Goal: Task Accomplishment & Management: Use online tool/utility

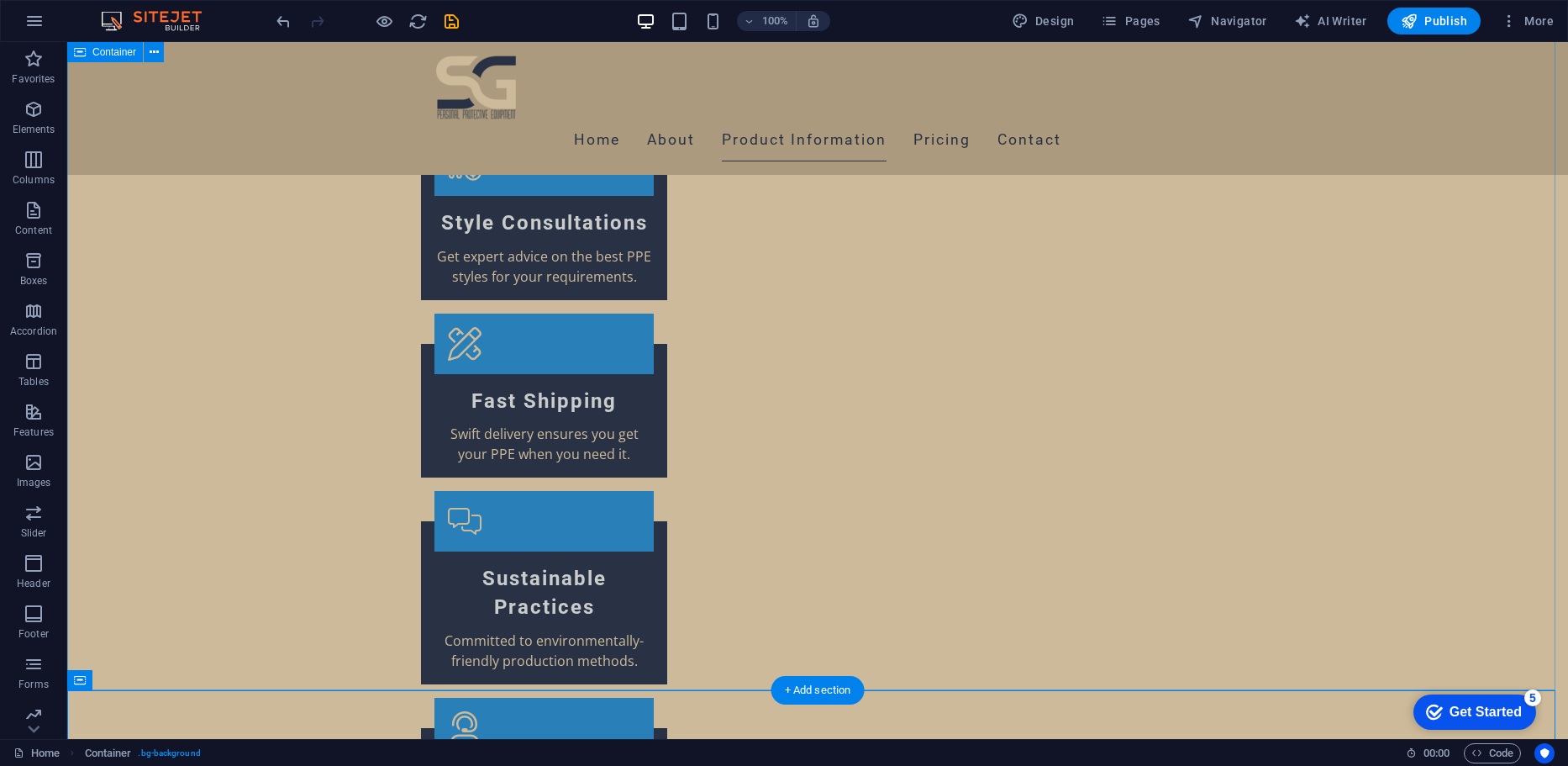
scroll to position [3049, 0]
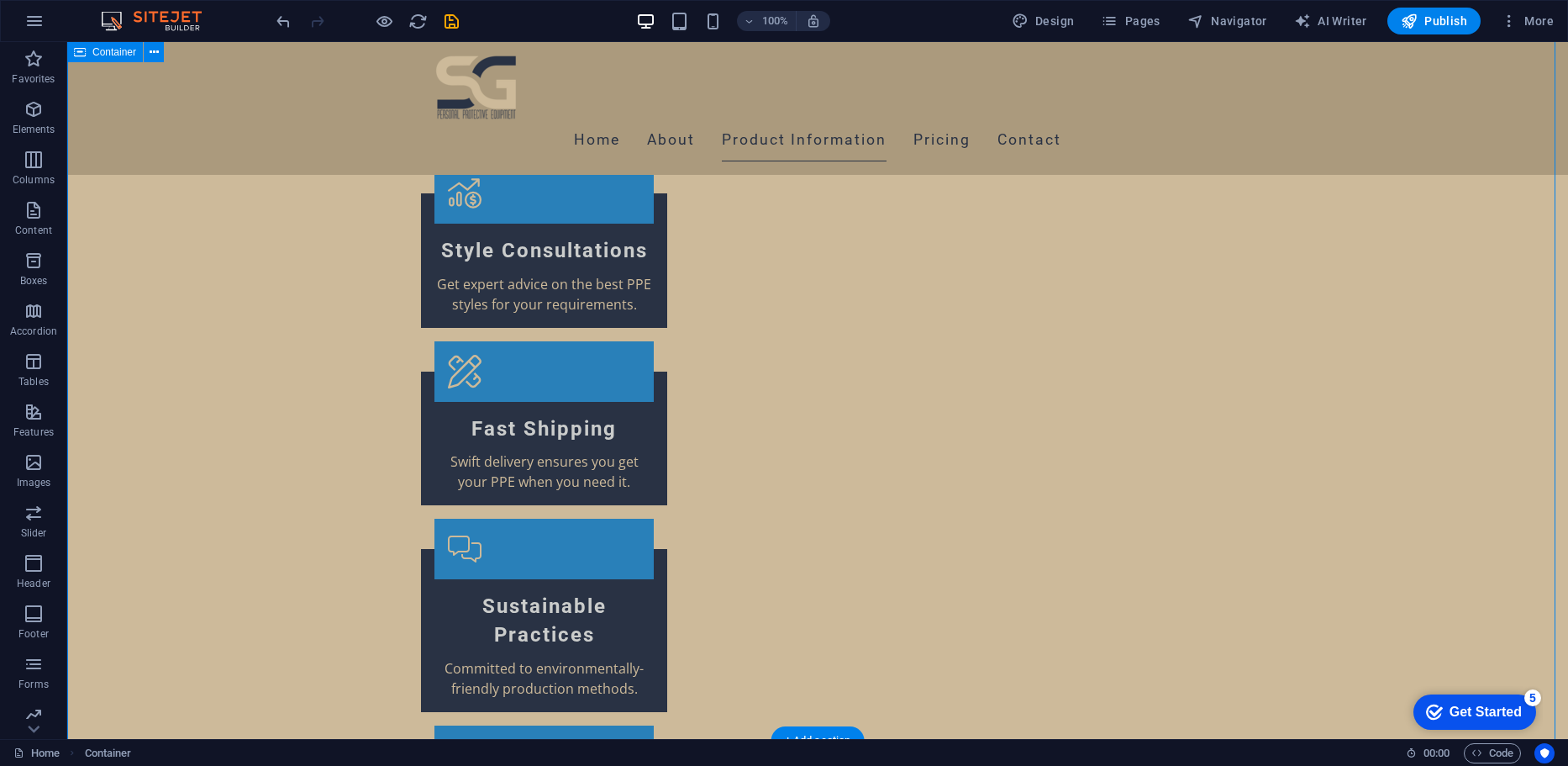
drag, startPoint x: 1443, startPoint y: 474, endPoint x: 1437, endPoint y: 452, distance: 22.8
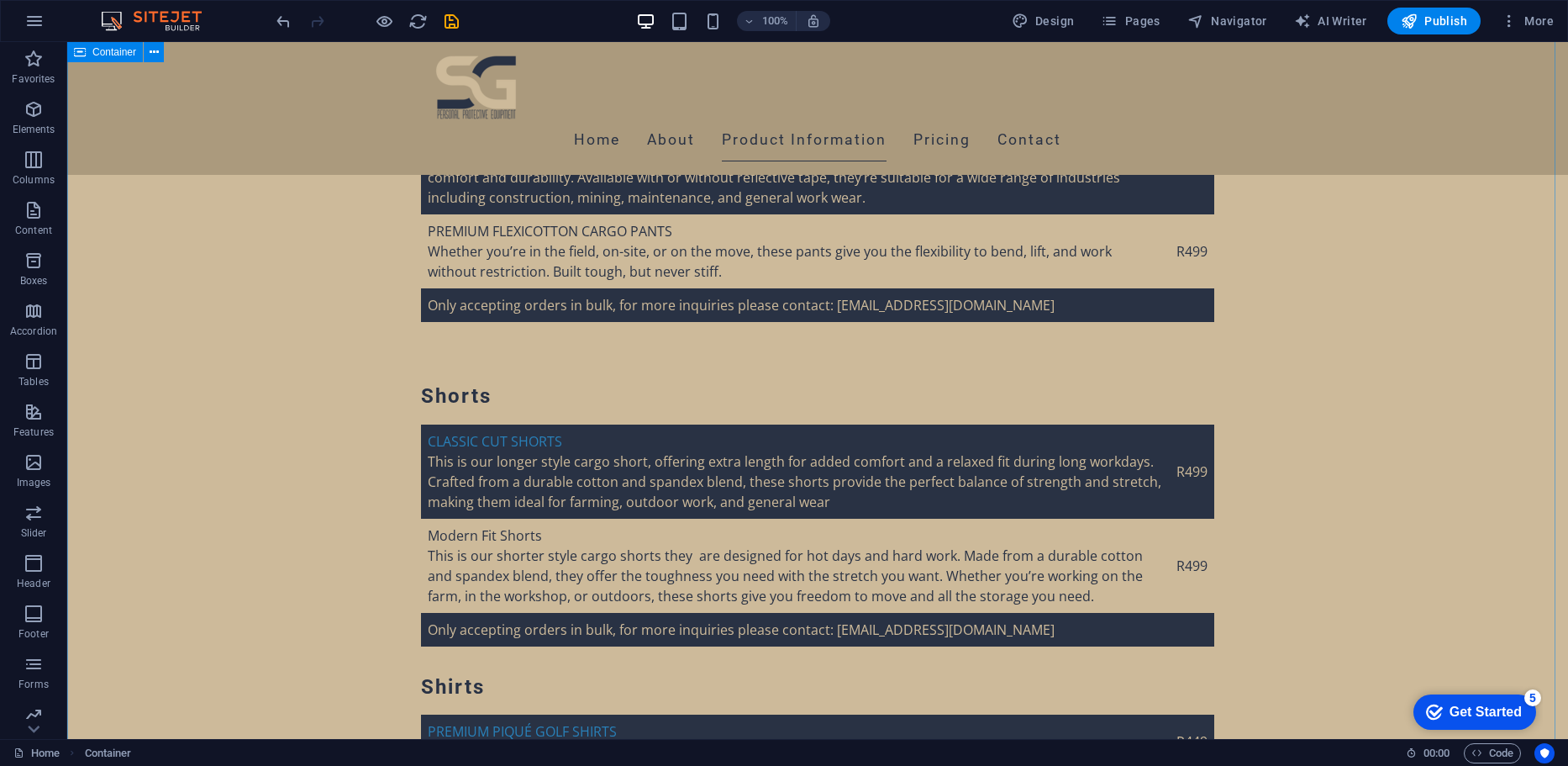
scroll to position [4098, 0]
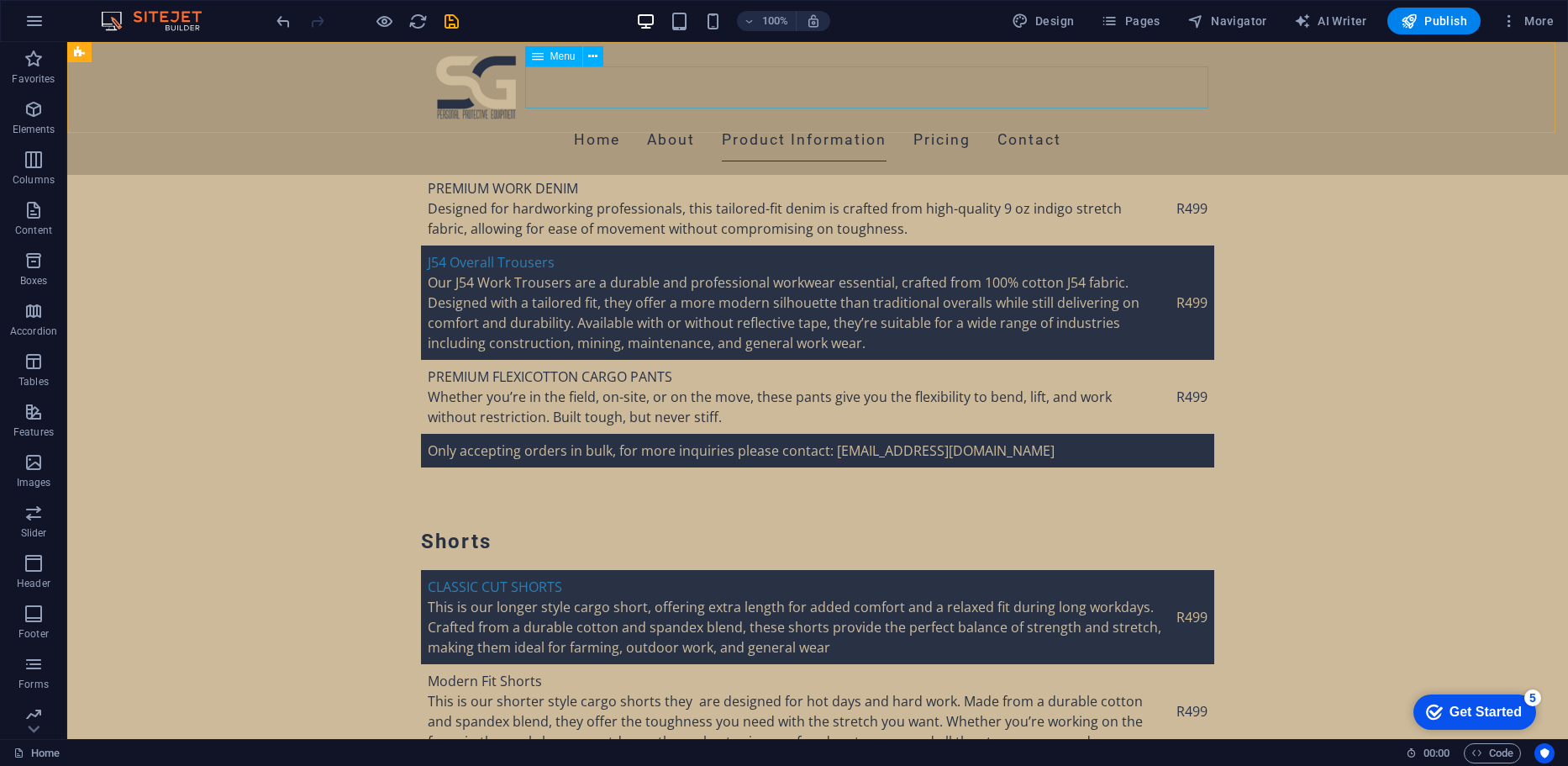
click at [974, 119] on nav "Home About Product Information Pricing Contact" at bounding box center [817, 140] width 793 height 42
select select
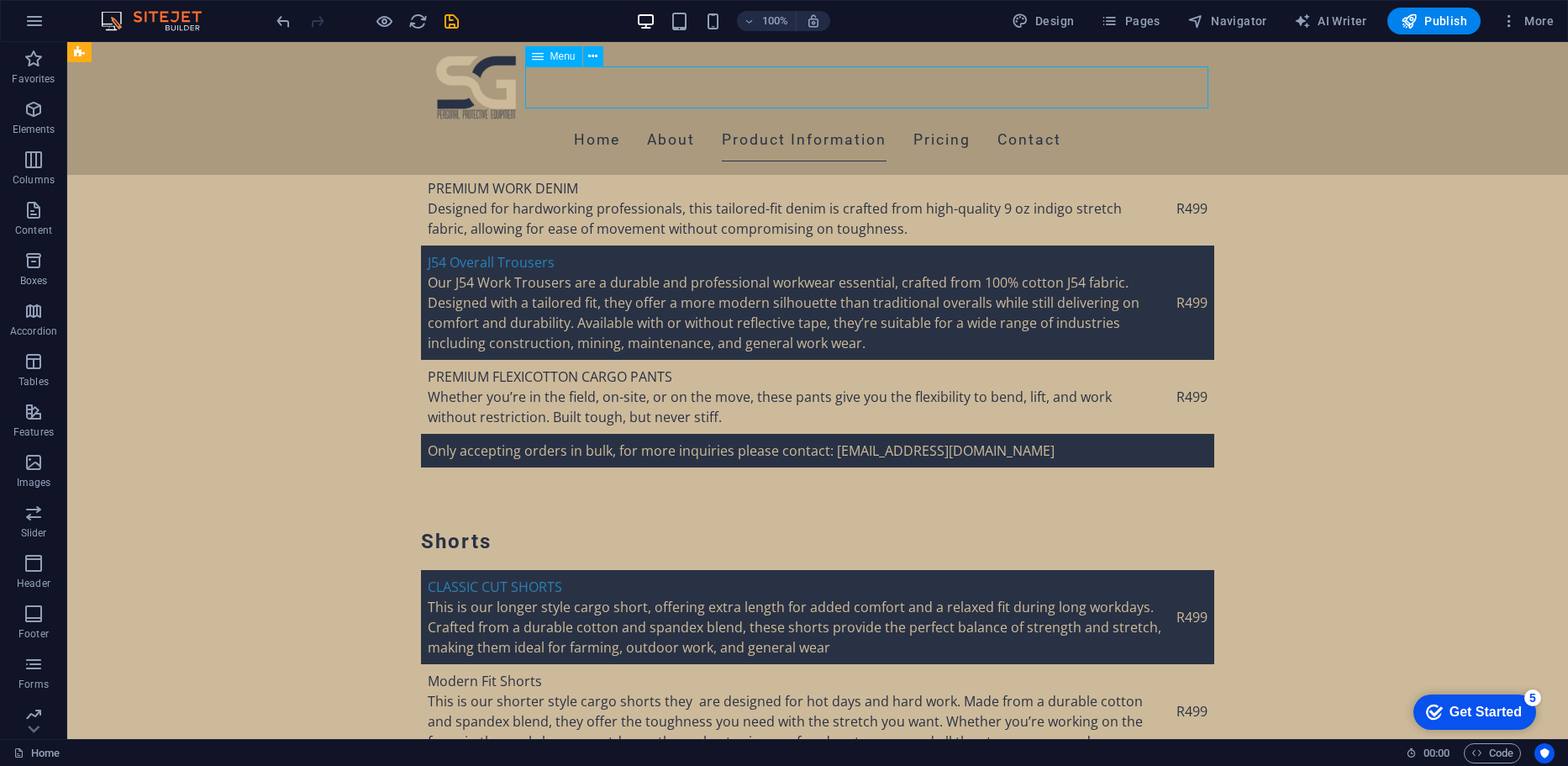
select select
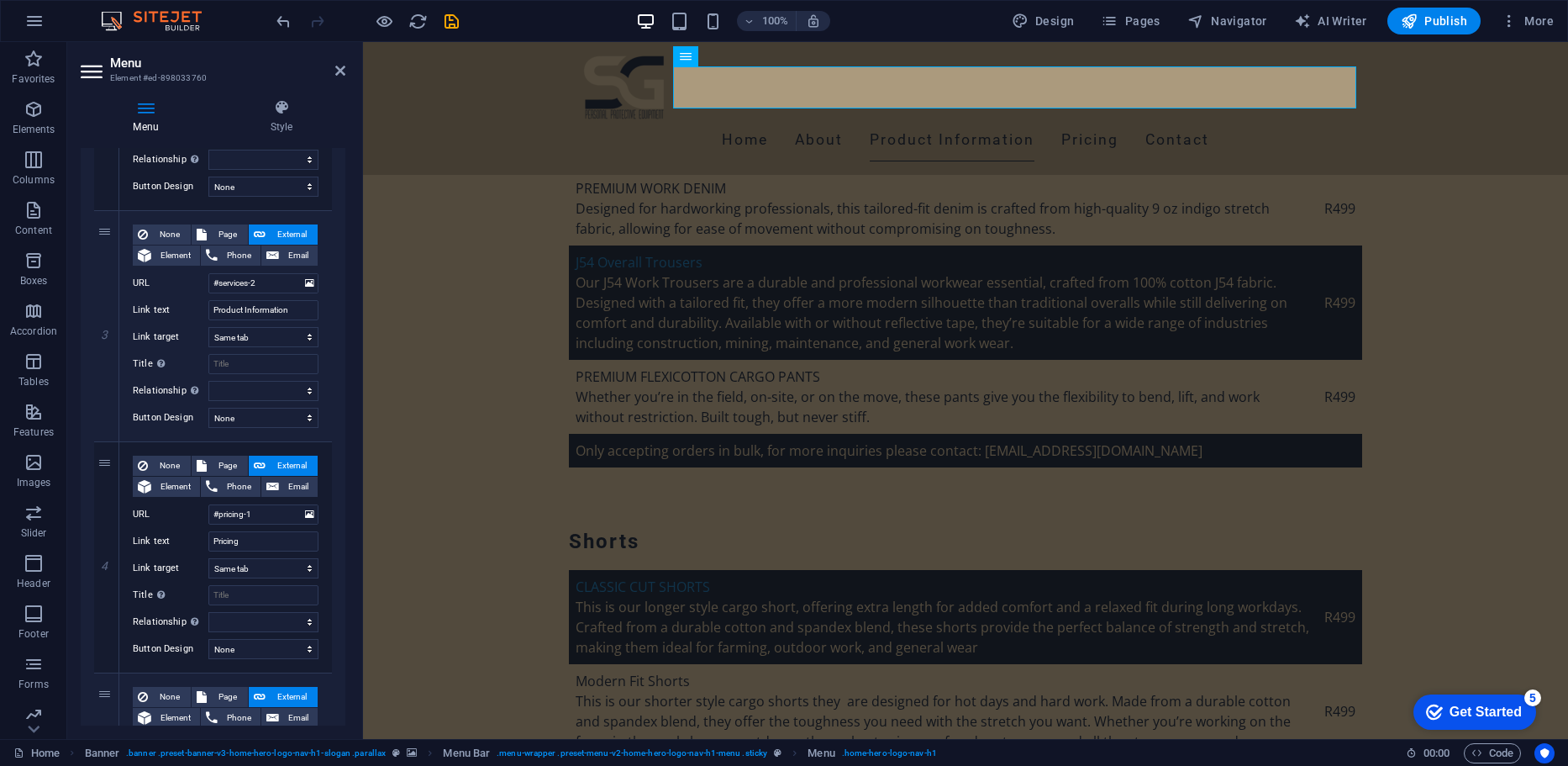
scroll to position [536, 0]
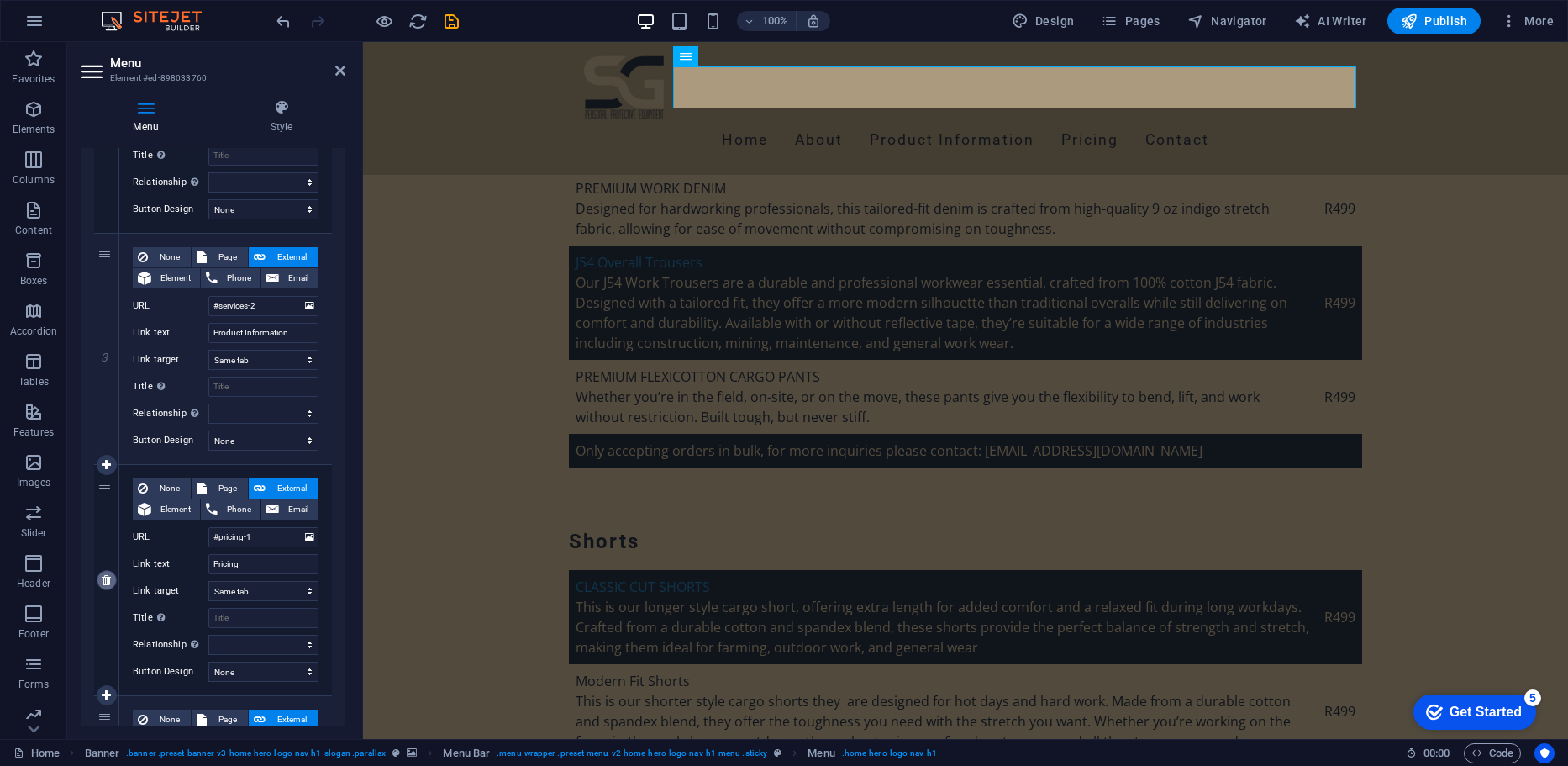
click at [102, 577] on icon at bounding box center [107, 580] width 10 height 12
select select
type input "#contact-us-1"
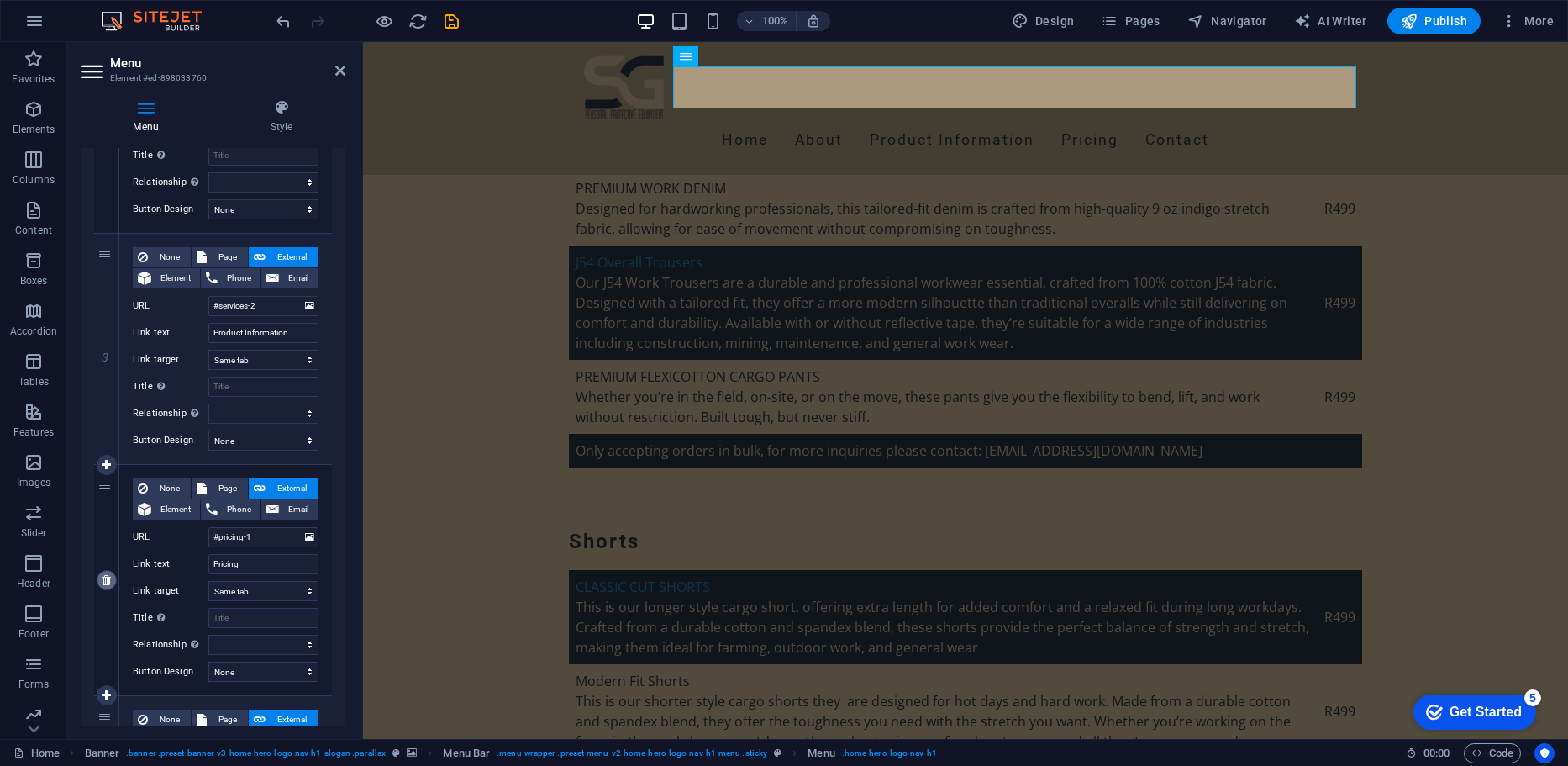
type input "Contact"
select select
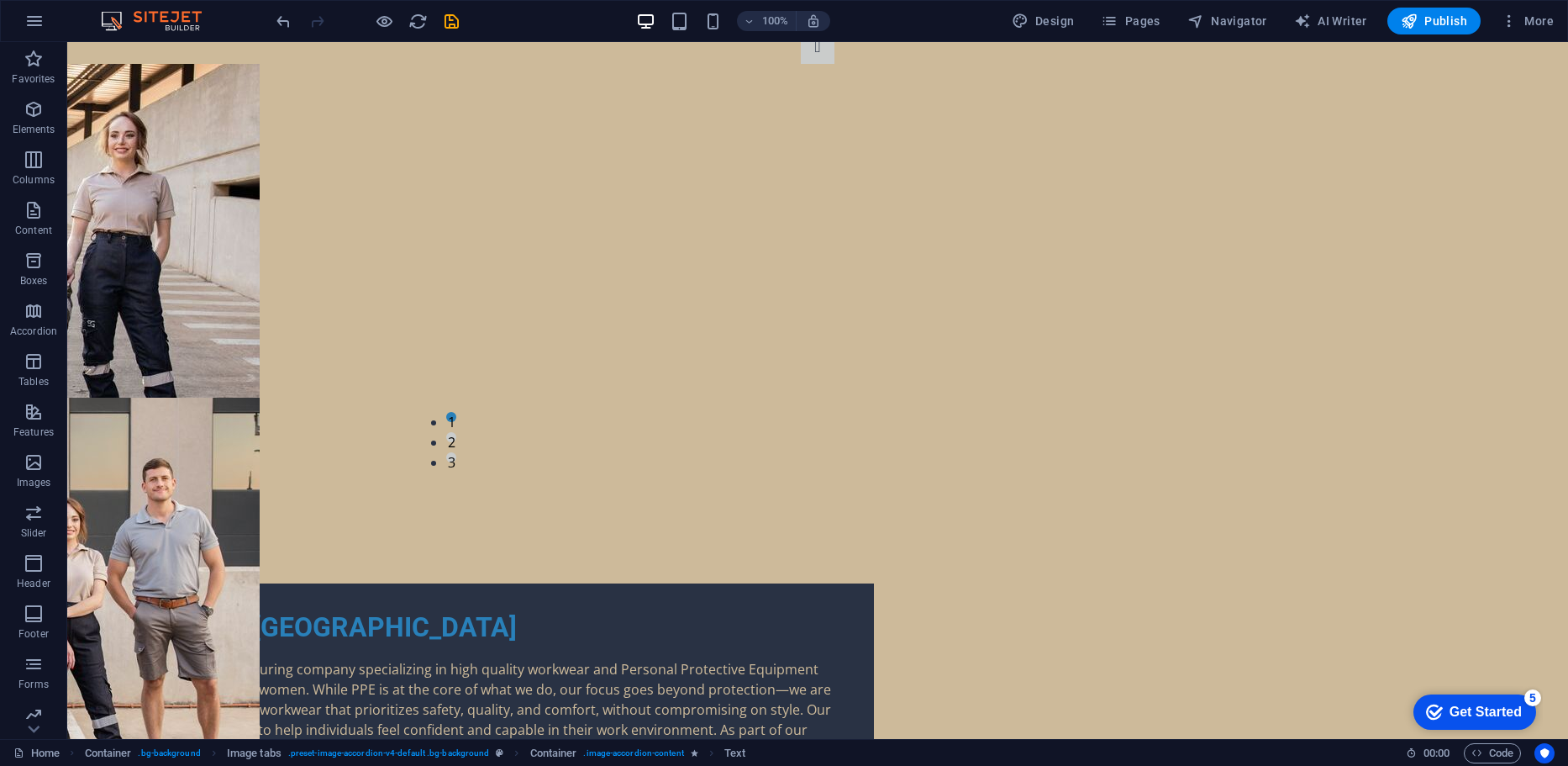
scroll to position [0, 0]
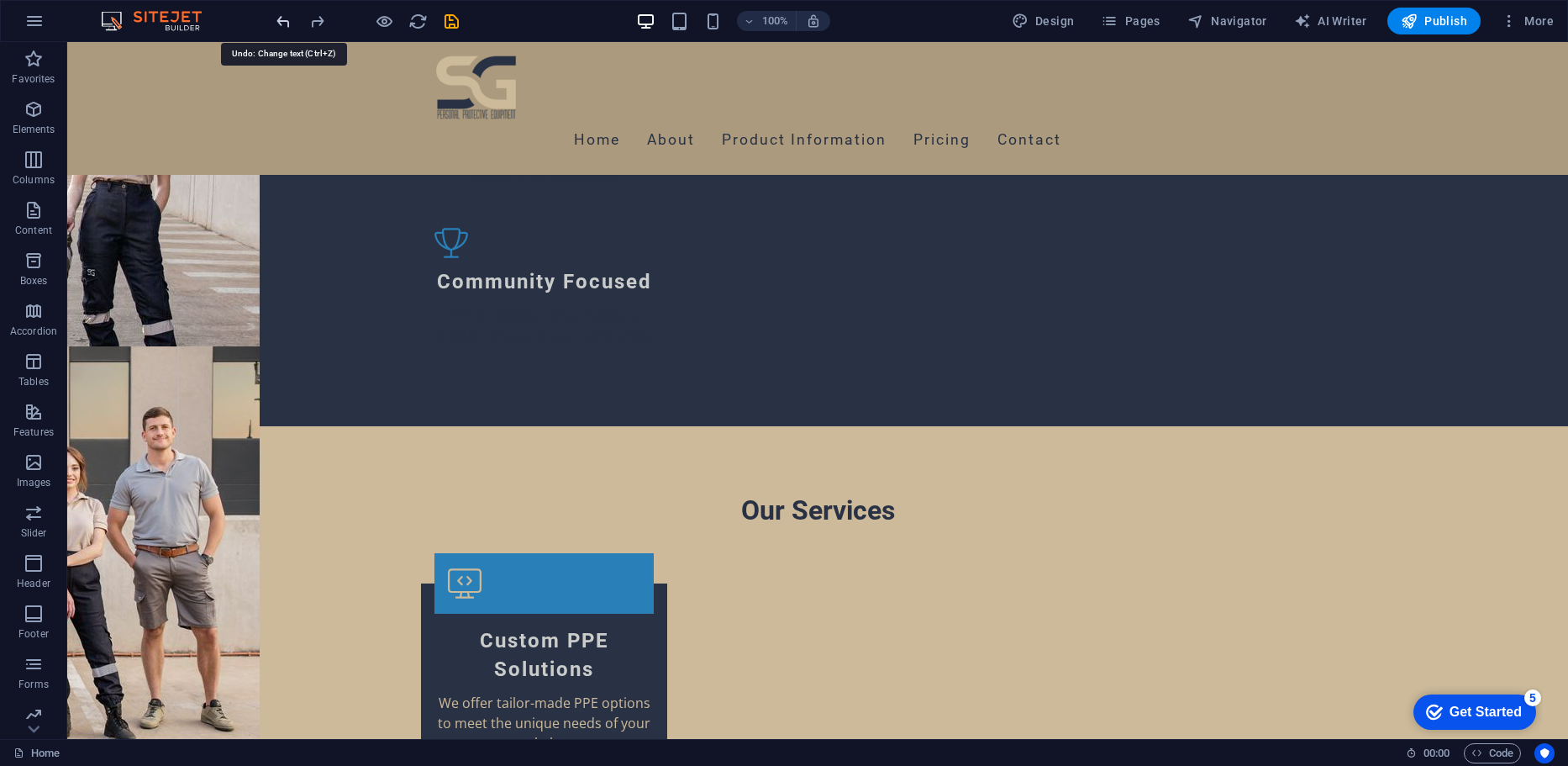
scroll to position [3130, 0]
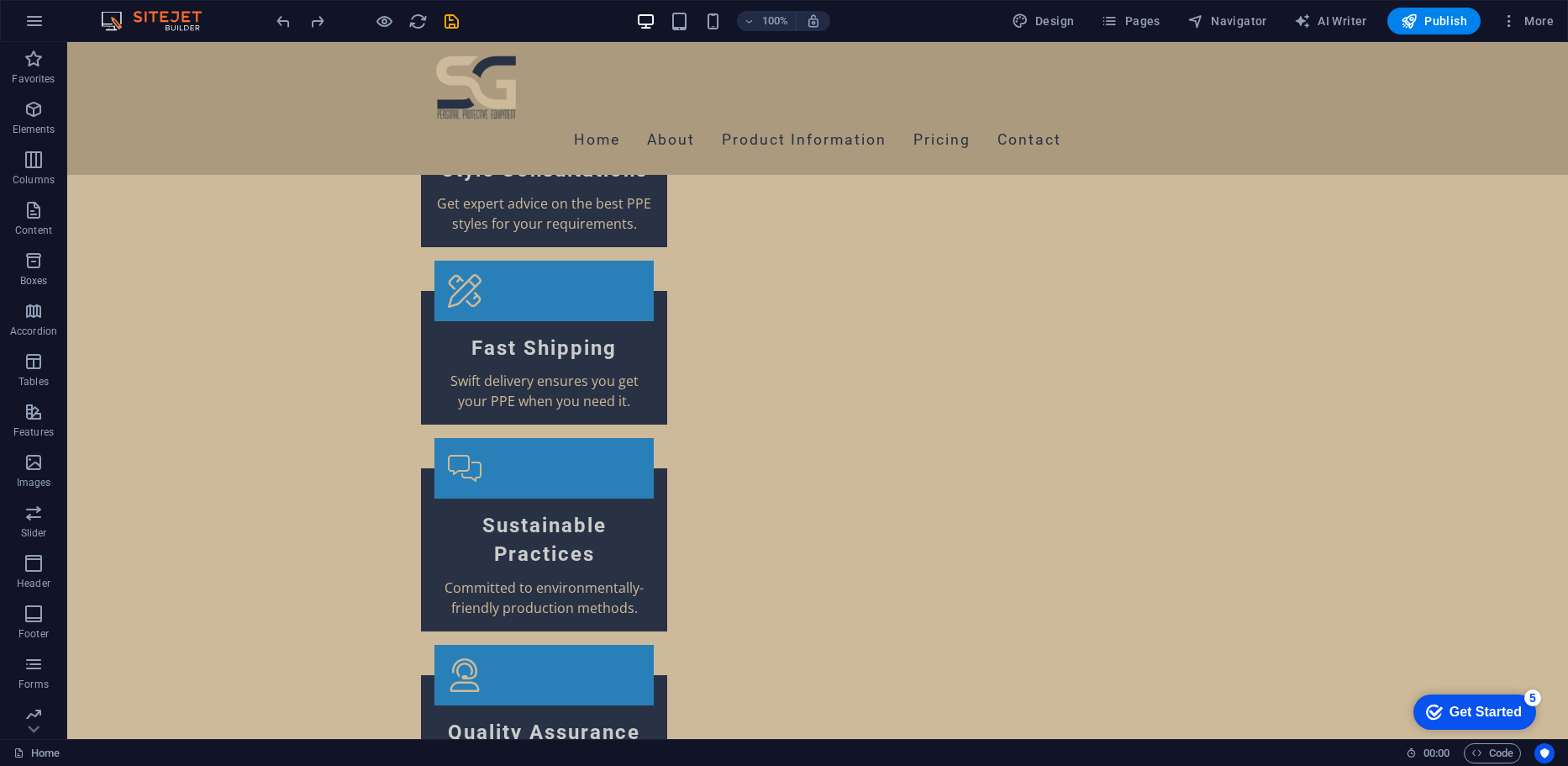
click at [308, 19] on icon "redo" at bounding box center [317, 21] width 19 height 19
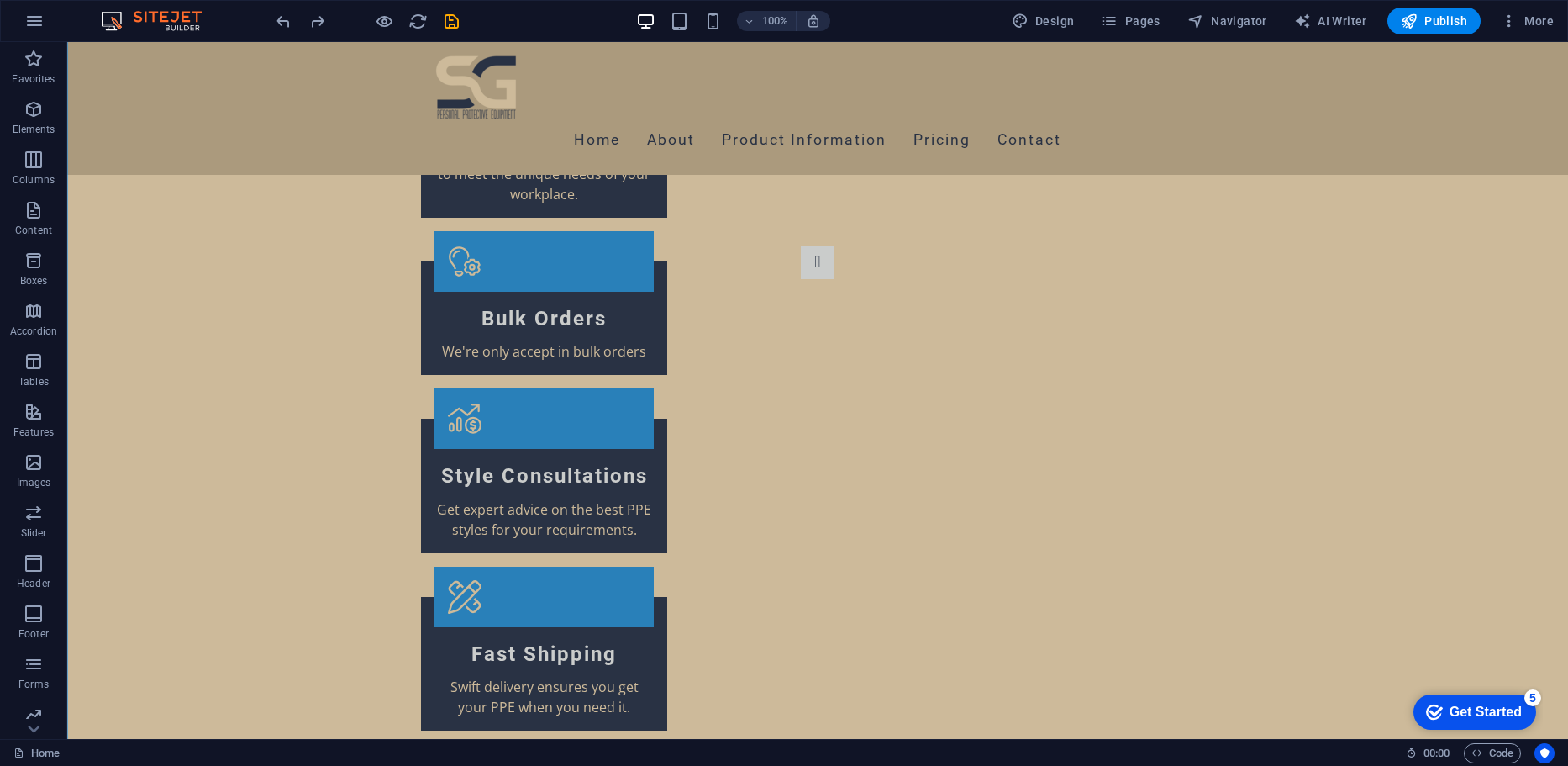
scroll to position [2858, 0]
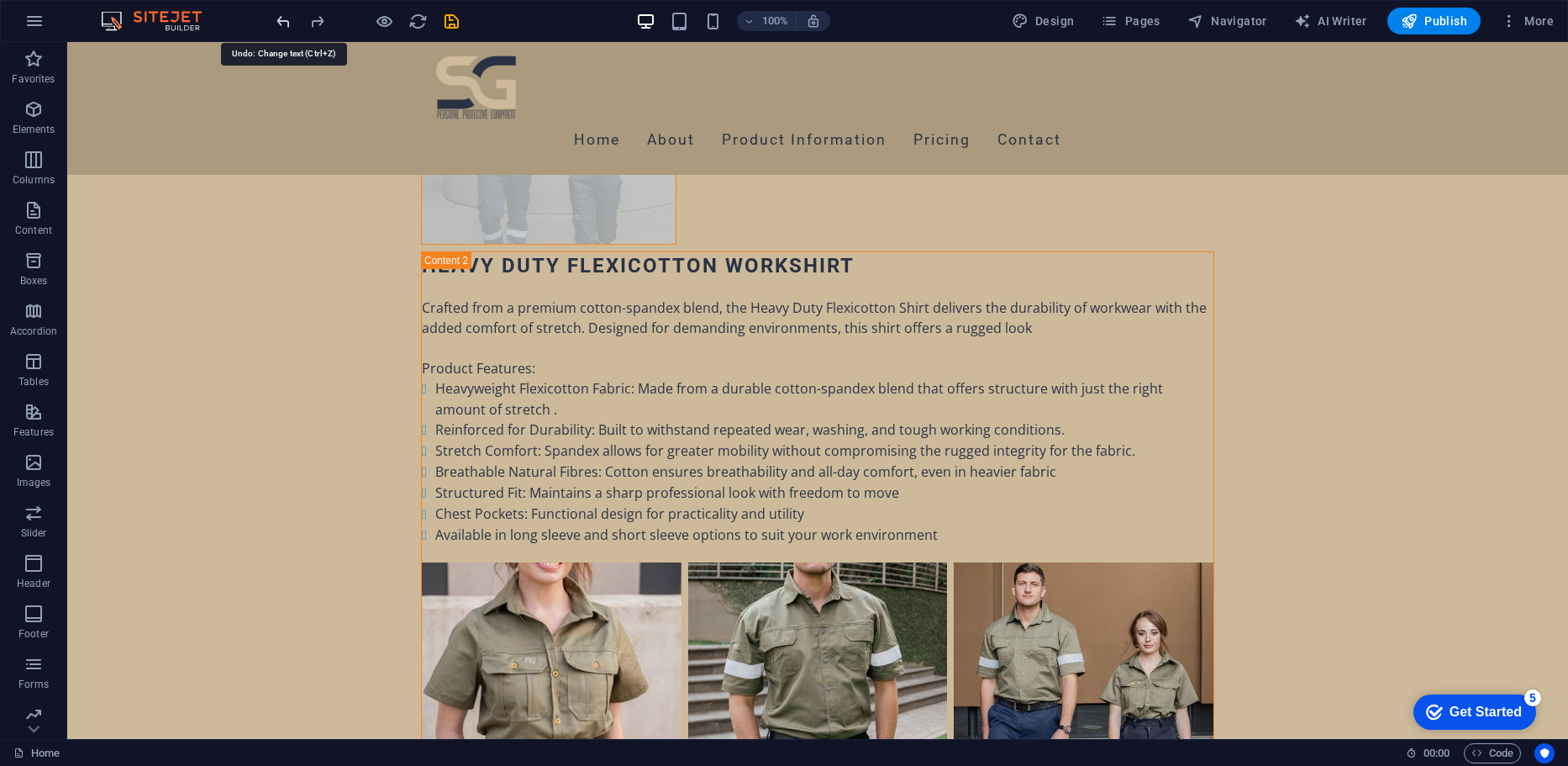
scroll to position [6443, 0]
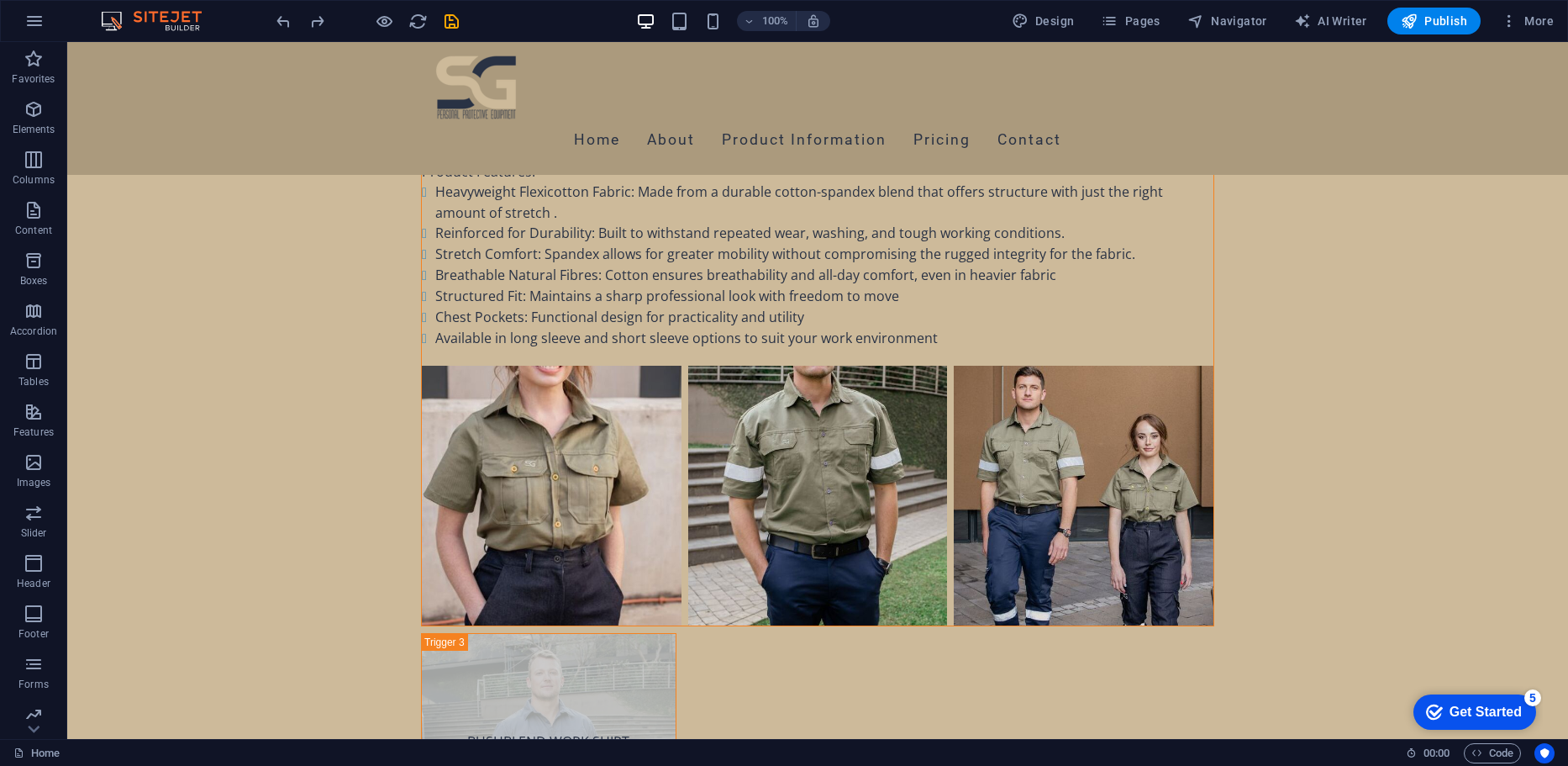
click at [324, 27] on icon "redo" at bounding box center [317, 21] width 19 height 19
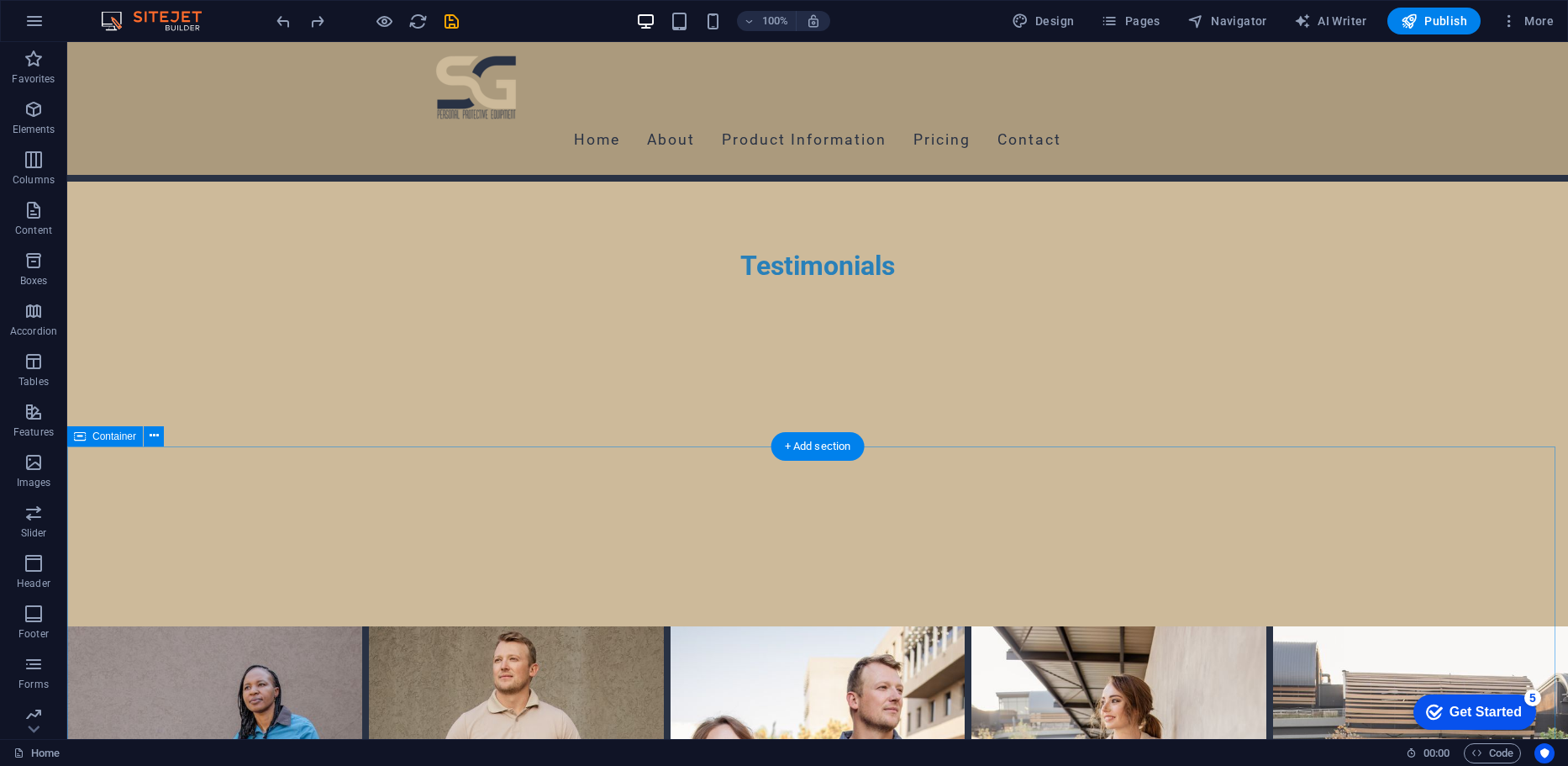
scroll to position [14239, 0]
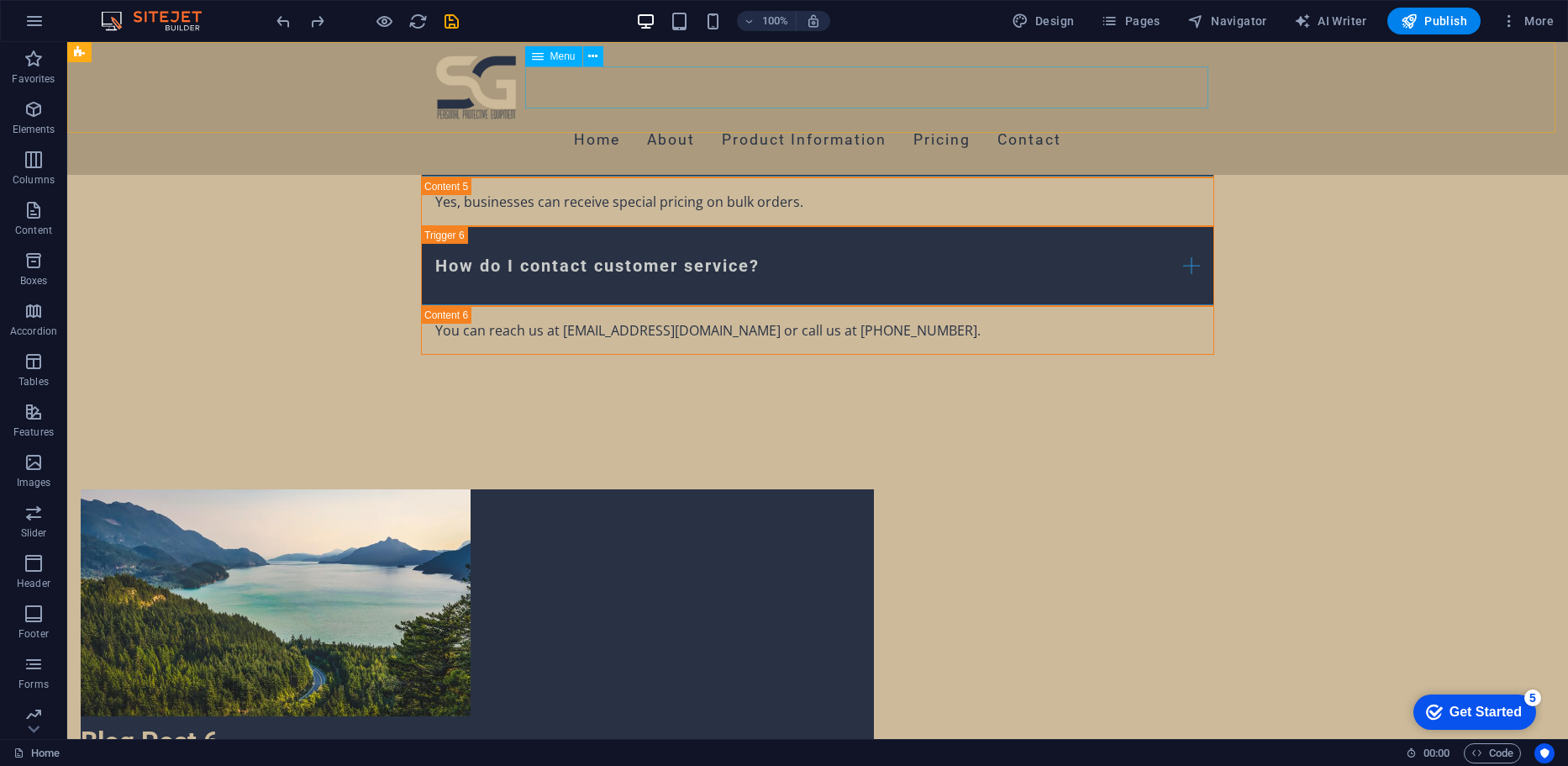
click at [651, 119] on nav "Home About Product Information Pricing Contact" at bounding box center [817, 140] width 793 height 42
select select
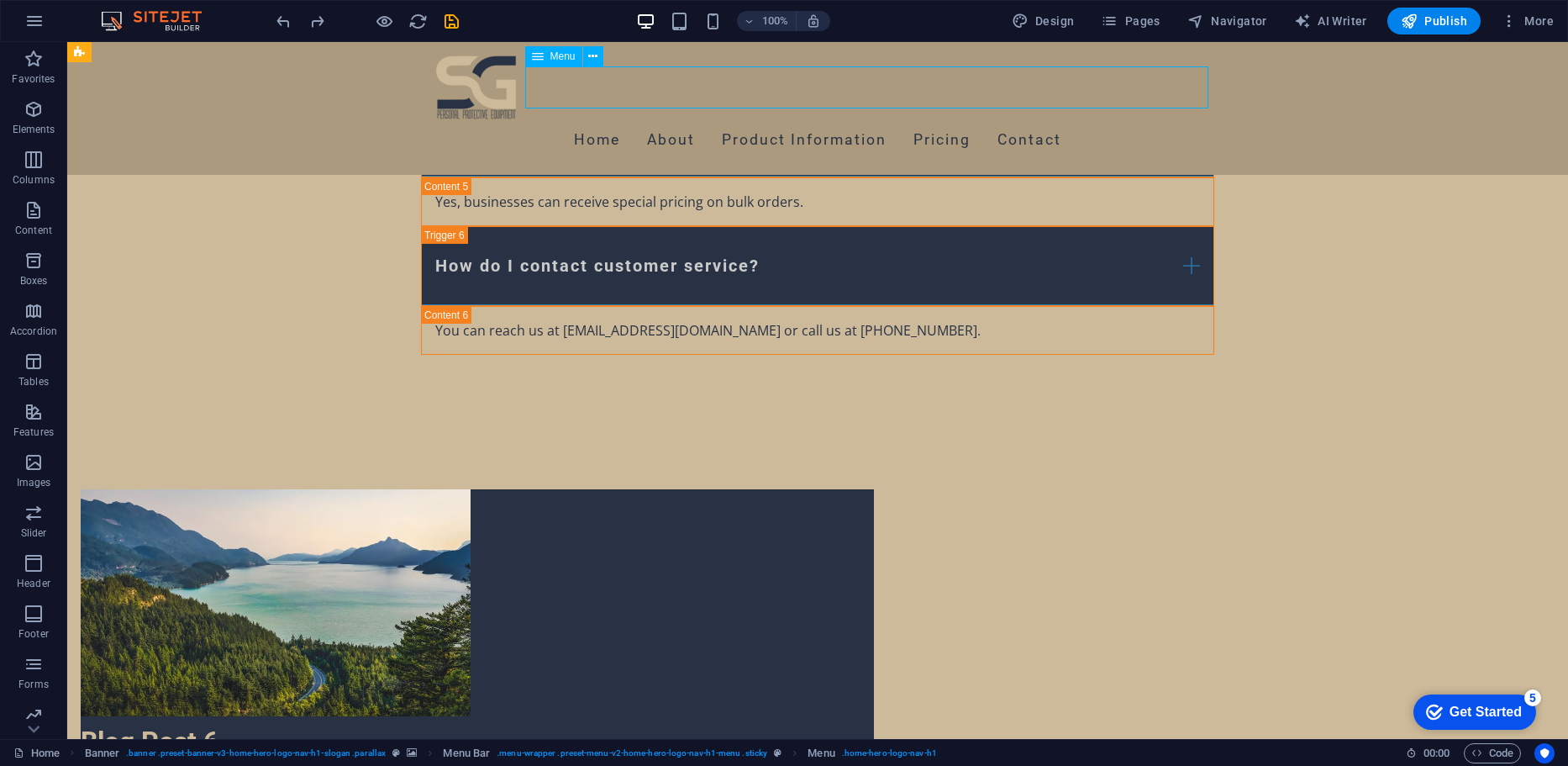
select select
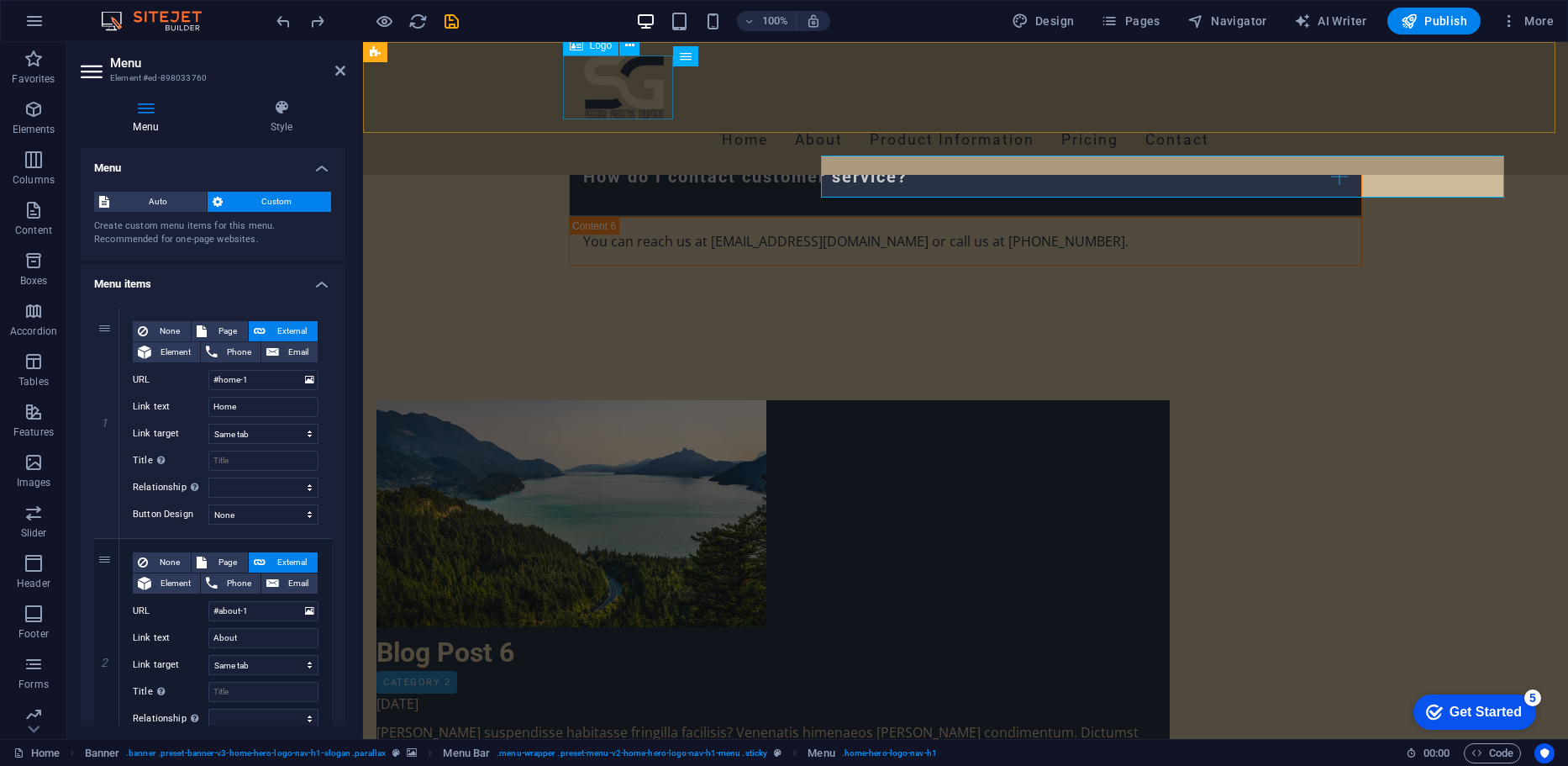
scroll to position [14150, 0]
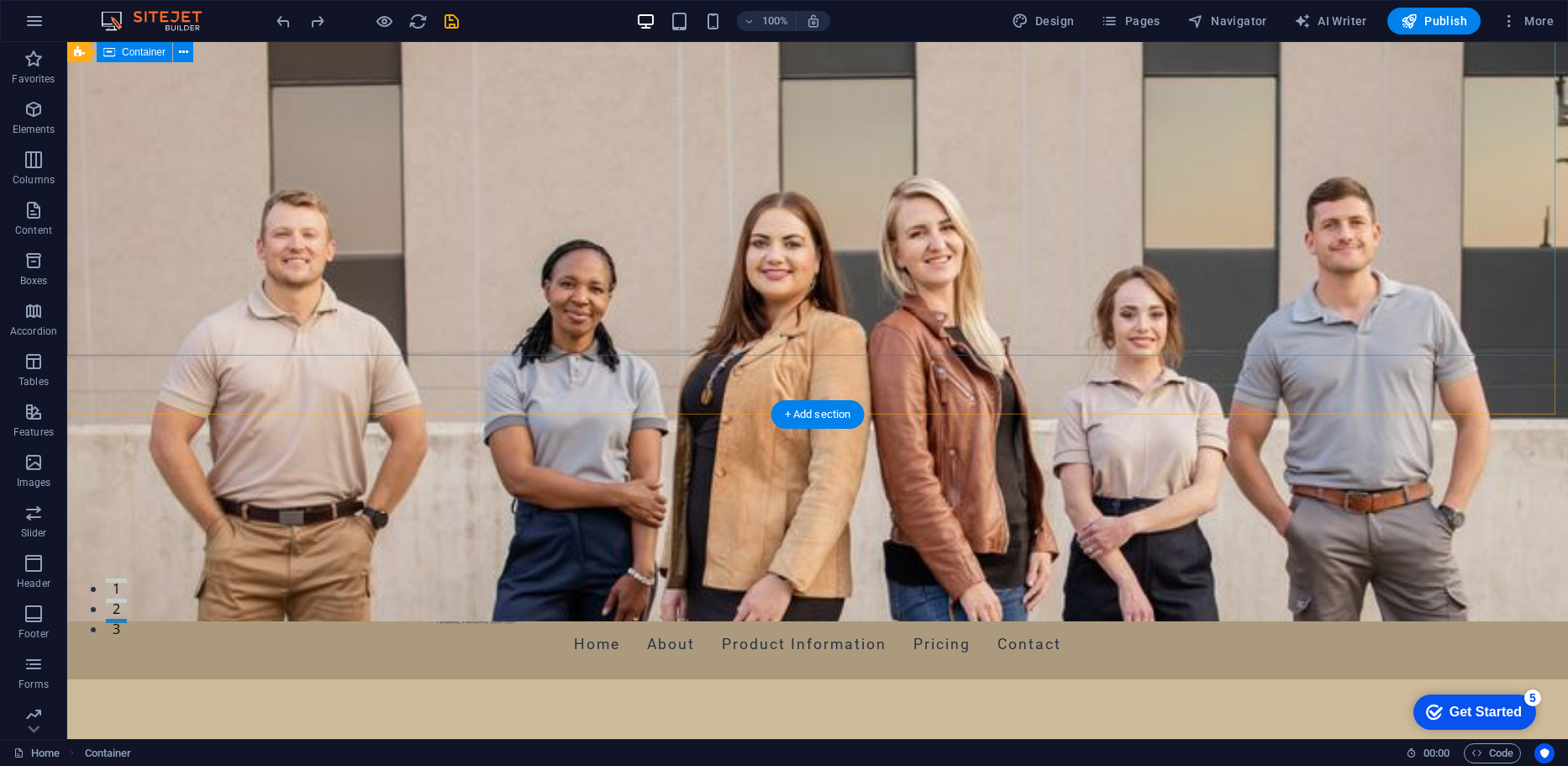
scroll to position [0, 0]
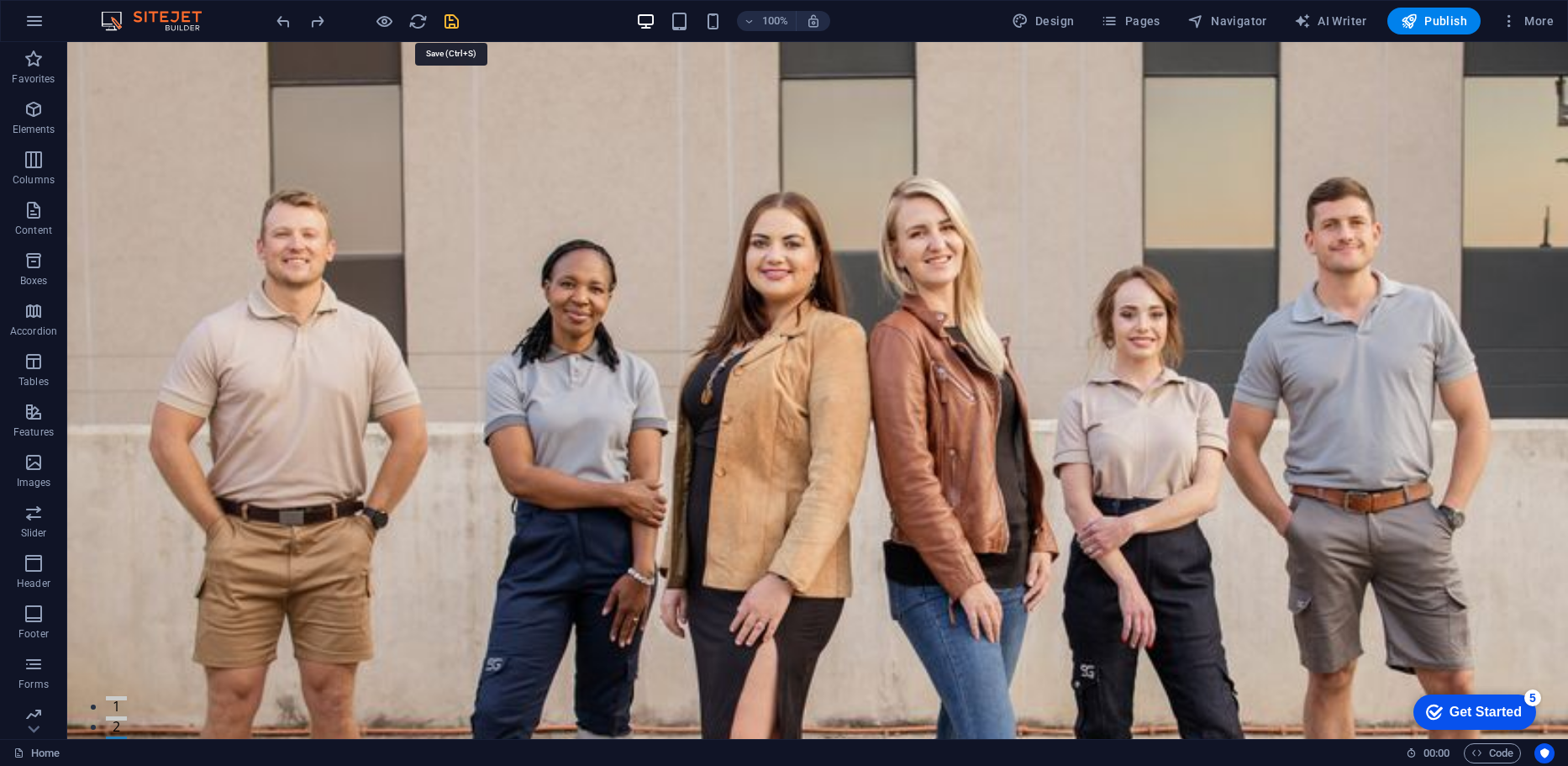
drag, startPoint x: 1292, startPoint y: 213, endPoint x: 1295, endPoint y: 238, distance: 25.2
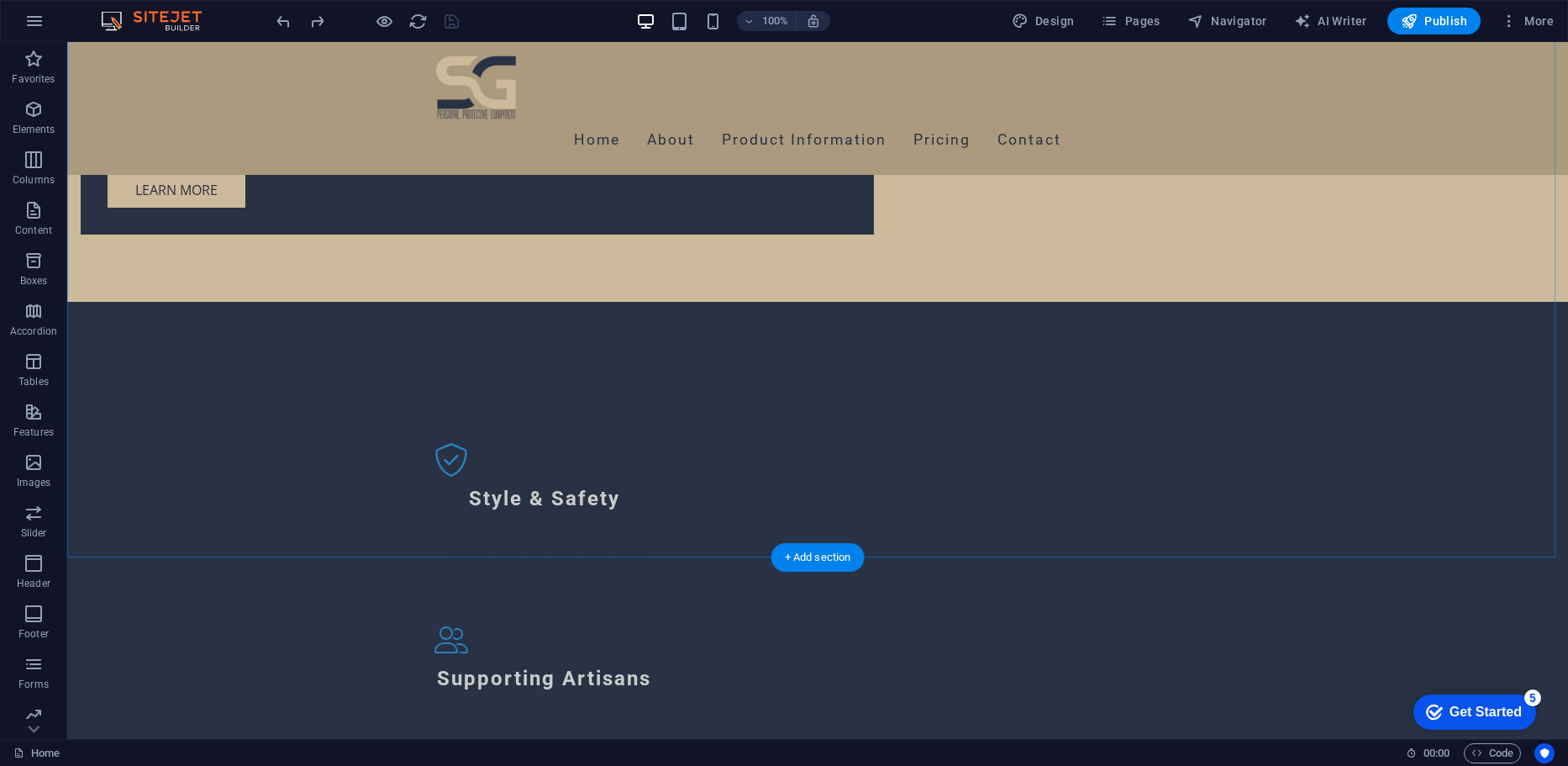
scroll to position [1831, 0]
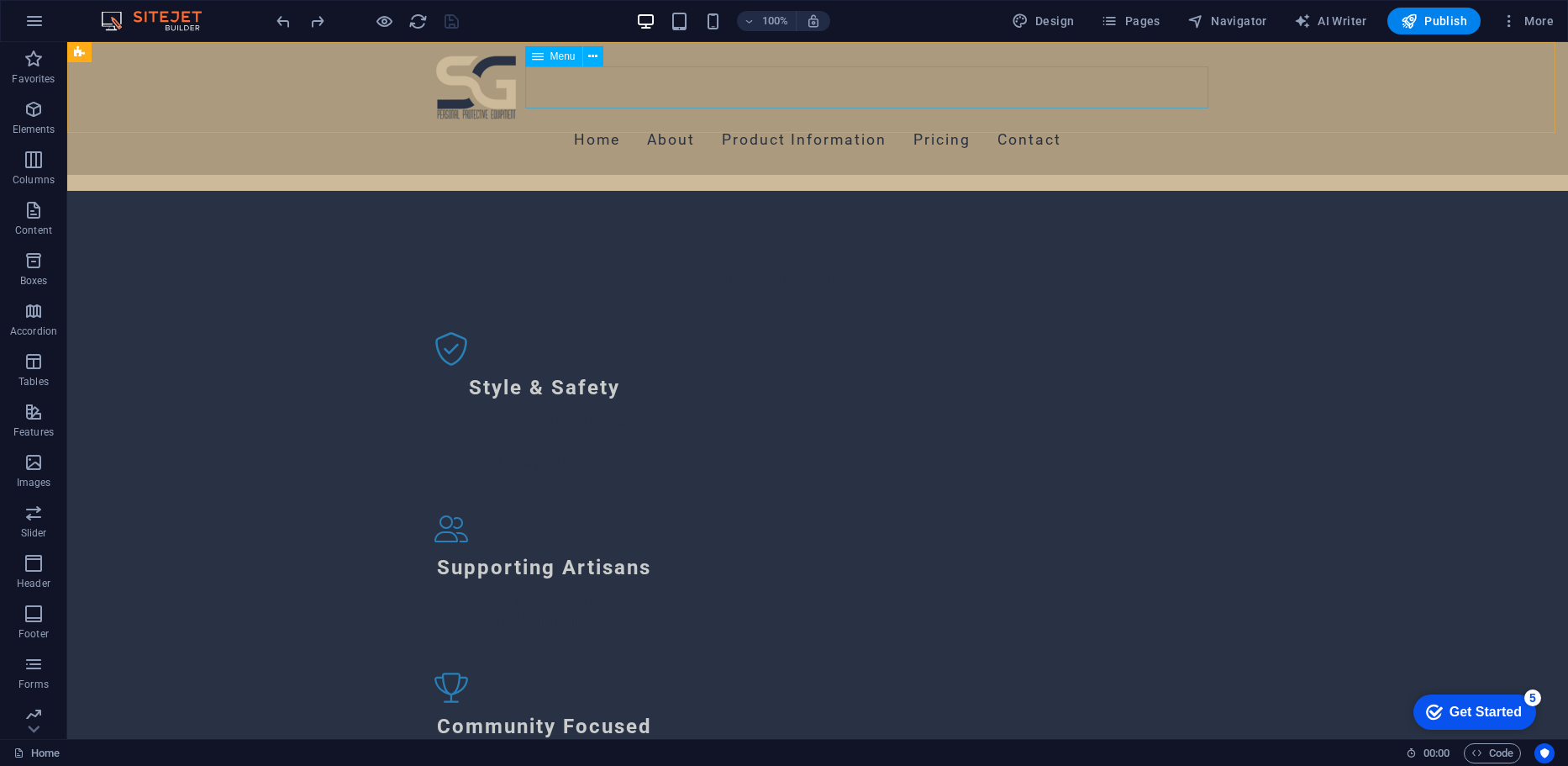
click at [1002, 119] on nav "Home About Product Information Pricing Contact" at bounding box center [817, 140] width 793 height 42
select select
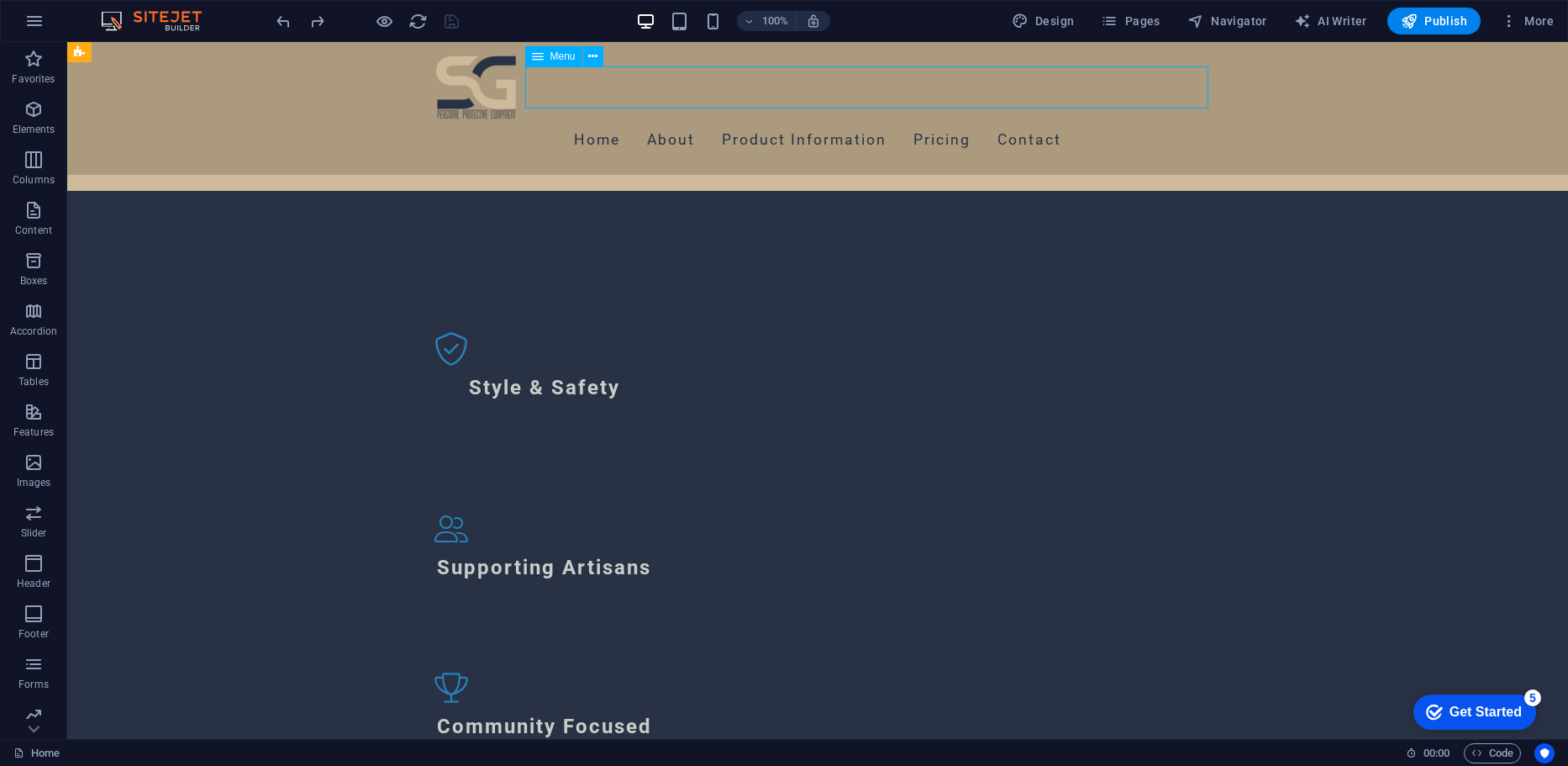
select select
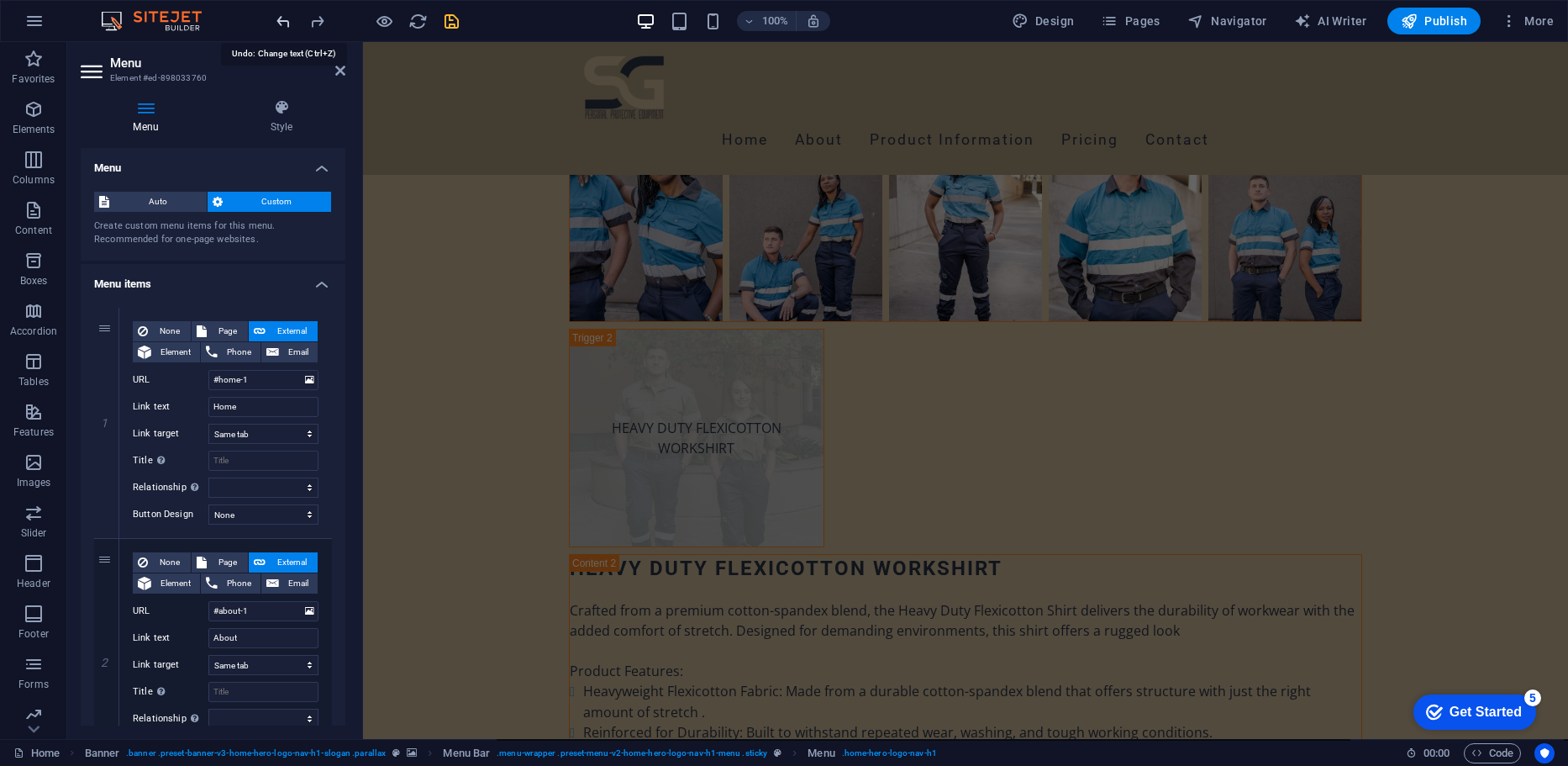
scroll to position [6443, 0]
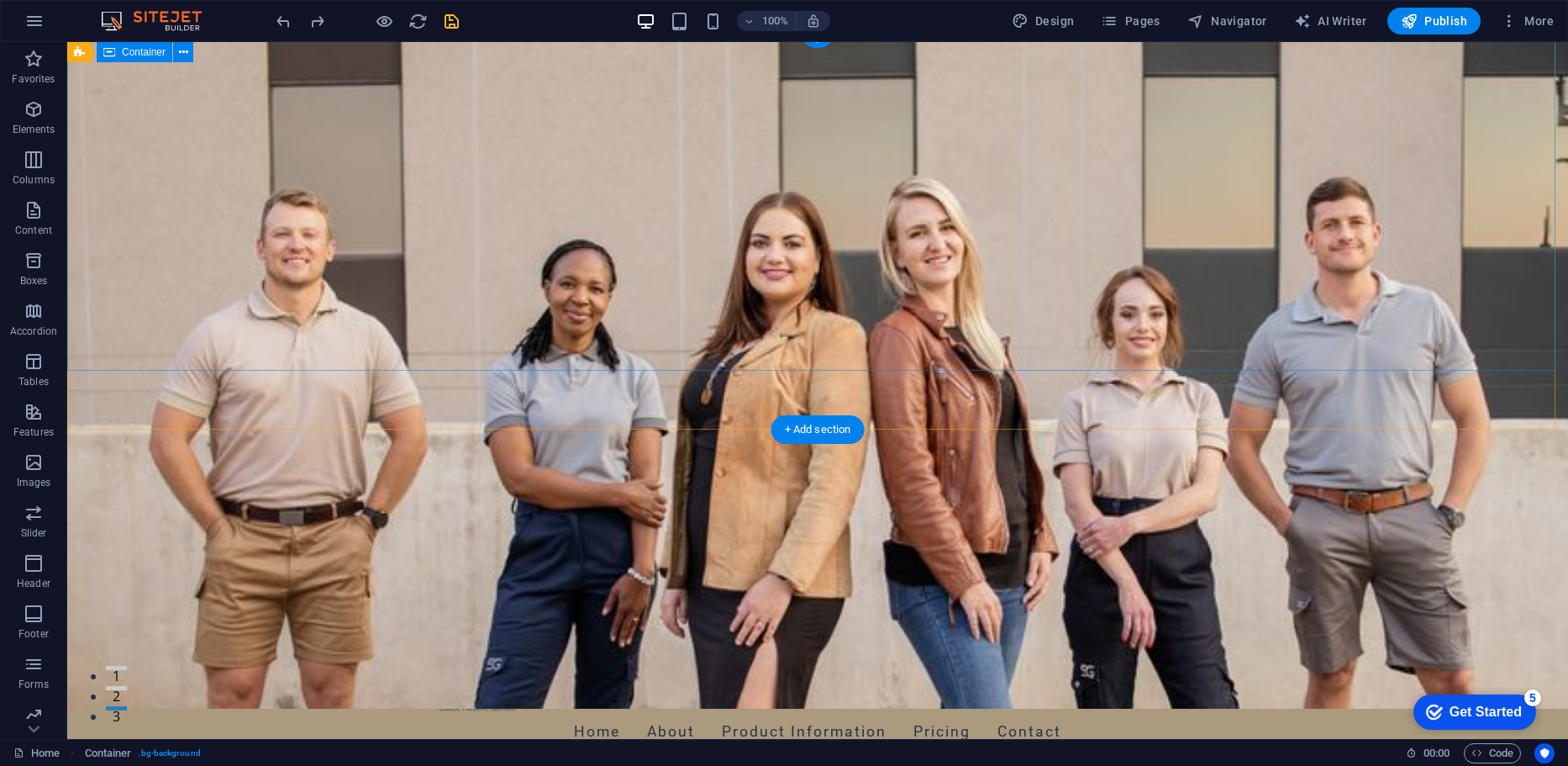
scroll to position [0, 0]
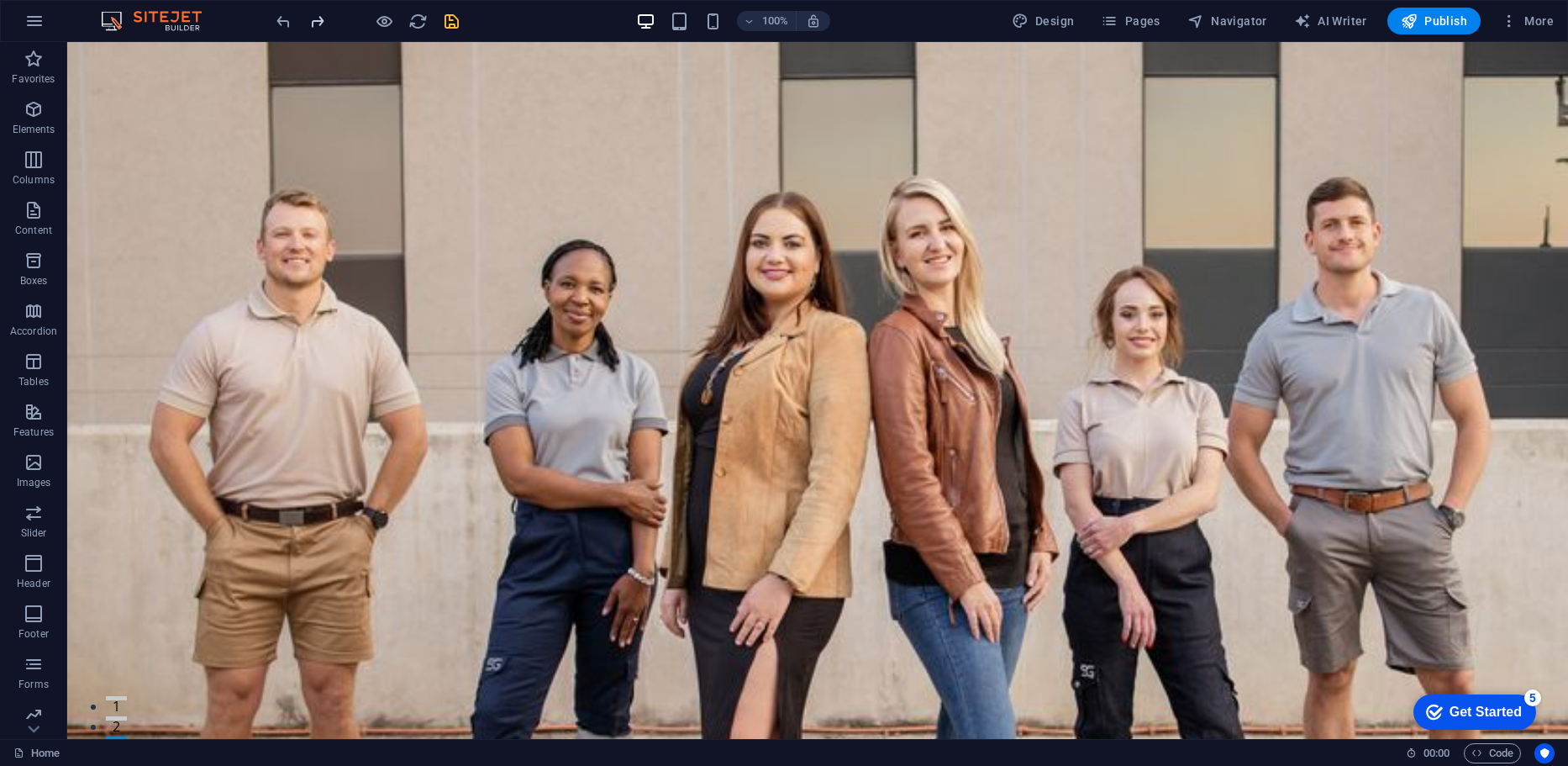
click at [321, 21] on icon "redo" at bounding box center [317, 21] width 19 height 19
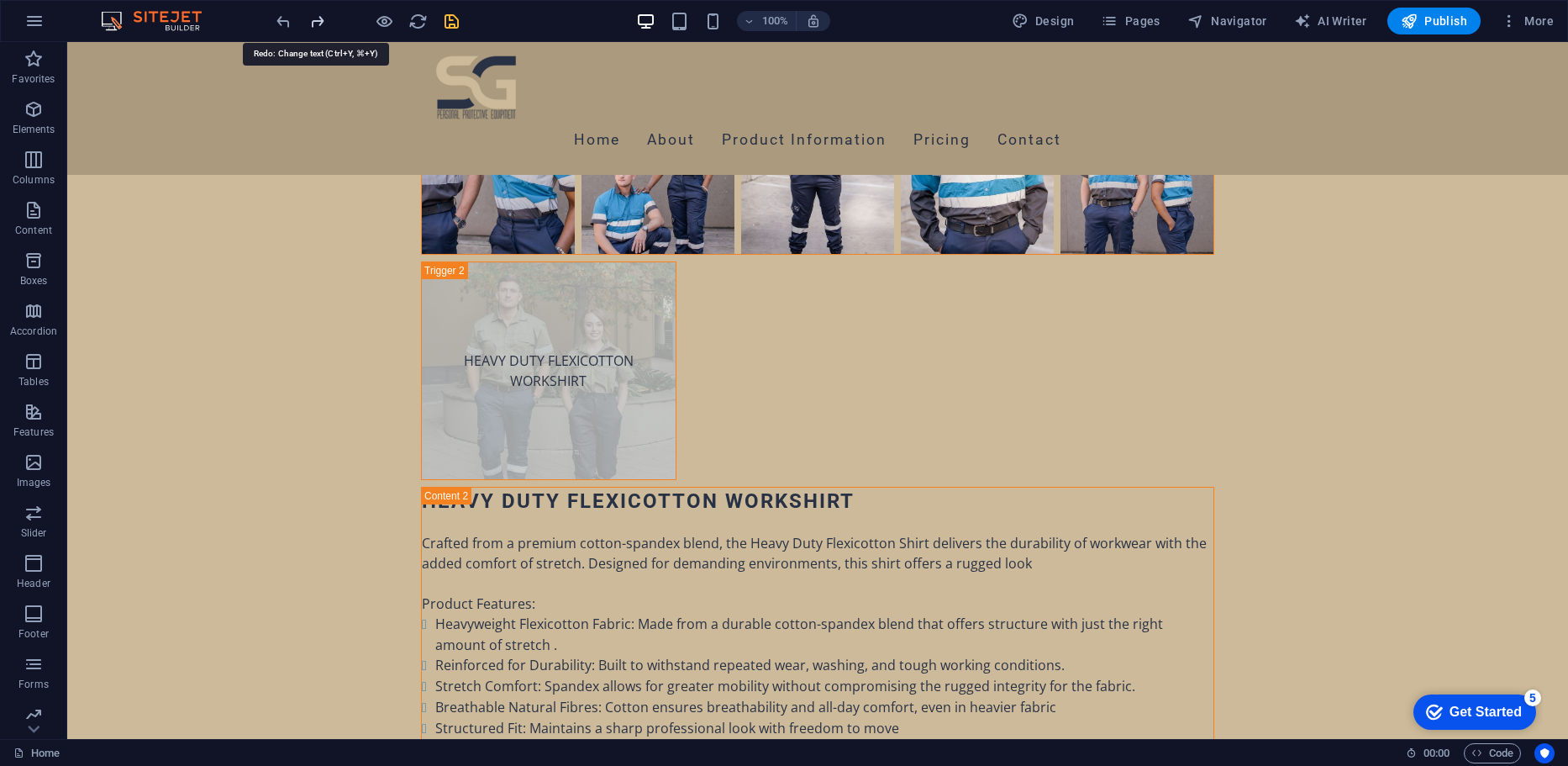
scroll to position [6443, 0]
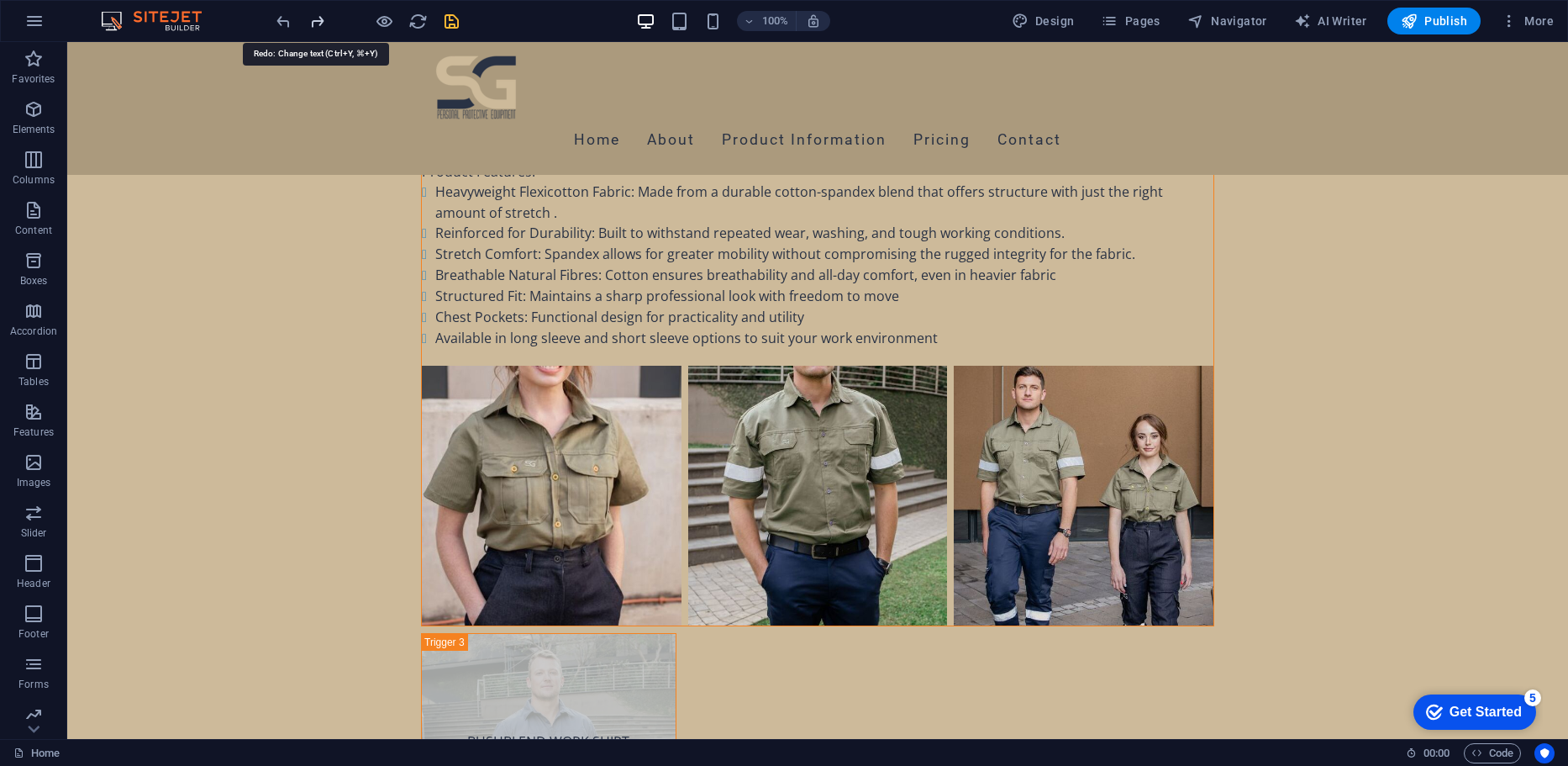
click at [321, 22] on icon "redo" at bounding box center [317, 21] width 19 height 19
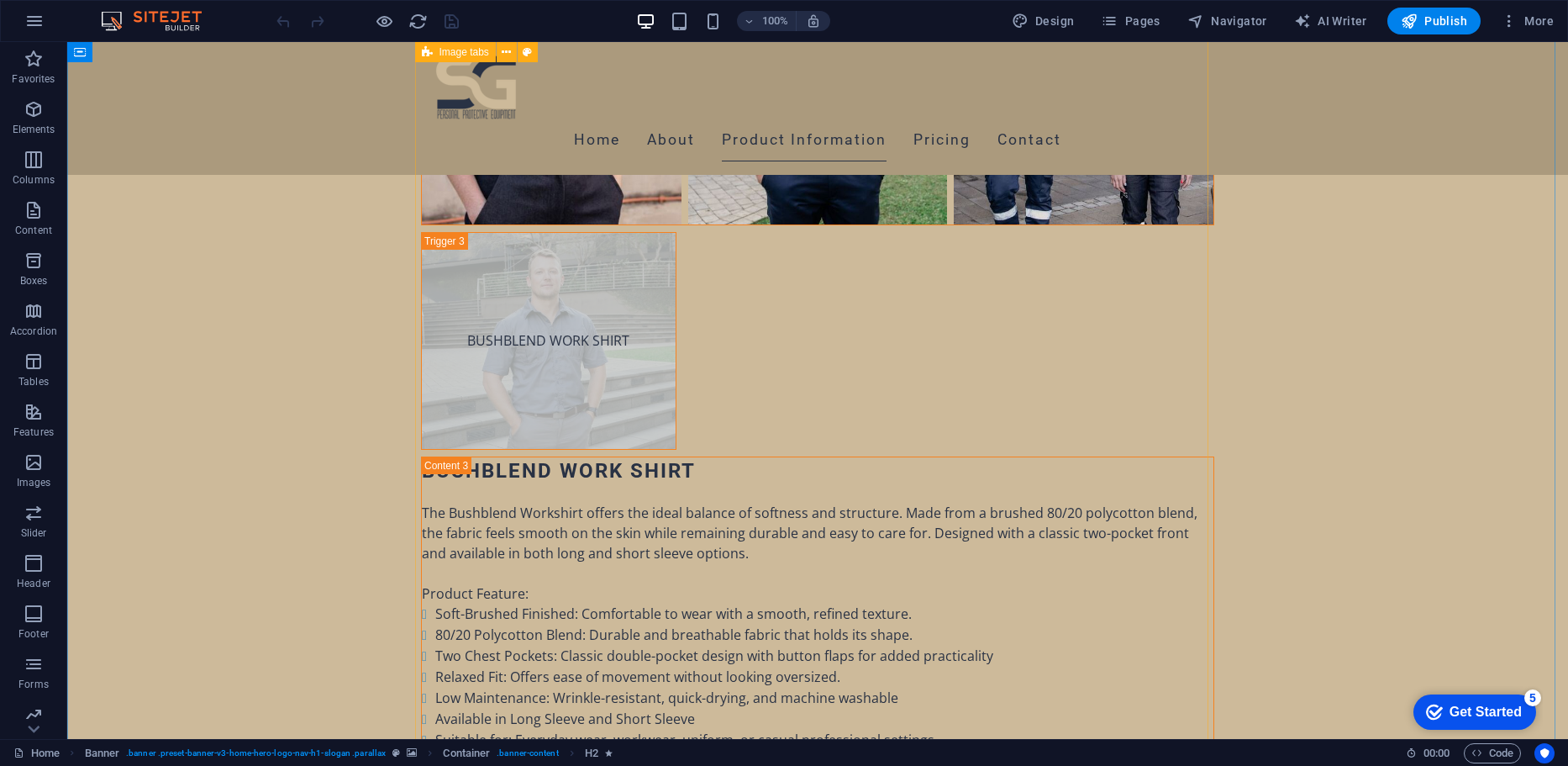
scroll to position [6950, 0]
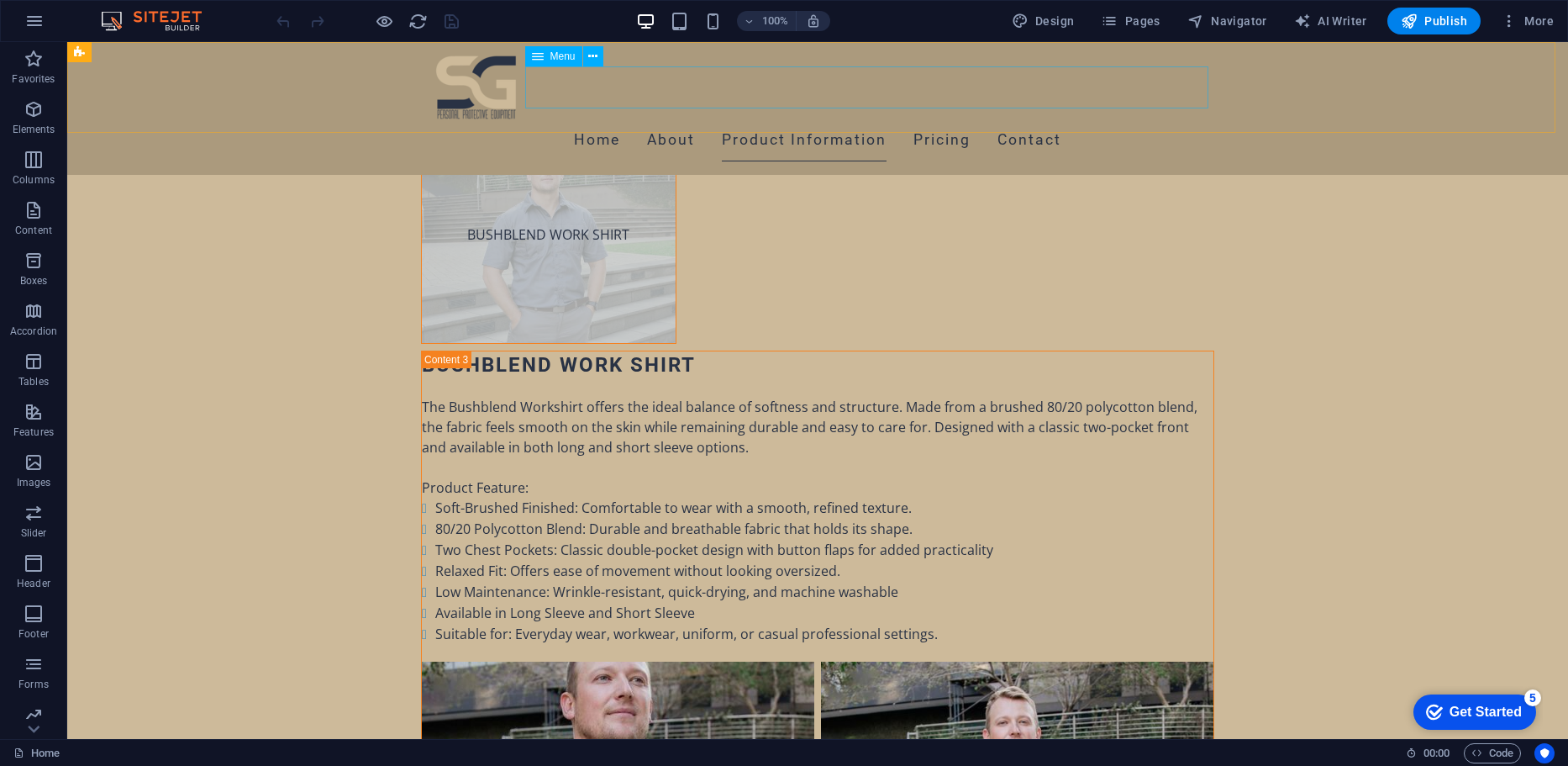
click at [1024, 119] on nav "Home About Product Information Pricing Contact" at bounding box center [817, 140] width 793 height 42
select select
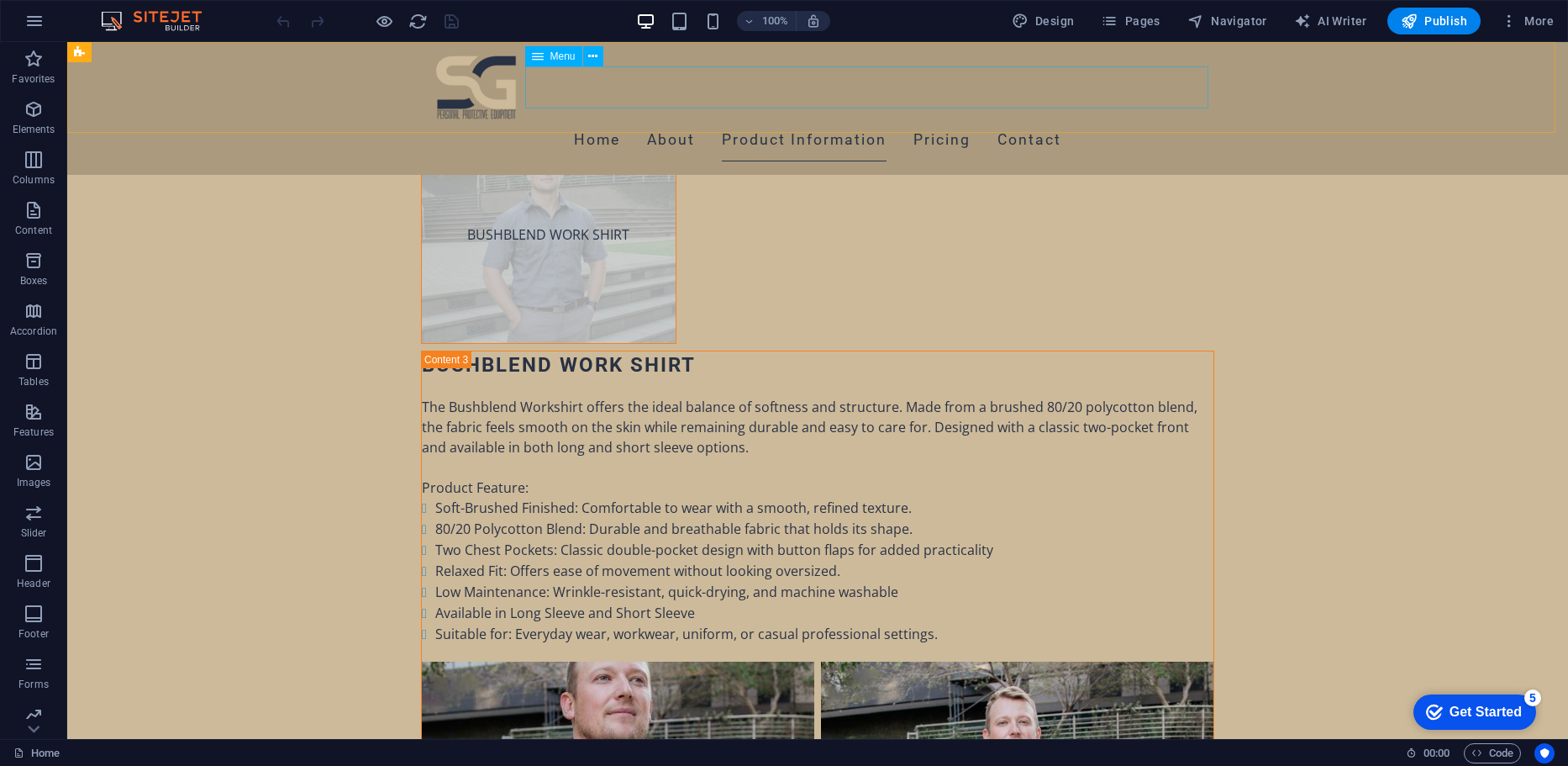
select select
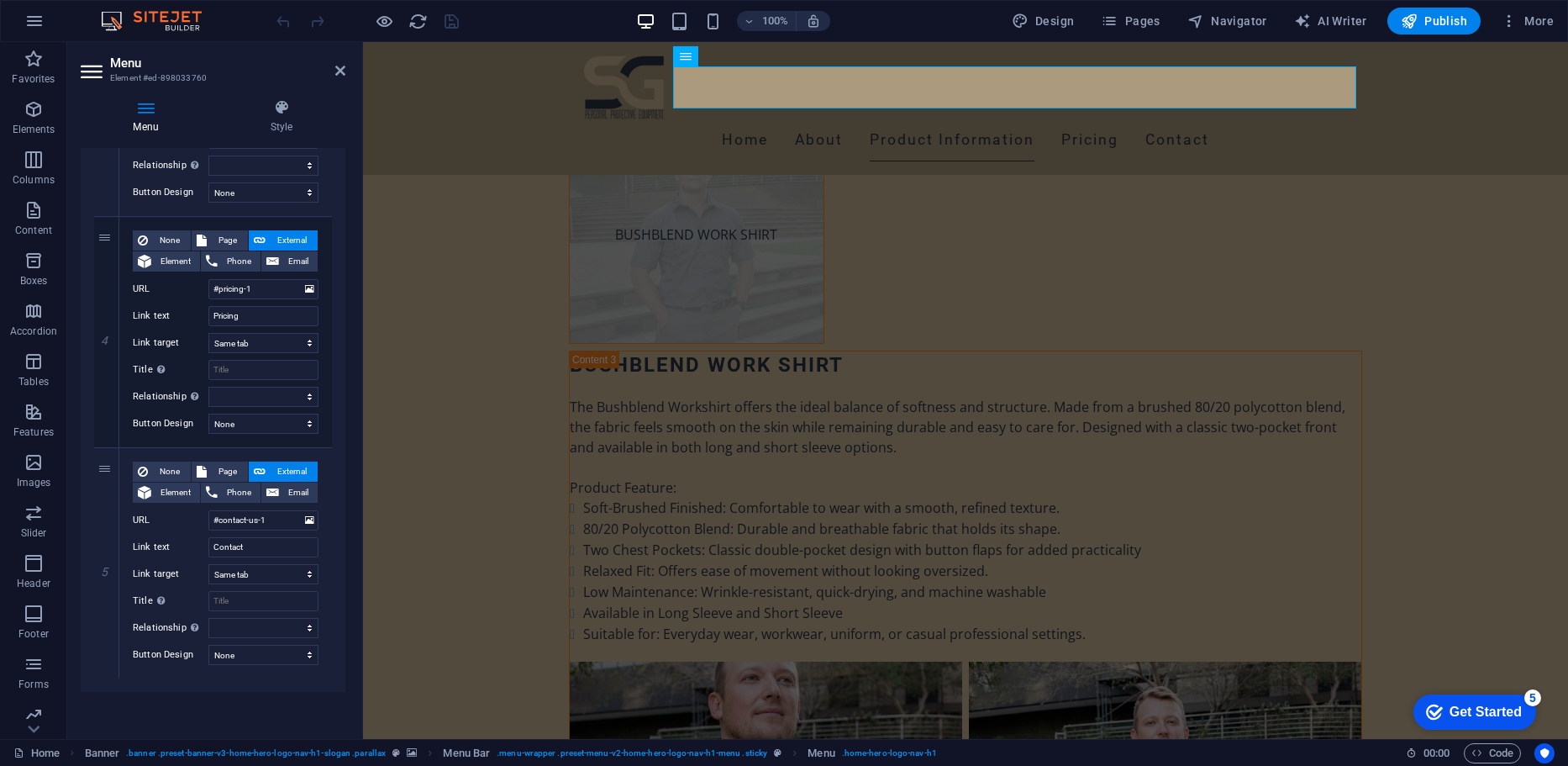
scroll to position [782, 0]
drag, startPoint x: 341, startPoint y: 508, endPoint x: 339, endPoint y: 471, distance: 37.1
click at [339, 471] on div "1 None Page External Element Phone Email Page Home Subpage Legal Notice Privacy…" at bounding box center [212, 103] width 265 height 1182
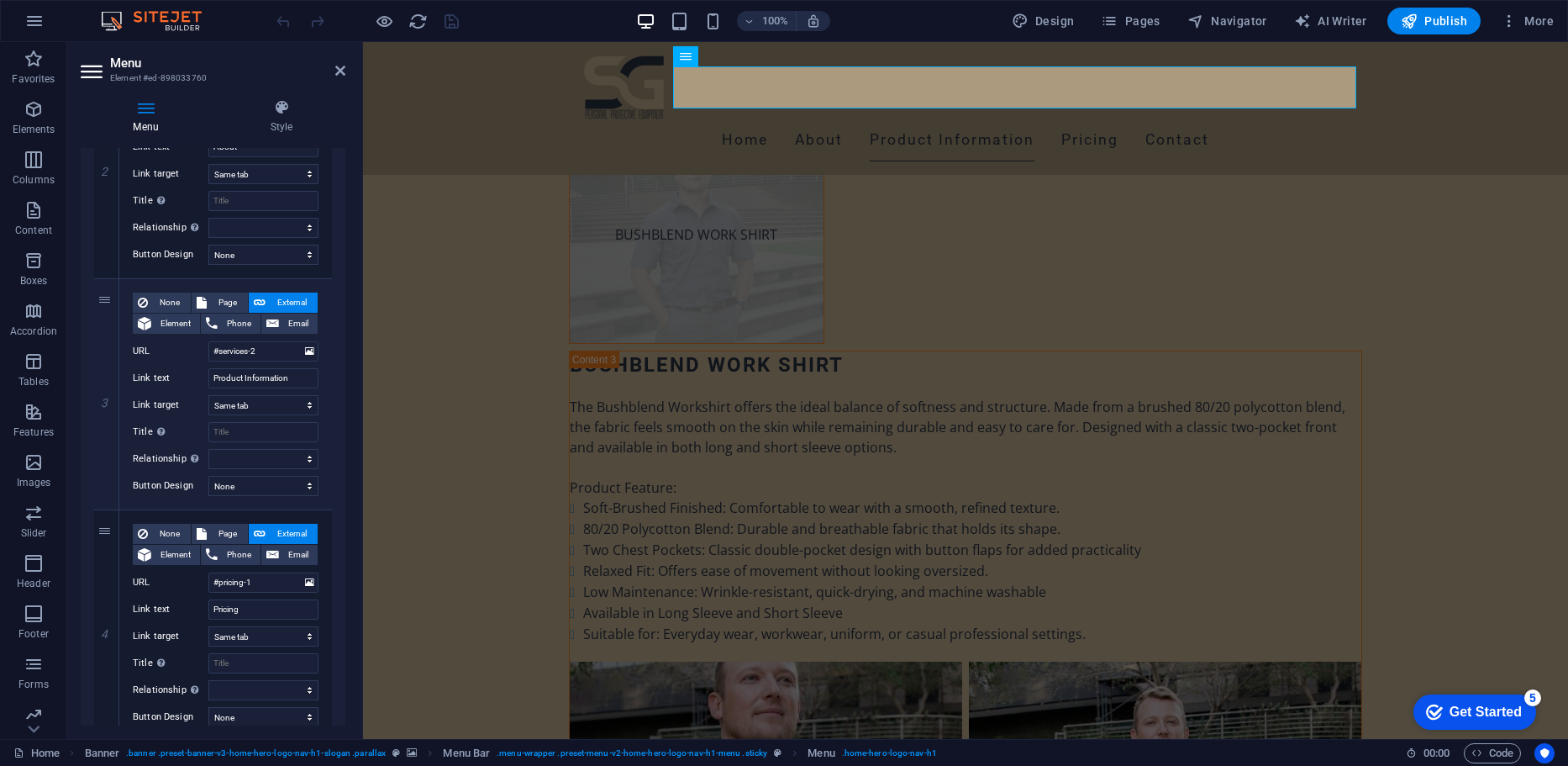
scroll to position [467, 0]
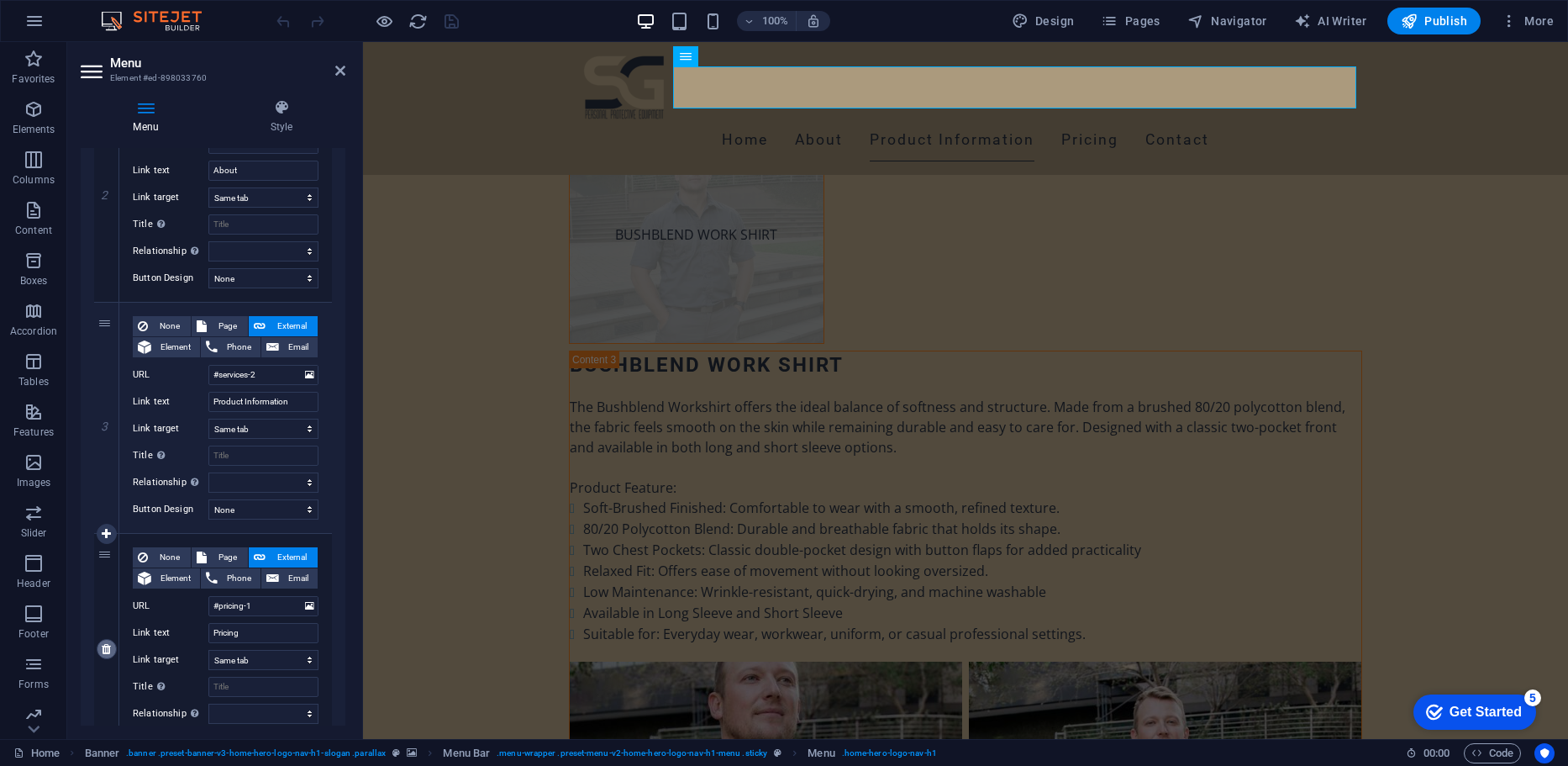
click at [109, 651] on icon at bounding box center [107, 649] width 10 height 12
select select
type input "#contact-us-1"
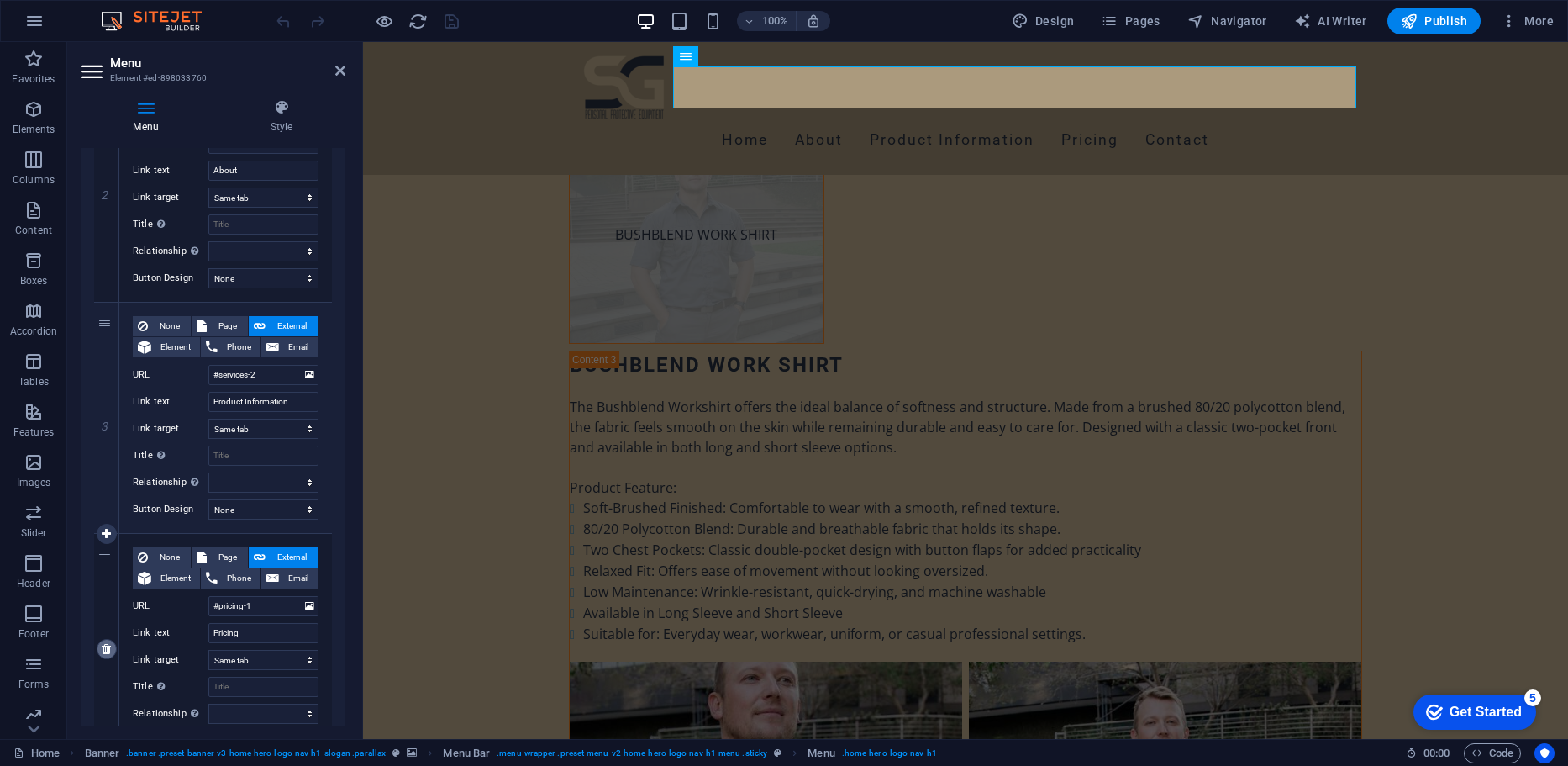
type input "Contact"
select select
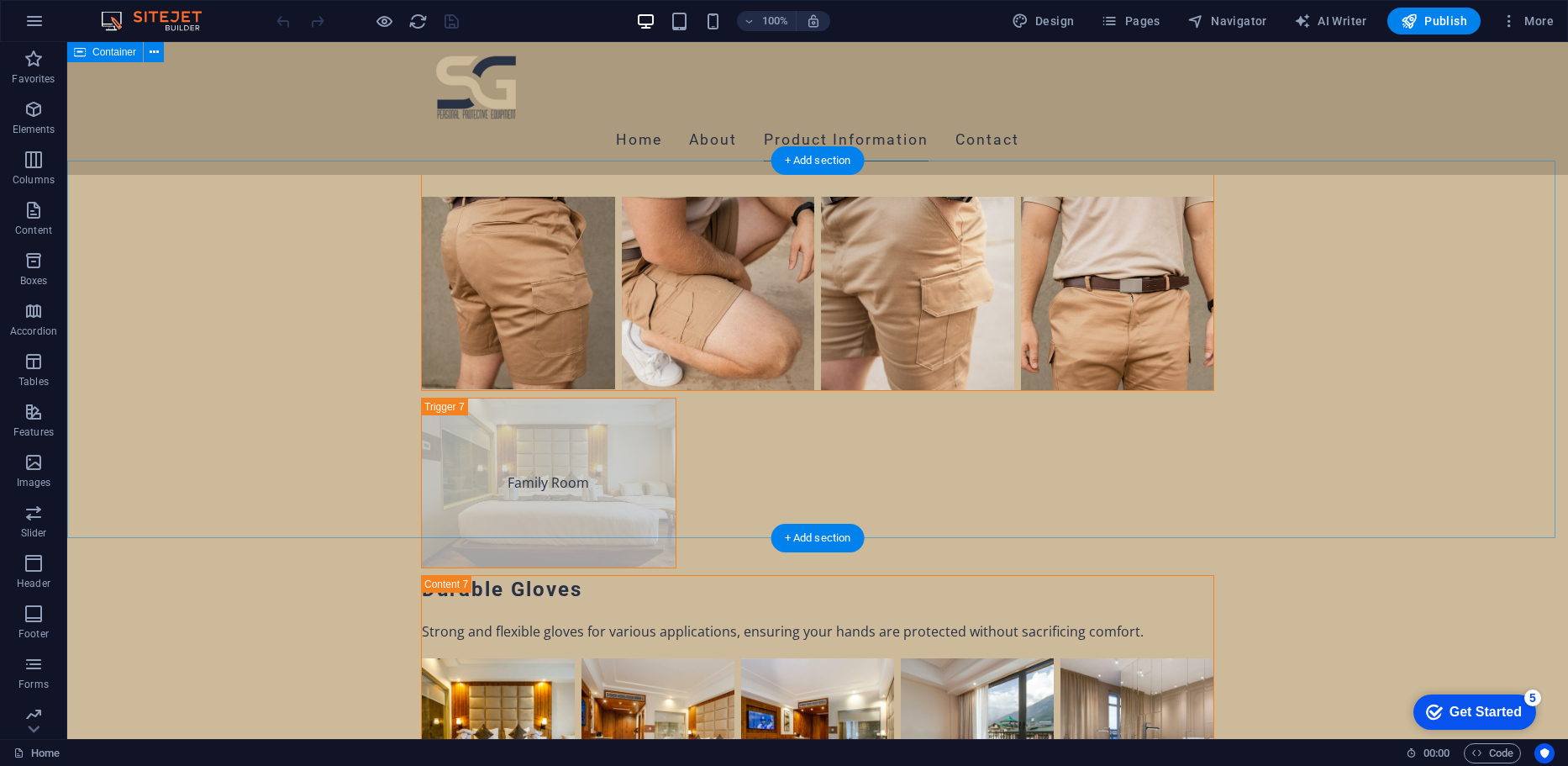
scroll to position [9798, 0]
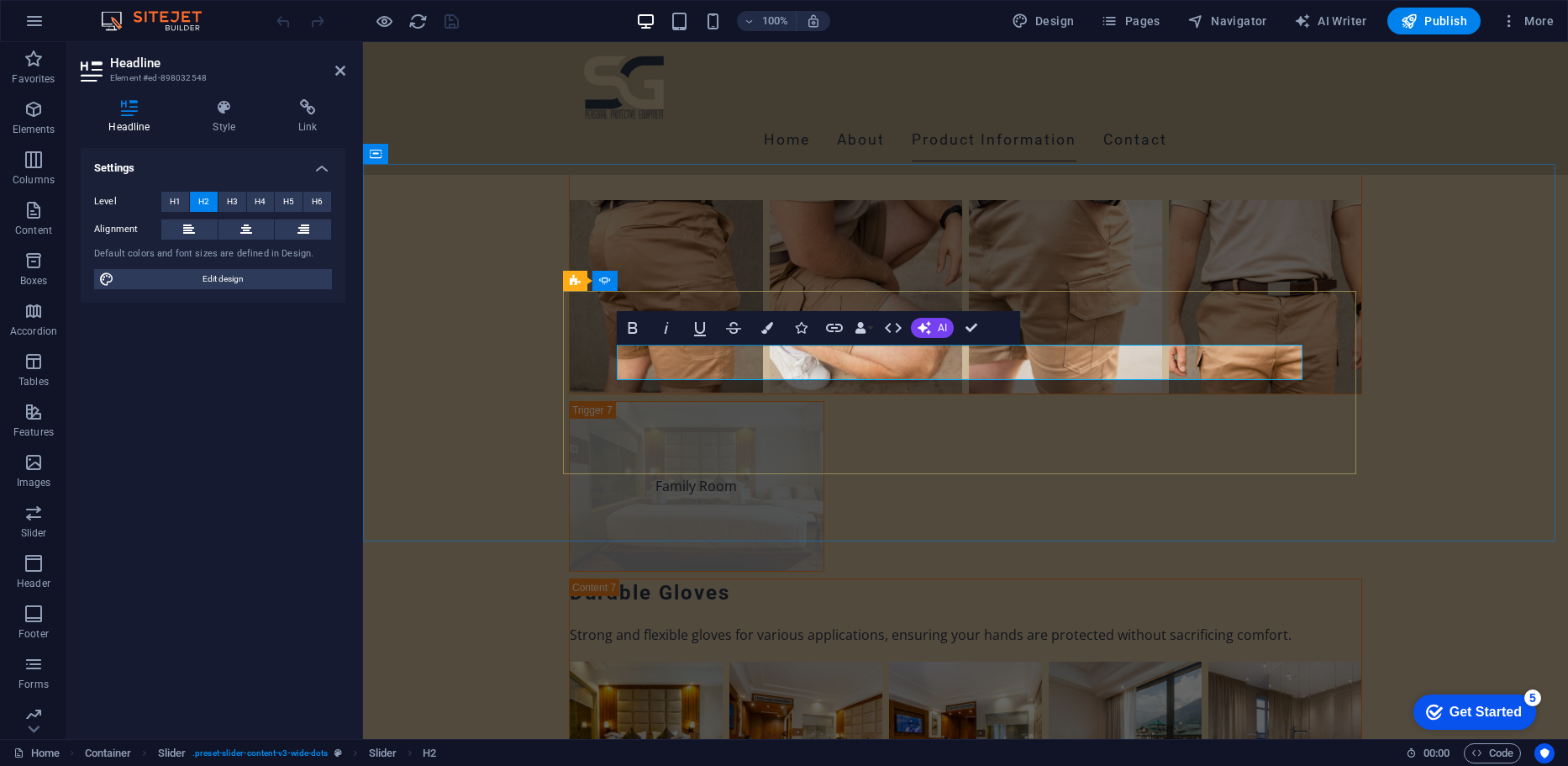
scroll to position [193, 3]
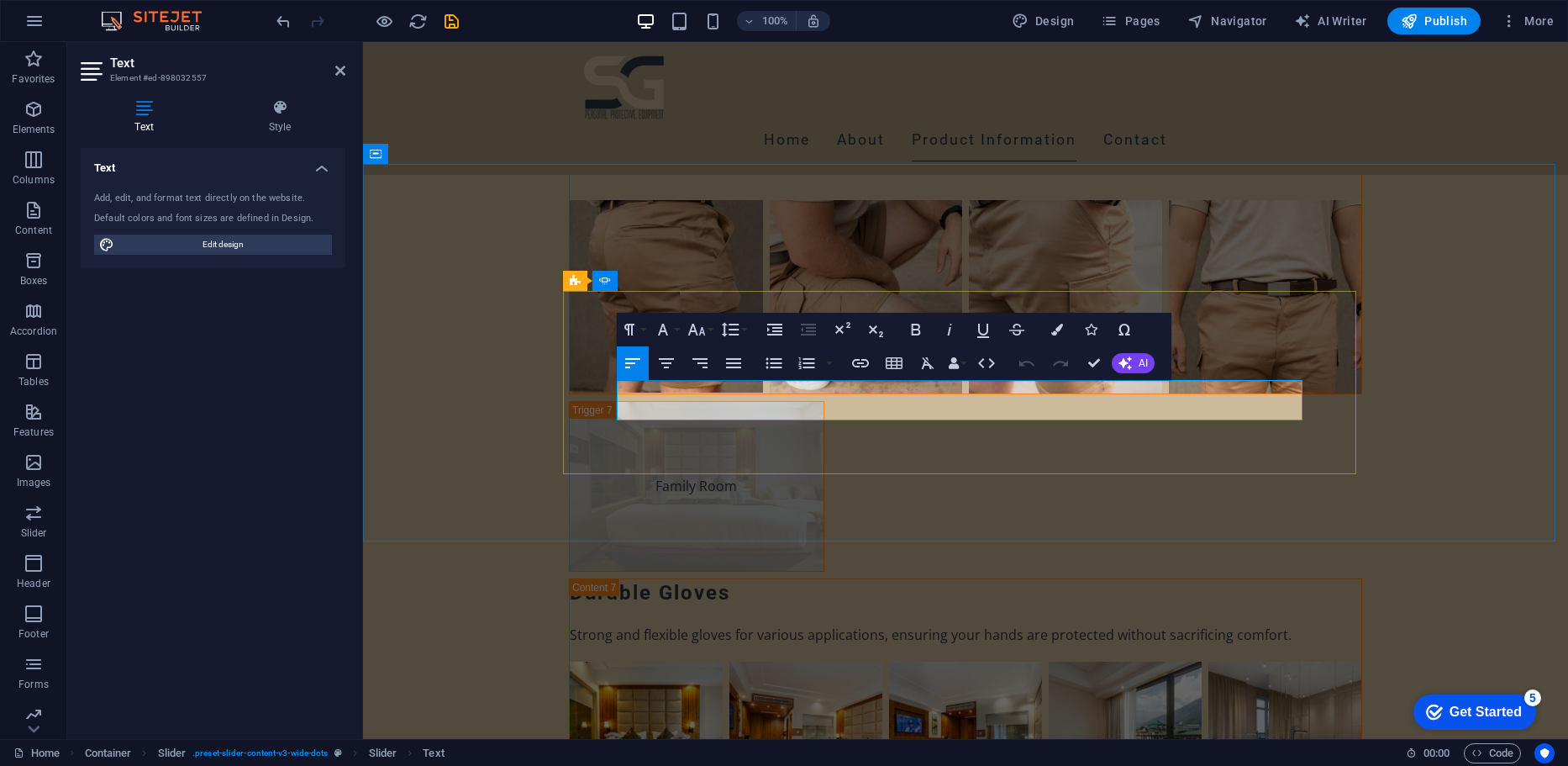
drag, startPoint x: 869, startPoint y: 413, endPoint x: 619, endPoint y: 389, distance: 251.1
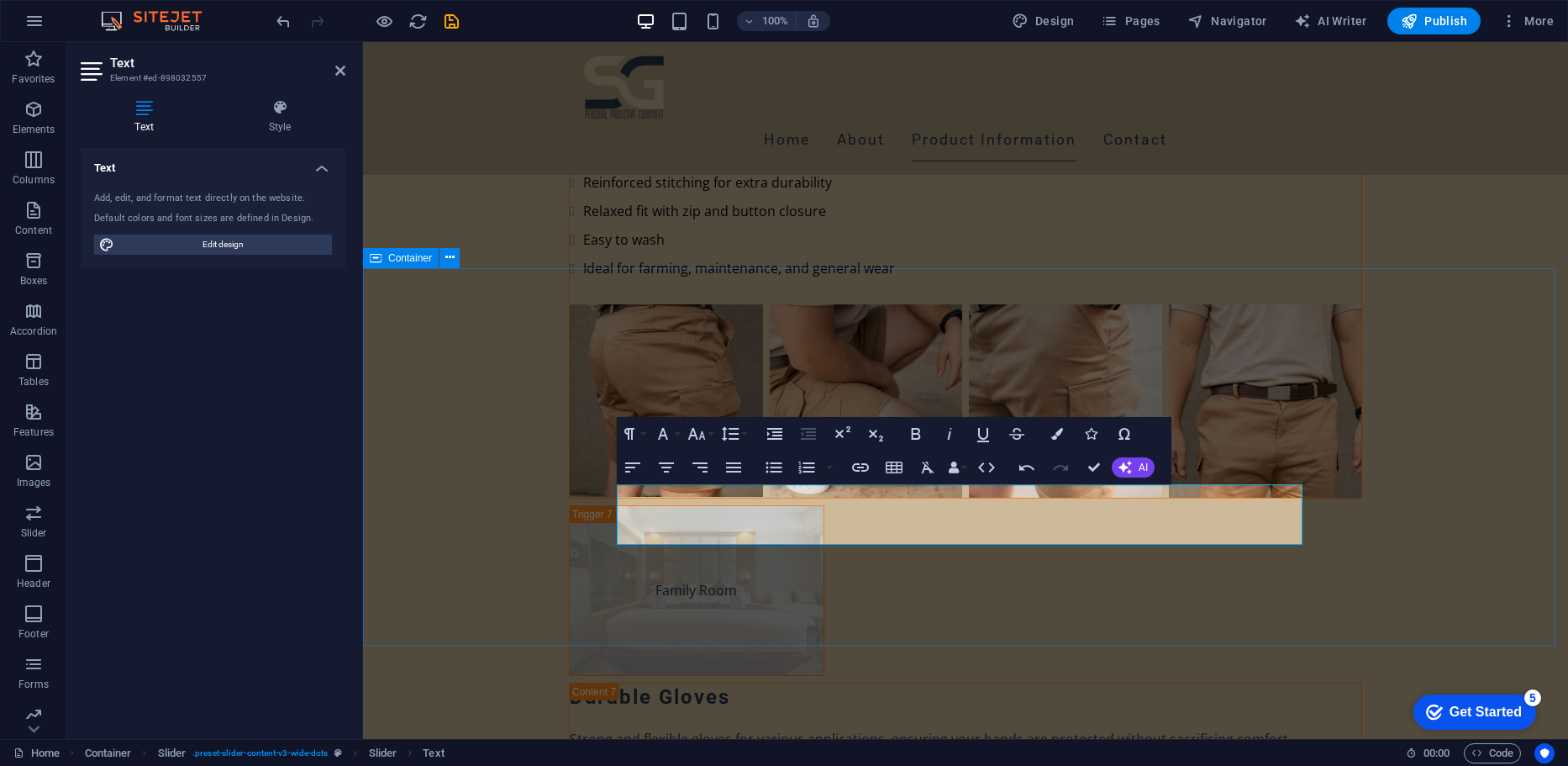
scroll to position [9695, 0]
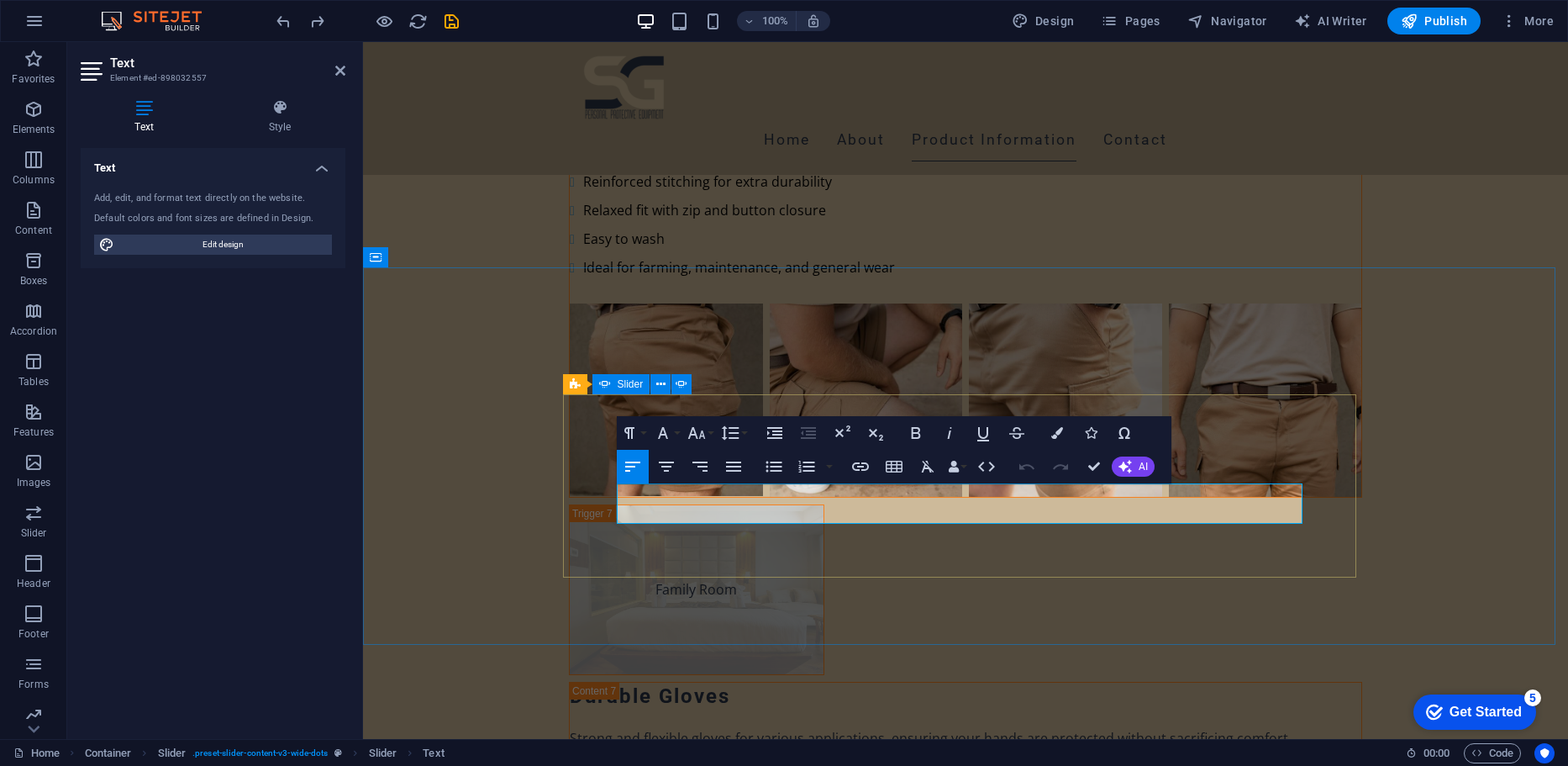
drag, startPoint x: 862, startPoint y: 515, endPoint x: 611, endPoint y: 489, distance: 252.3
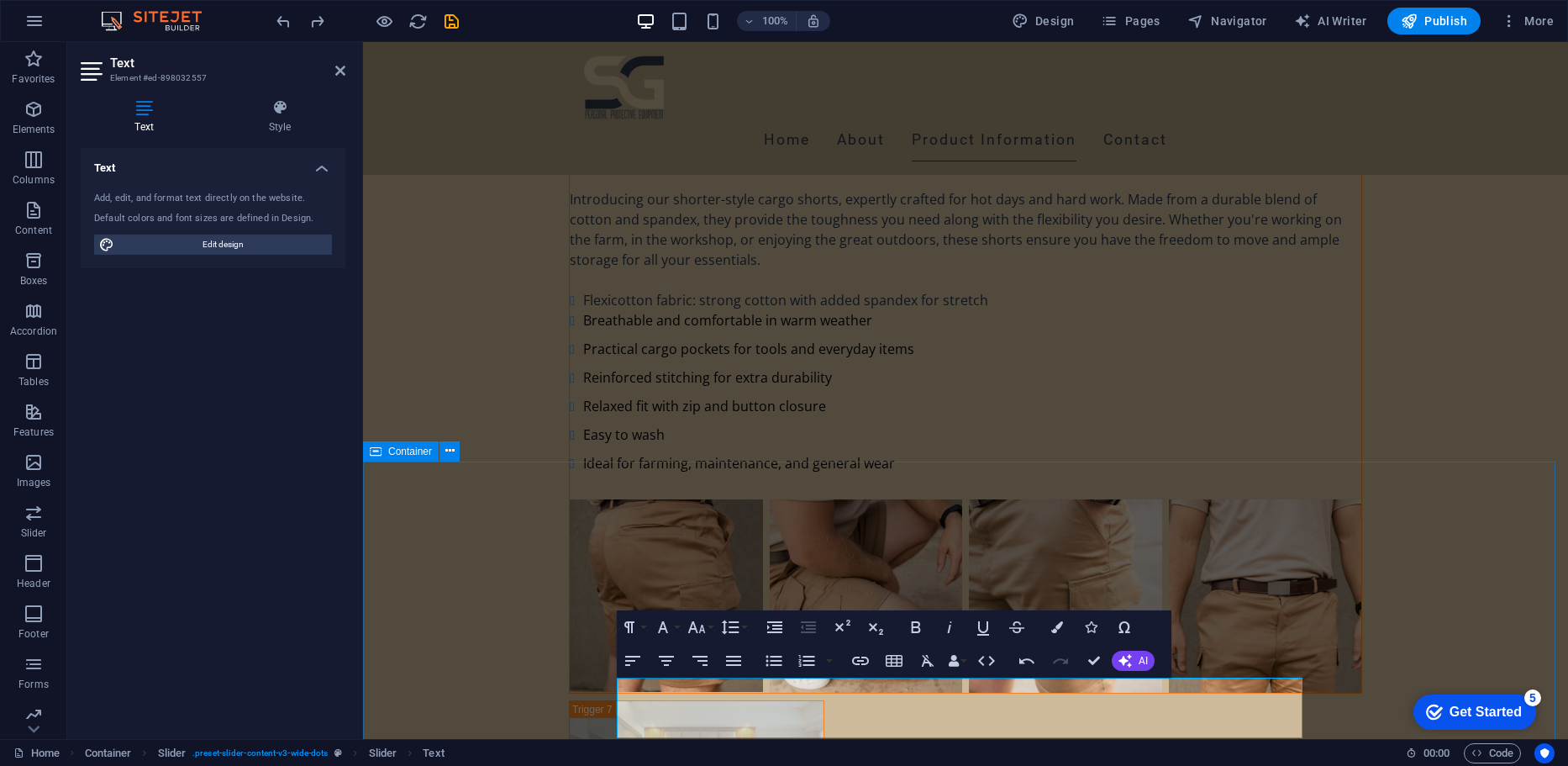
scroll to position [9501, 0]
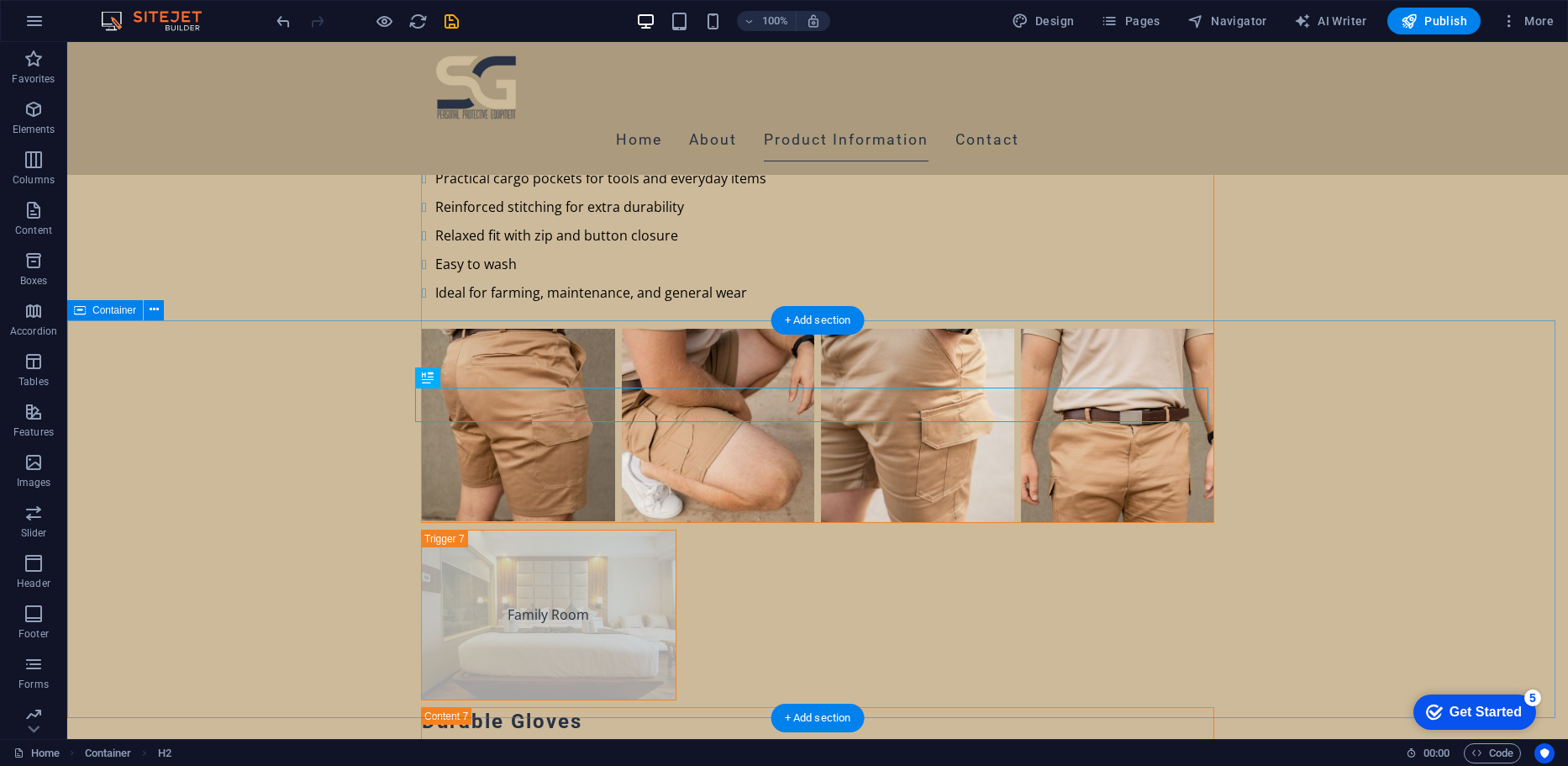
scroll to position [9677, 0]
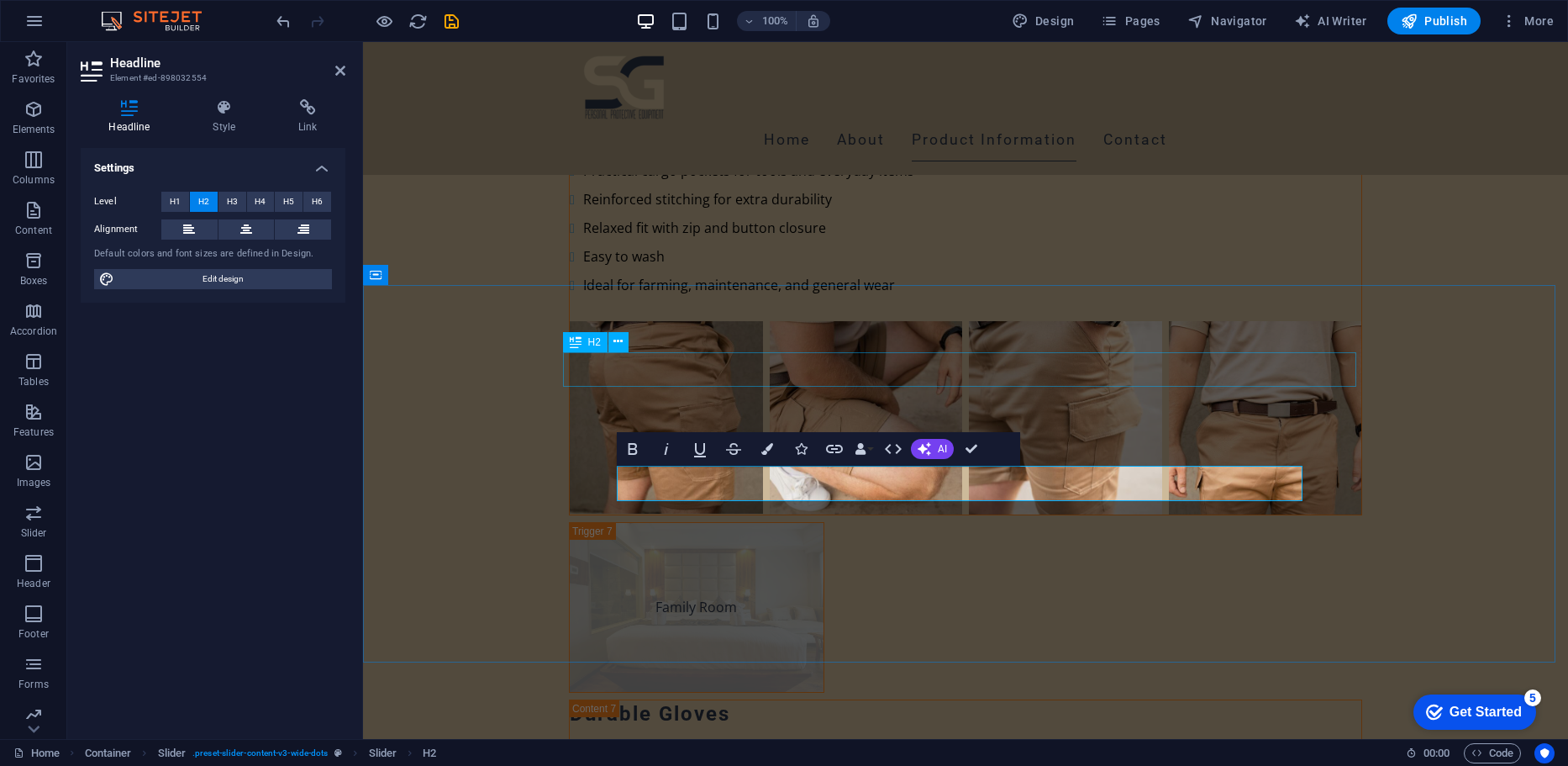
scroll to position [343, 7]
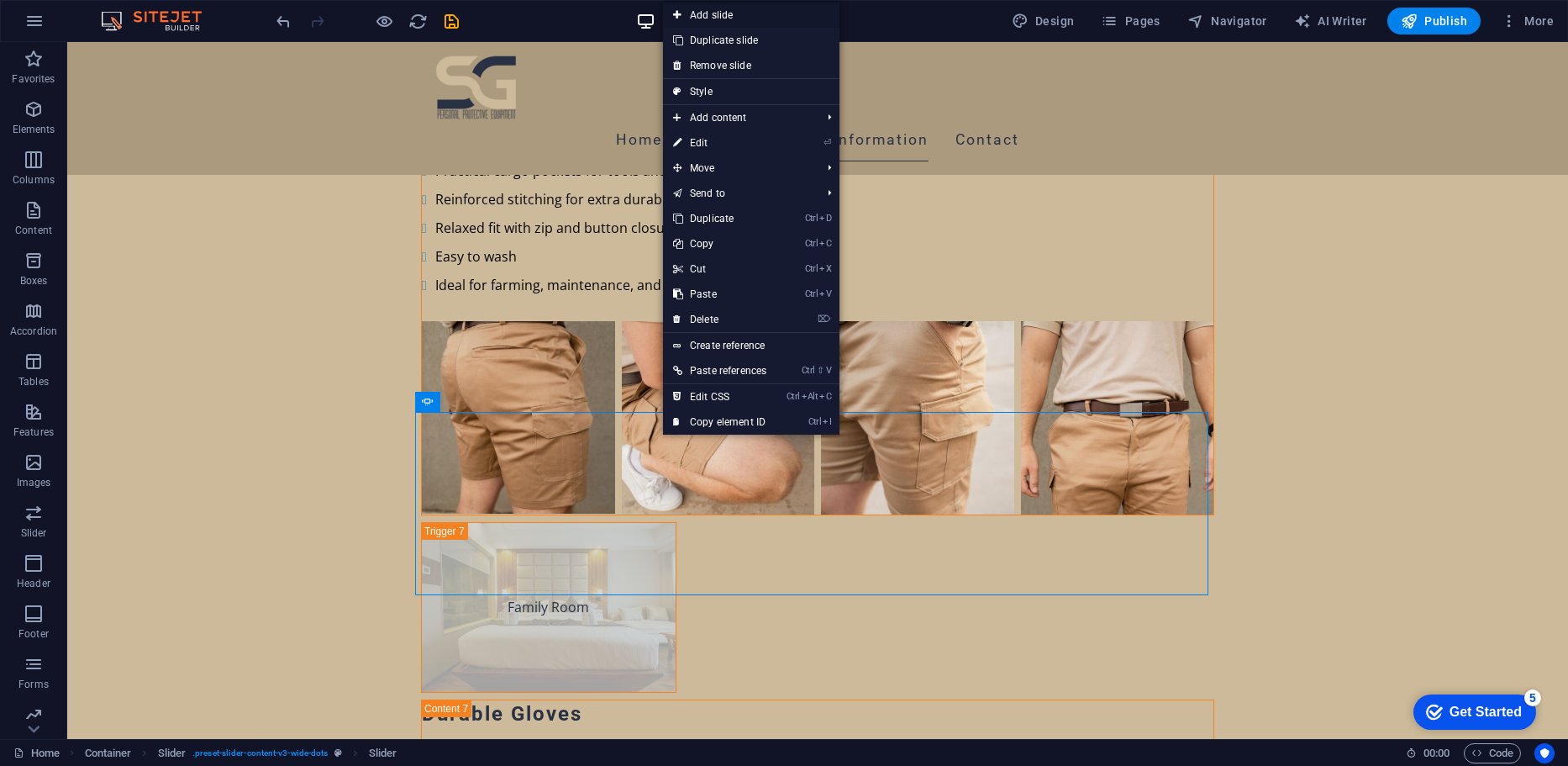
click at [745, 11] on link "Add slide" at bounding box center [751, 16] width 176 height 25
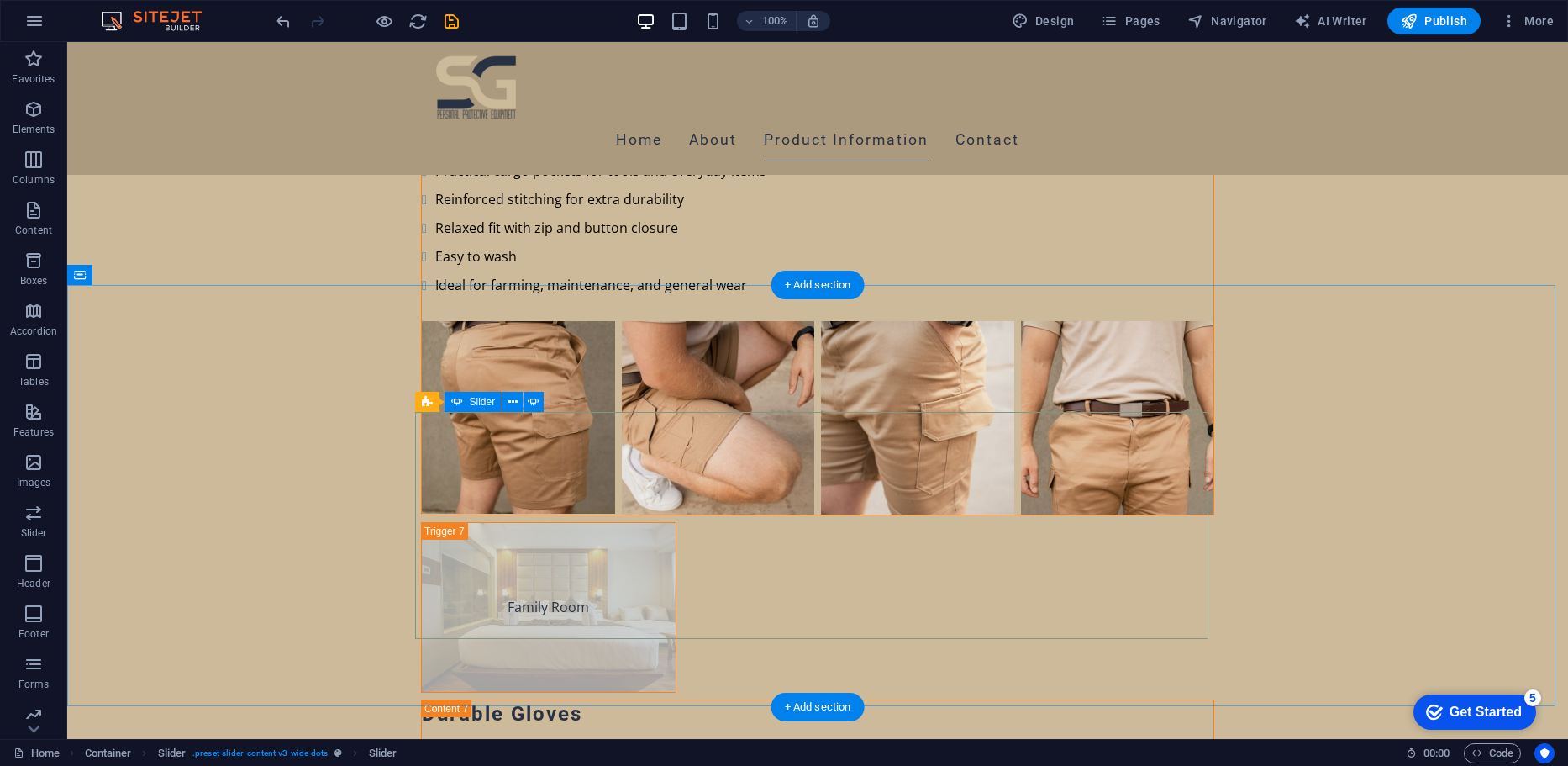
select select "ms"
select select "s"
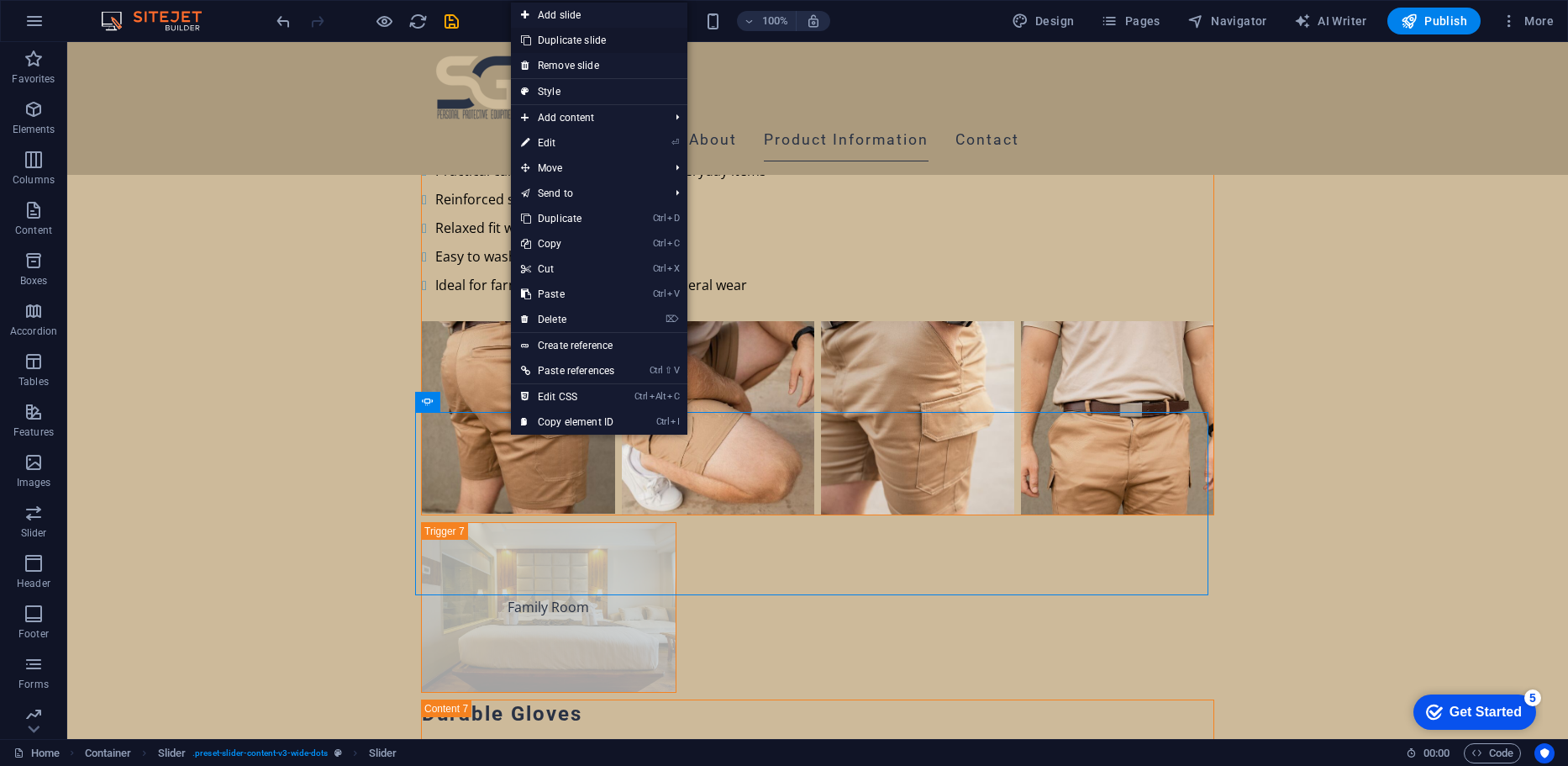
click at [631, 35] on link "Duplicate slide" at bounding box center [599, 41] width 176 height 25
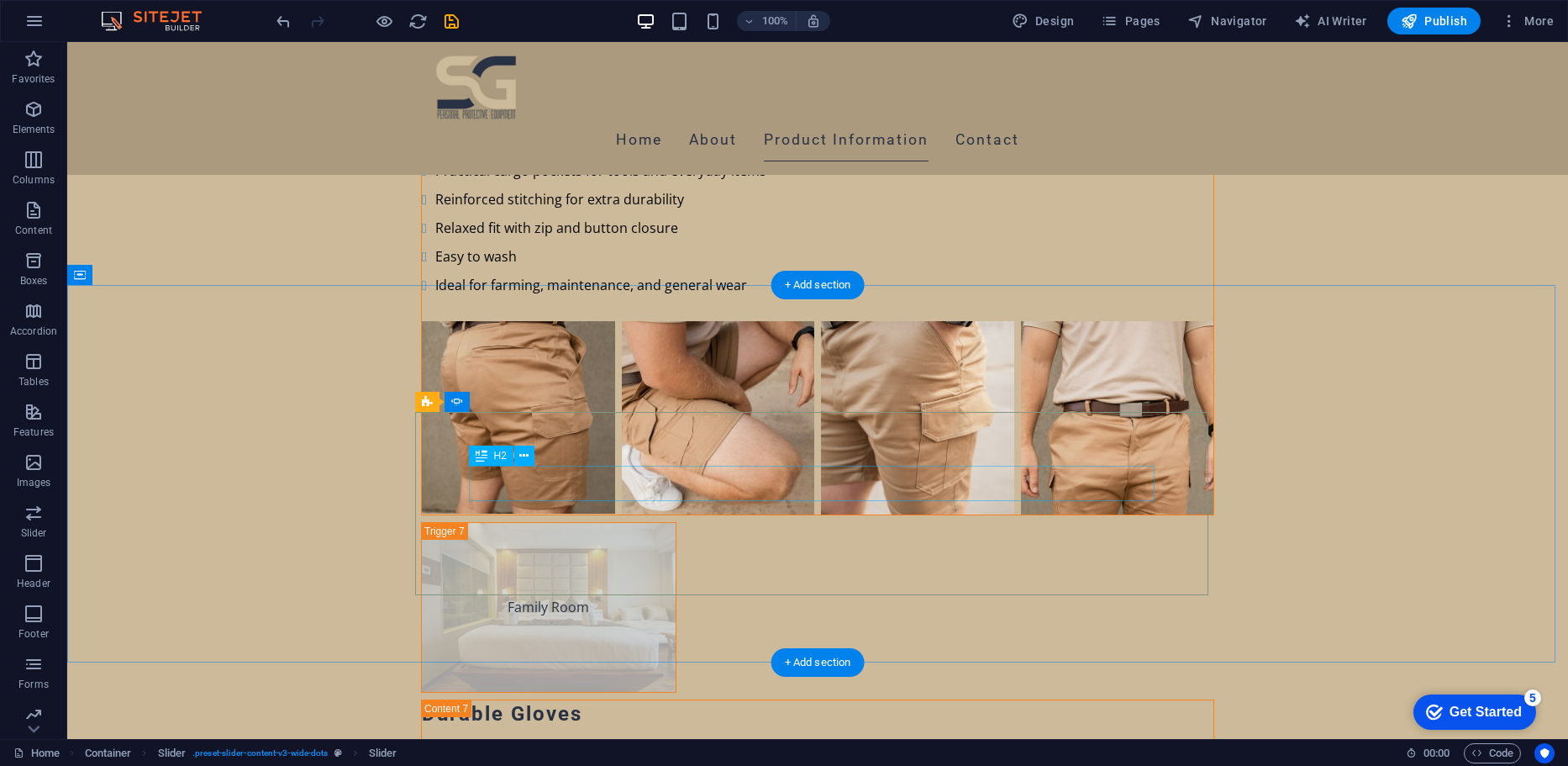
drag, startPoint x: 853, startPoint y: 481, endPoint x: 837, endPoint y: 477, distance: 16.5
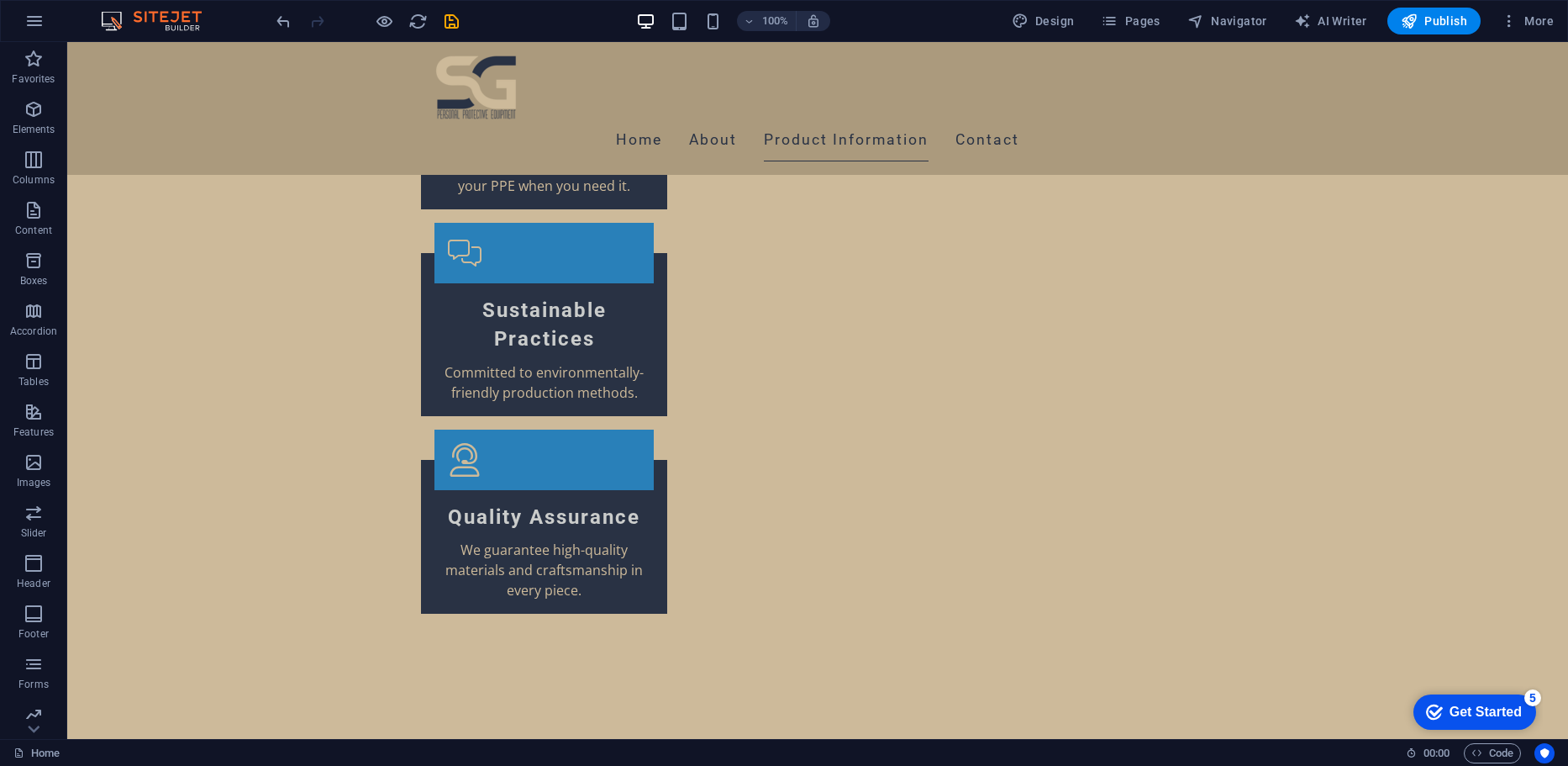
scroll to position [3364, 0]
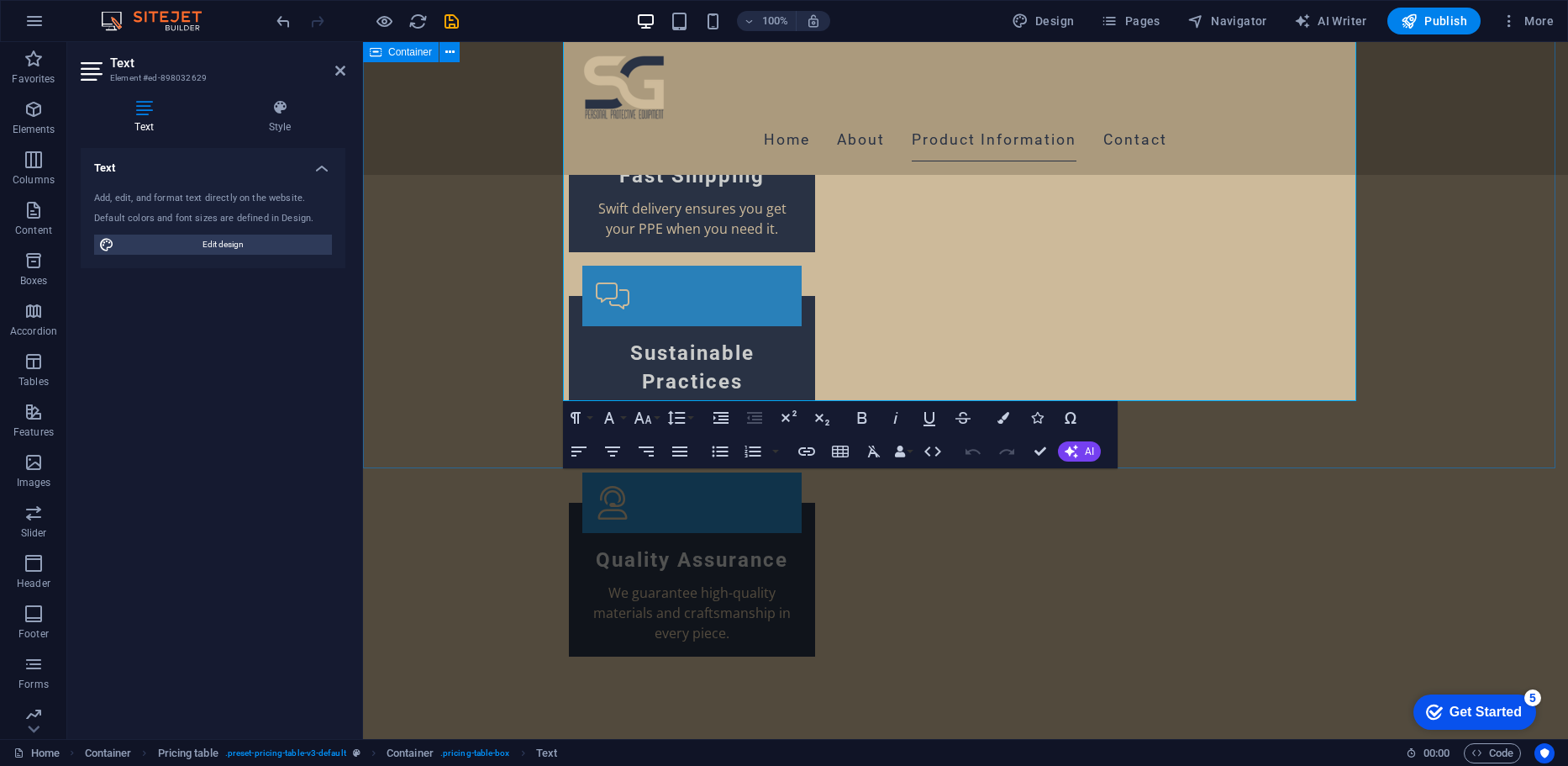
scroll to position [3295, 0]
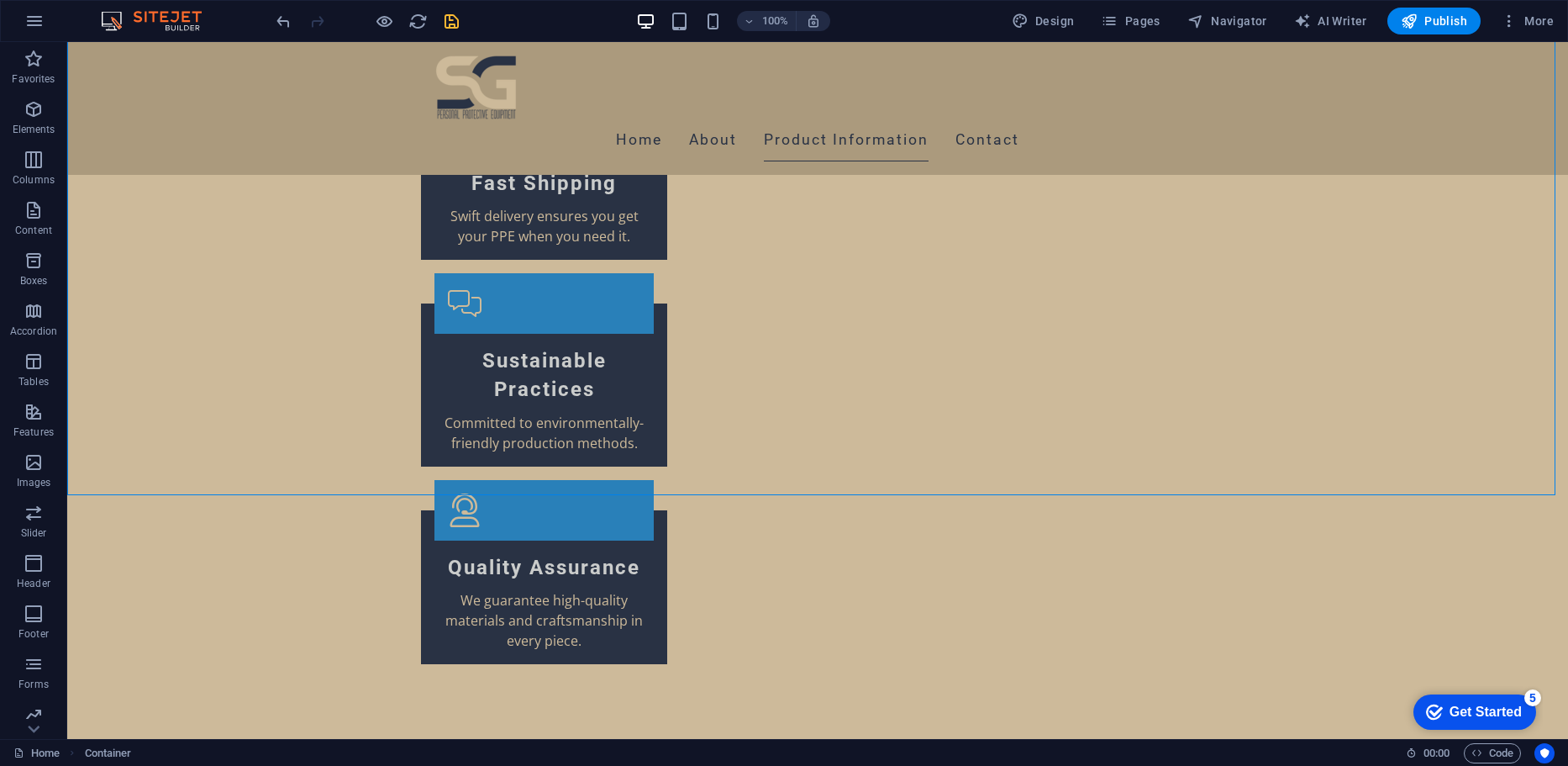
click at [445, 155] on icon "save" at bounding box center [477, 159] width 219 height 9
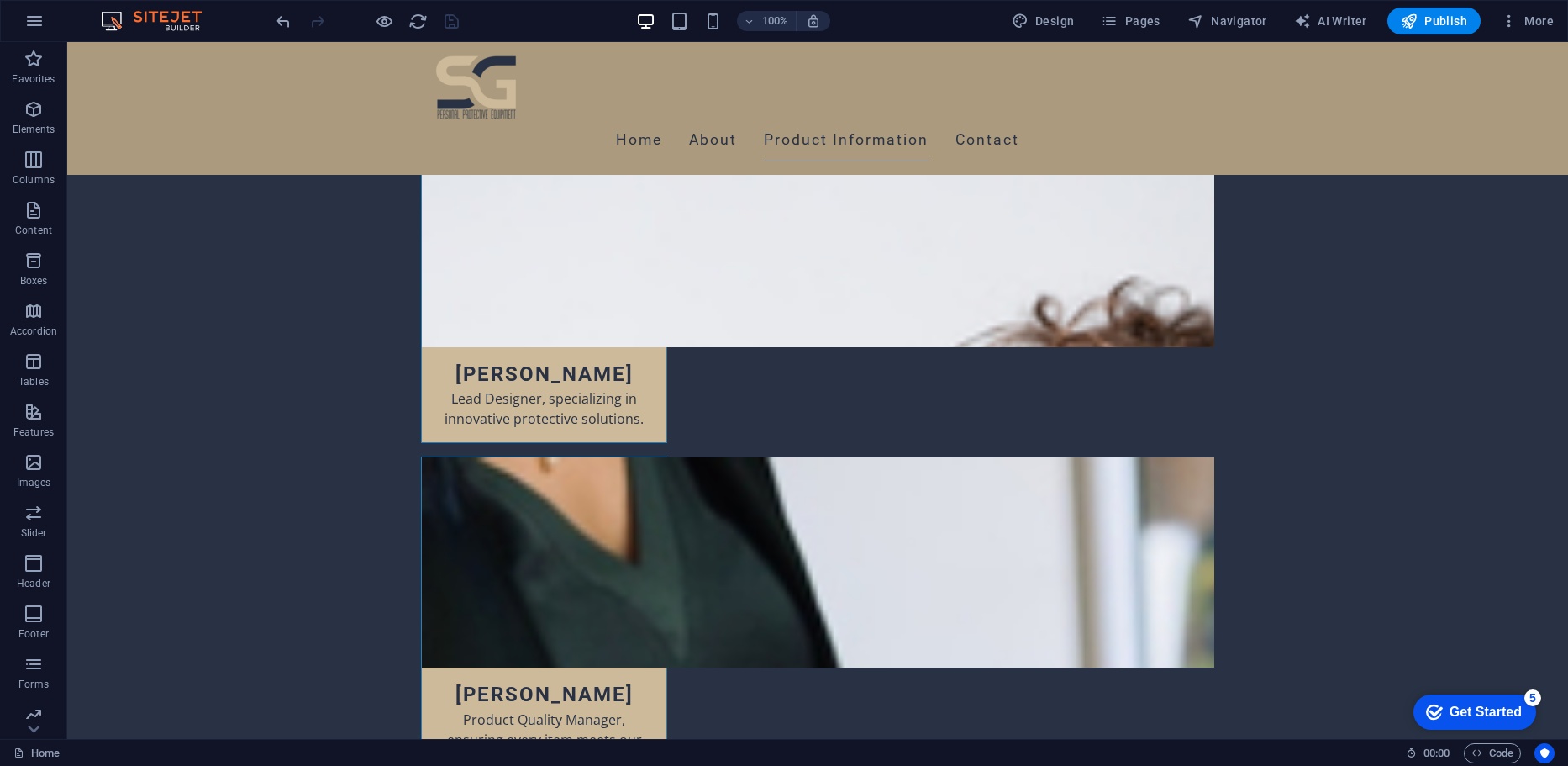
scroll to position [11105, 0]
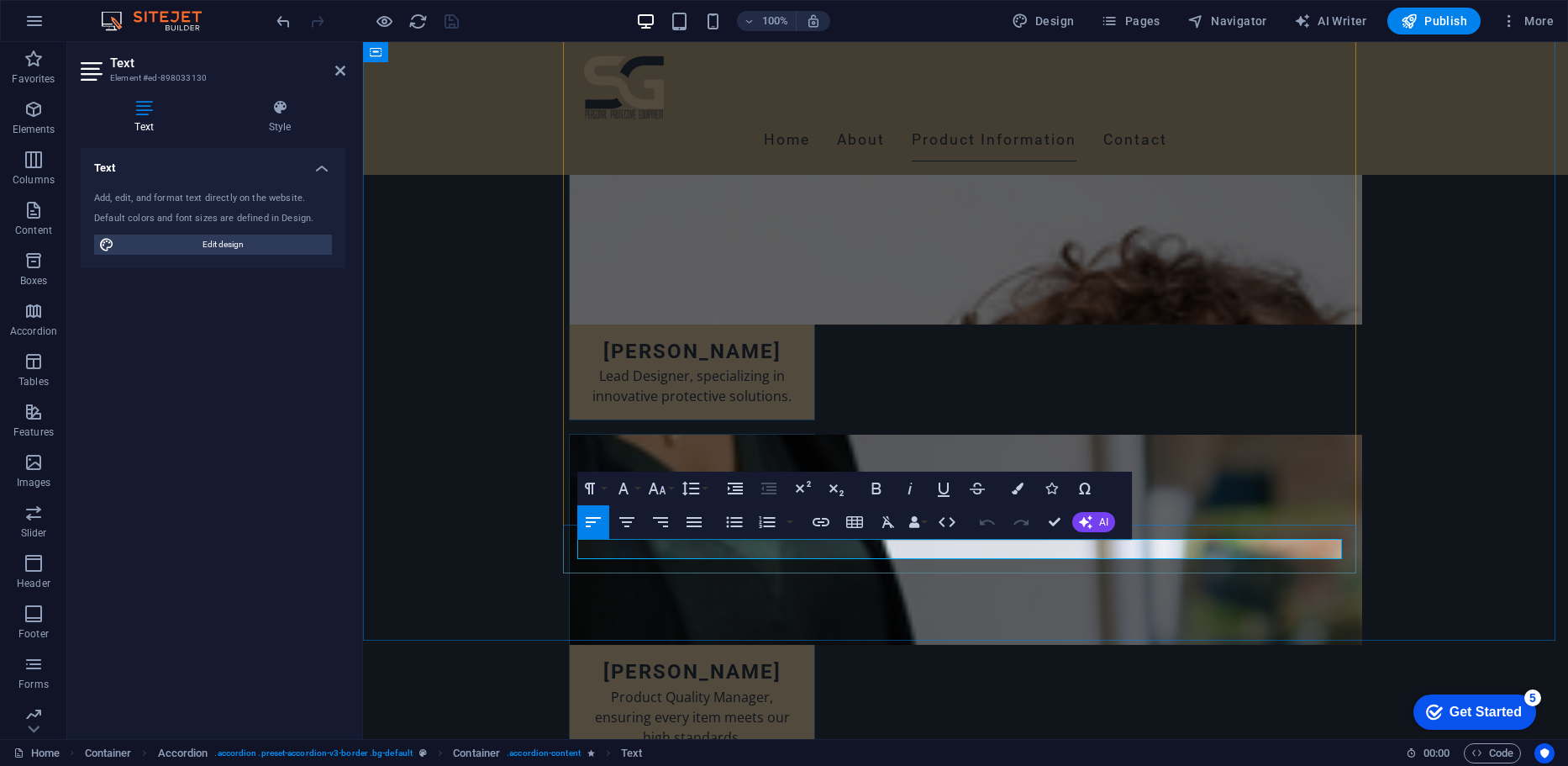
drag, startPoint x: 1126, startPoint y: 554, endPoint x: 1069, endPoint y: 547, distance: 57.4
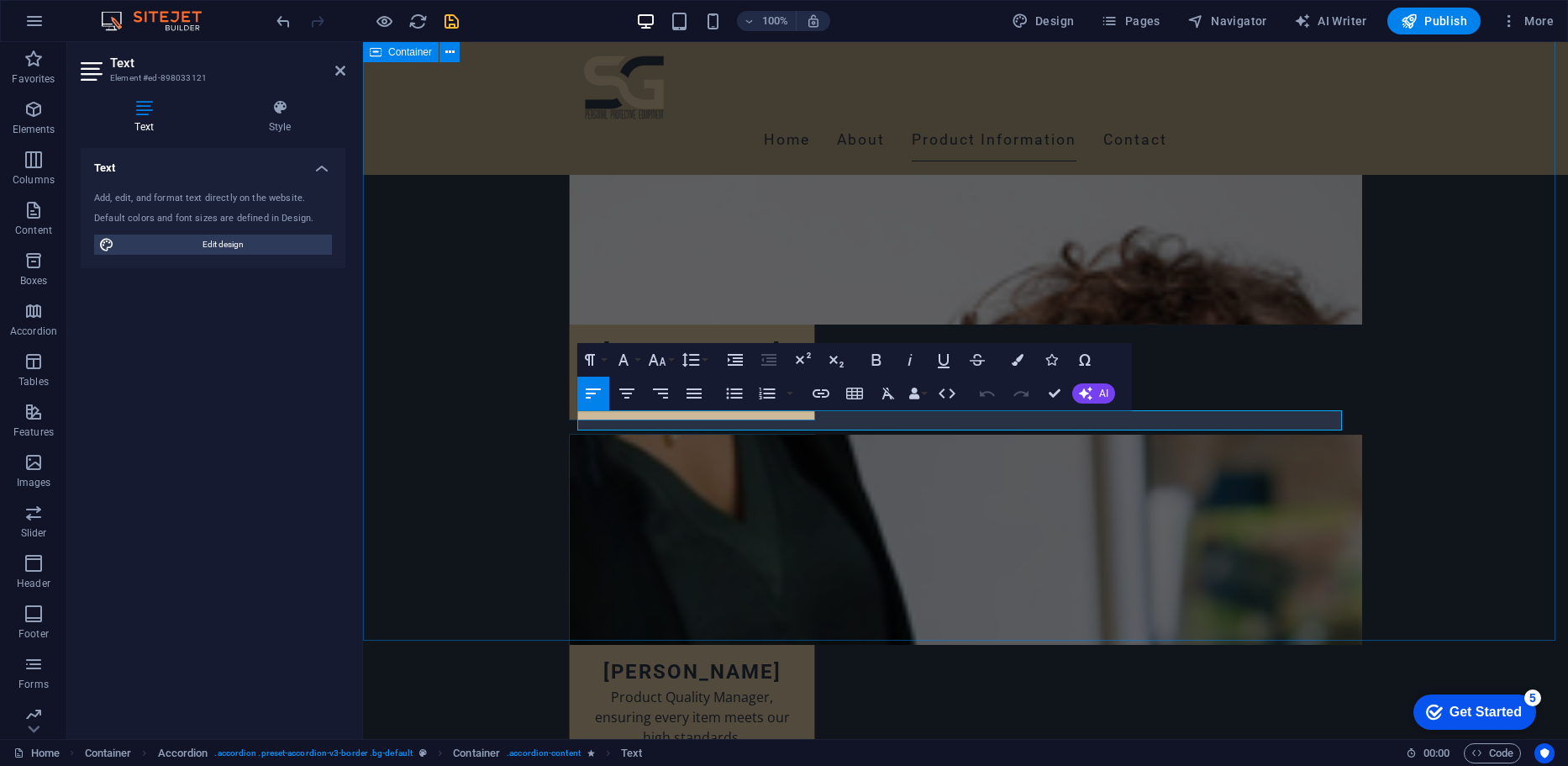
drag, startPoint x: 943, startPoint y: 416, endPoint x: 552, endPoint y: 439, distance: 391.7
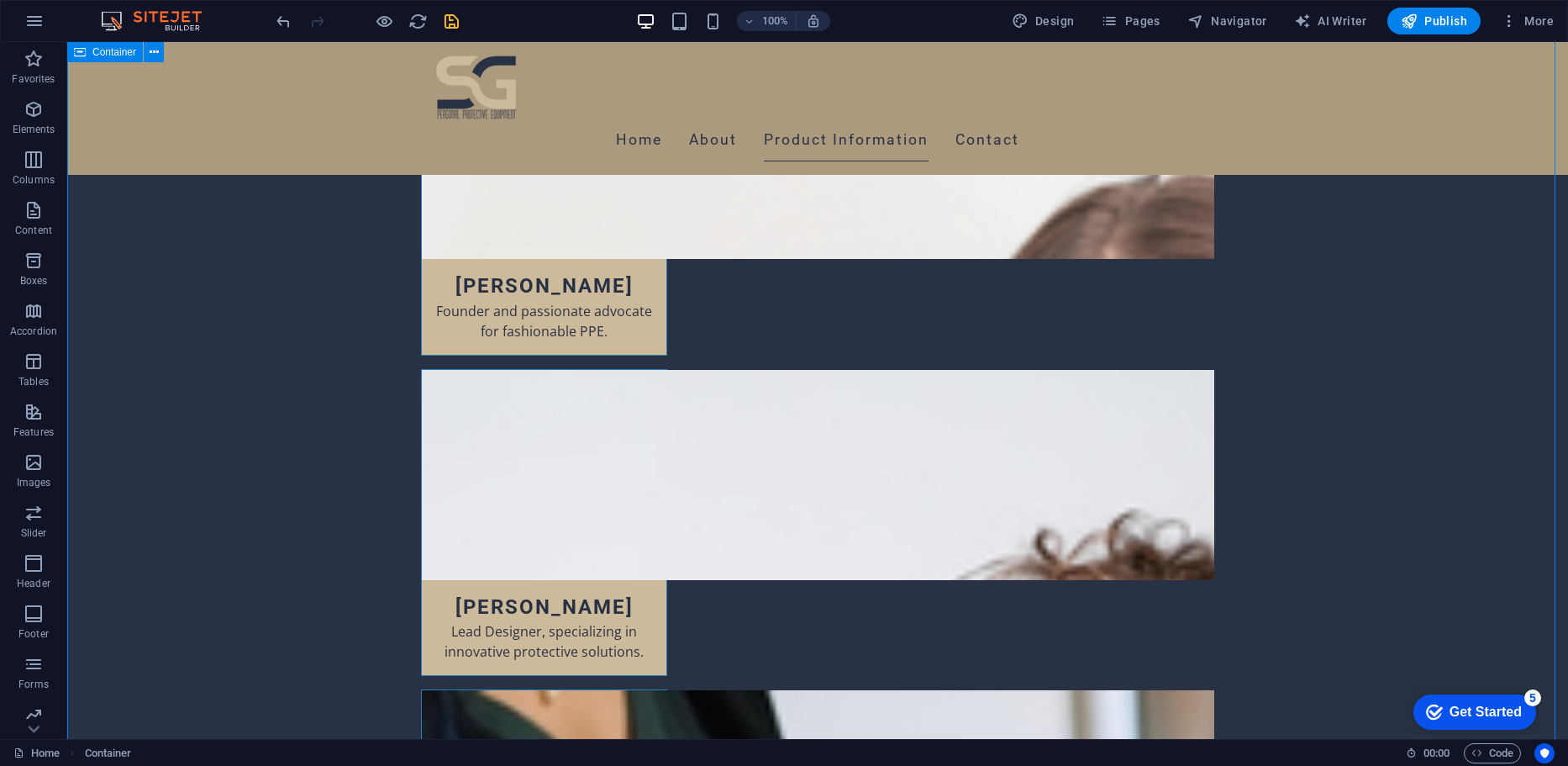
scroll to position [10755, 0]
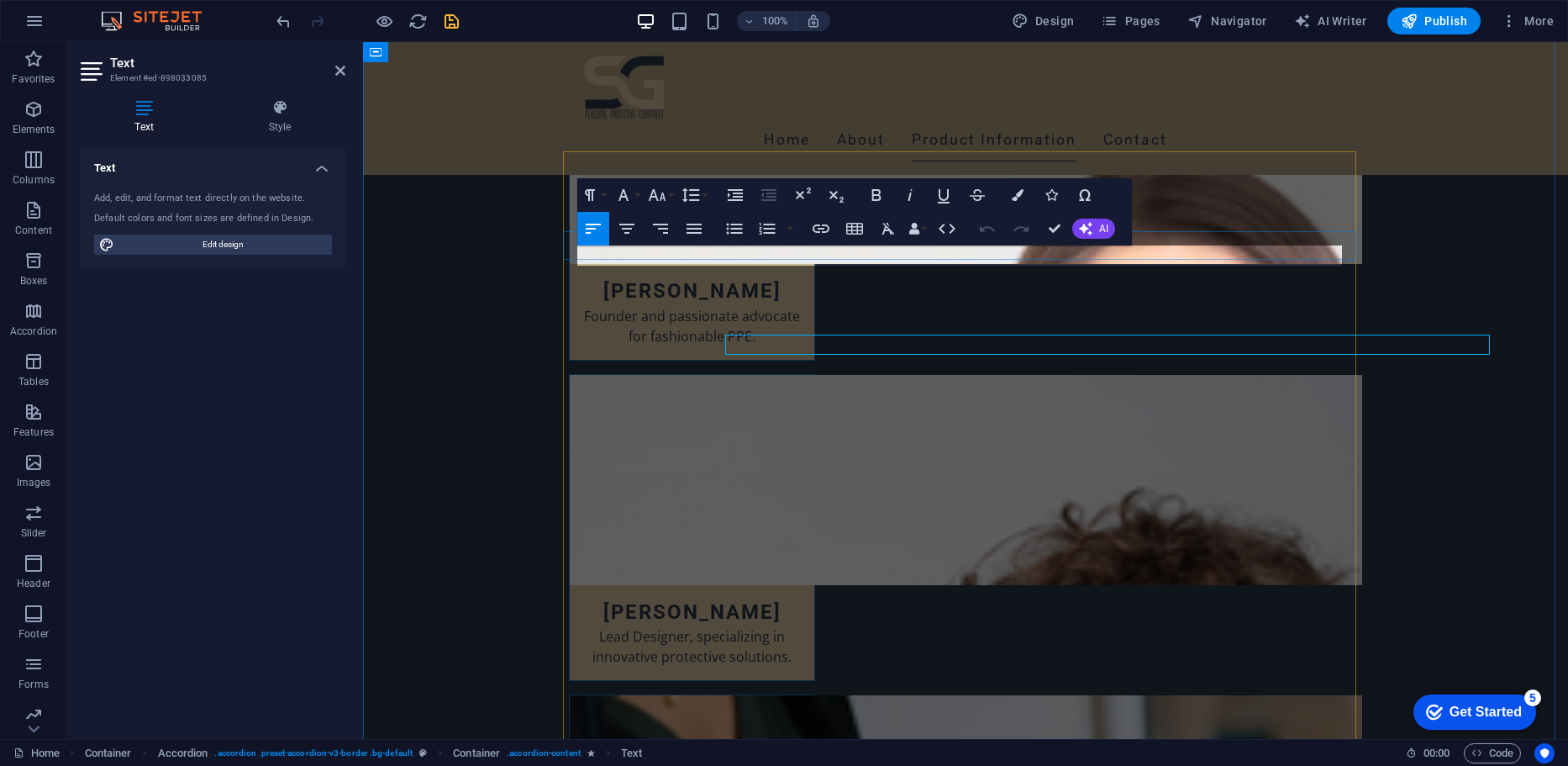
scroll to position [10666, 0]
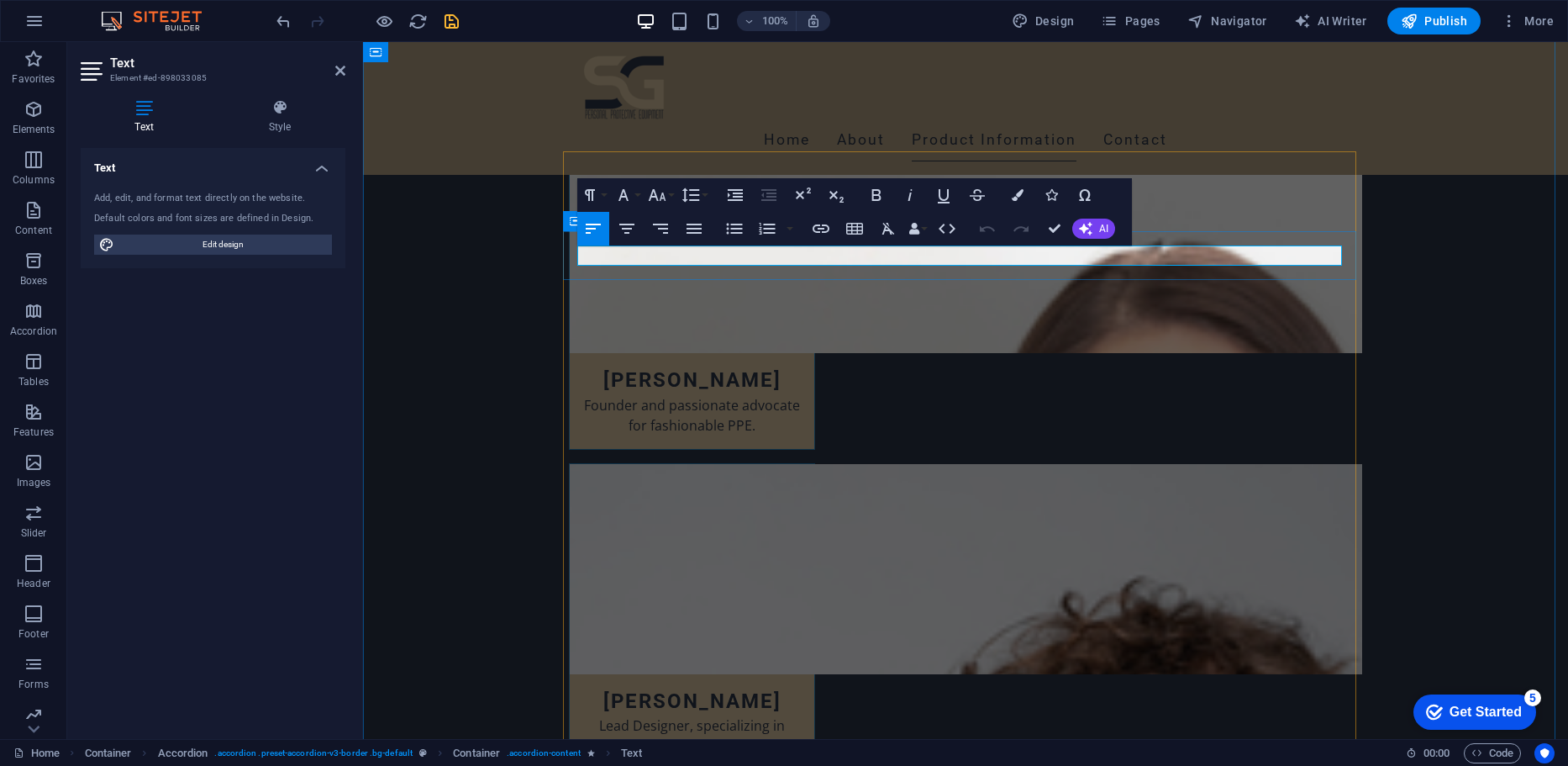
drag, startPoint x: 1261, startPoint y: 256, endPoint x: 841, endPoint y: 276, distance: 420.5
click at [1103, 229] on span "AI" at bounding box center [1104, 229] width 10 height 10
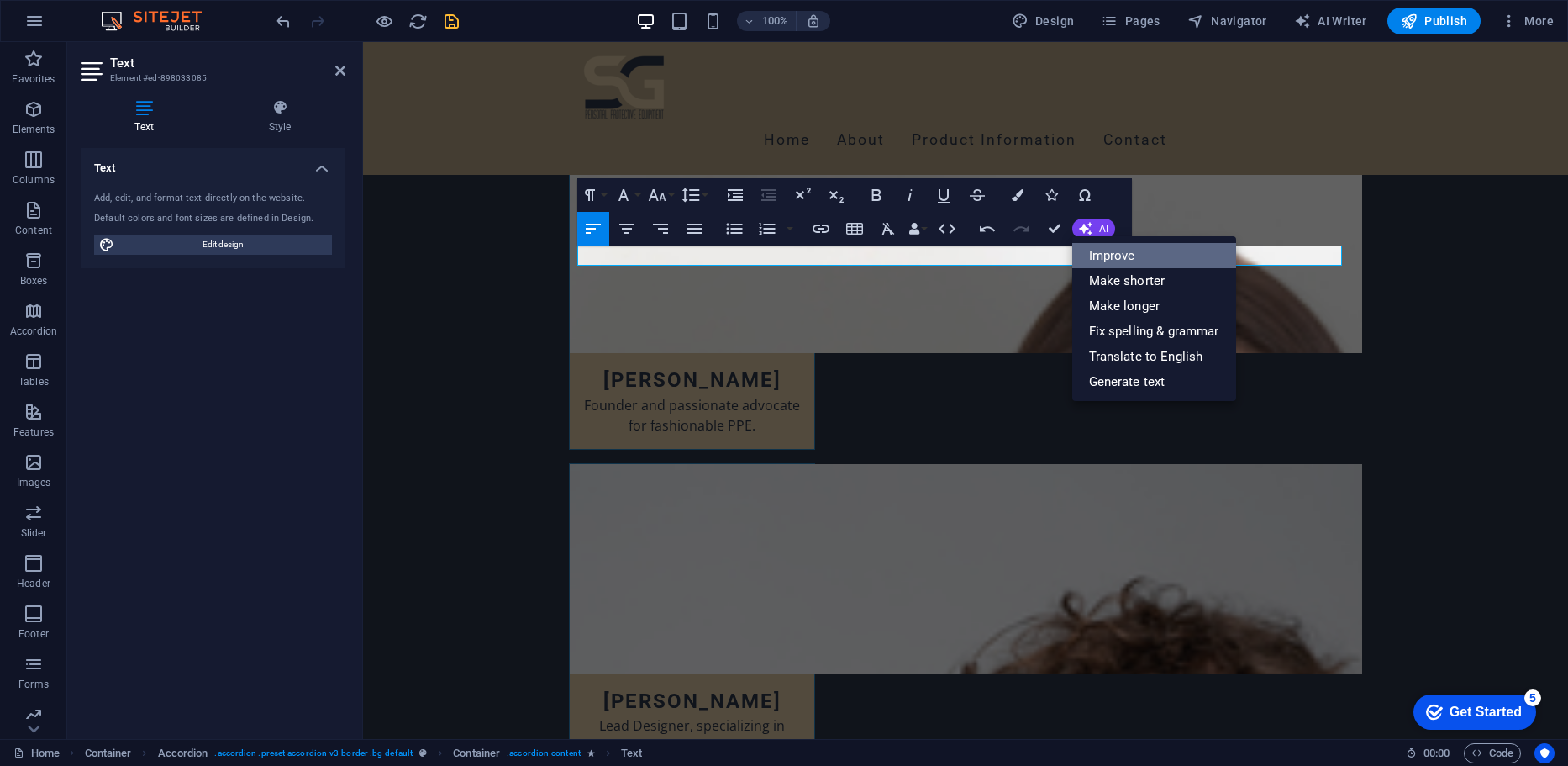
click at [1128, 261] on link "Improve" at bounding box center [1153, 256] width 164 height 25
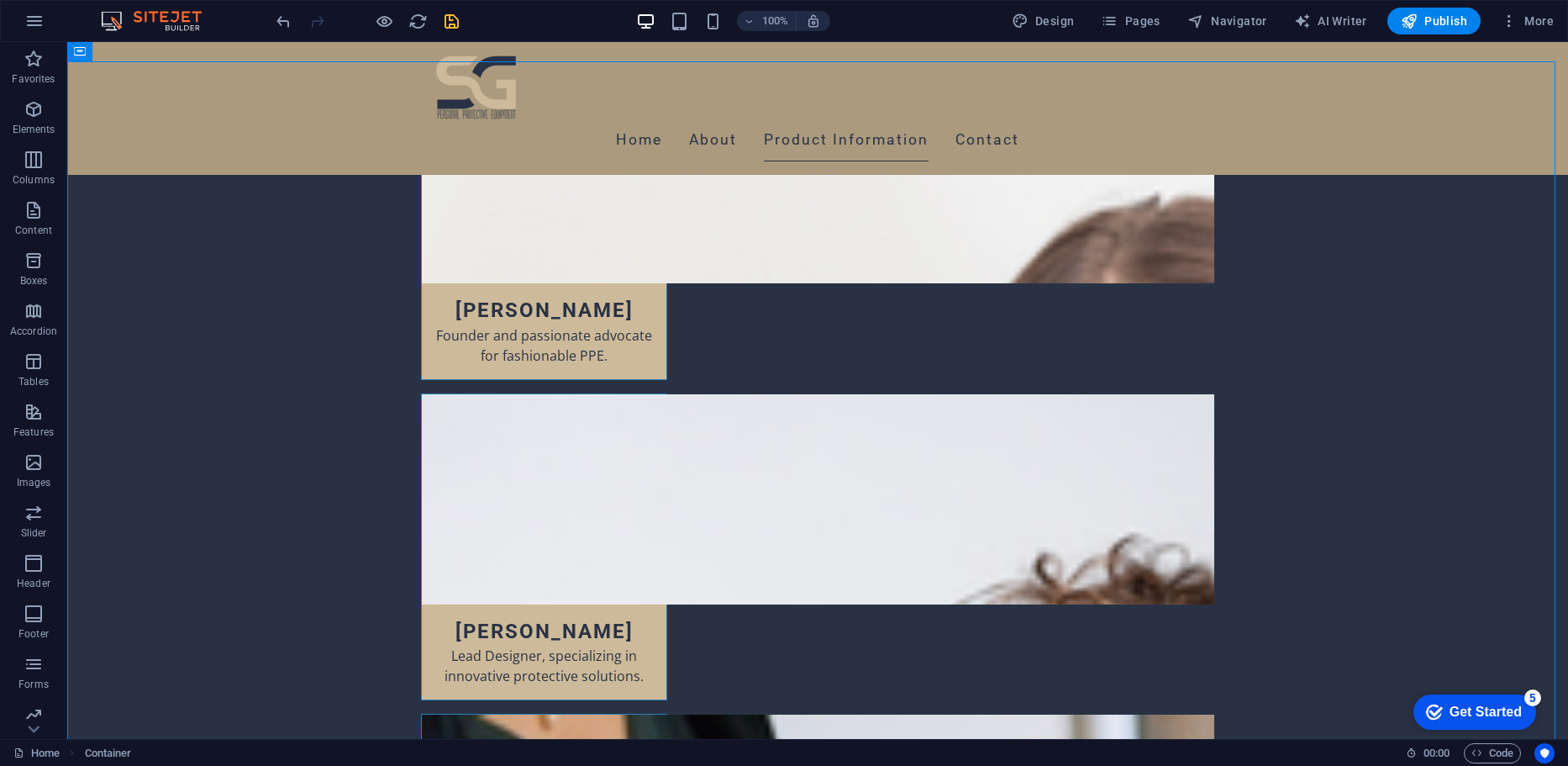
scroll to position [10717, 0]
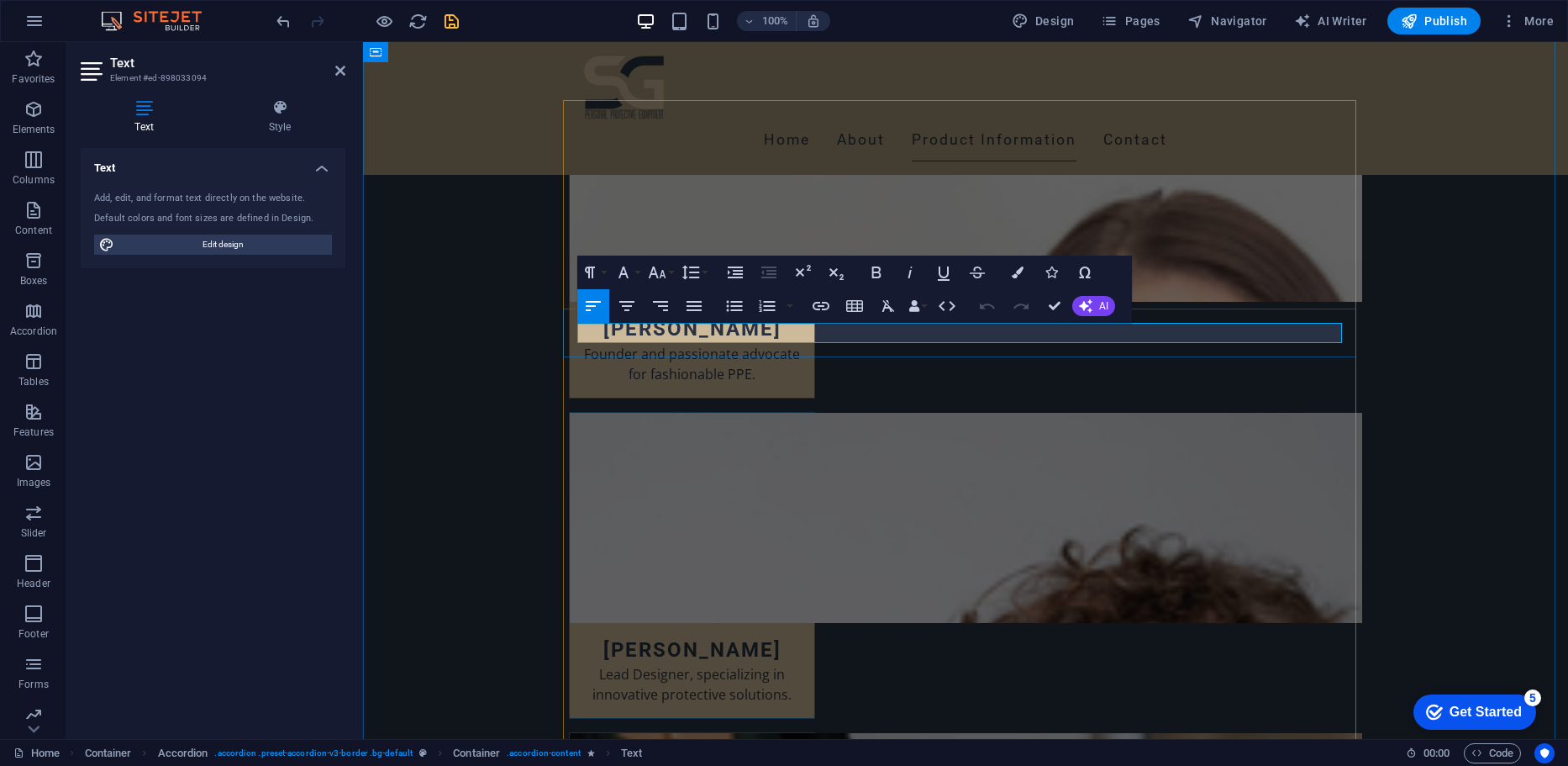
click at [1102, 301] on span "AI" at bounding box center [1104, 305] width 10 height 10
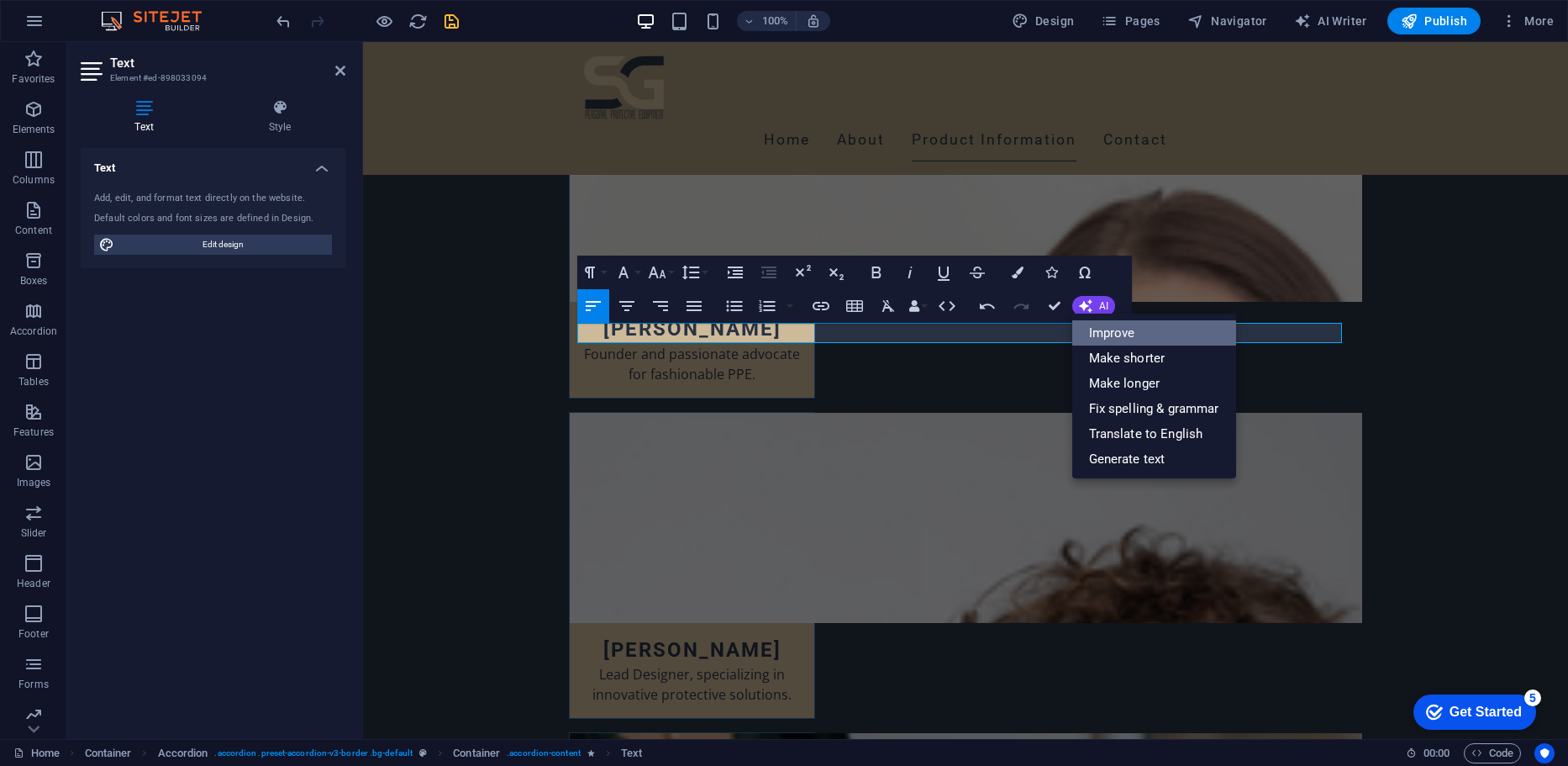
click at [1120, 338] on link "Improve" at bounding box center [1153, 333] width 164 height 25
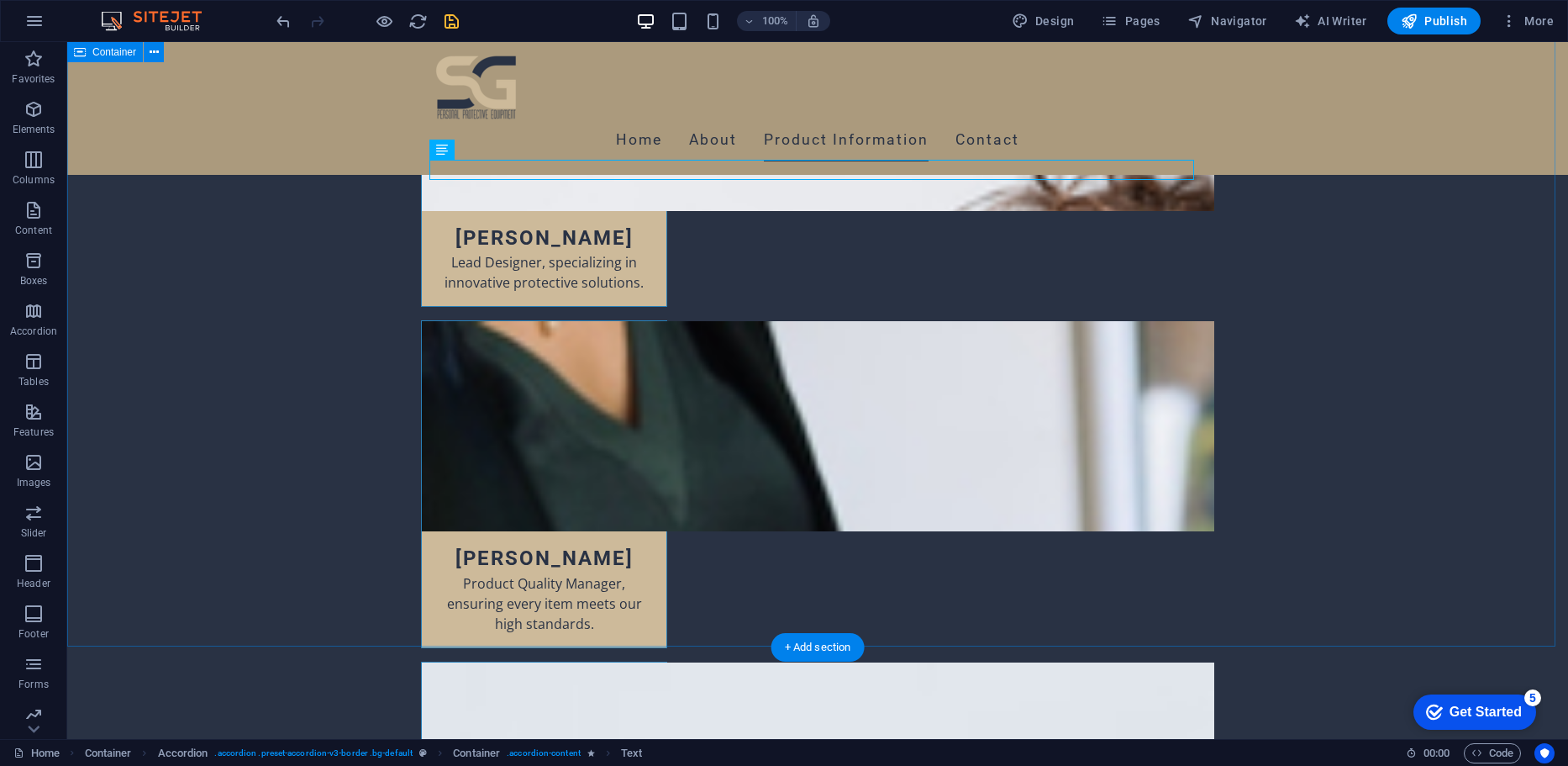
scroll to position [11137, 0]
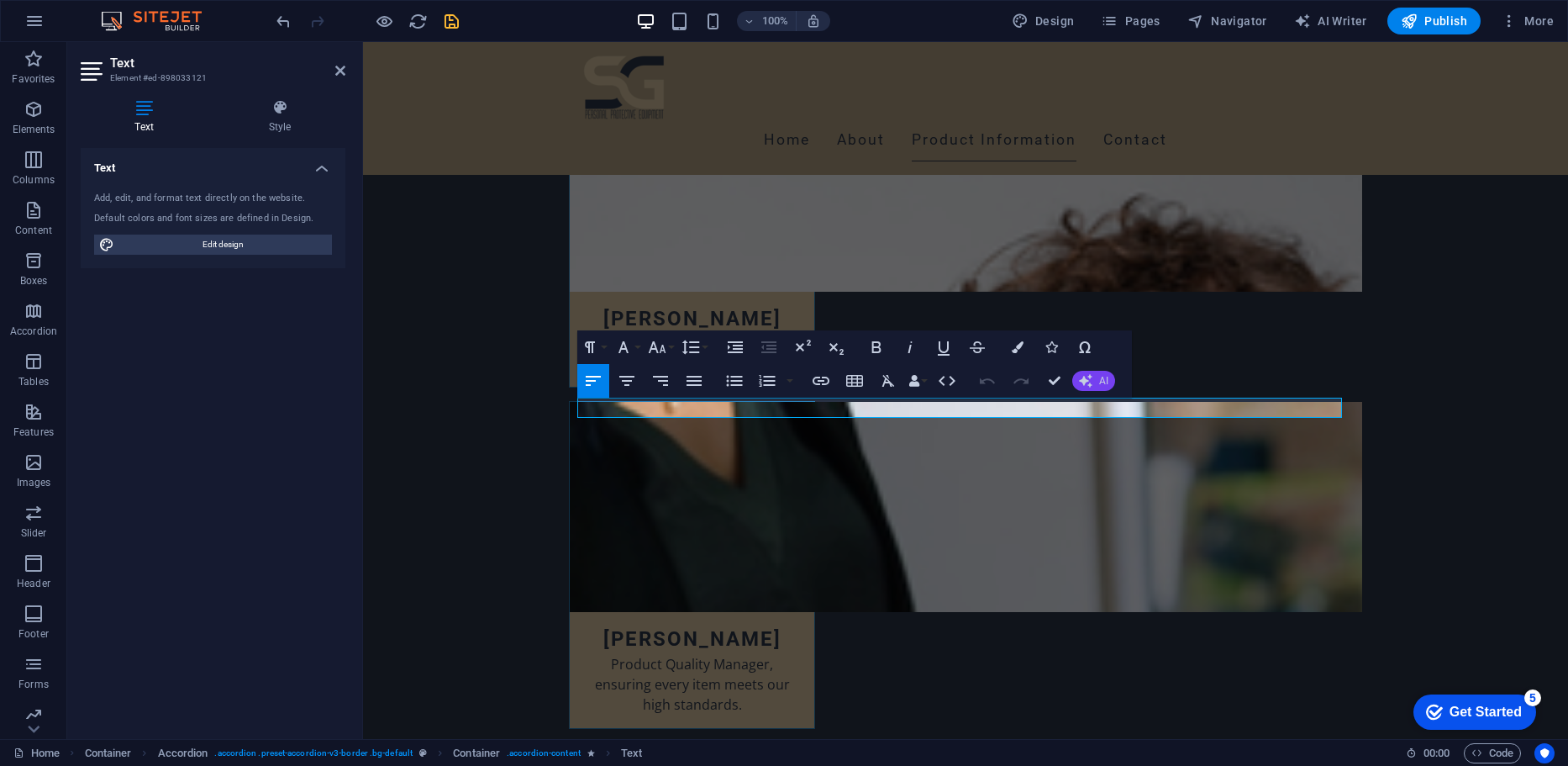
click at [1082, 380] on icon "button" at bounding box center [1085, 381] width 14 height 14
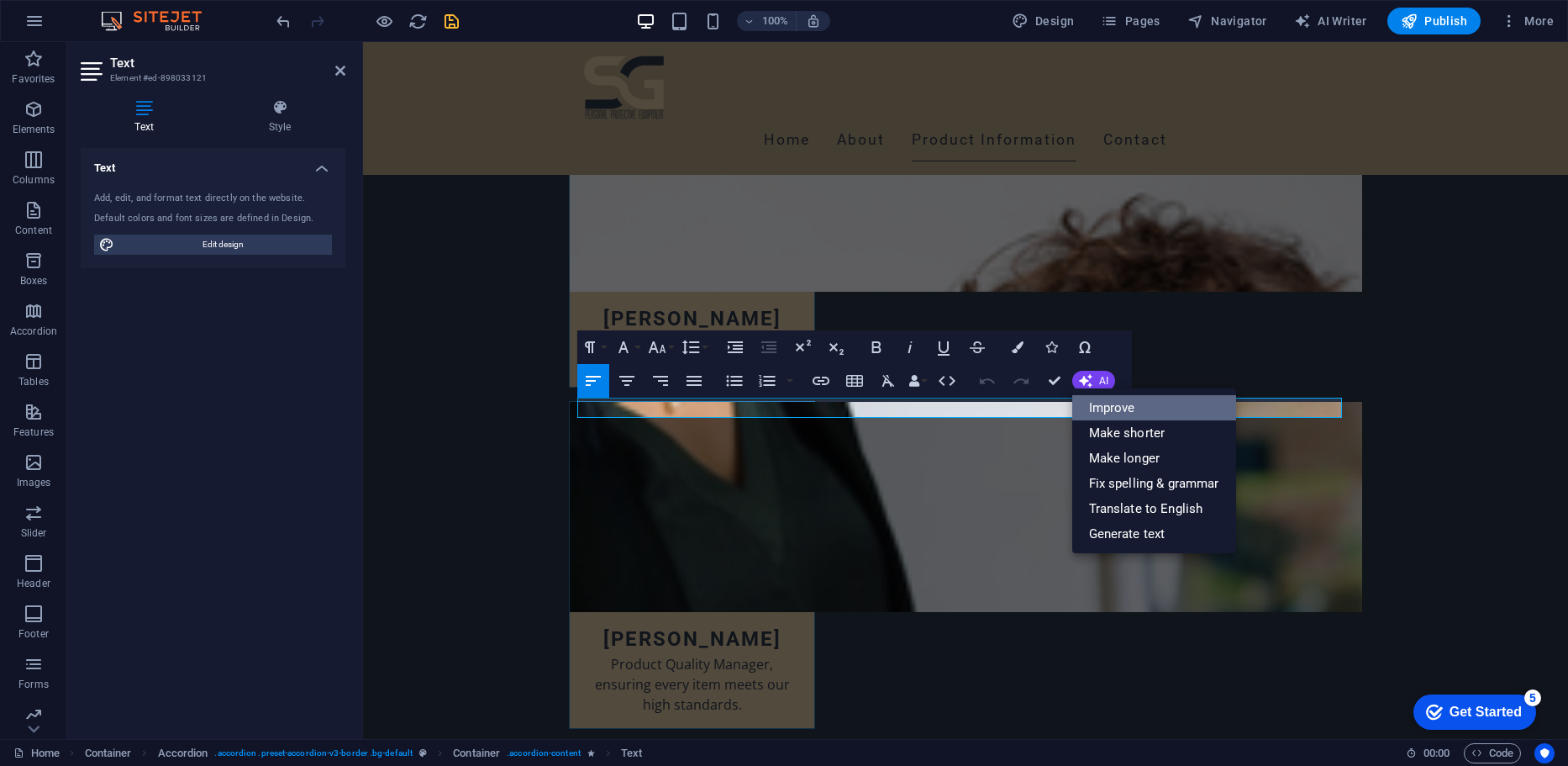
click at [1085, 406] on link "Improve" at bounding box center [1153, 408] width 164 height 25
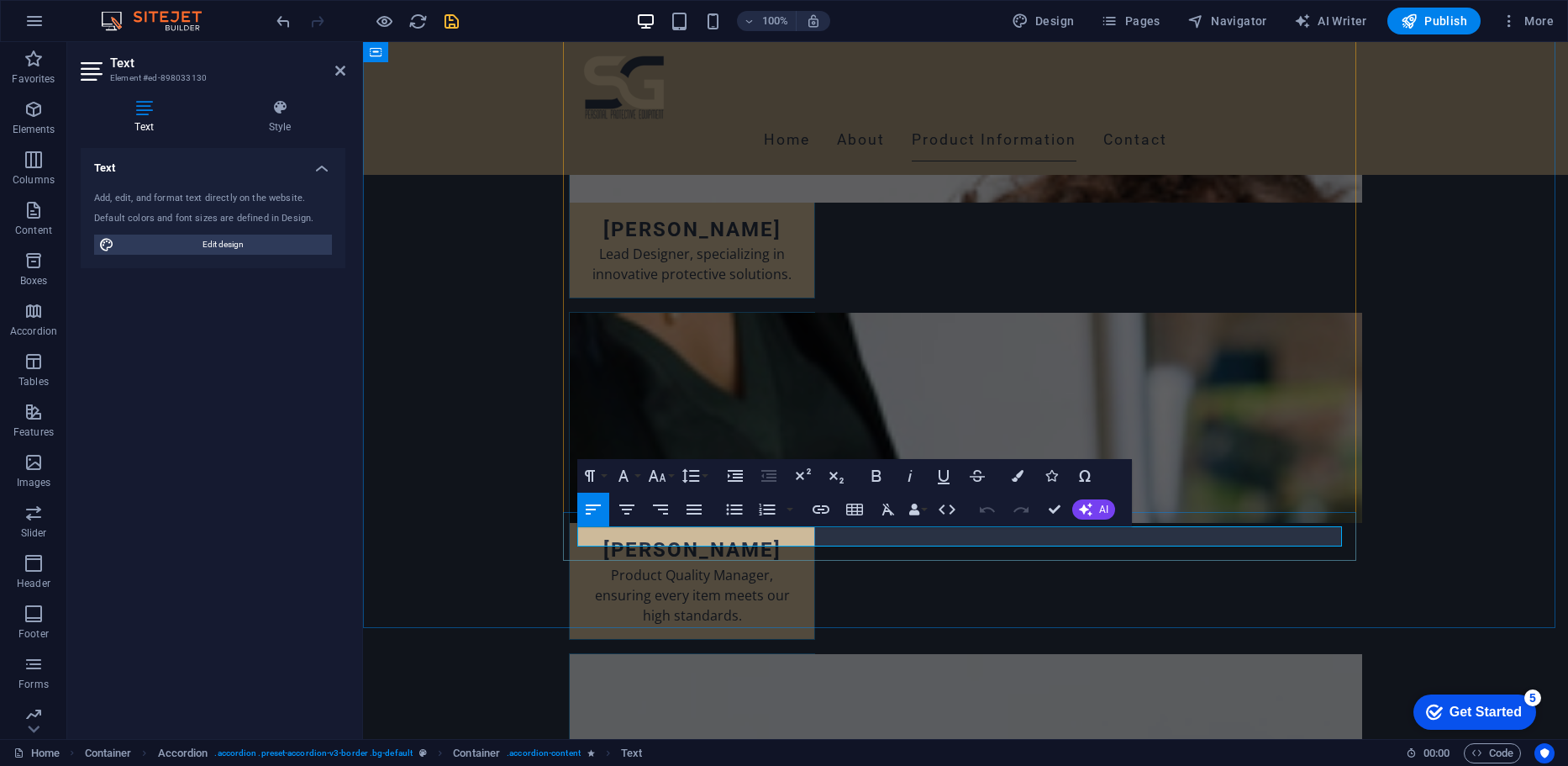
scroll to position [11048, 0]
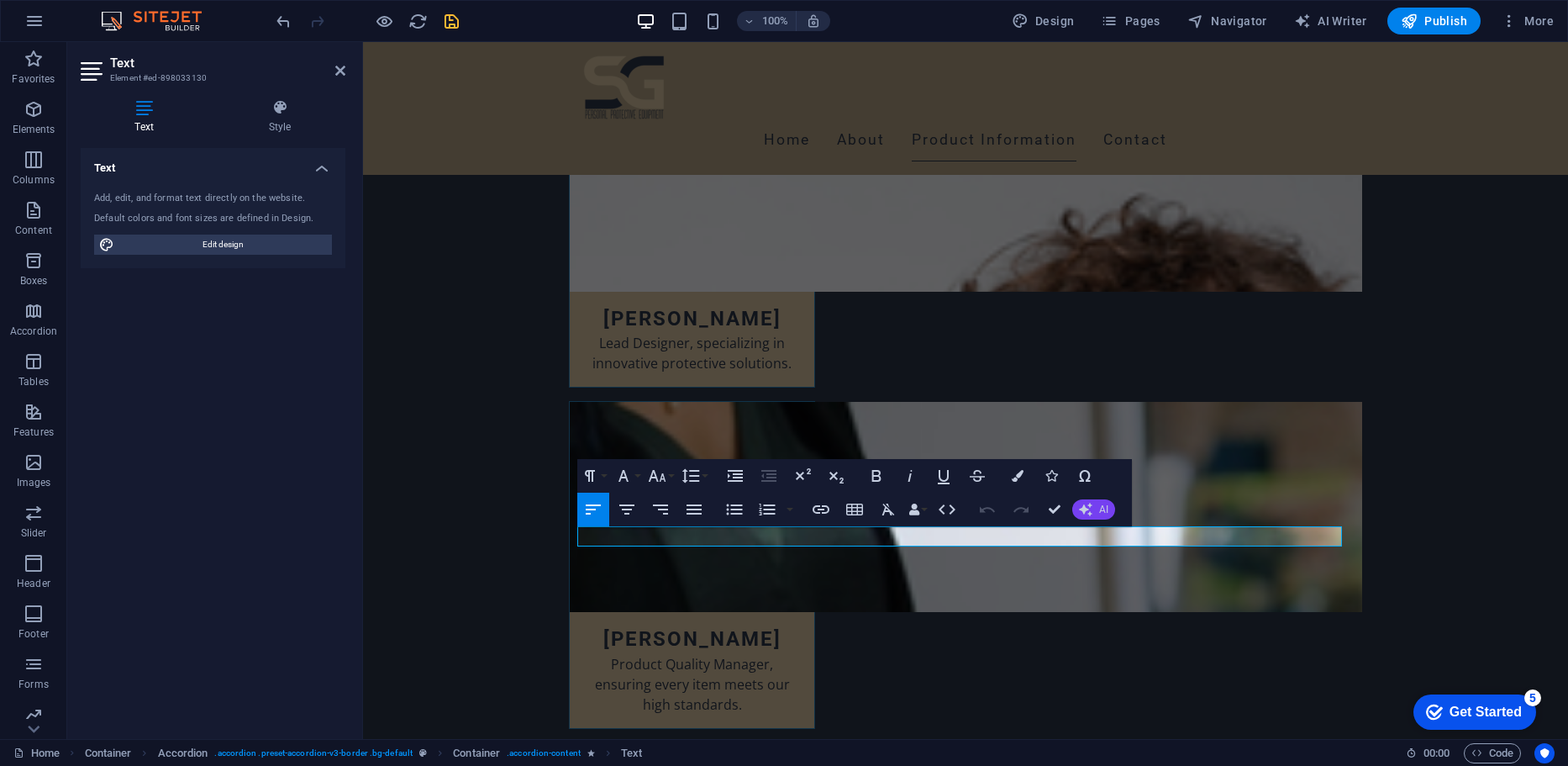
click at [1099, 515] on button "AI" at bounding box center [1093, 509] width 43 height 20
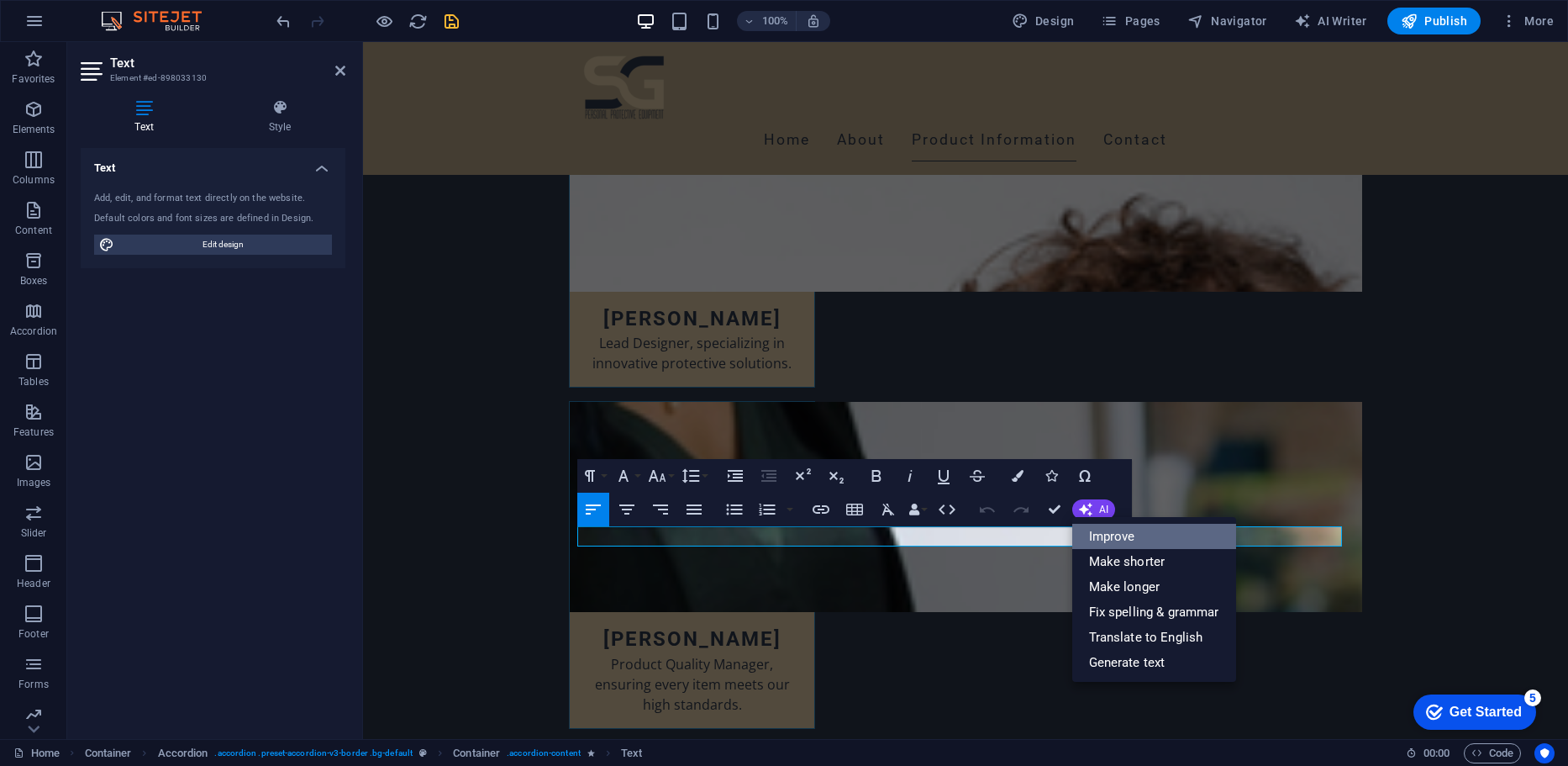
click at [1115, 541] on link "Improve" at bounding box center [1153, 536] width 164 height 25
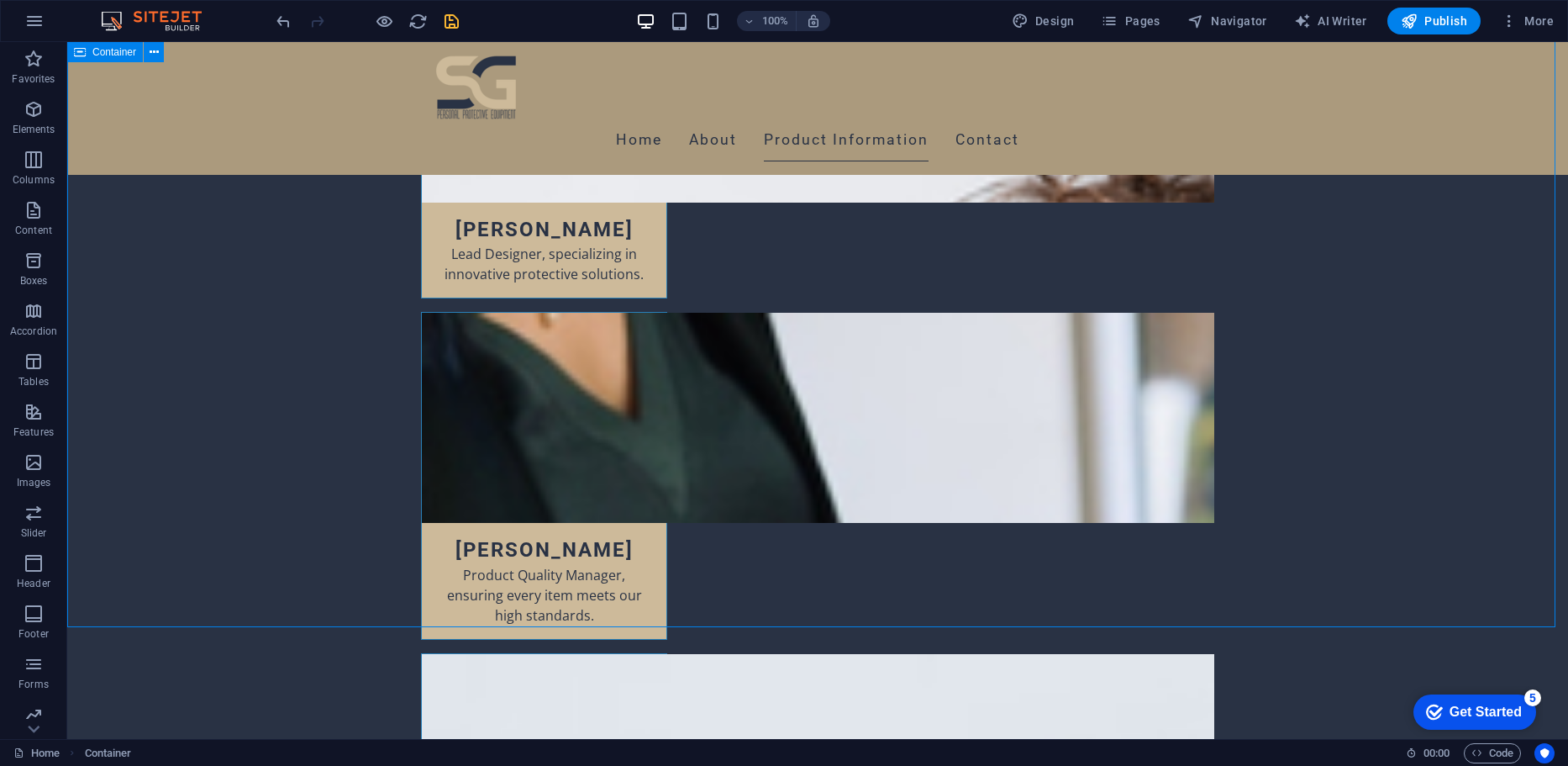
drag, startPoint x: 1143, startPoint y: 507, endPoint x: 1437, endPoint y: 507, distance: 294.0
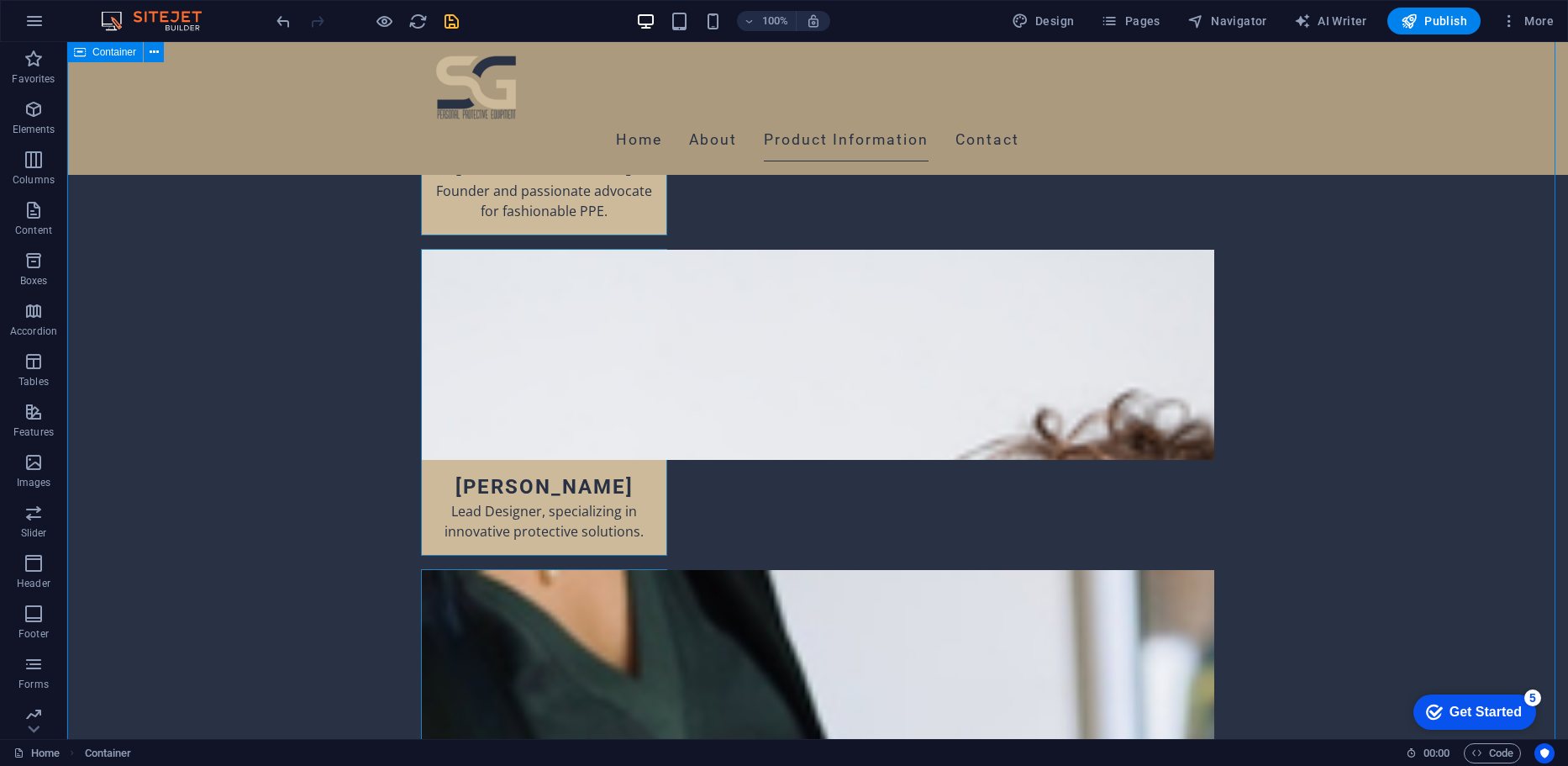
scroll to position [10875, 0]
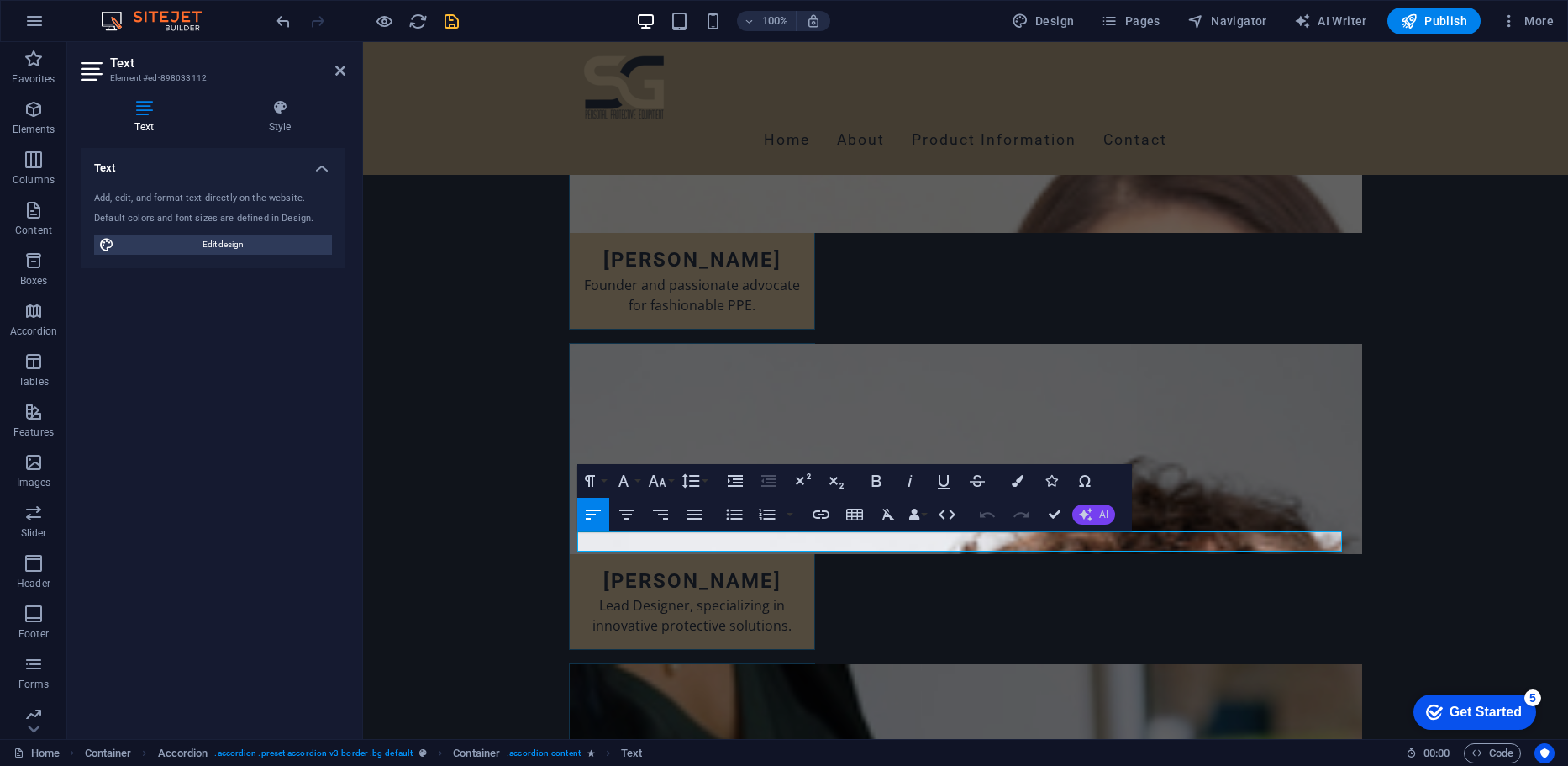
click at [1090, 515] on icon "button" at bounding box center [1085, 515] width 14 height 14
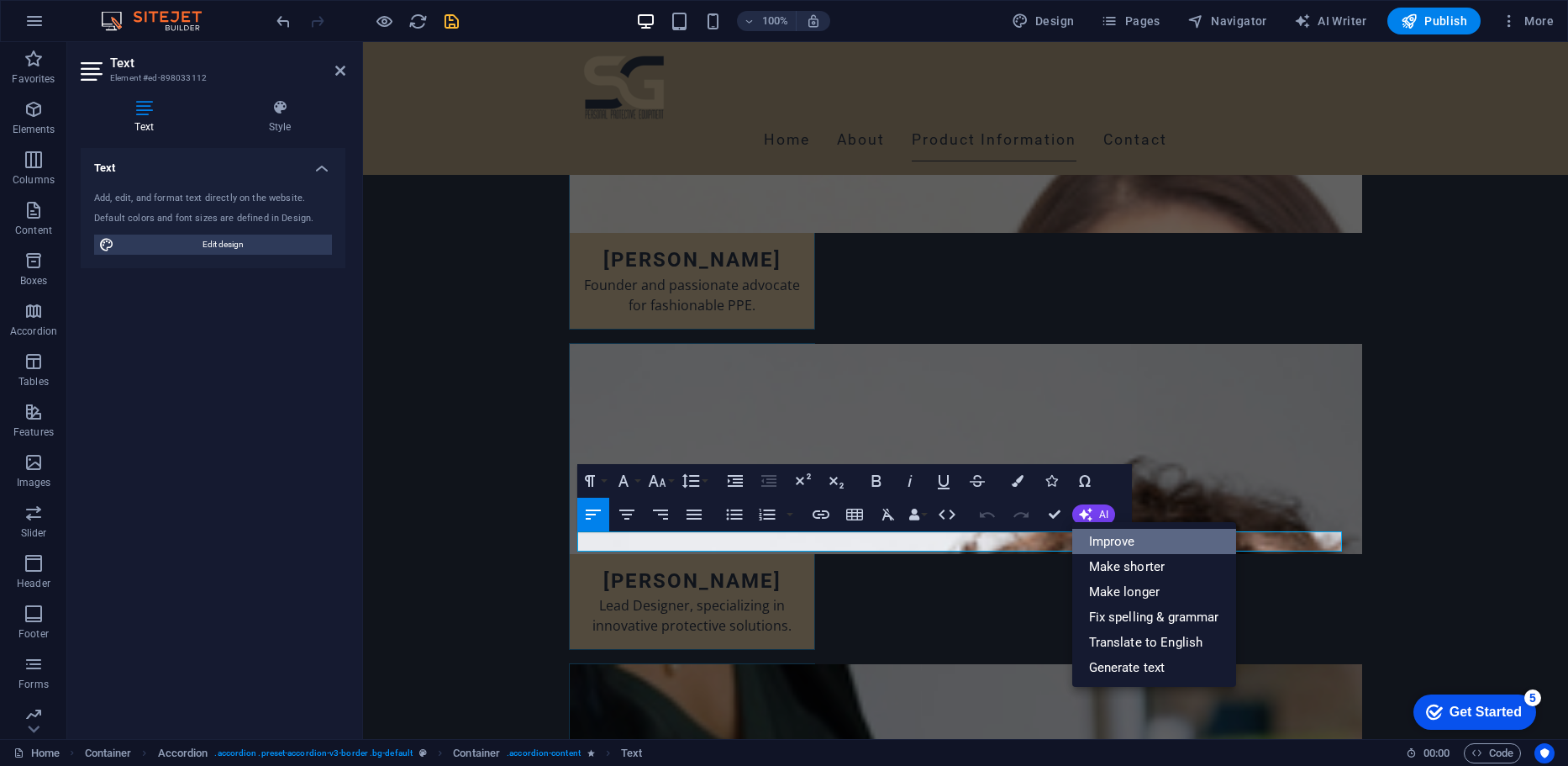
click at [1103, 534] on link "Improve" at bounding box center [1153, 541] width 164 height 25
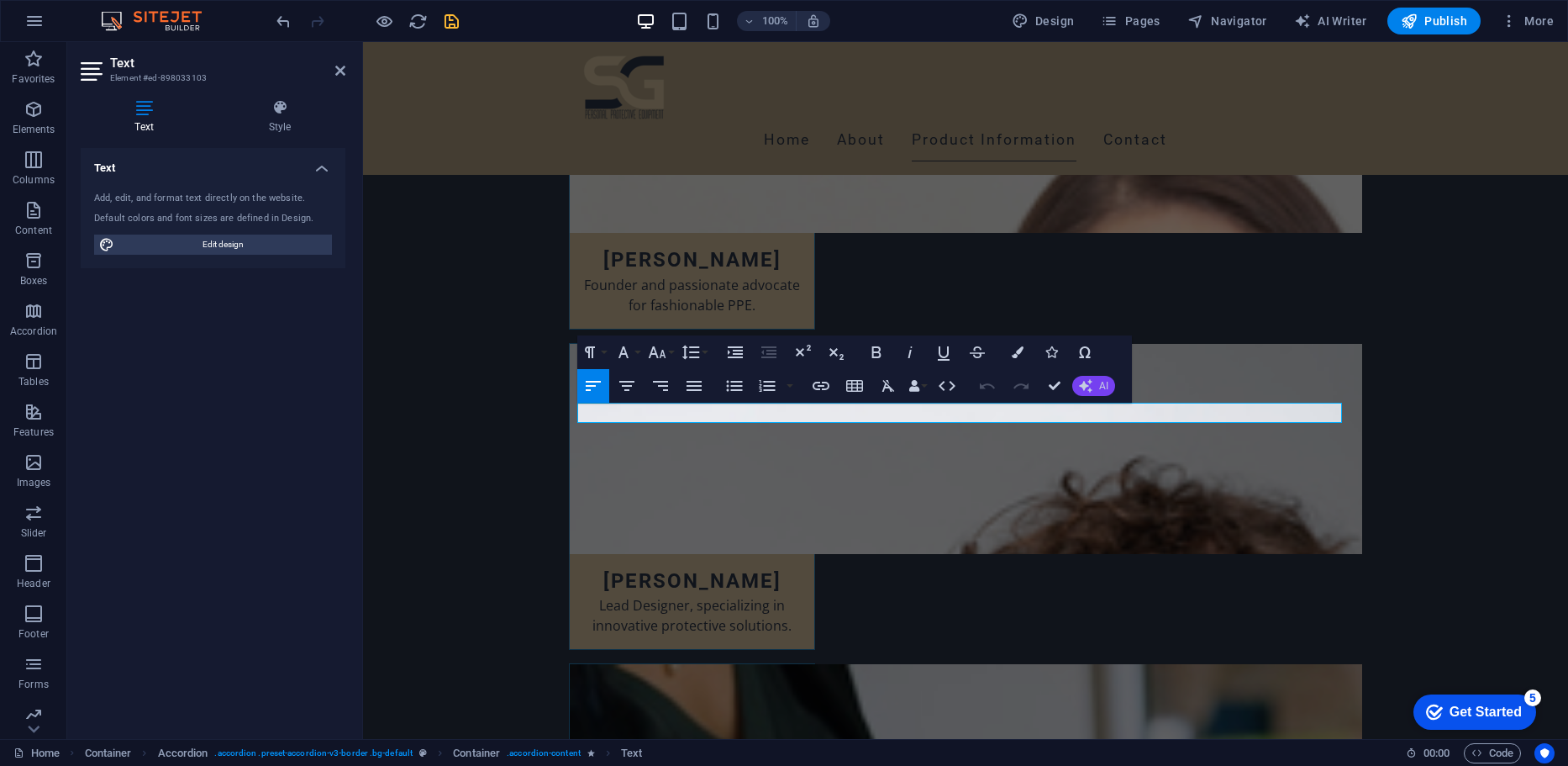
click at [1096, 378] on button "AI" at bounding box center [1093, 386] width 43 height 20
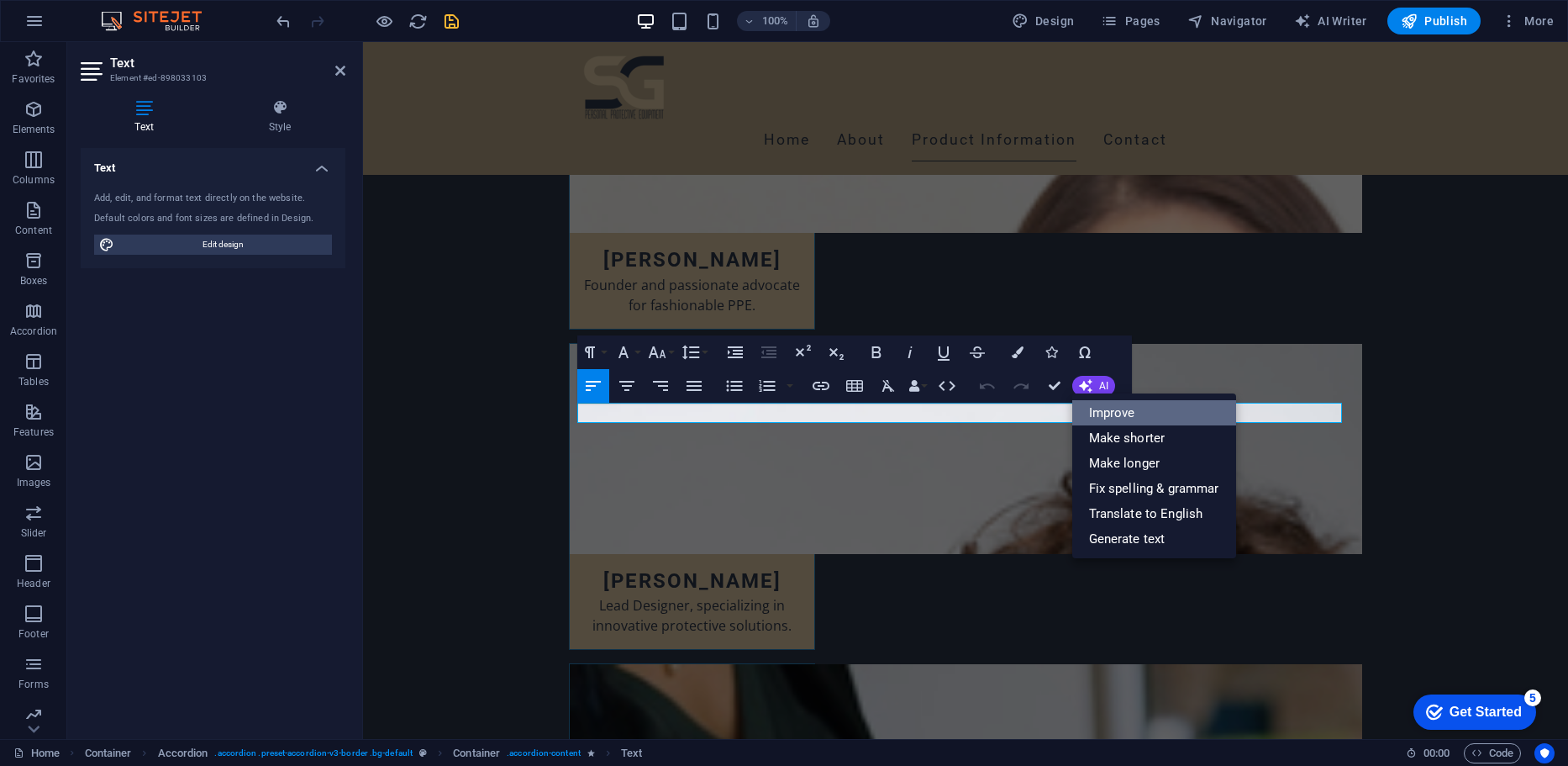
click at [1113, 403] on link "Improve" at bounding box center [1153, 413] width 164 height 25
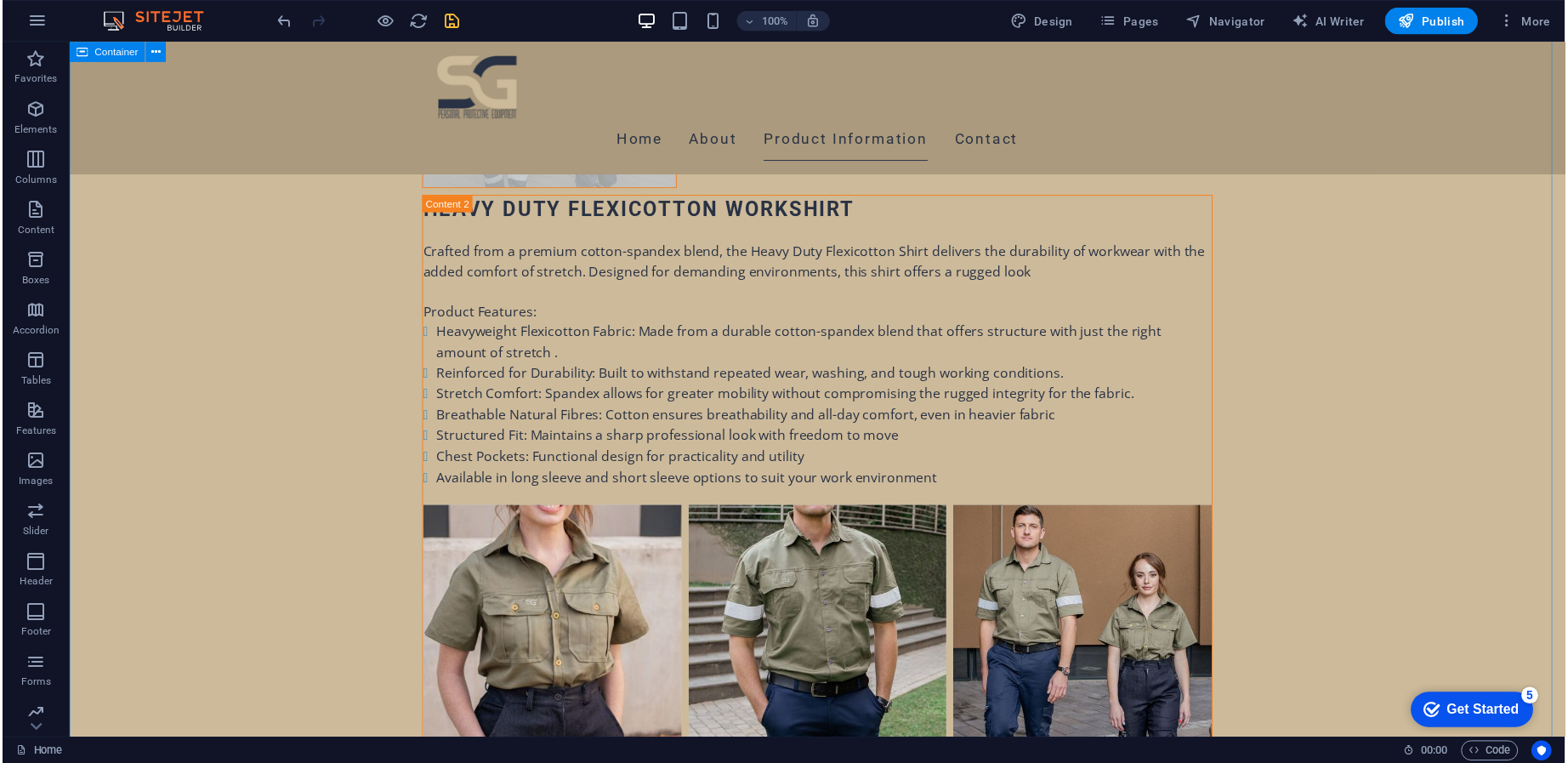
scroll to position [6397, 0]
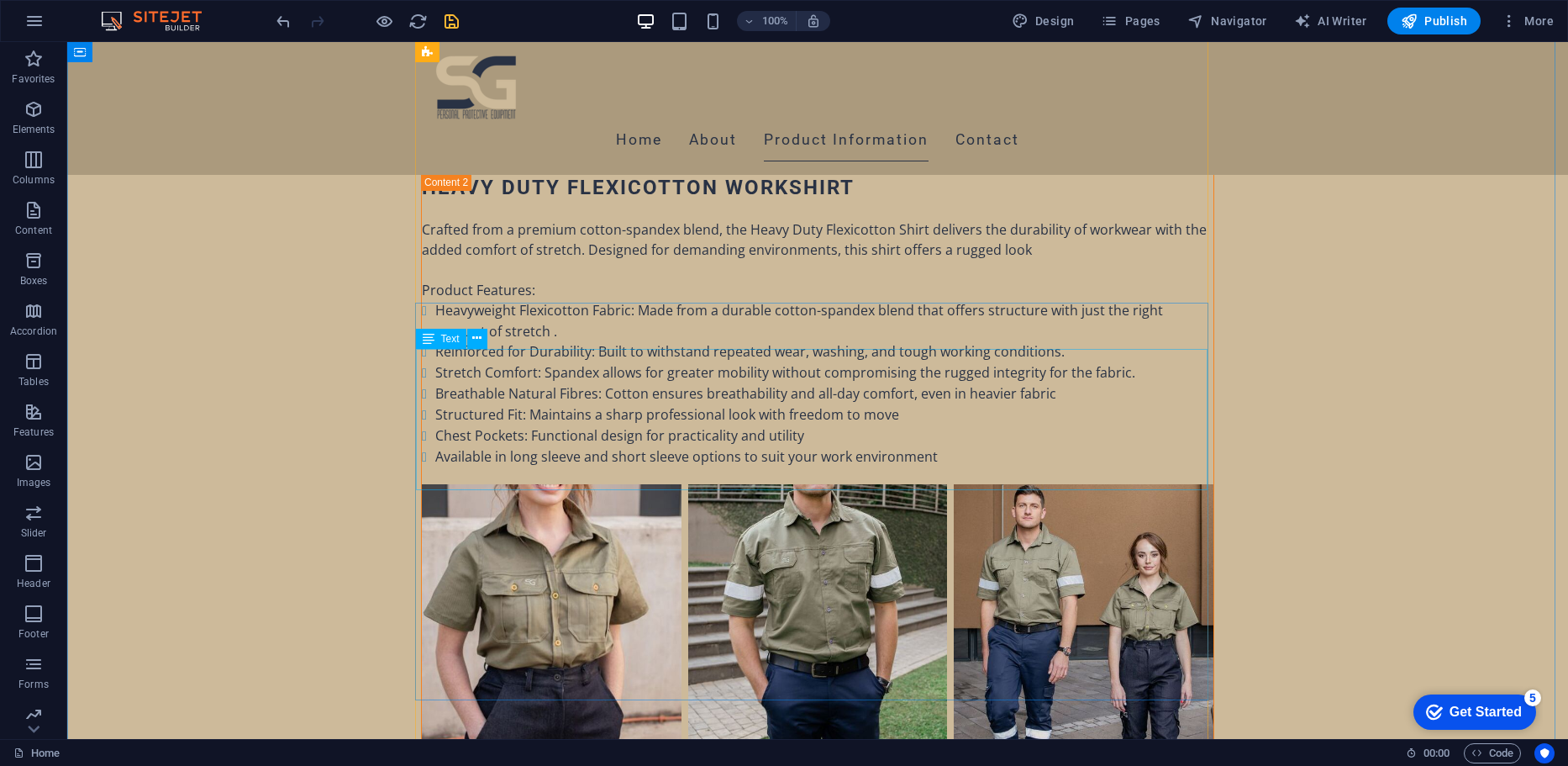
drag, startPoint x: 527, startPoint y: 445, endPoint x: 263, endPoint y: 446, distance: 264.0
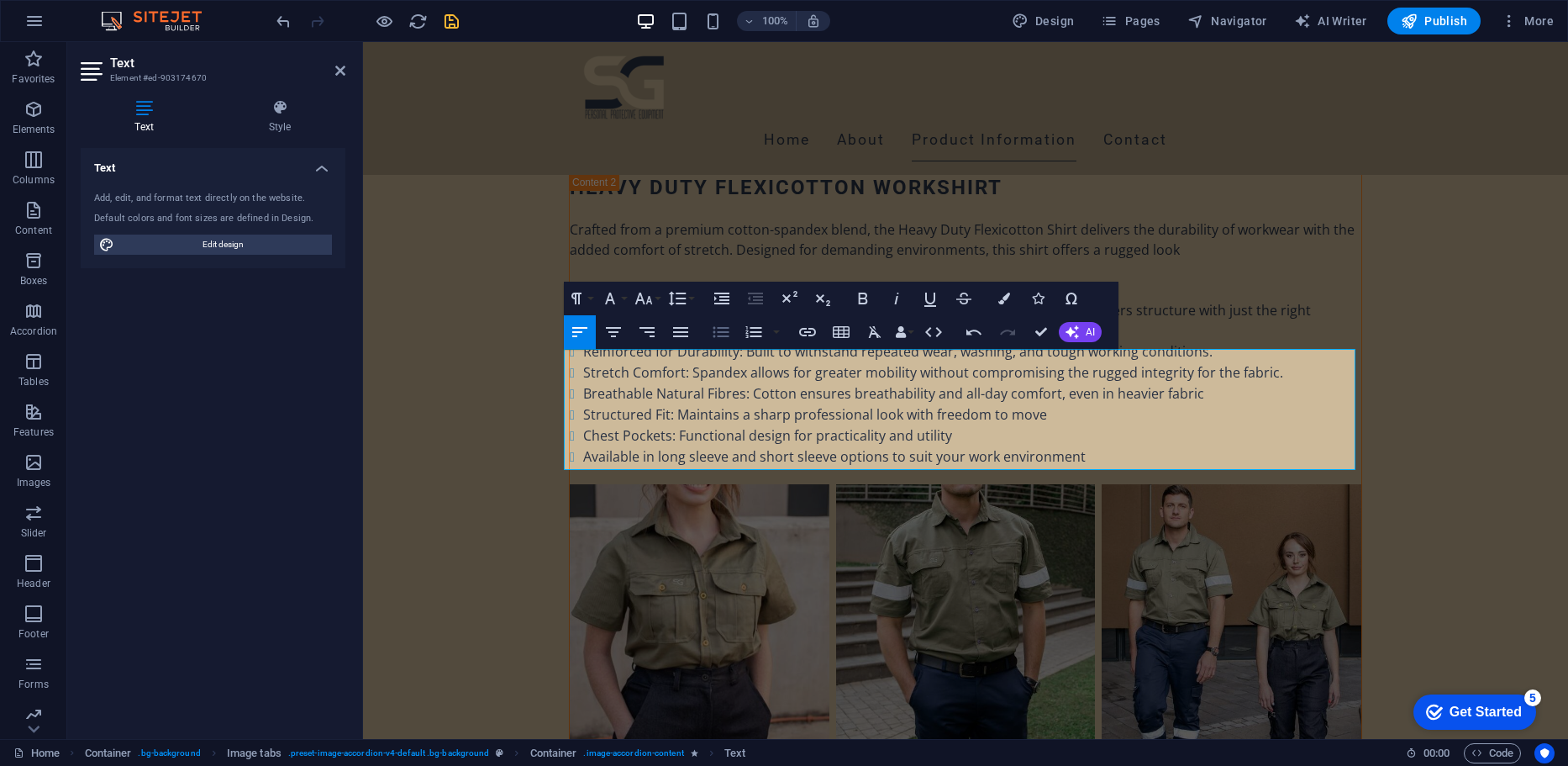
click at [724, 338] on icon "button" at bounding box center [721, 332] width 20 height 20
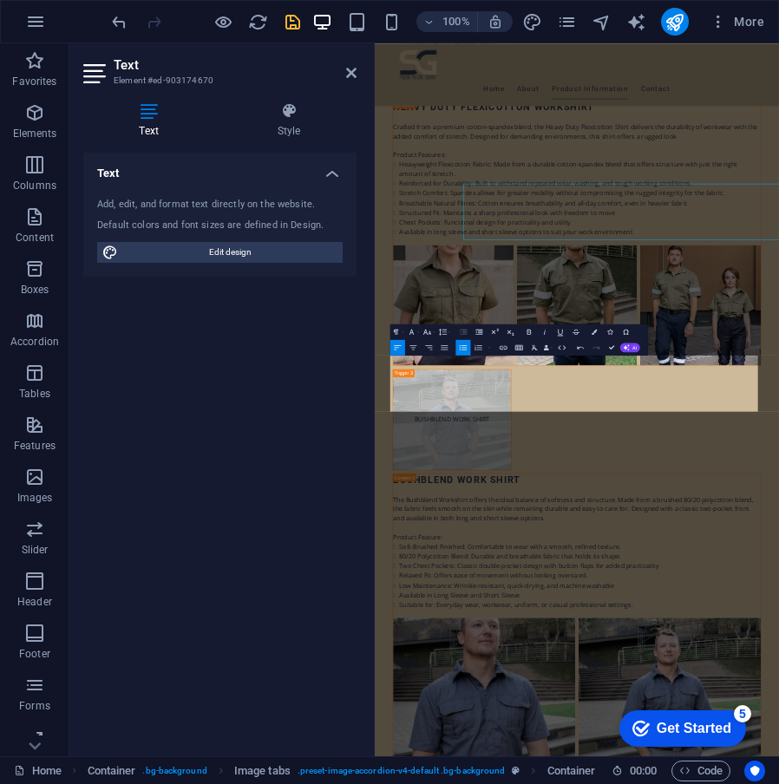
scroll to position [6528, 0]
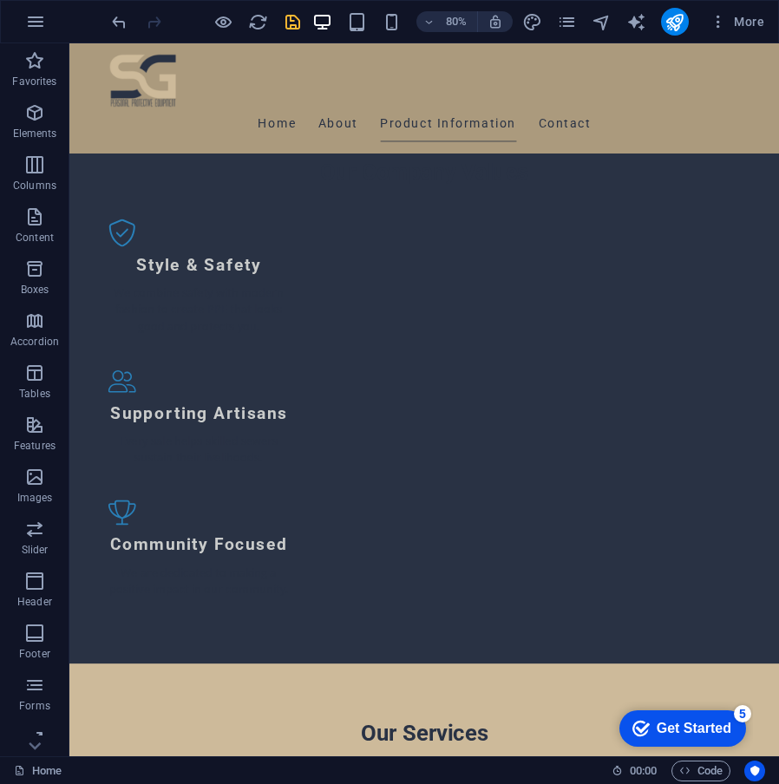
scroll to position [2279, 0]
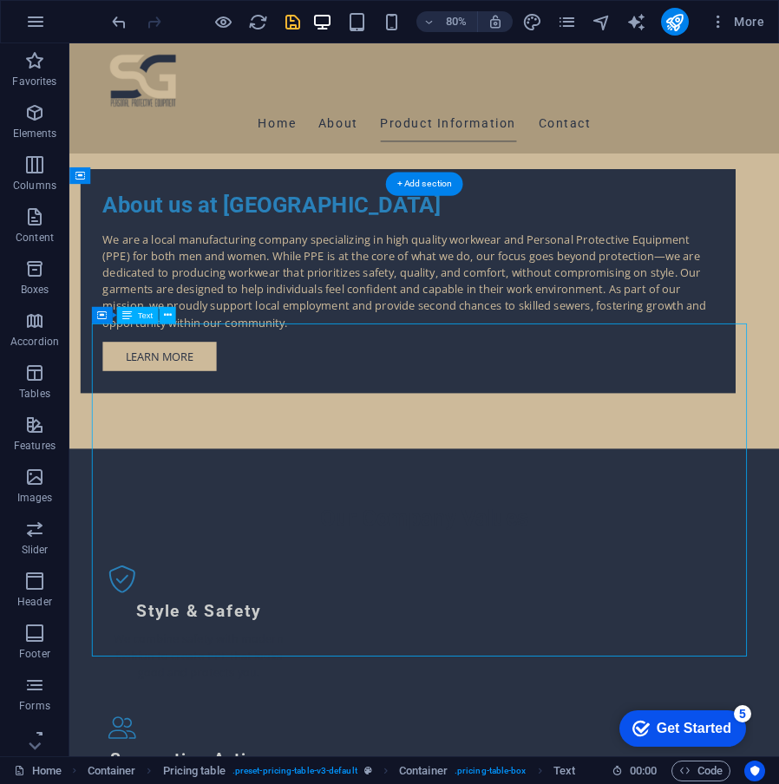
scroll to position [2624, 0]
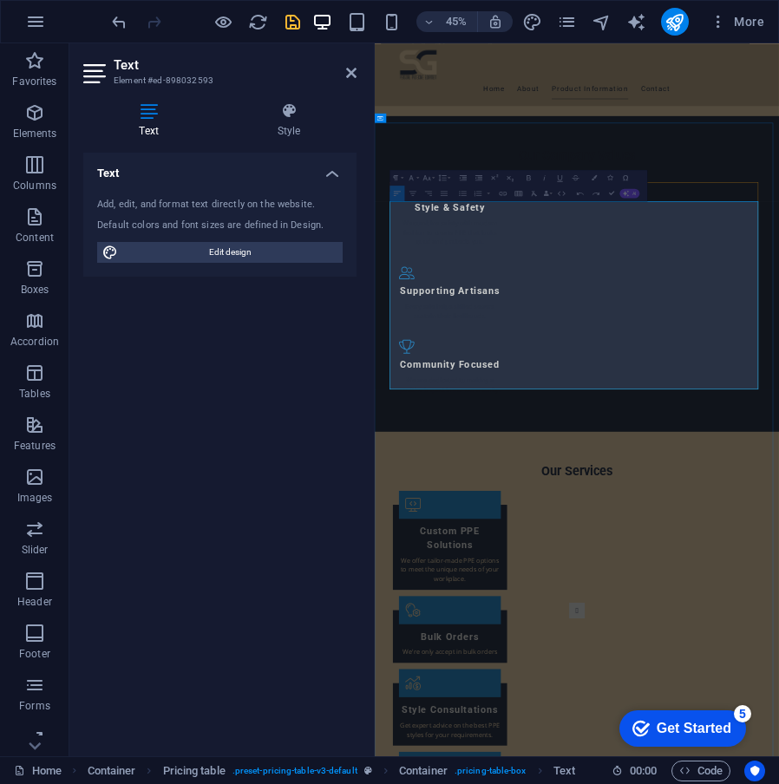
drag, startPoint x: 686, startPoint y: 669, endPoint x: 426, endPoint y: 660, distance: 260.3
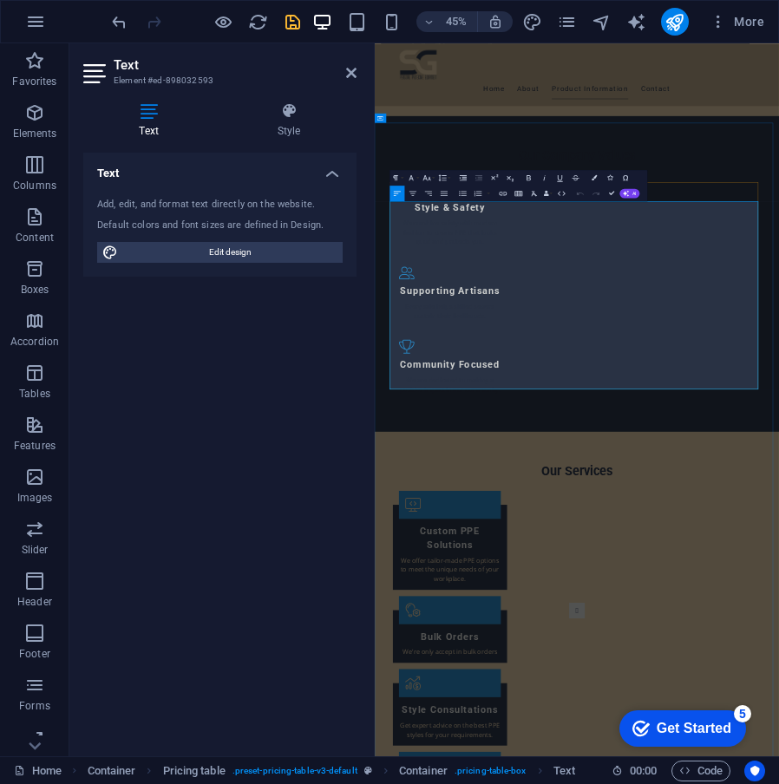
copy td "PREMIUM FLEXICOTTON CARGO PANTS"
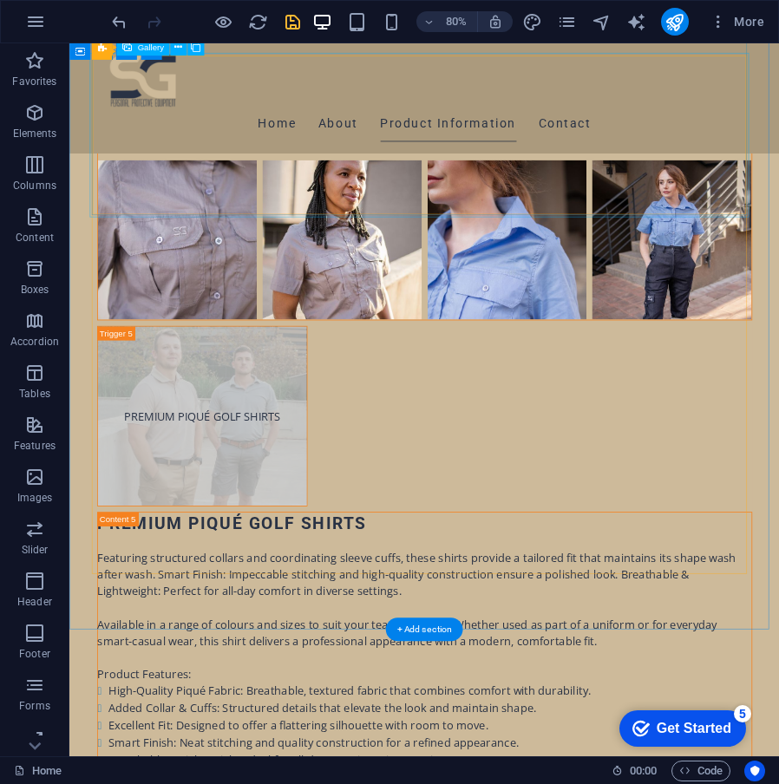
scroll to position [8754, 0]
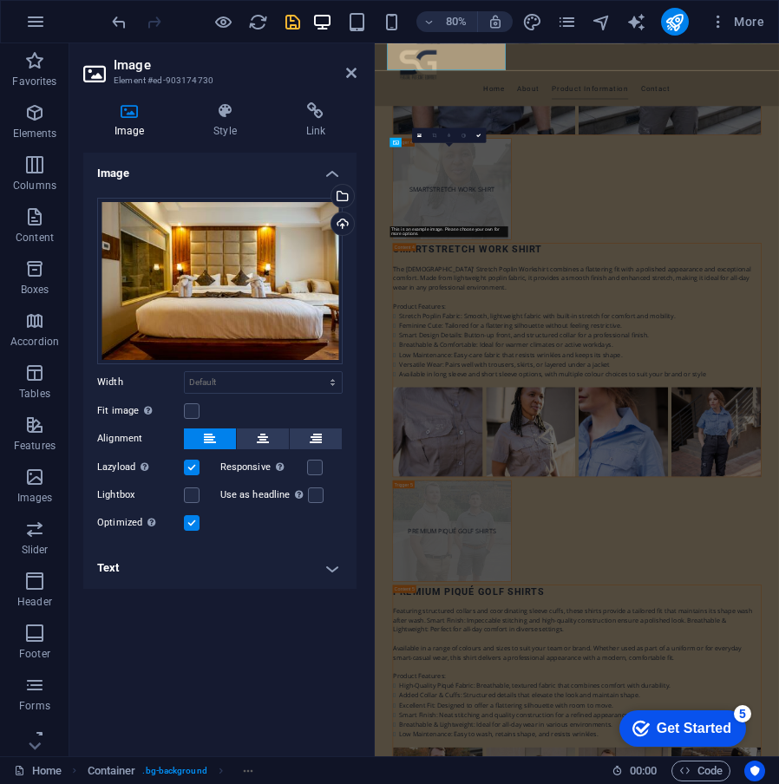
scroll to position [9100, 0]
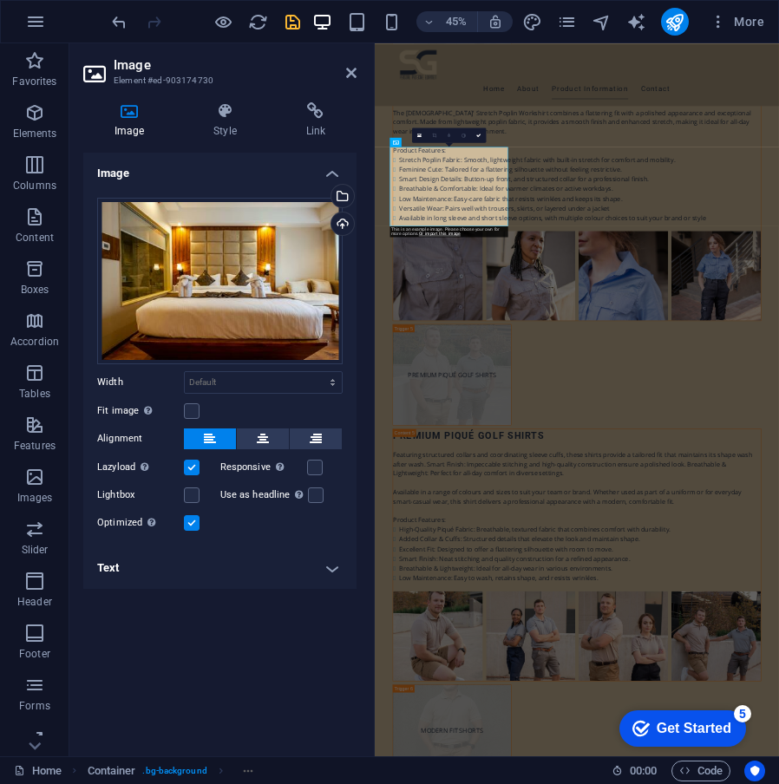
click at [117, 562] on h4 "Text" at bounding box center [219, 568] width 273 height 42
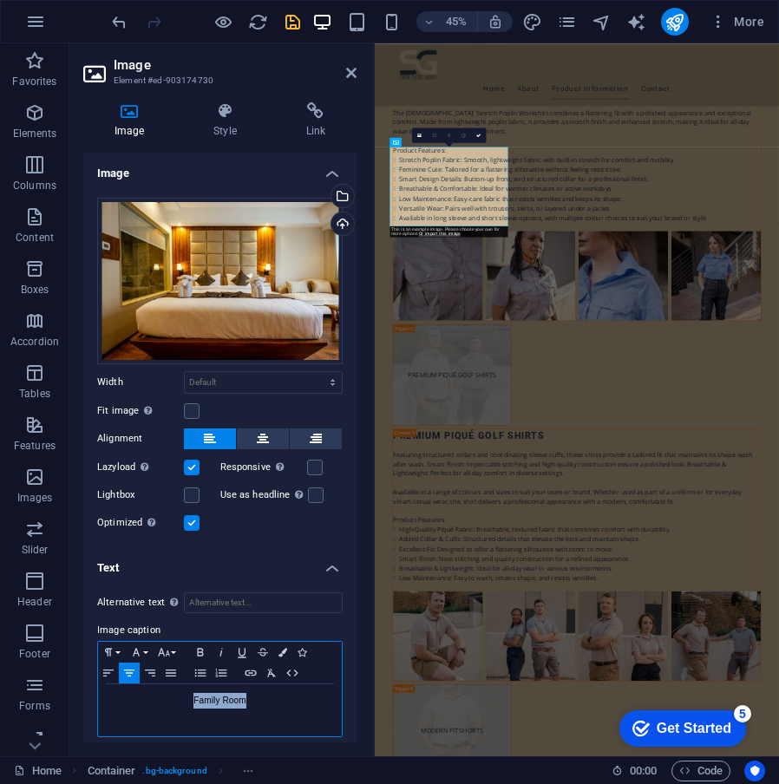
drag, startPoint x: 248, startPoint y: 695, endPoint x: 172, endPoint y: 695, distance: 76.3
click at [172, 695] on p "Family Room" at bounding box center [220, 701] width 226 height 16
drag, startPoint x: 251, startPoint y: 718, endPoint x: 114, endPoint y: 695, distance: 138.8
click at [114, 695] on p "PREMIUM FLEXICOTTON CARGO PANTS" at bounding box center [220, 711] width 226 height 36
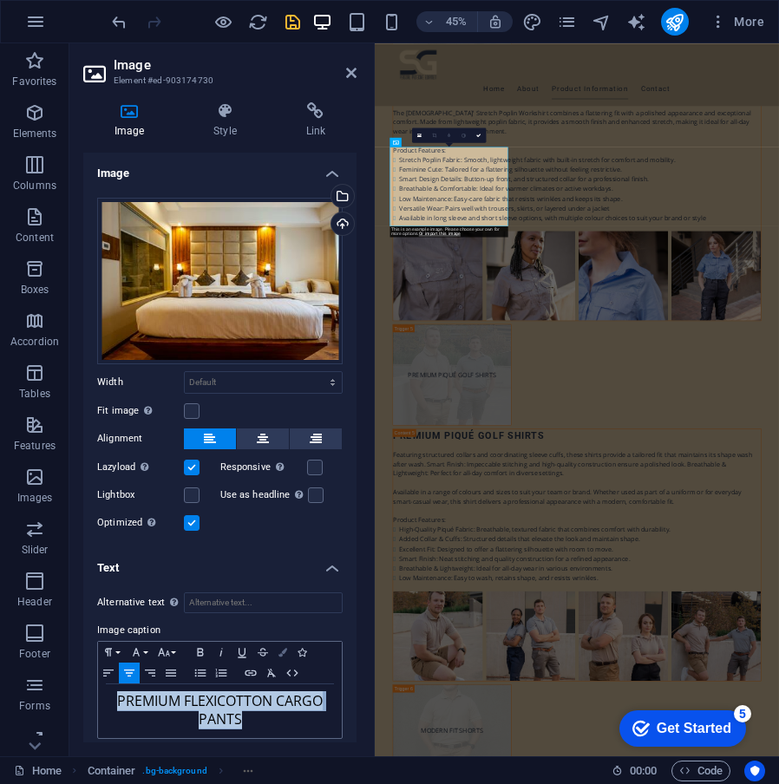
click at [280, 643] on button "Colors" at bounding box center [282, 652] width 19 height 21
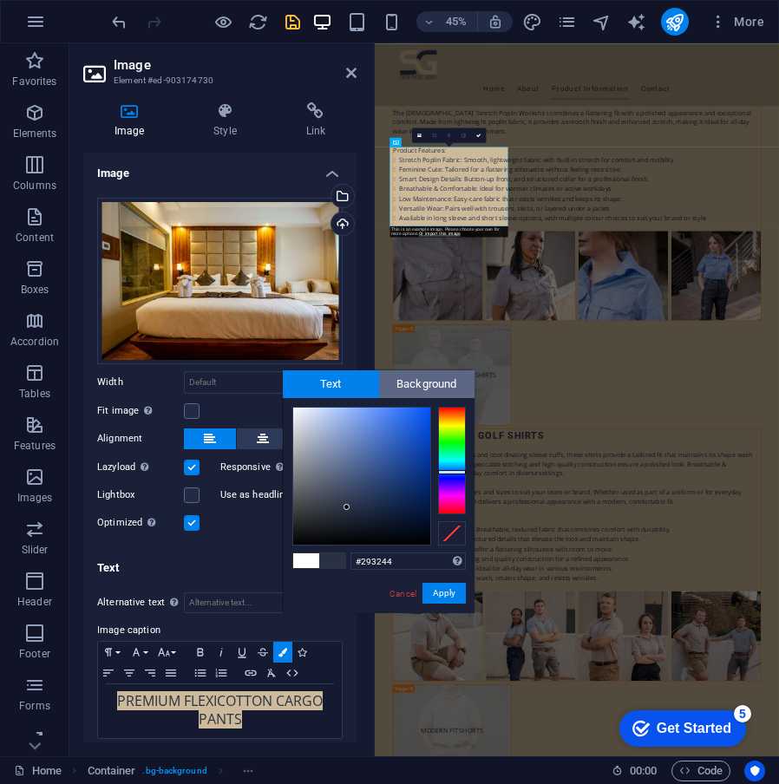
click at [425, 375] on span "Background" at bounding box center [427, 384] width 96 height 28
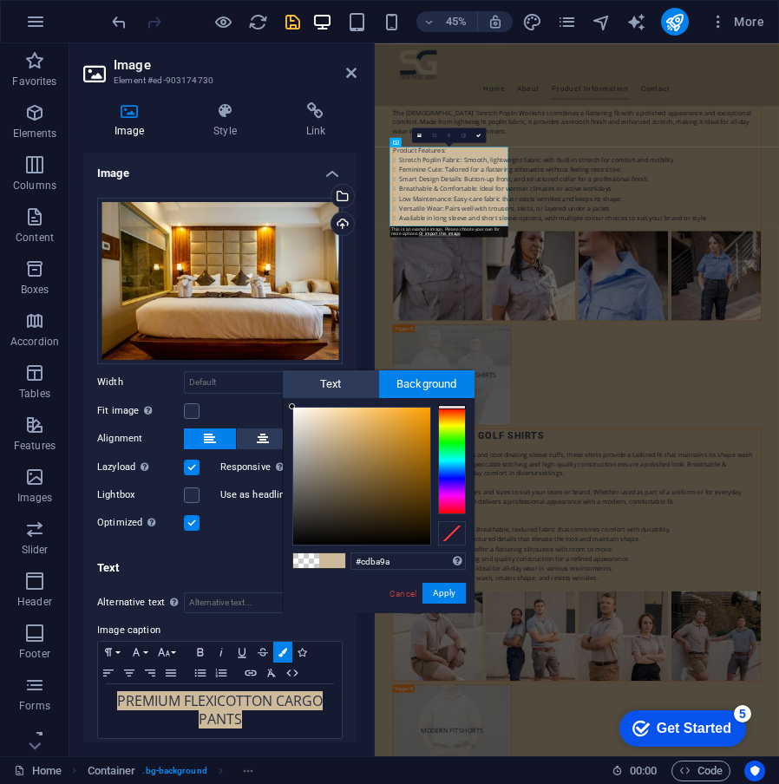
click at [302, 556] on span at bounding box center [306, 560] width 26 height 15
type input "rgba(0, 0, 0, 0)"
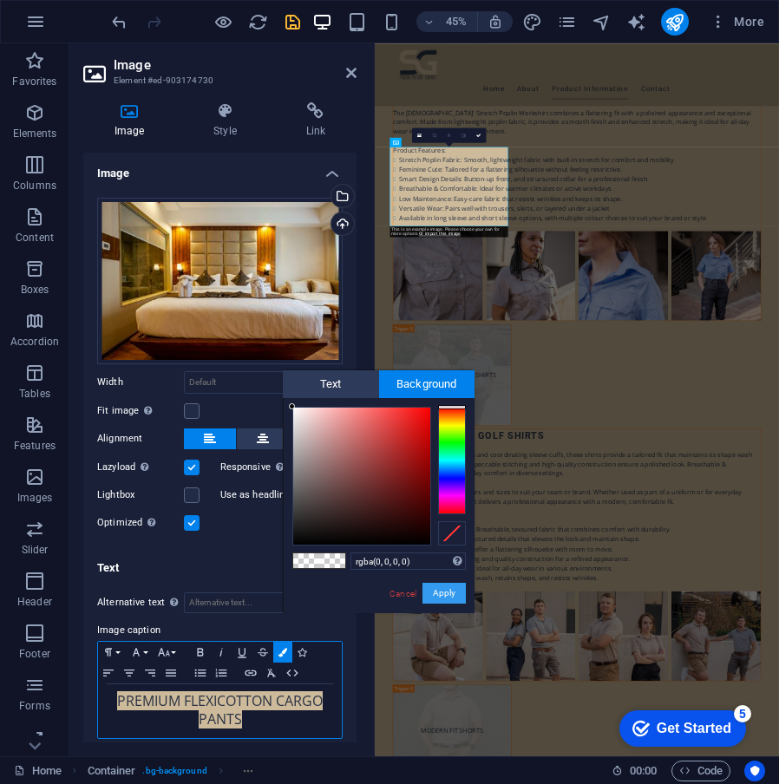
click at [433, 598] on button "Apply" at bounding box center [443, 593] width 43 height 21
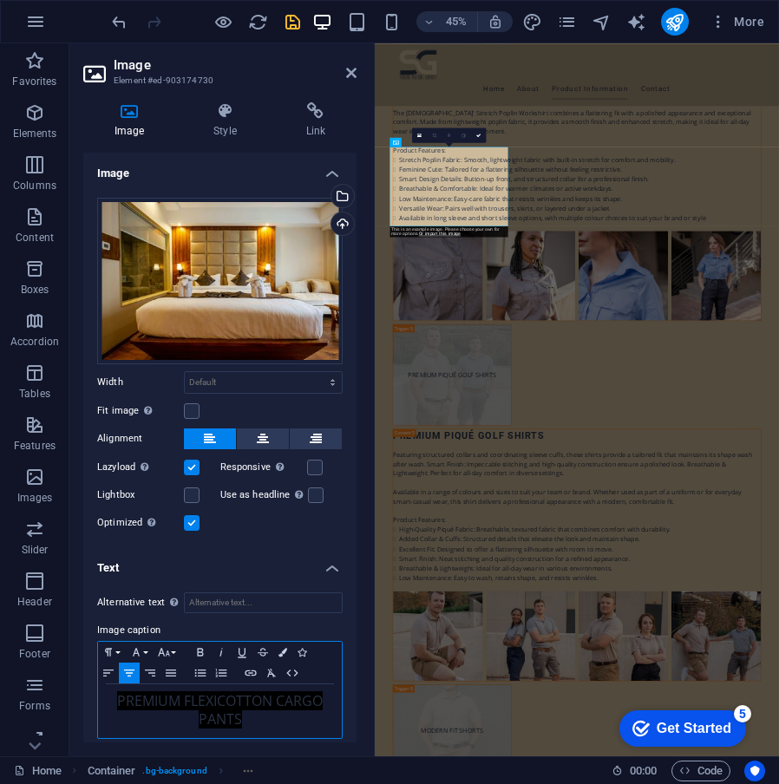
click at [157, 701] on span "PREMIUM FLEXICOTTON CARGO PANTS" at bounding box center [219, 709] width 205 height 37
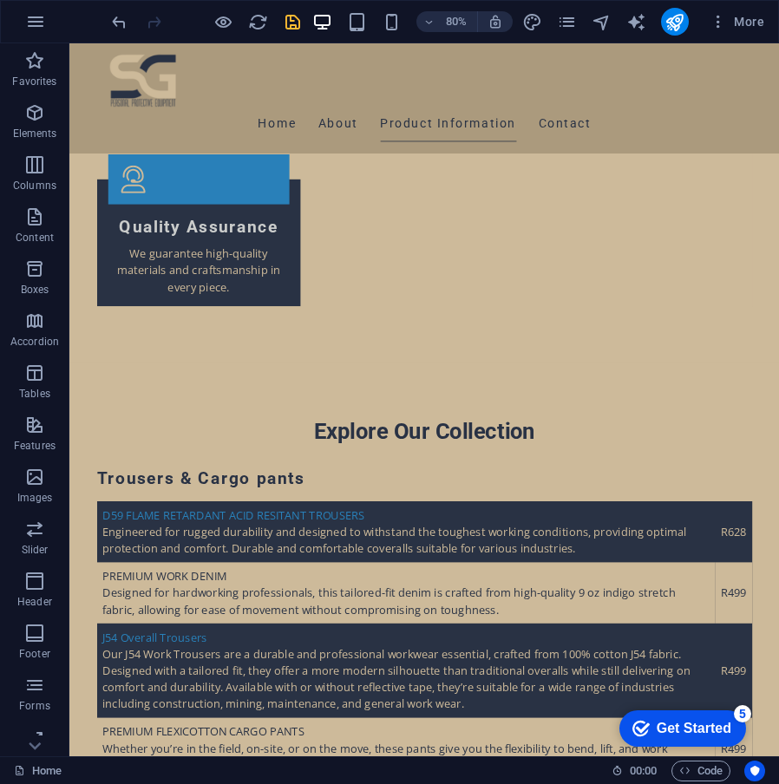
scroll to position [8754, 0]
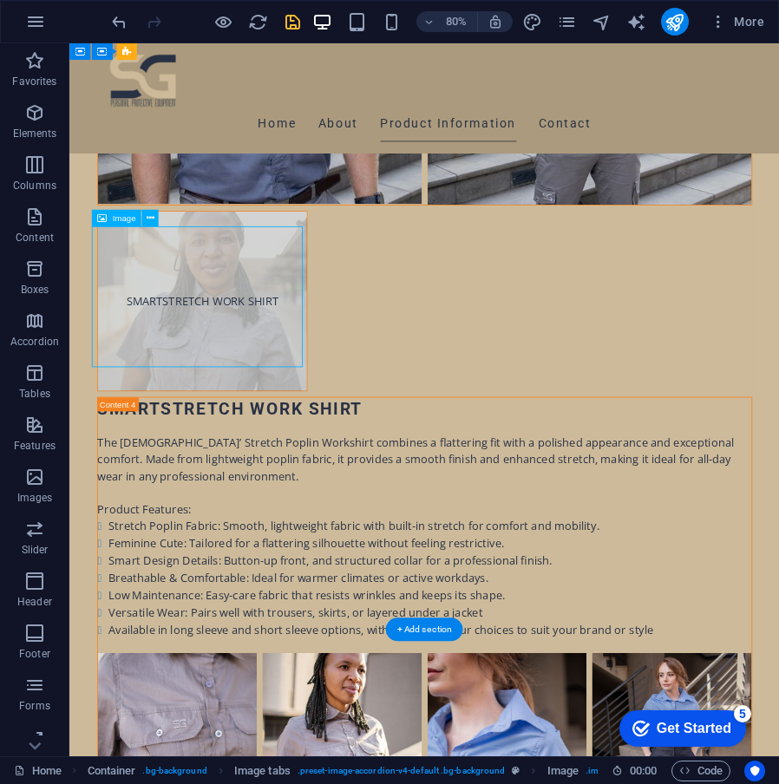
scroll to position [9100, 0]
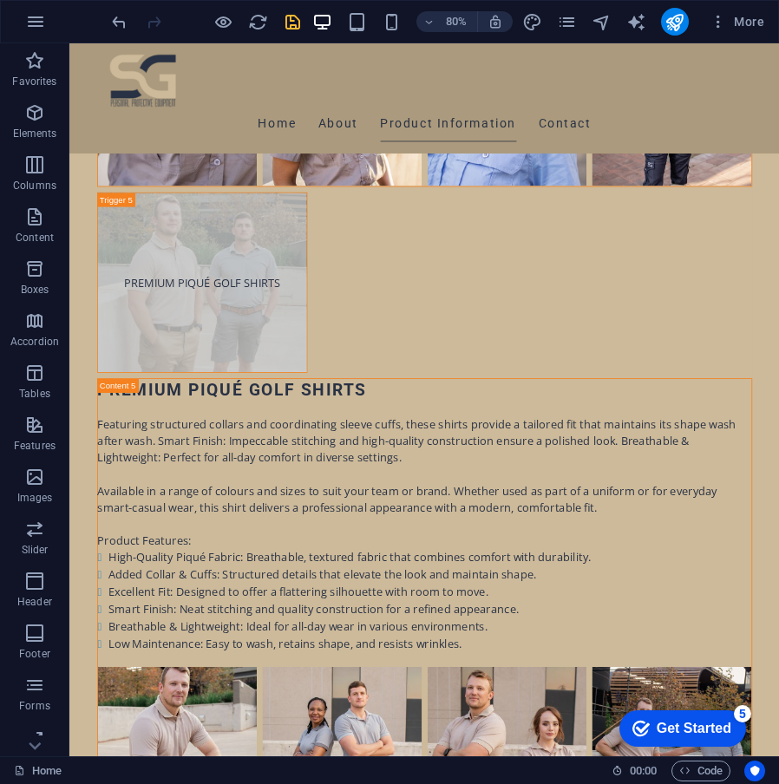
scroll to position [8715, 0]
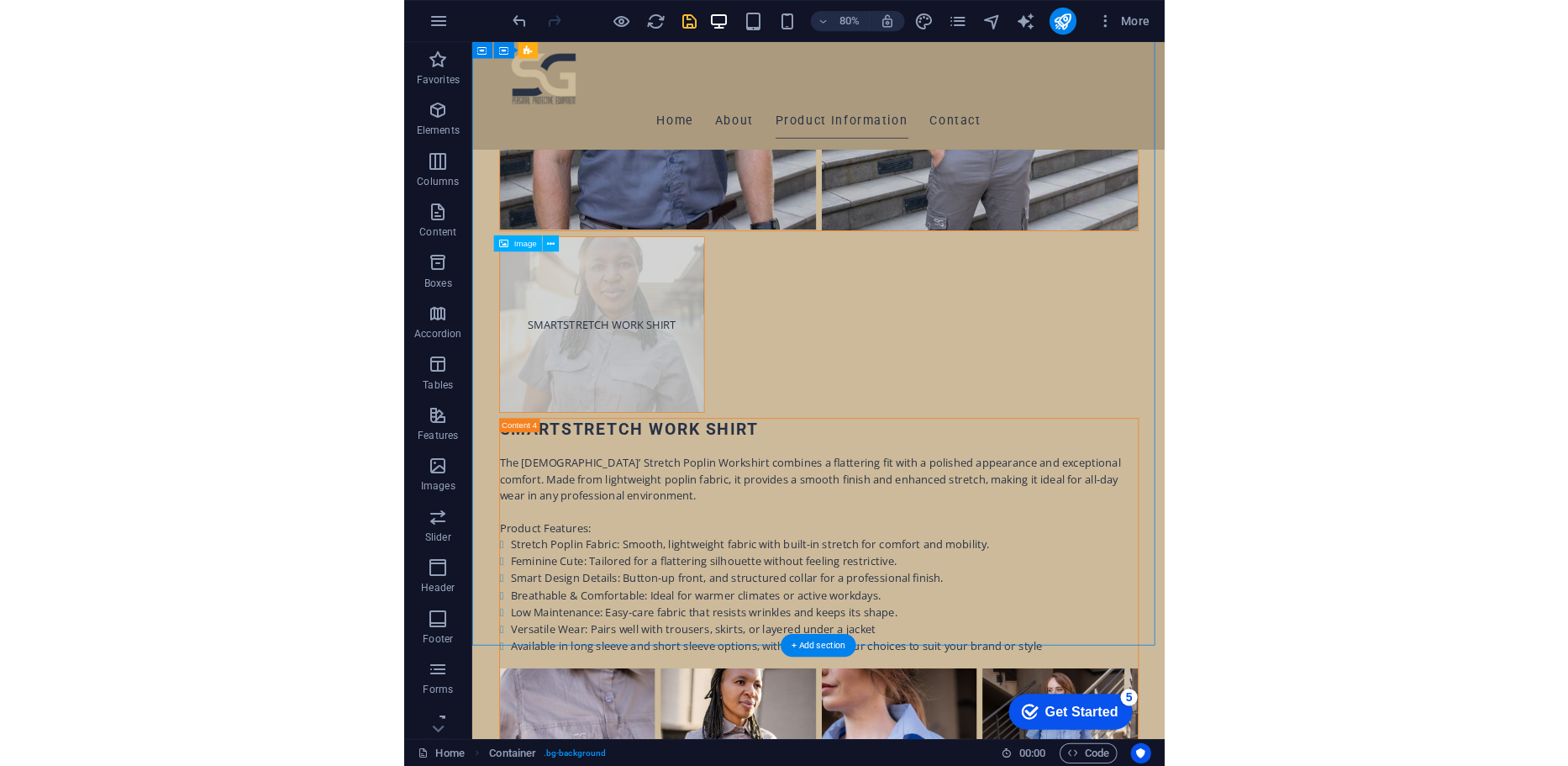
scroll to position [8786, 0]
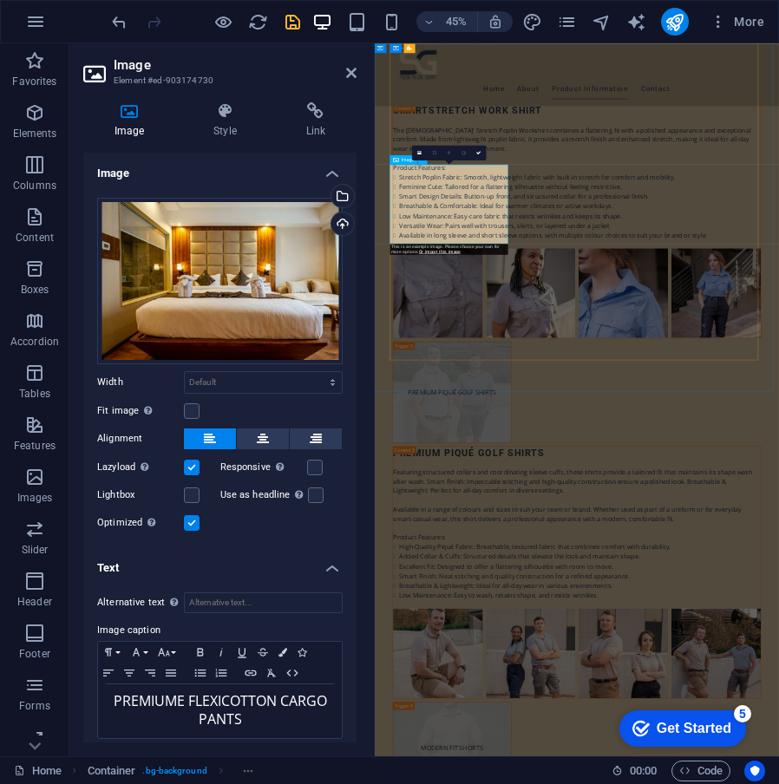
click at [185, 698] on span "PREMIUME FLEXICOTTON CARGO PANTS" at bounding box center [220, 709] width 213 height 37
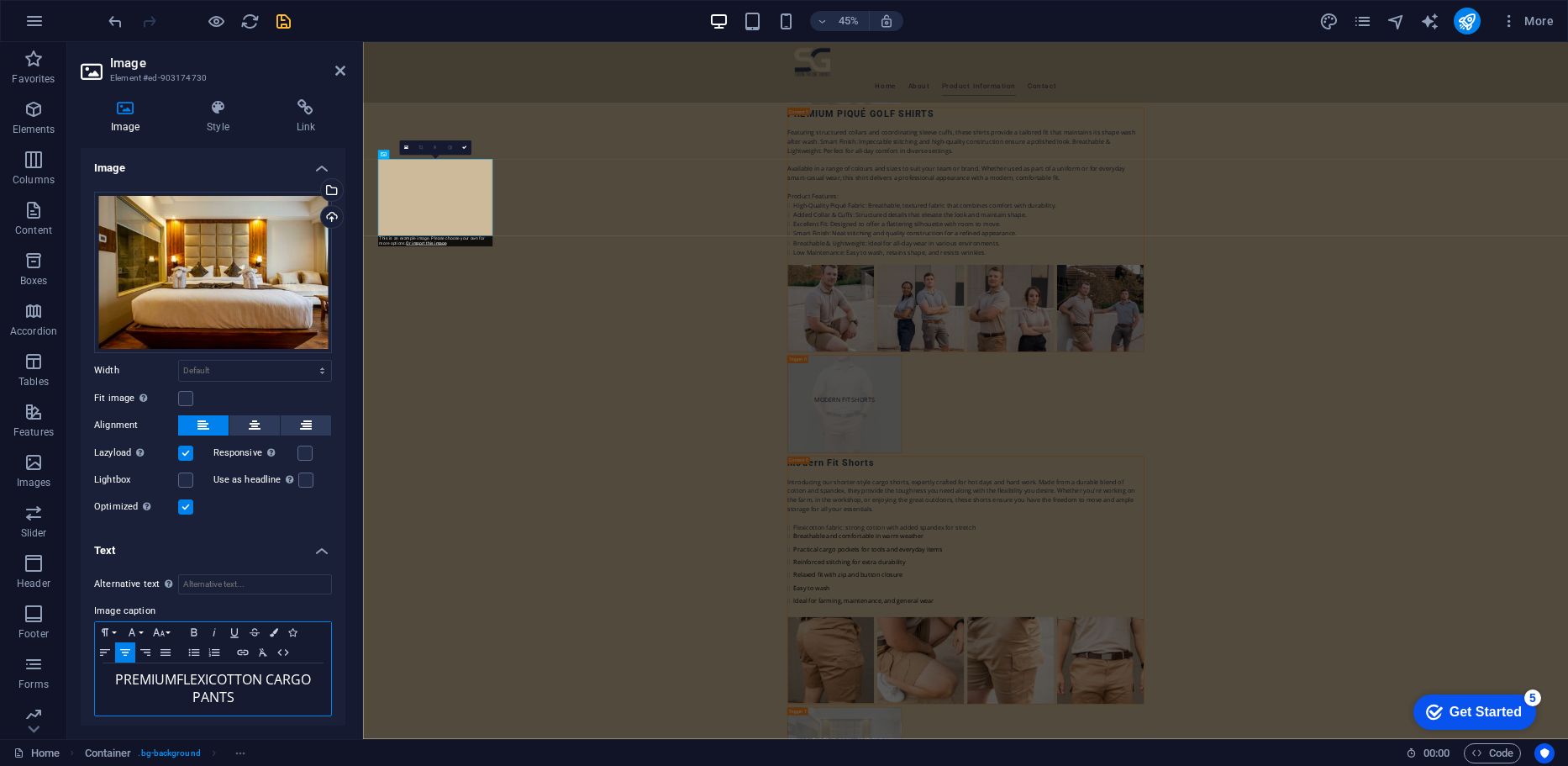
scroll to position [8415, 0]
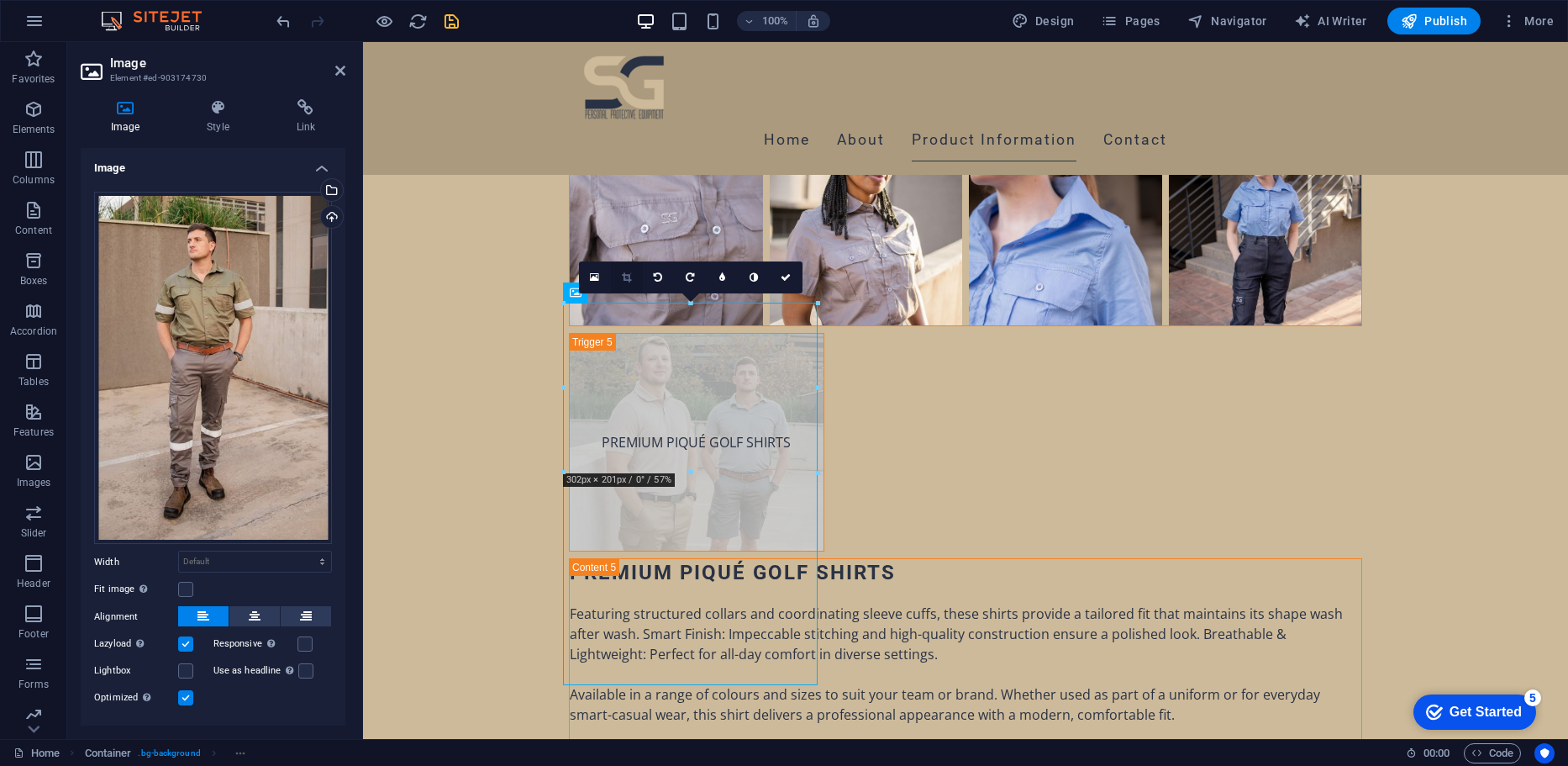
click at [619, 287] on link at bounding box center [626, 277] width 32 height 32
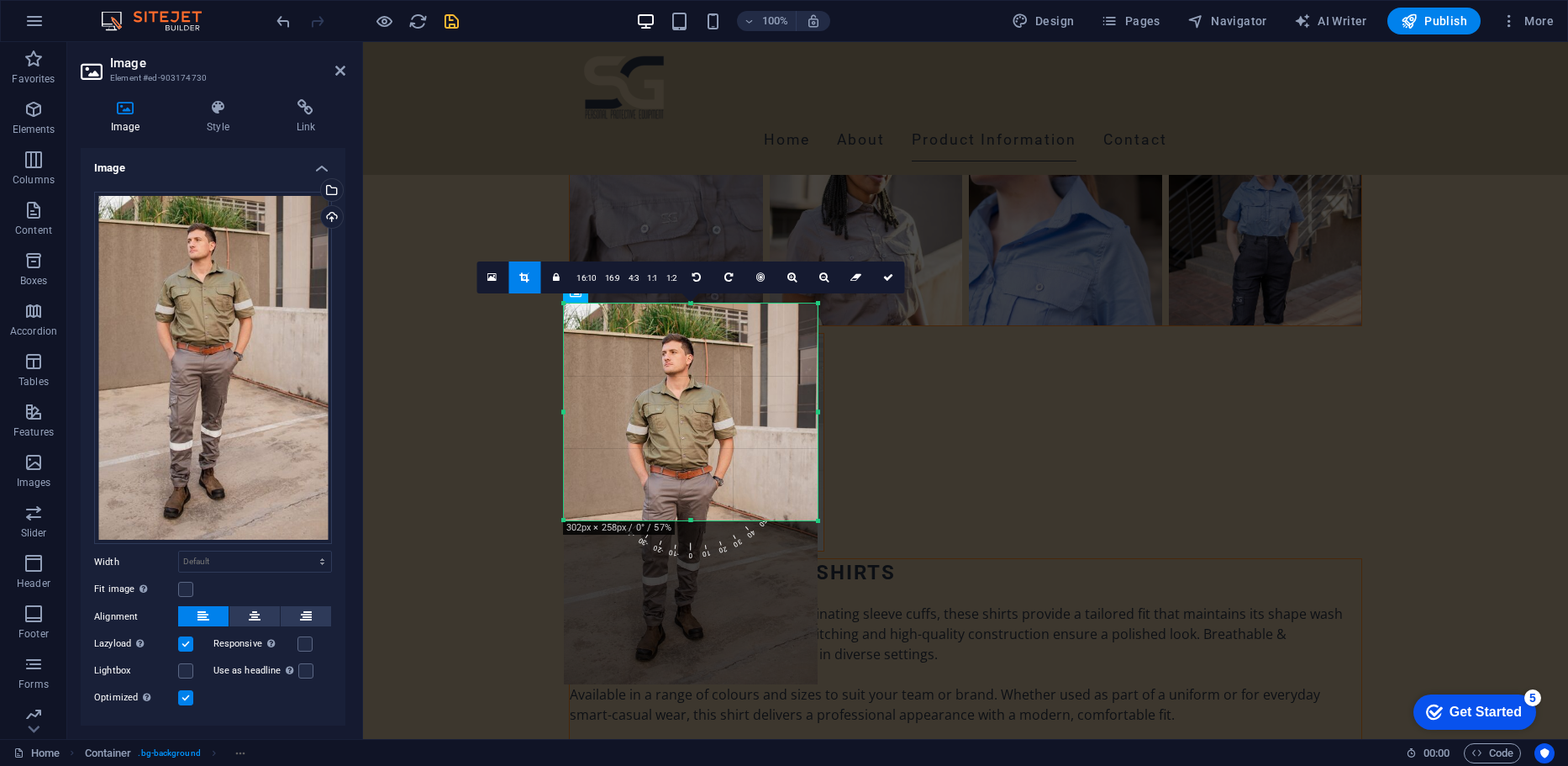
drag, startPoint x: 698, startPoint y: 684, endPoint x: 737, endPoint y: 516, distance: 172.5
click at [737, 516] on div "180 170 160 150 140 130 120 110 100 90 80 70 60 50 40 30 20 10 0 -10 -20 -30 -4…" at bounding box center [691, 412] width 254 height 217
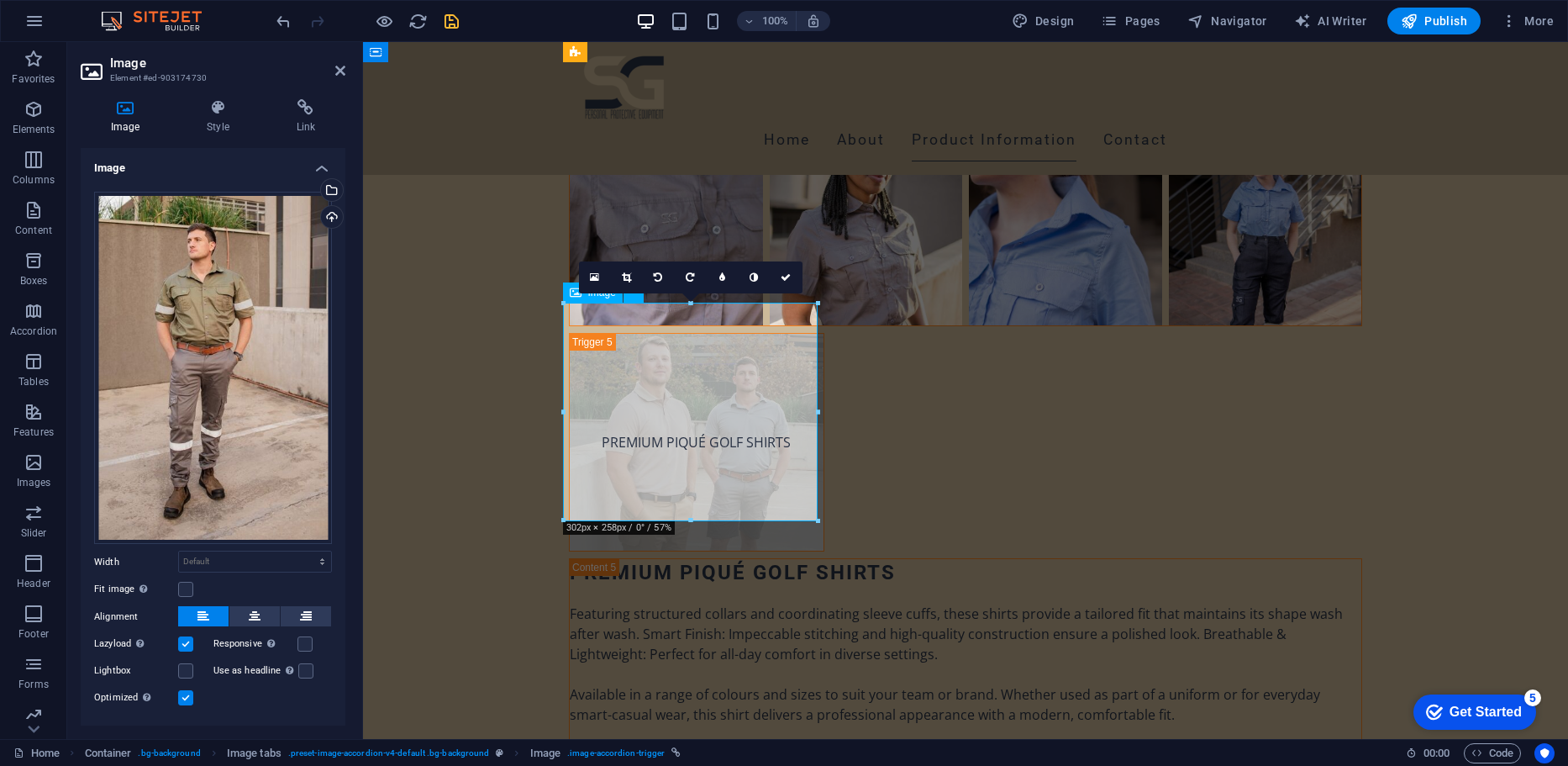
click at [630, 279] on icon at bounding box center [627, 277] width 10 height 10
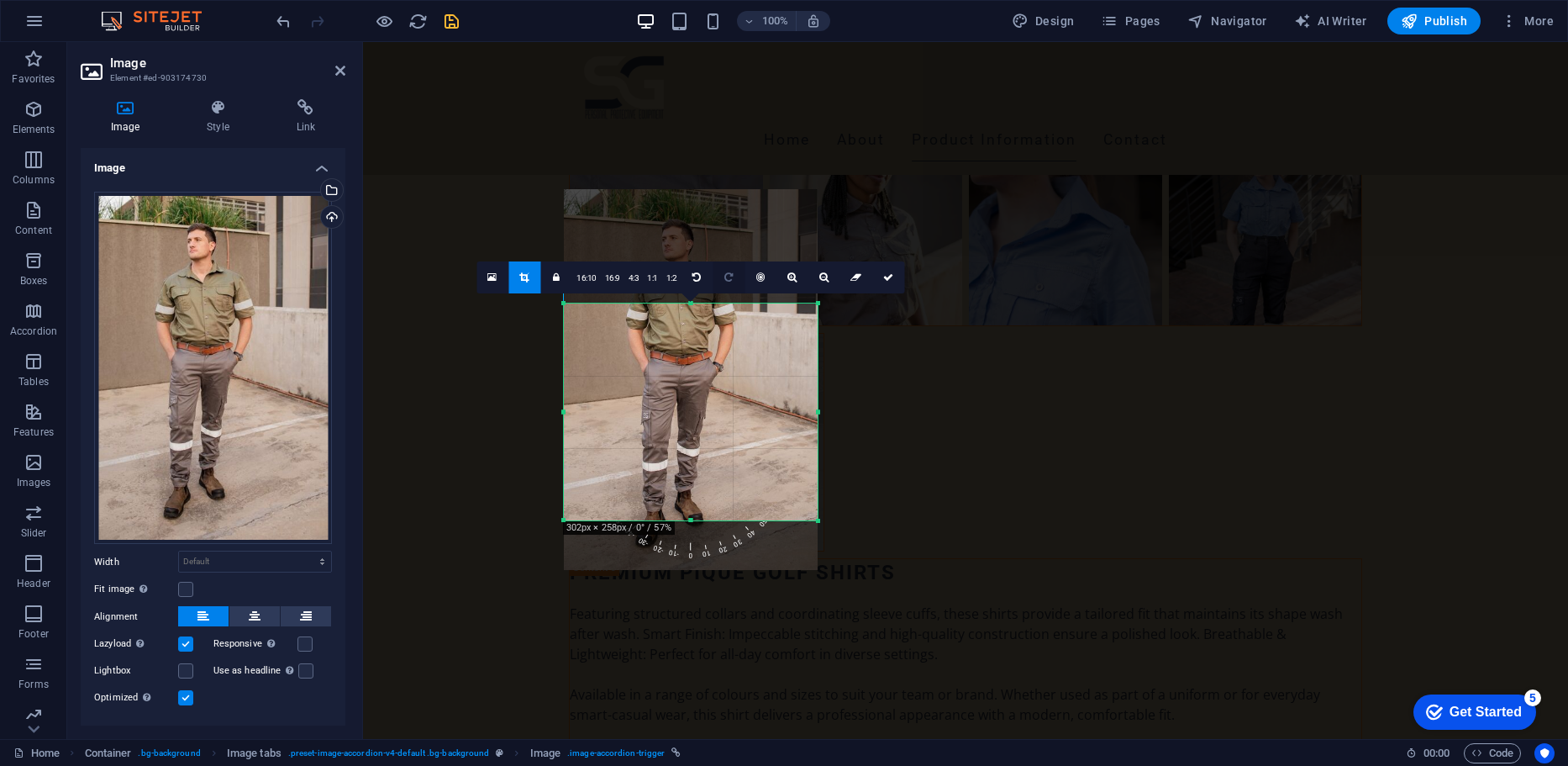
drag, startPoint x: 724, startPoint y: 407, endPoint x: 725, endPoint y: 293, distance: 114.0
click at [725, 303] on div "180 170 160 150 140 130 120 110 100 90 80 70 60 50 40 30 20 10 0 -10 -20 -30 -4…" at bounding box center [691, 412] width 254 height 217
click at [892, 279] on icon at bounding box center [888, 277] width 10 height 10
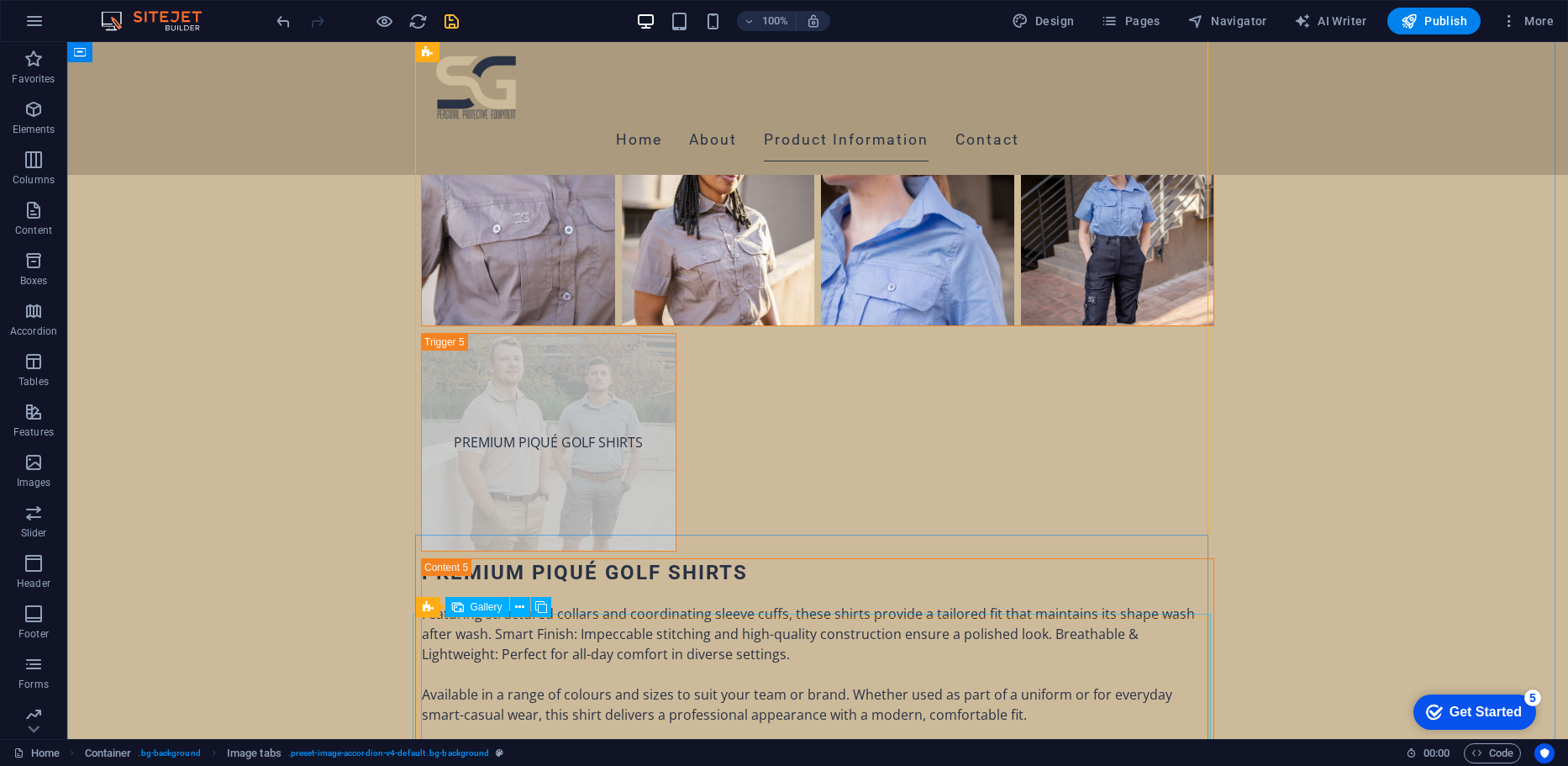
select select "4"
select select "px"
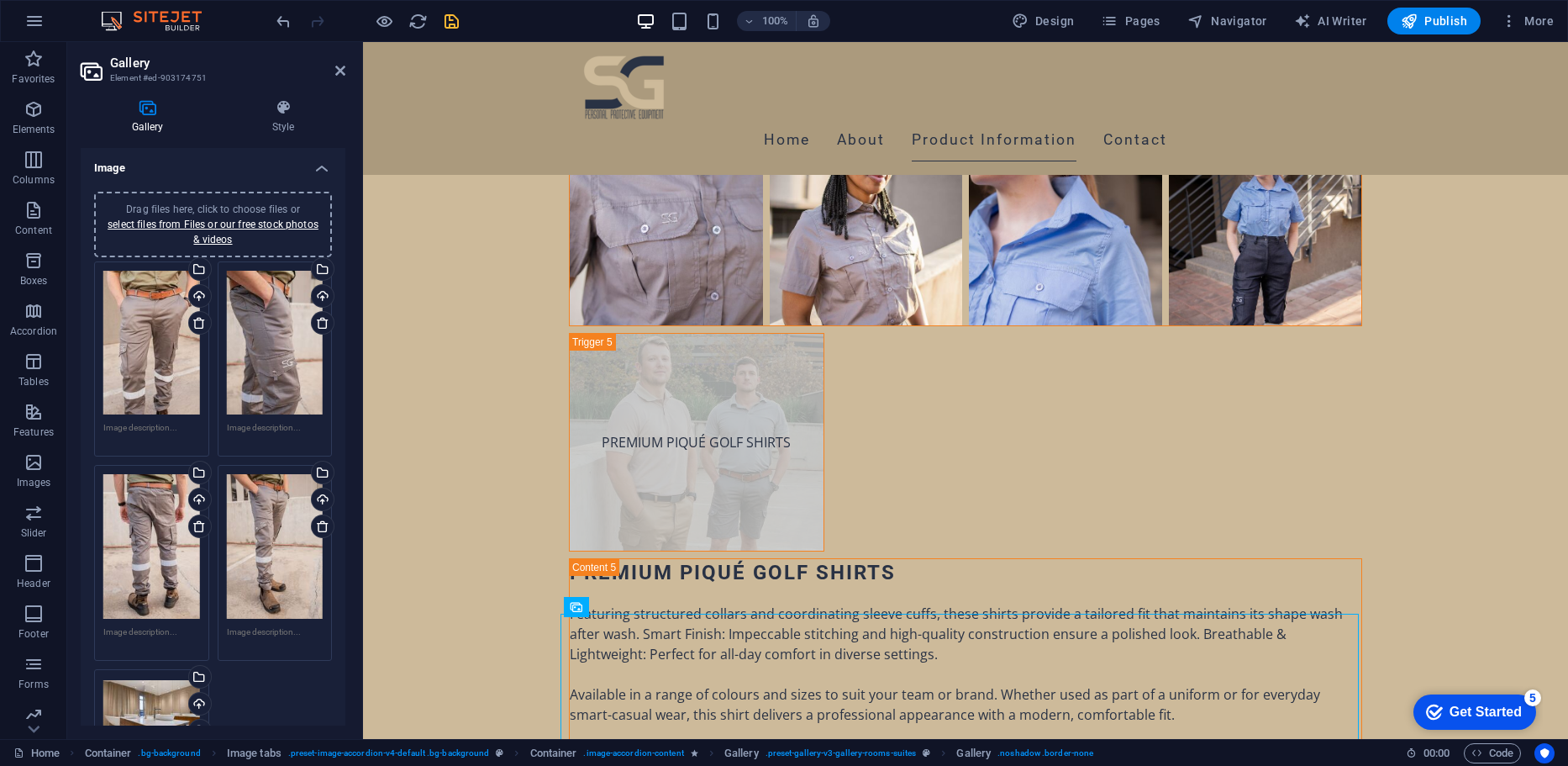
drag, startPoint x: 346, startPoint y: 433, endPoint x: 346, endPoint y: 500, distance: 67.0
click at [346, 500] on div "Gallery Style Image Drag files here, click to choose files or select files from…" at bounding box center [212, 412] width 292 height 654
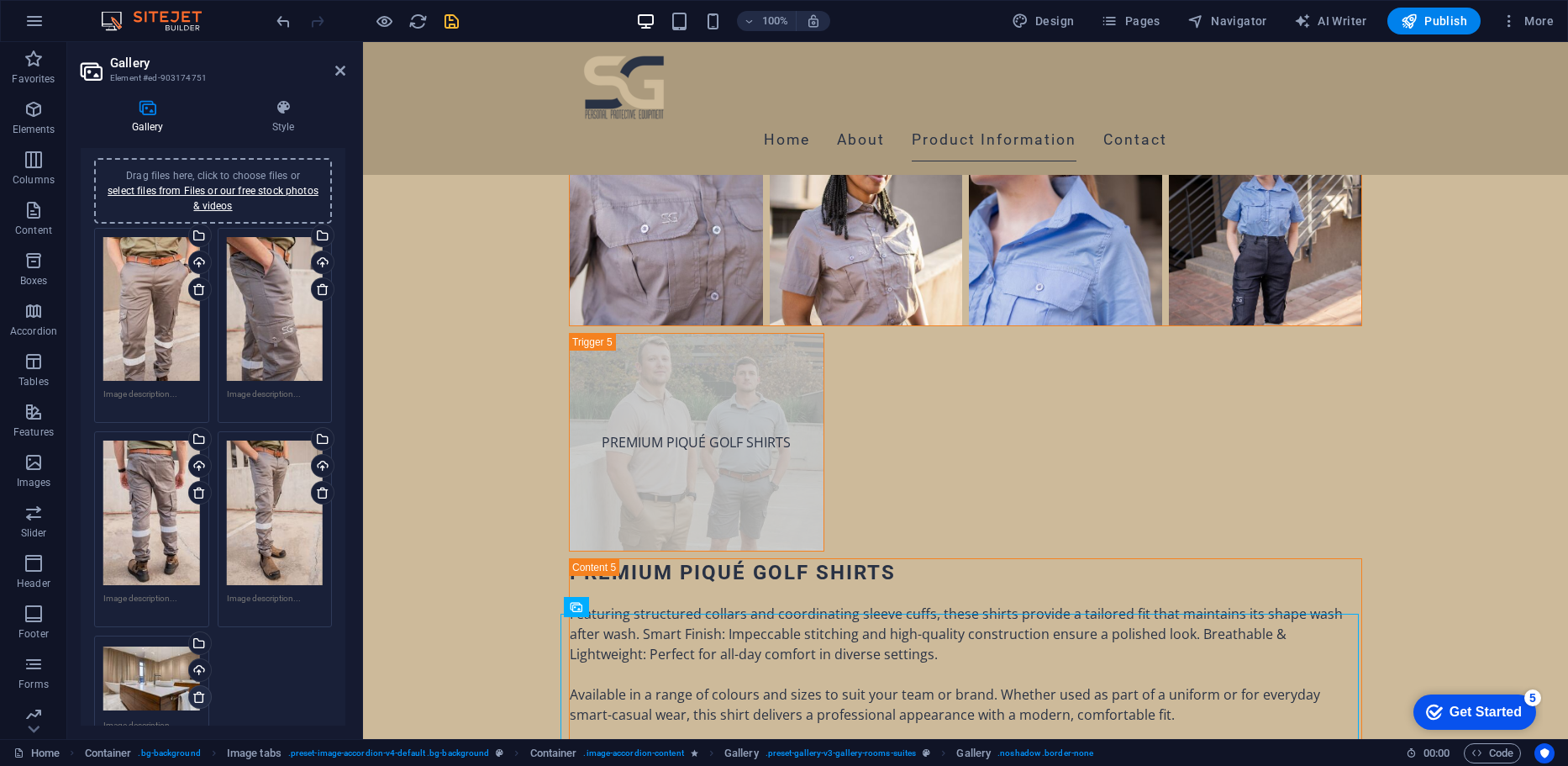
click at [199, 690] on icon at bounding box center [200, 697] width 14 height 14
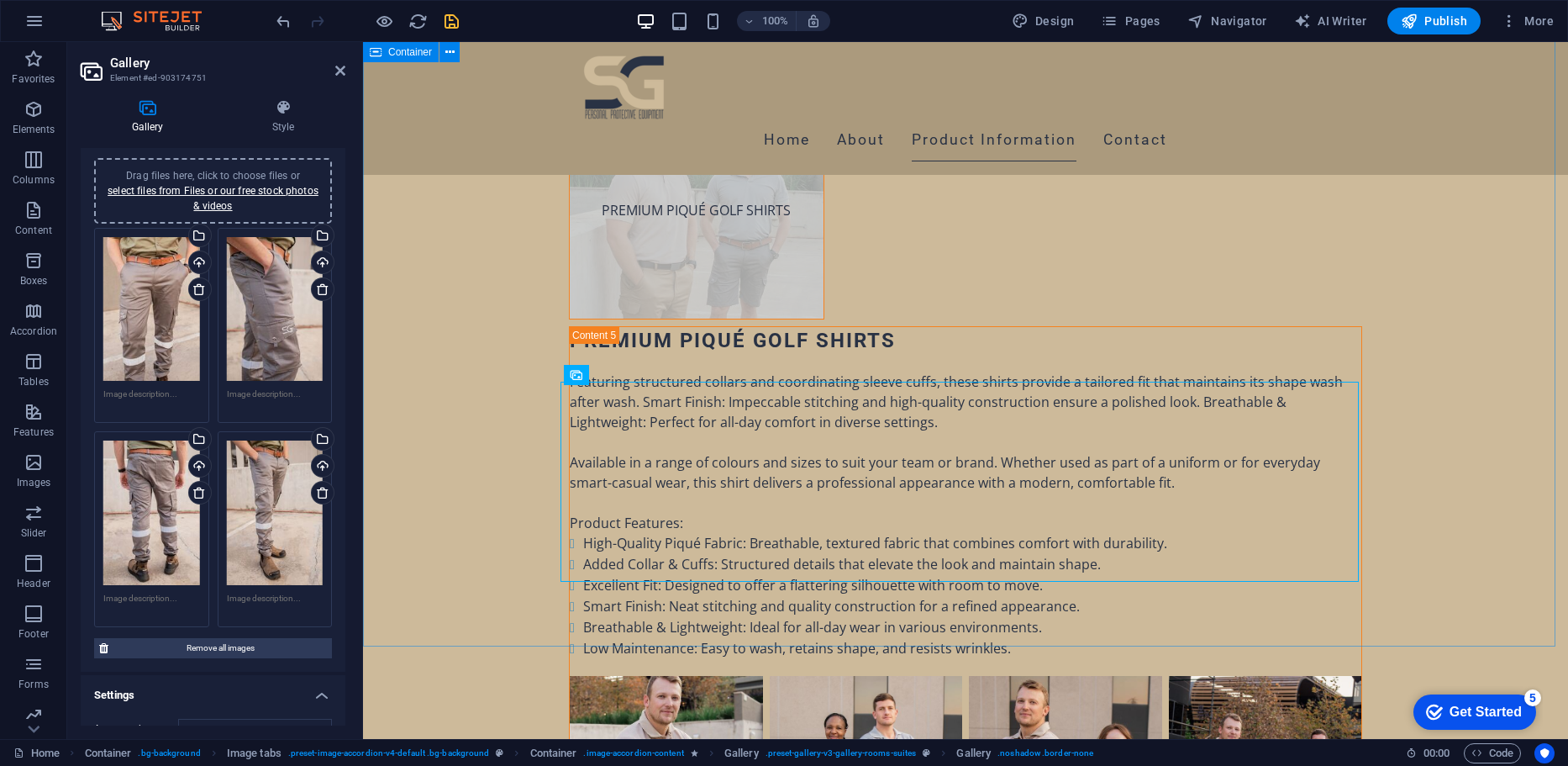
scroll to position [8681, 0]
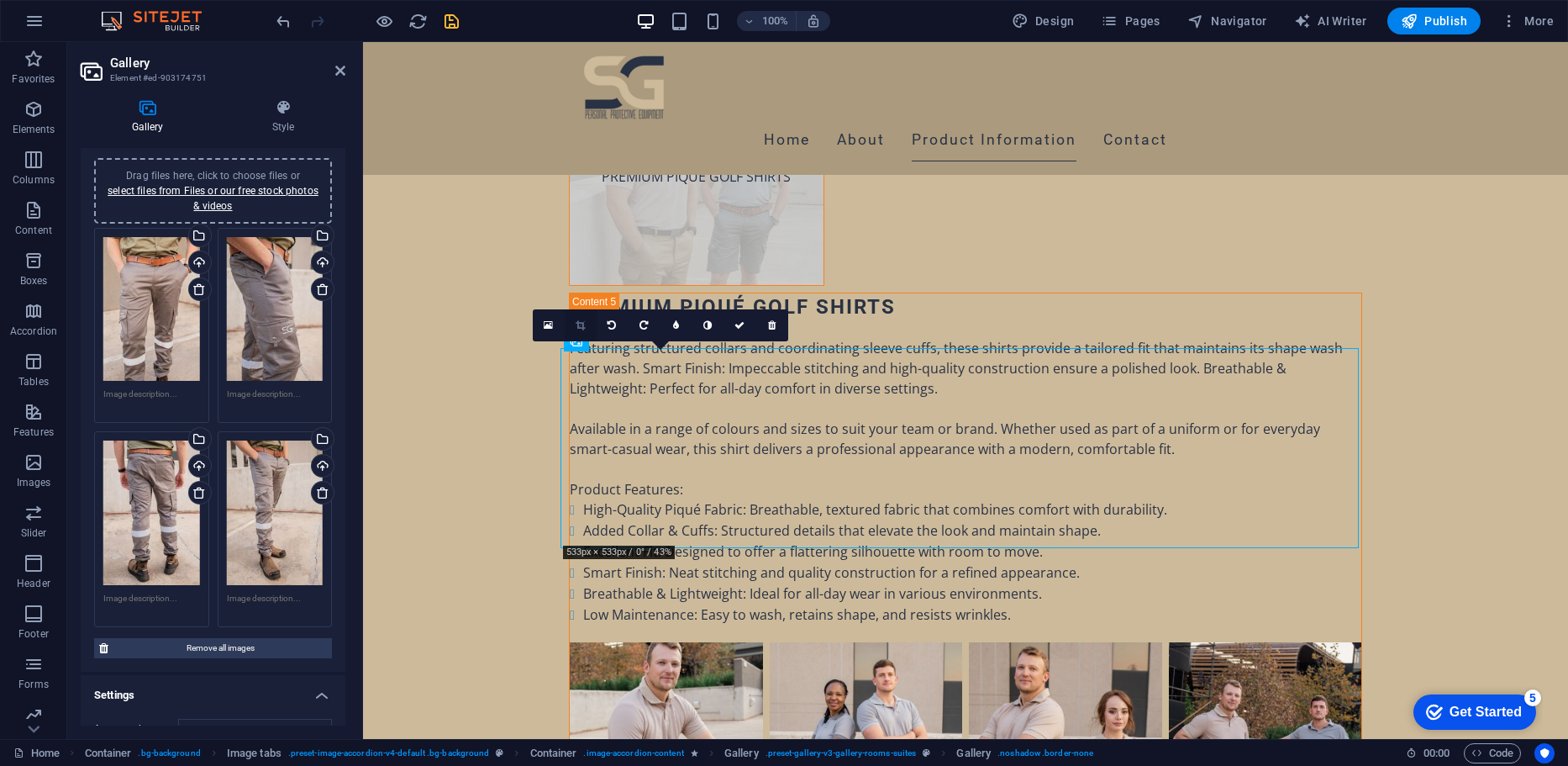
click at [589, 318] on link at bounding box center [580, 325] width 32 height 32
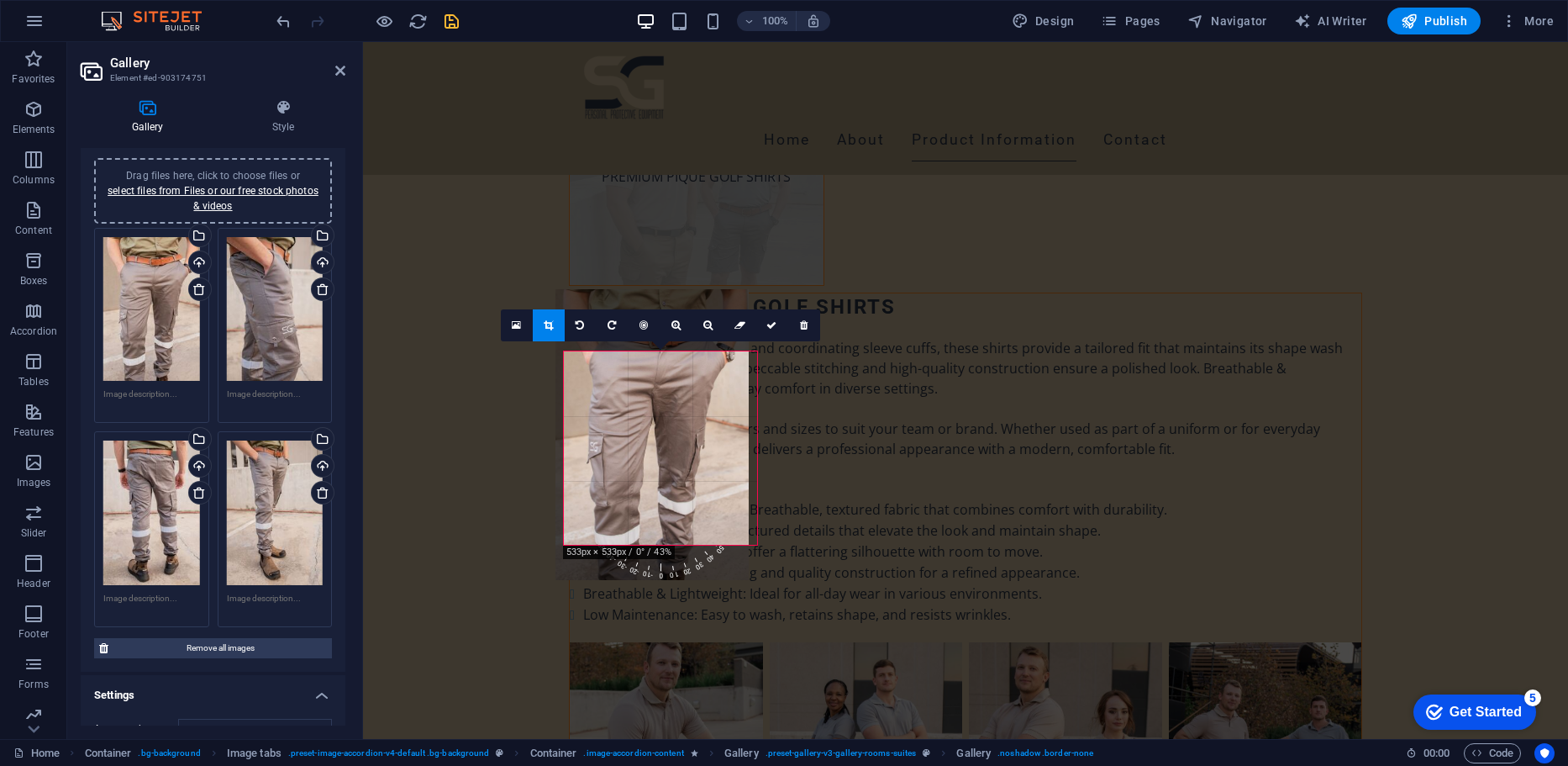
drag, startPoint x: 637, startPoint y: 464, endPoint x: 629, endPoint y: 402, distance: 62.5
click at [629, 402] on div at bounding box center [651, 433] width 193 height 290
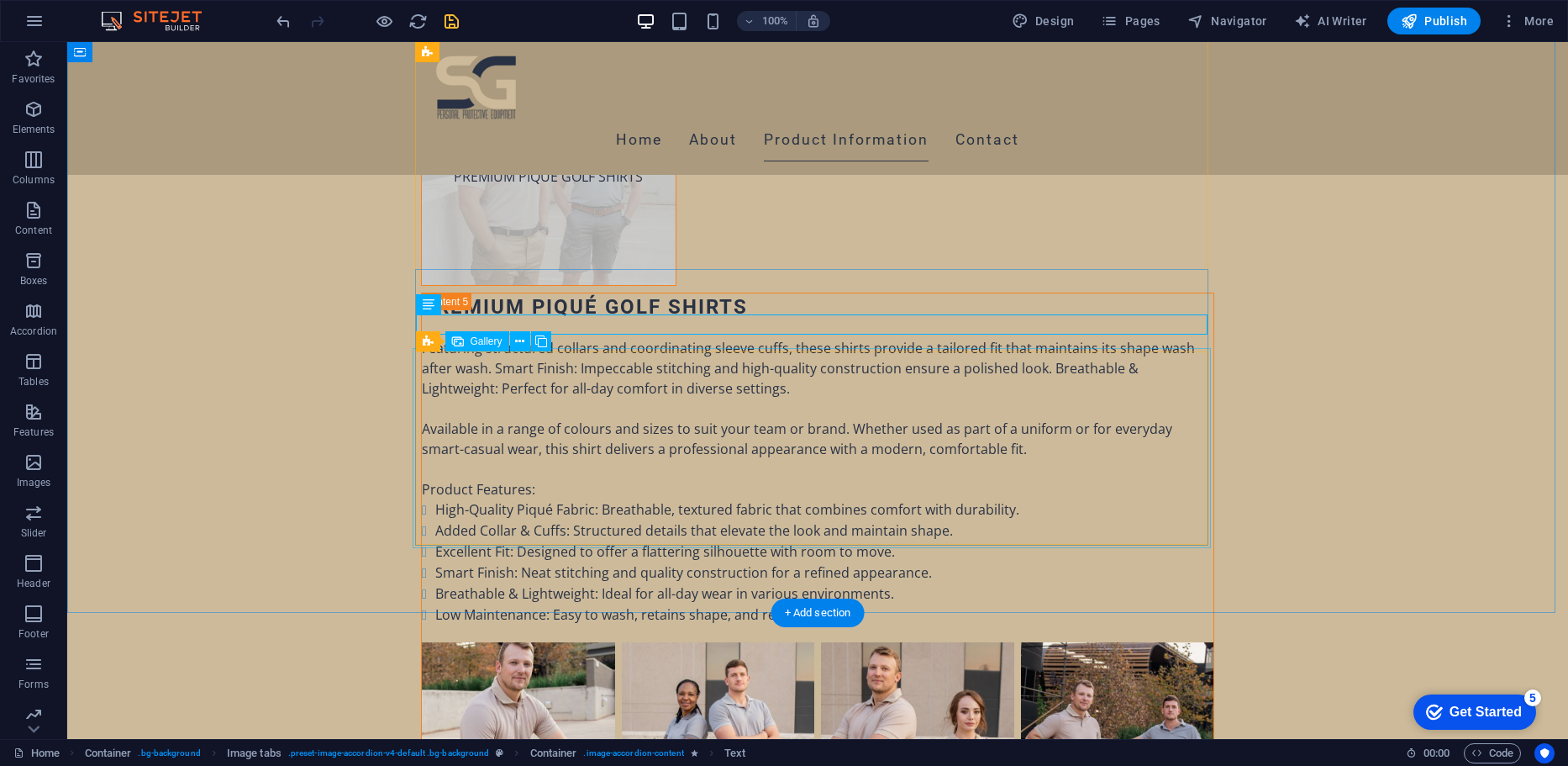
select select "4"
select select "px"
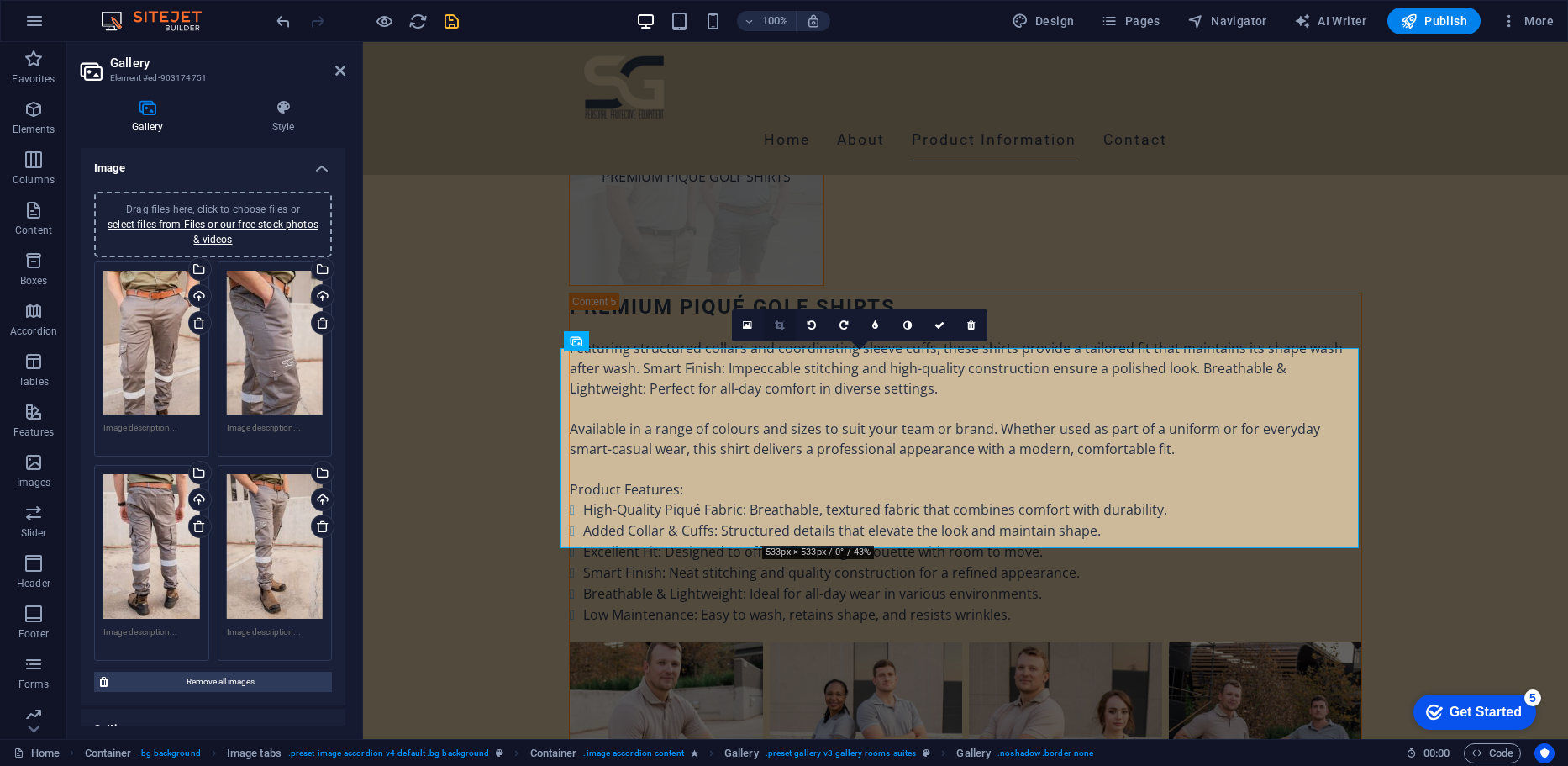
click at [785, 324] on link at bounding box center [779, 325] width 32 height 32
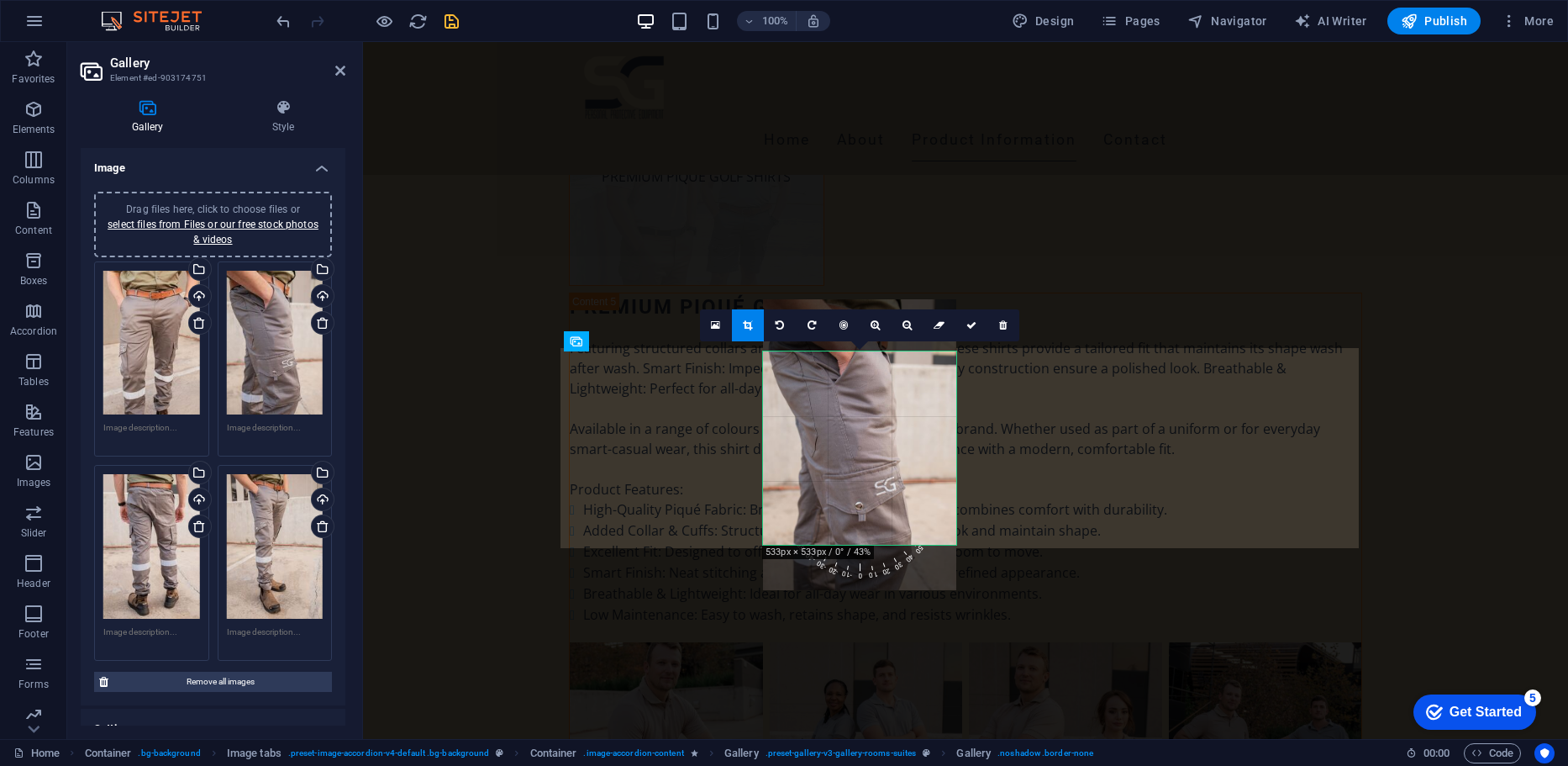
drag, startPoint x: 843, startPoint y: 507, endPoint x: 843, endPoint y: 455, distance: 52.0
click at [843, 455] on div at bounding box center [859, 444] width 193 height 290
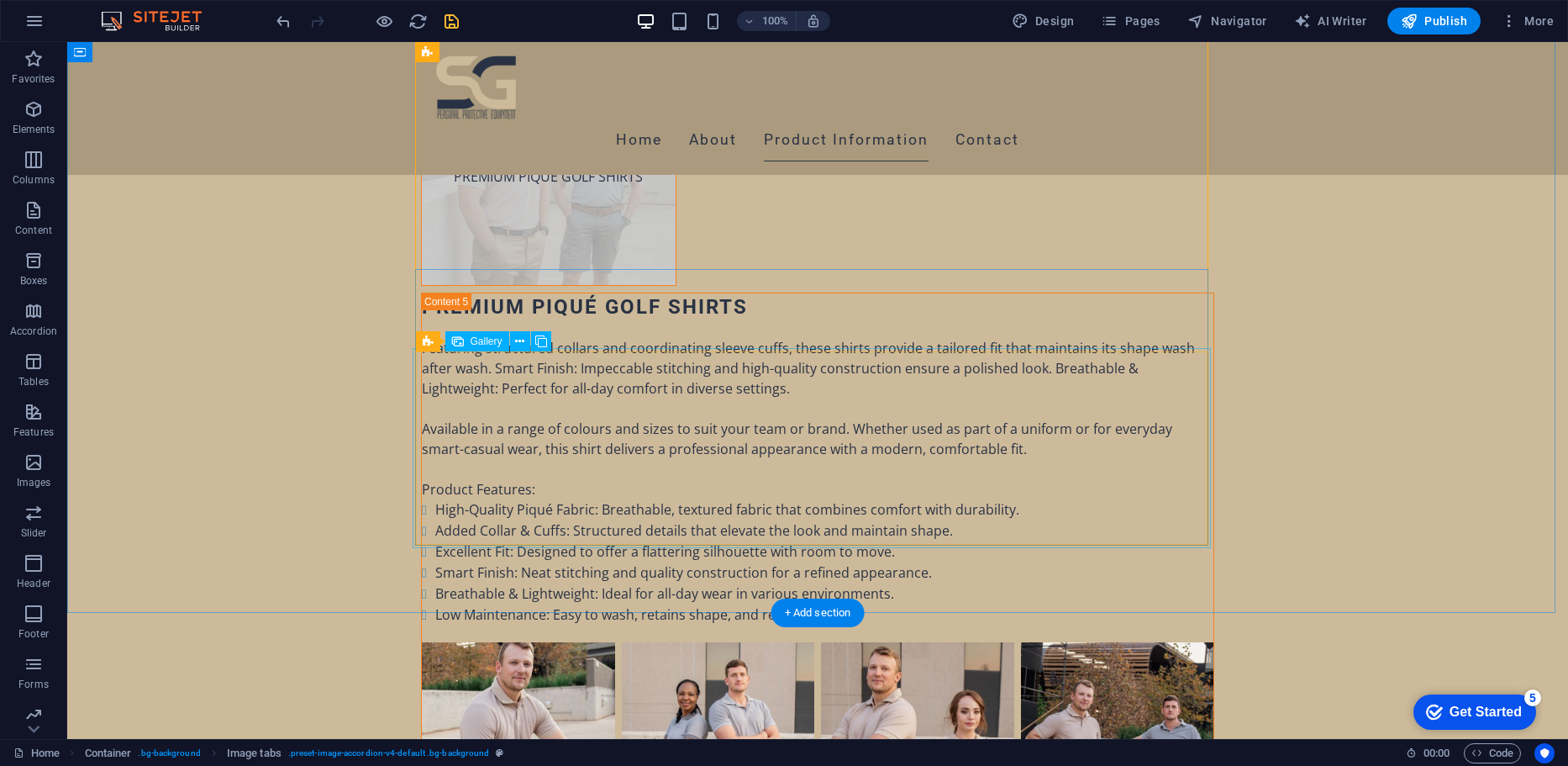
select select "4"
select select "px"
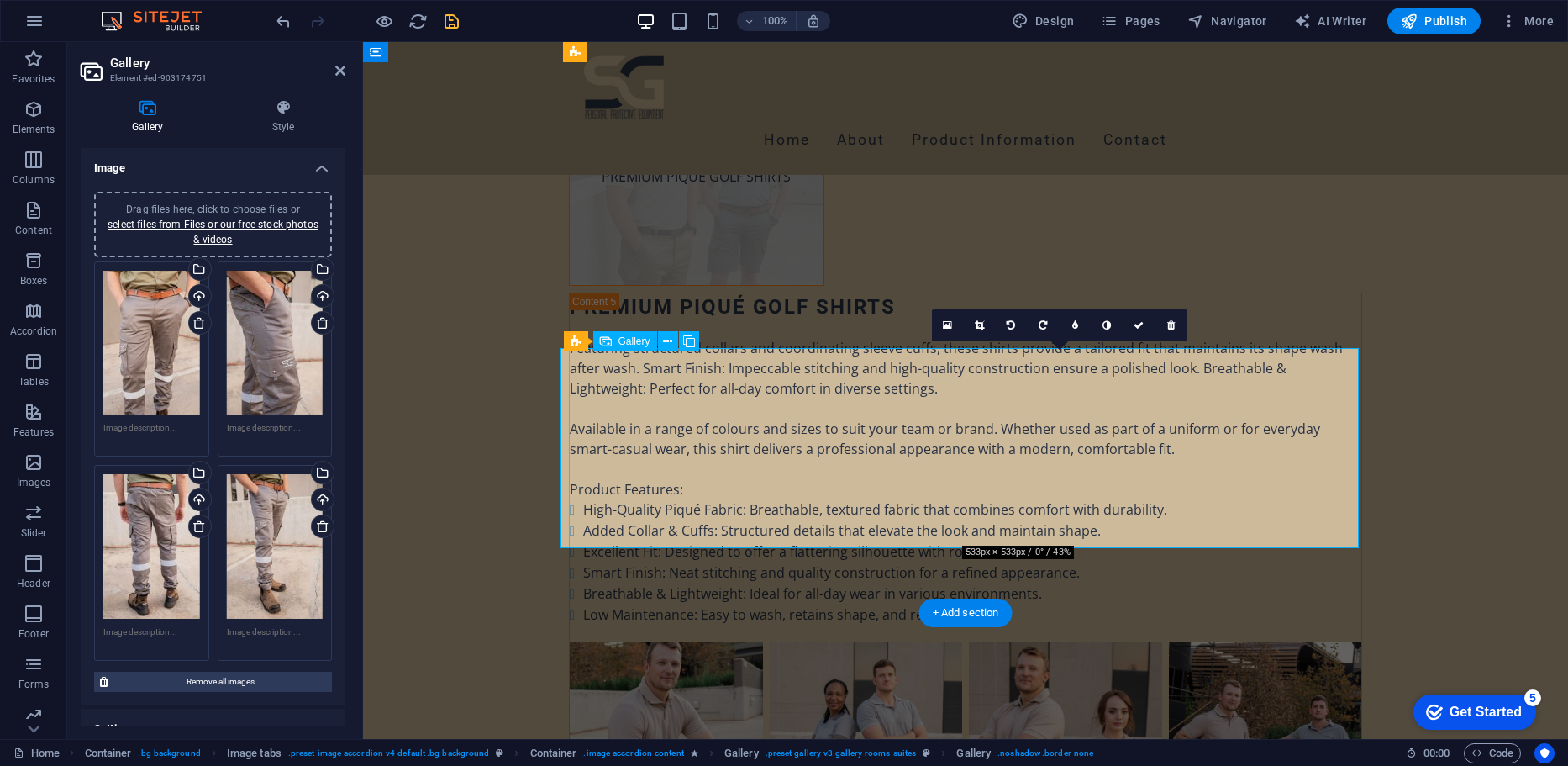
click at [990, 332] on link at bounding box center [979, 325] width 32 height 32
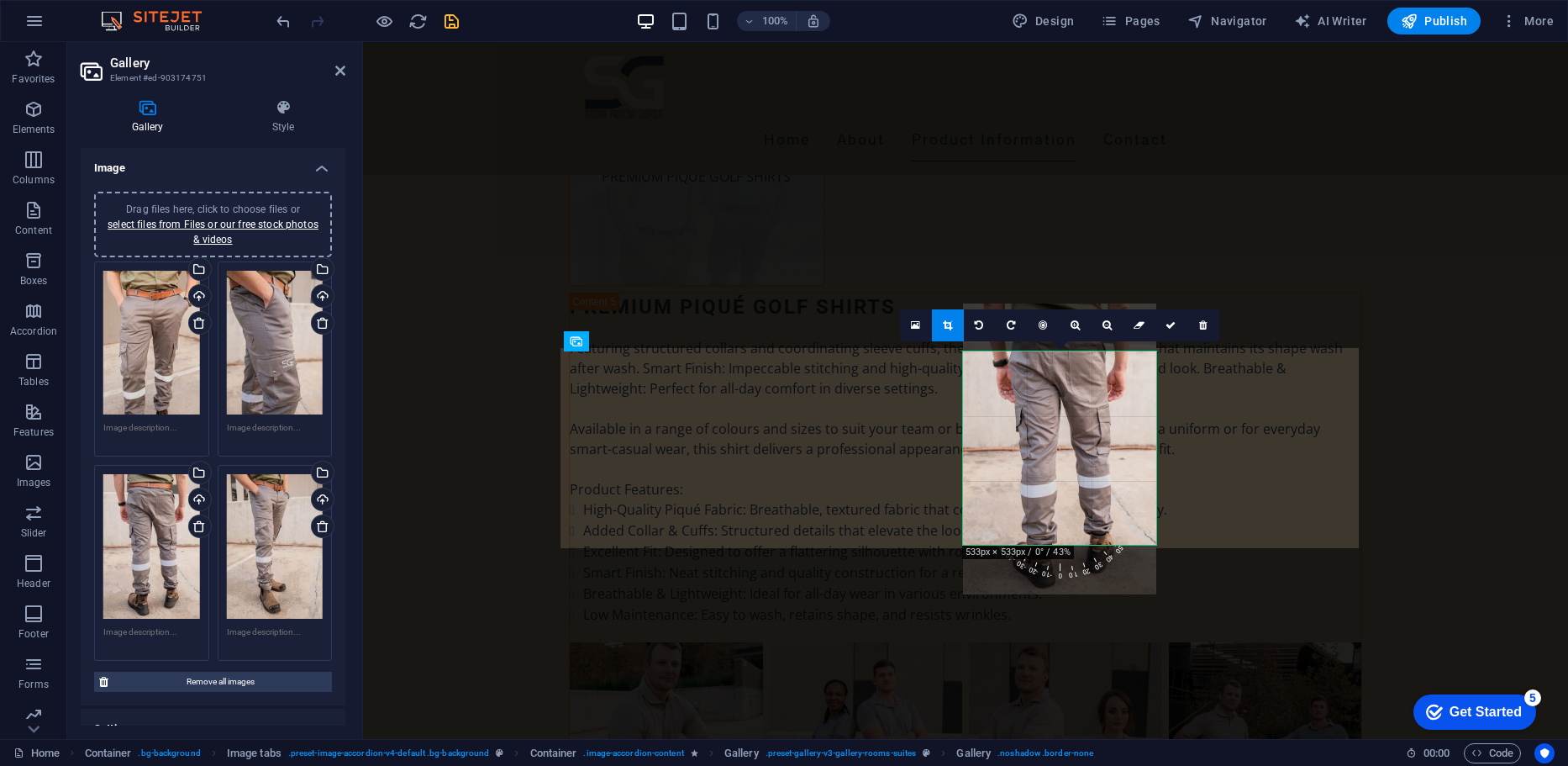
drag, startPoint x: 1054, startPoint y: 444, endPoint x: 1050, endPoint y: 396, distance: 48.2
click at [1050, 396] on div at bounding box center [1059, 448] width 193 height 290
drag, startPoint x: 1437, startPoint y: 304, endPoint x: 1733, endPoint y: 303, distance: 296.0
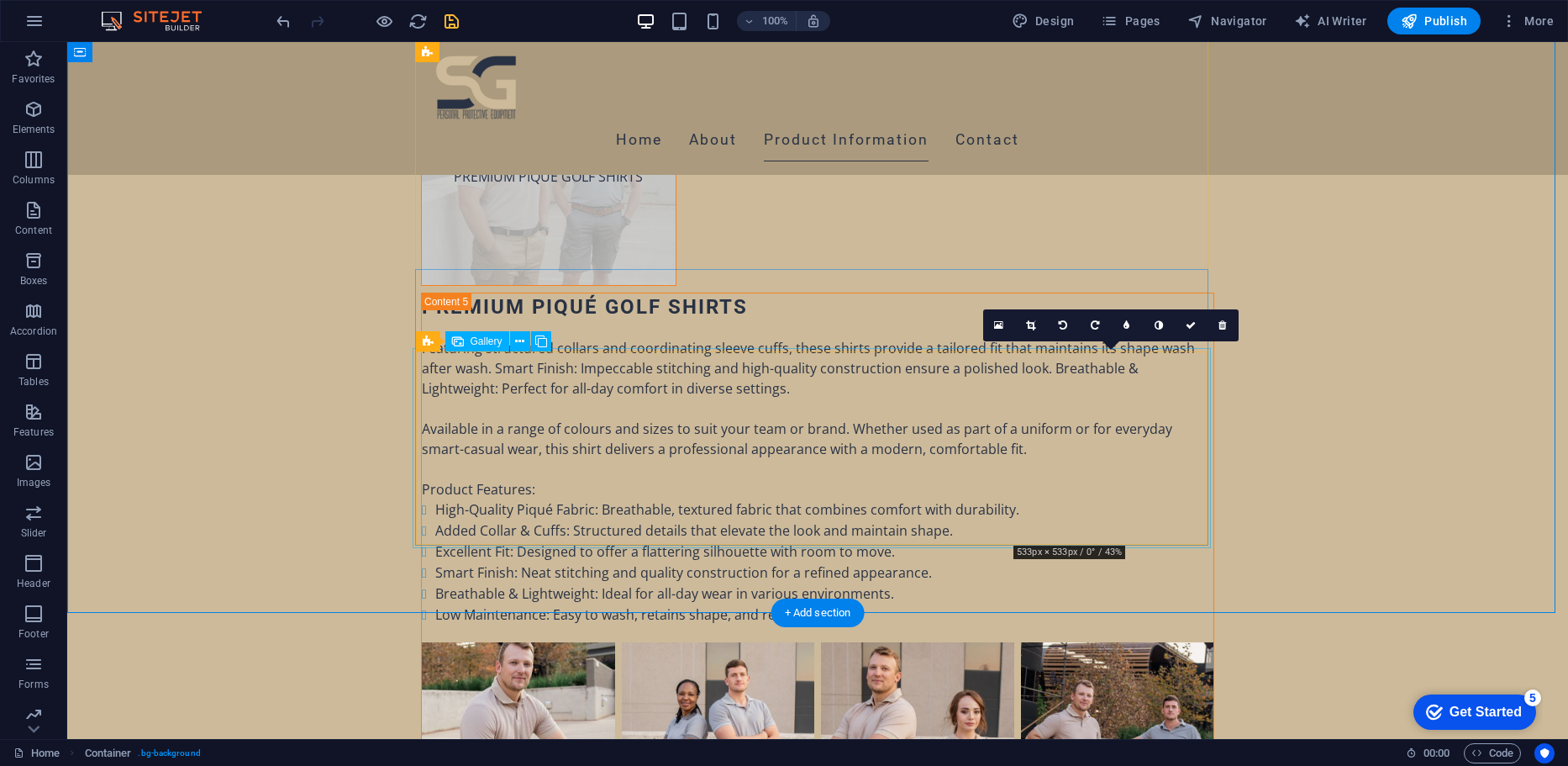
select select "4"
select select "px"
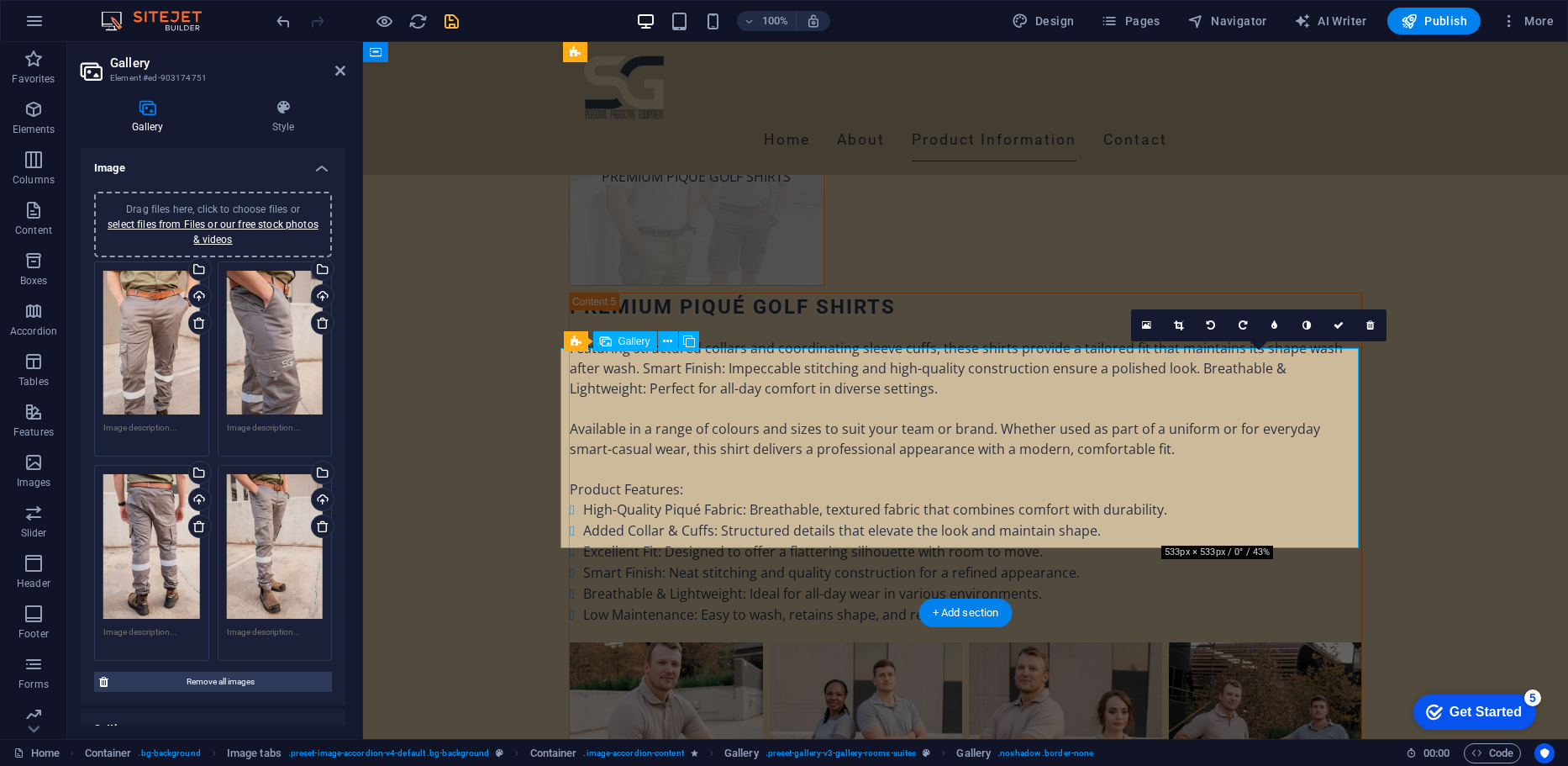
click at [1188, 322] on link at bounding box center [1178, 325] width 32 height 32
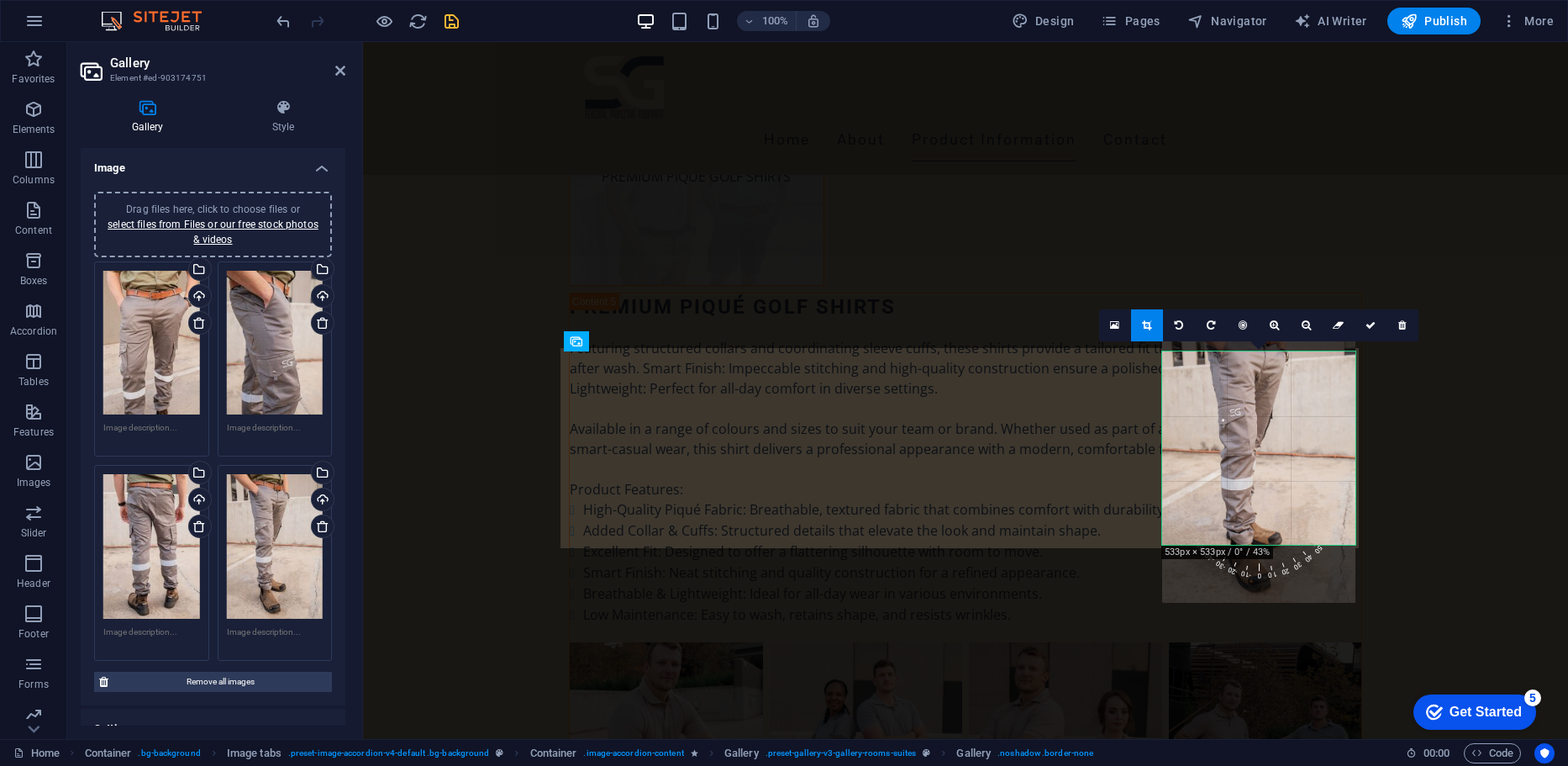
drag, startPoint x: 1220, startPoint y: 446, endPoint x: 1221, endPoint y: 406, distance: 40.0
click at [1221, 406] on div at bounding box center [1258, 457] width 193 height 290
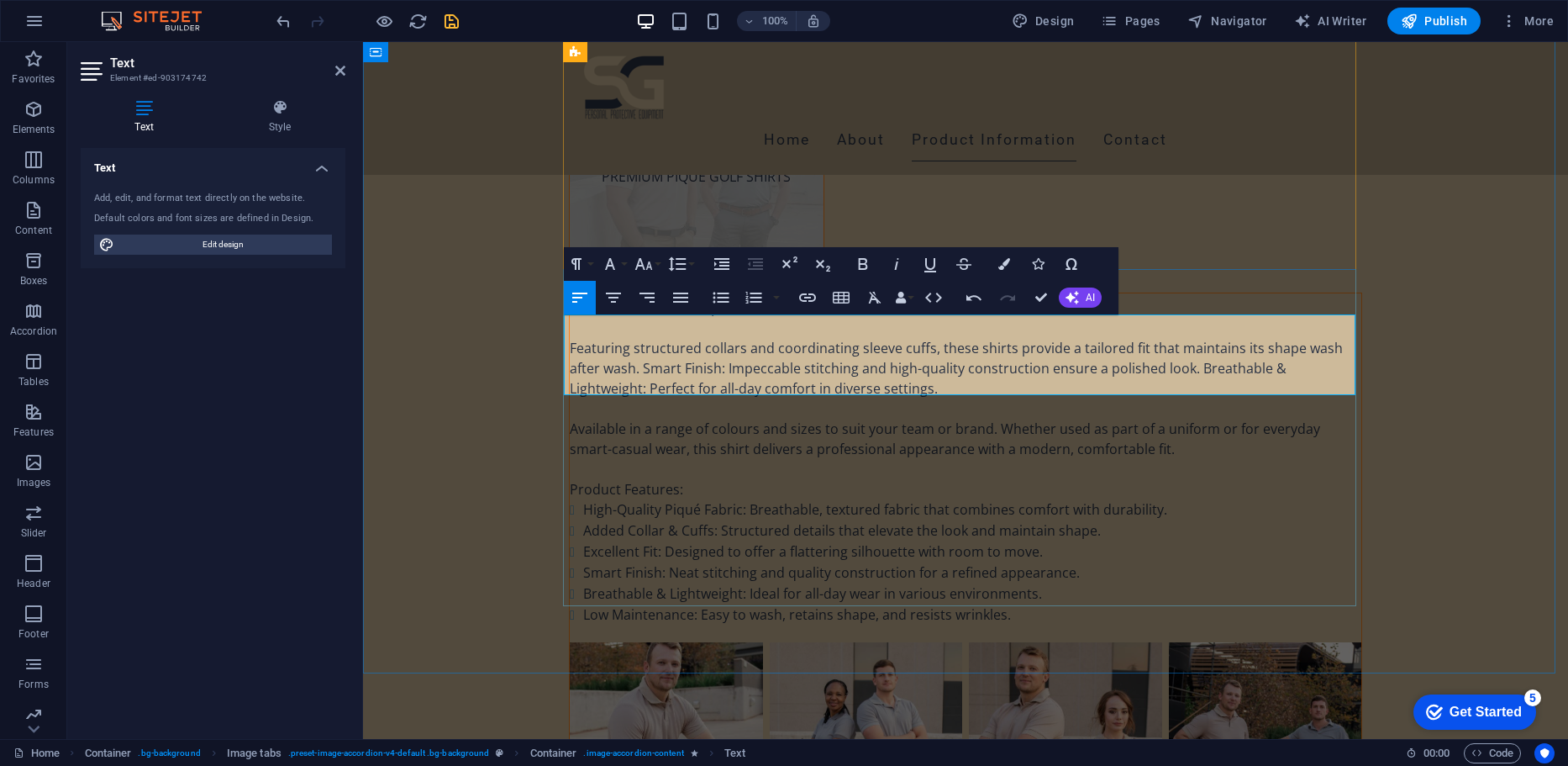
click at [1078, 292] on icon "button" at bounding box center [1072, 298] width 14 height 14
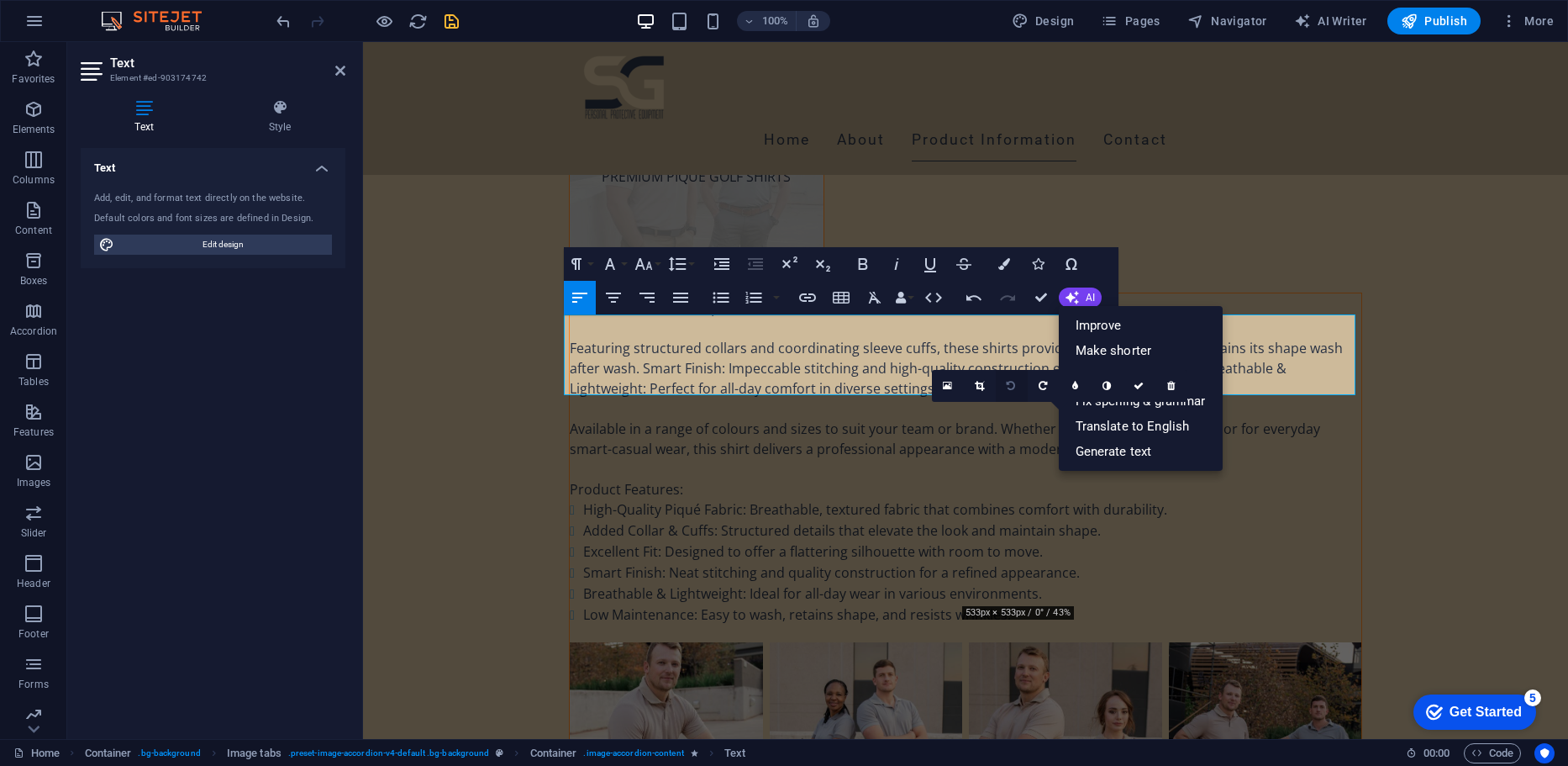
click at [1016, 371] on link at bounding box center [1011, 385] width 32 height 32
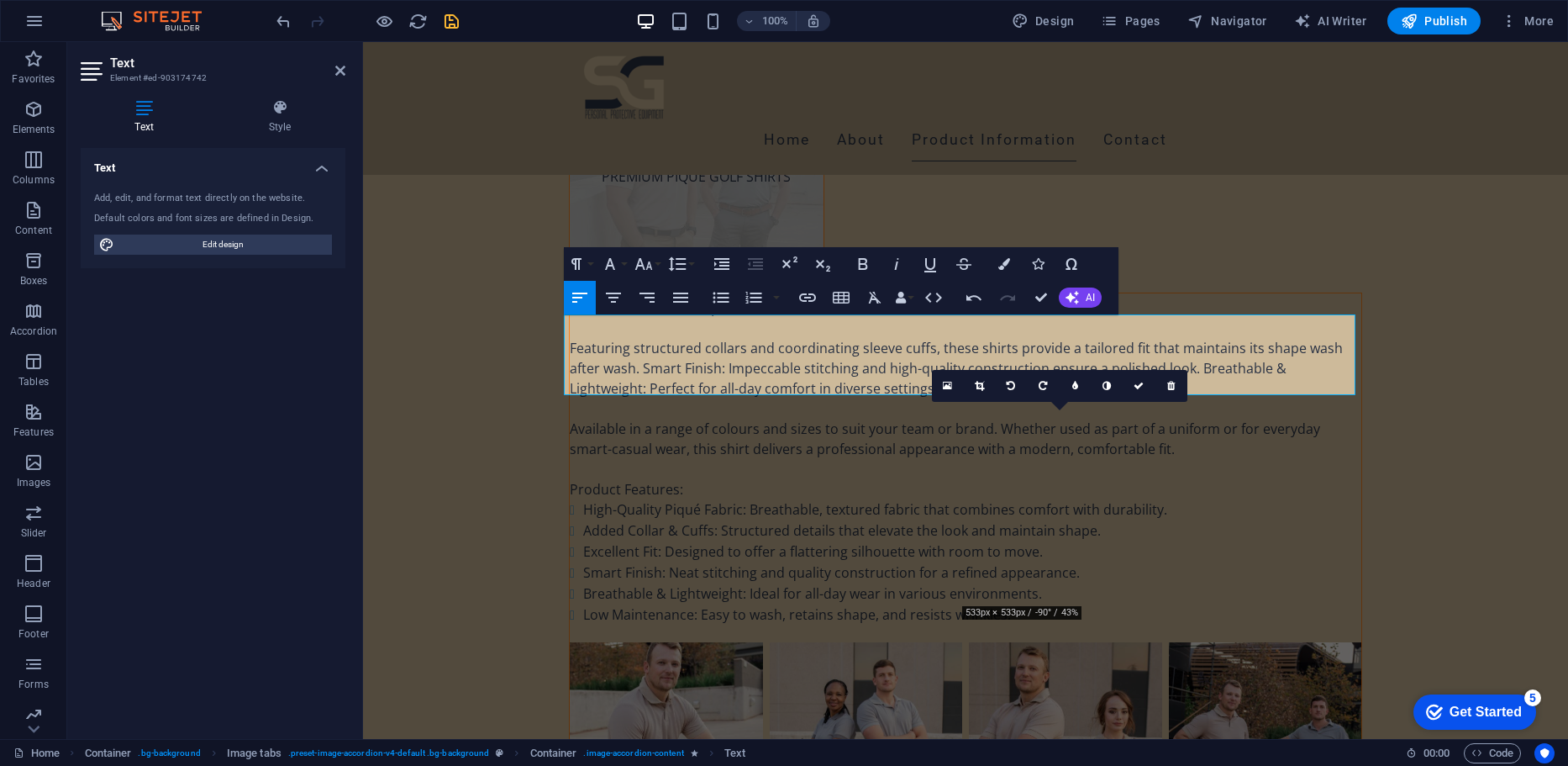
click at [1009, 401] on div "0" at bounding box center [1060, 385] width 256 height 32
click at [1052, 386] on link at bounding box center [1043, 385] width 32 height 32
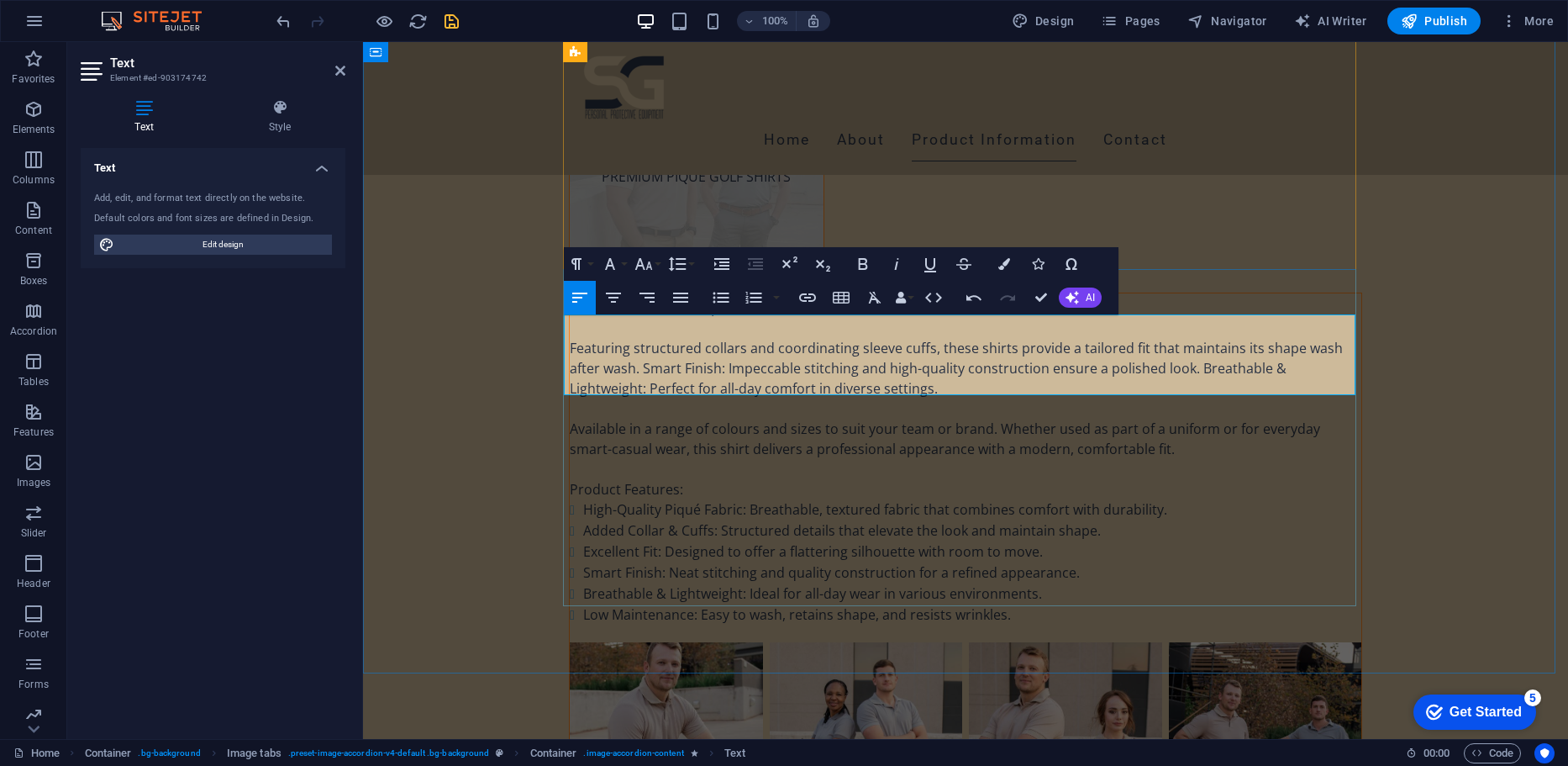
click at [1077, 299] on icon "button" at bounding box center [1072, 298] width 14 height 14
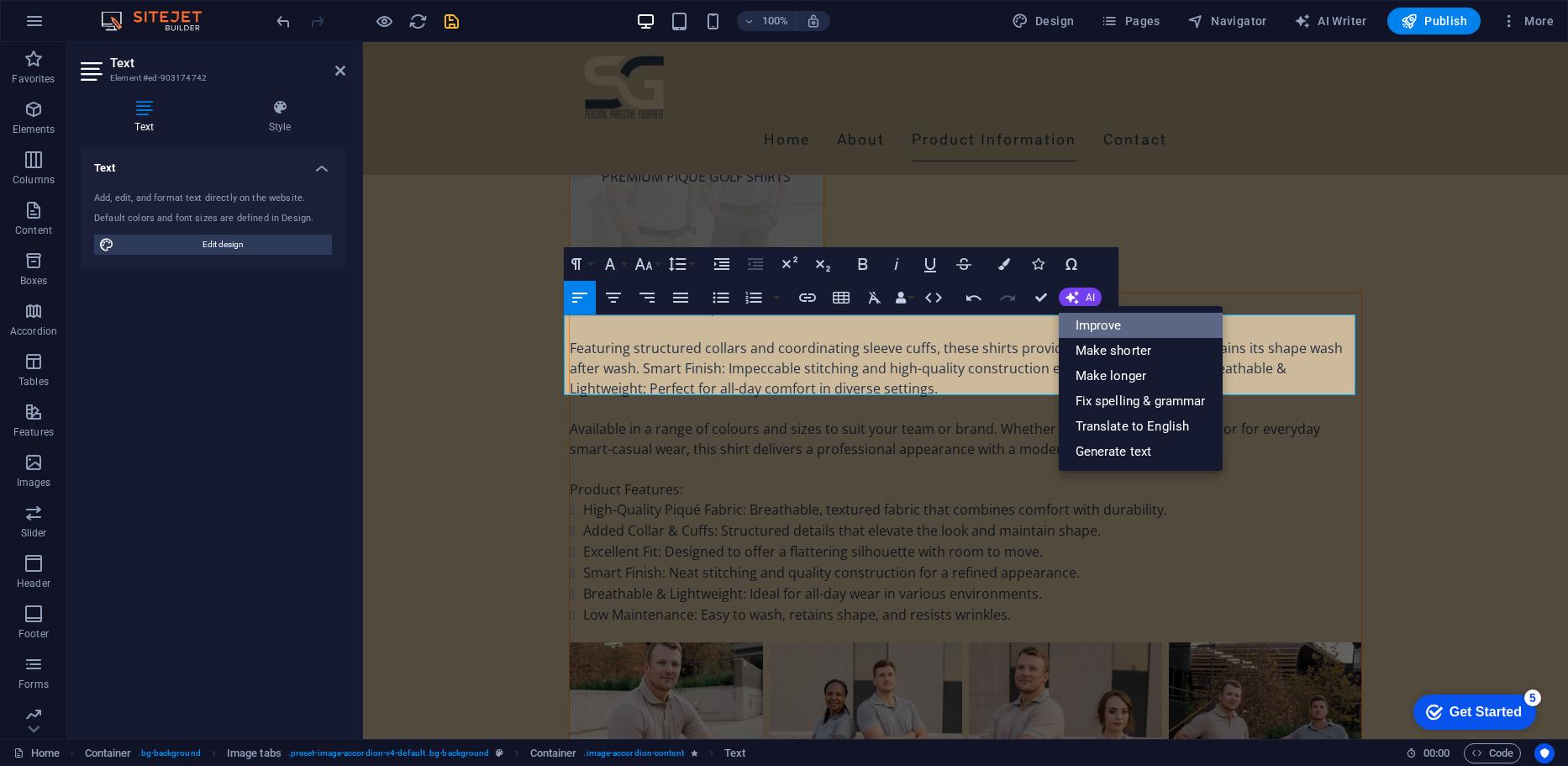
click at [1096, 330] on link "Improve" at bounding box center [1140, 326] width 164 height 25
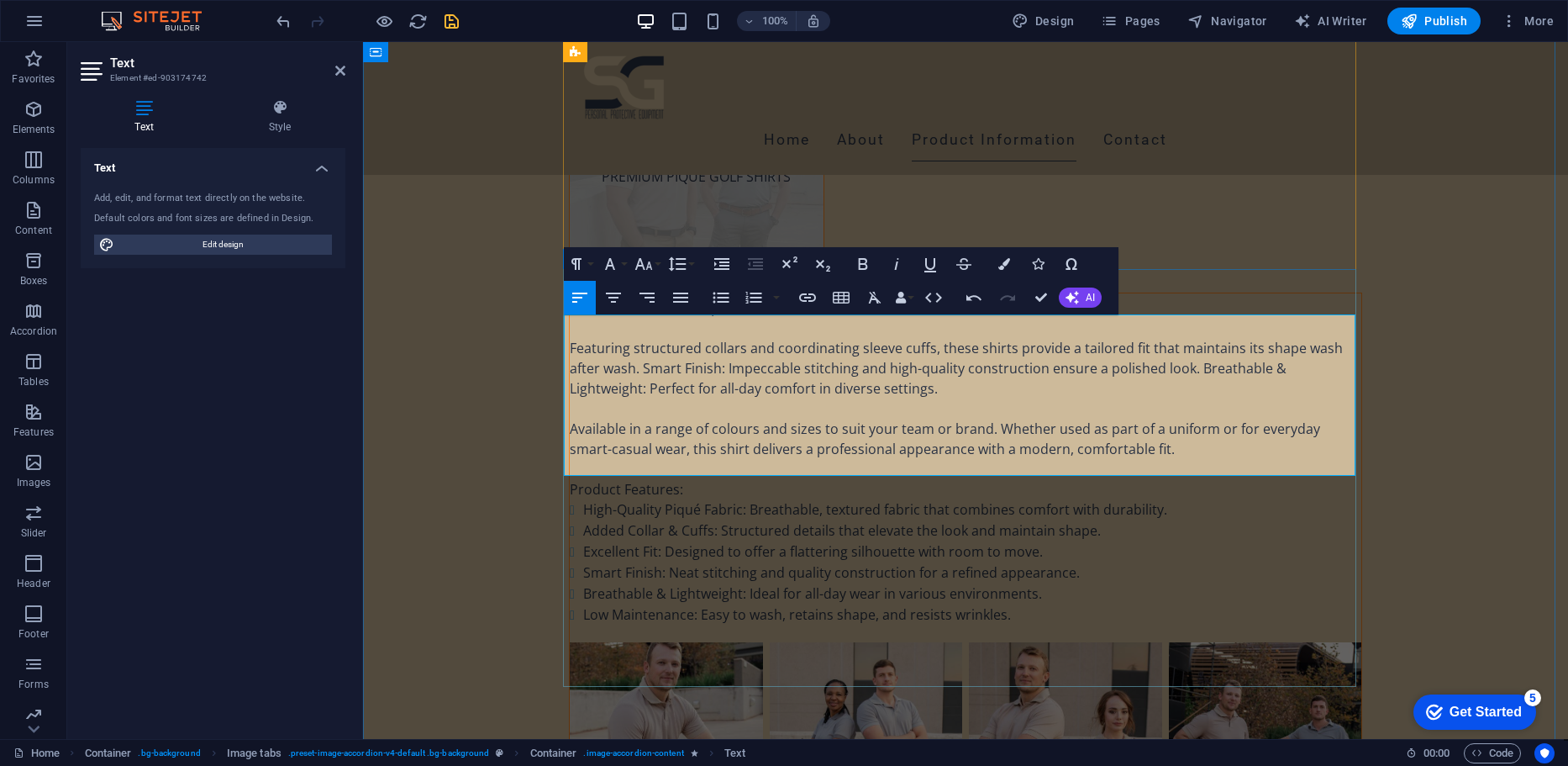
click at [713, 305] on icon "button" at bounding box center [721, 298] width 20 height 20
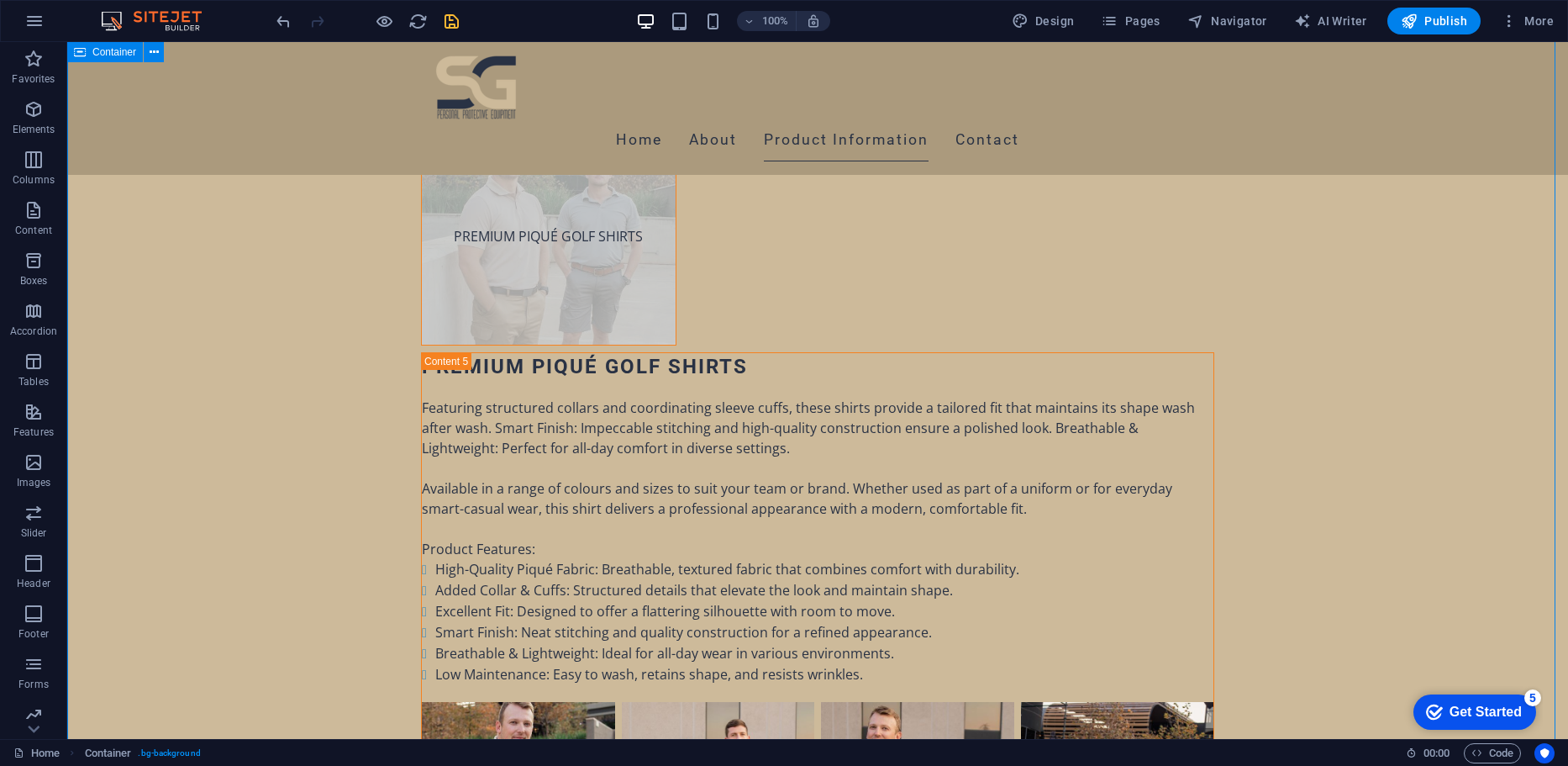
scroll to position [8577, 0]
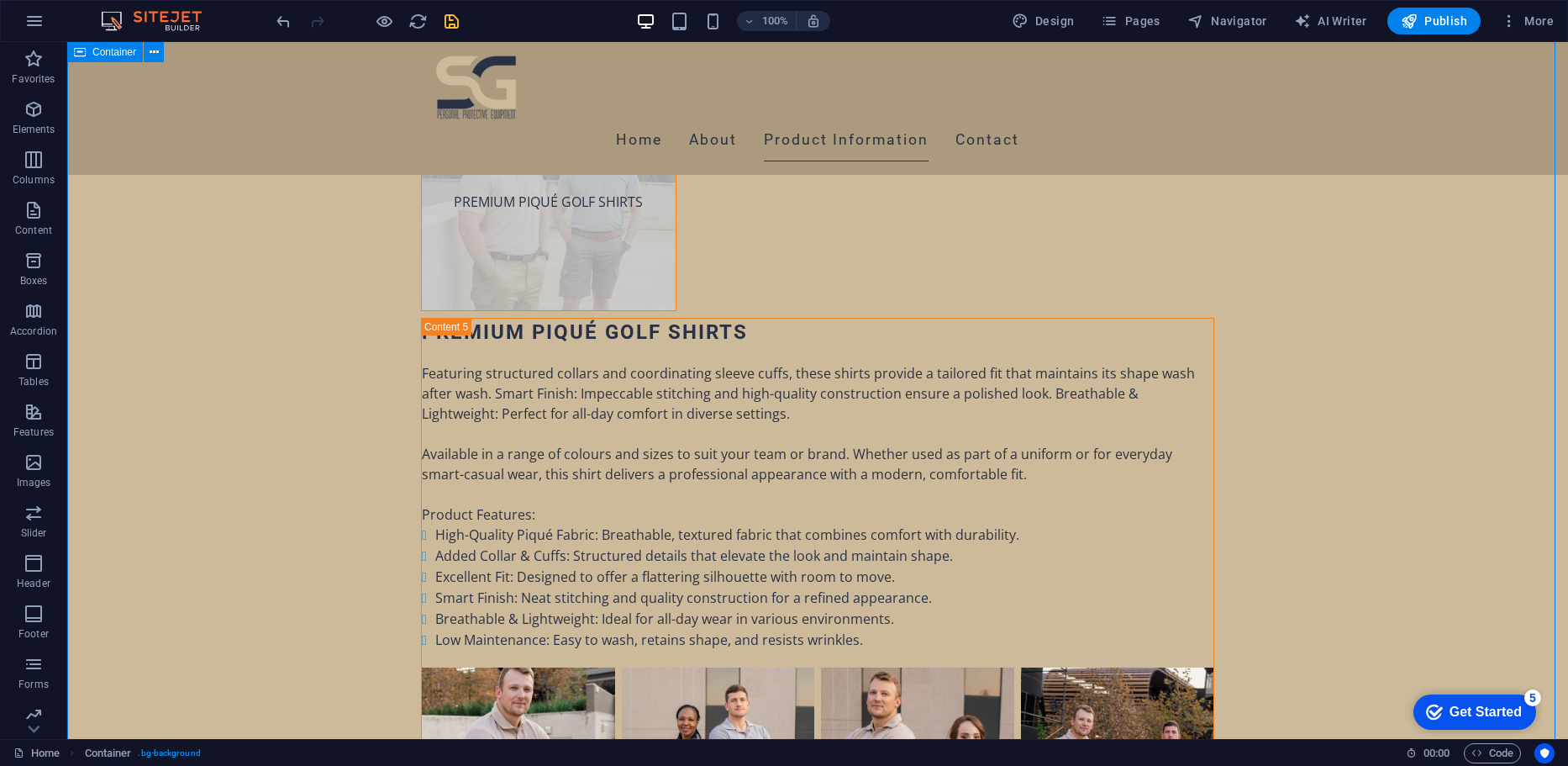
scroll to position [8652, 0]
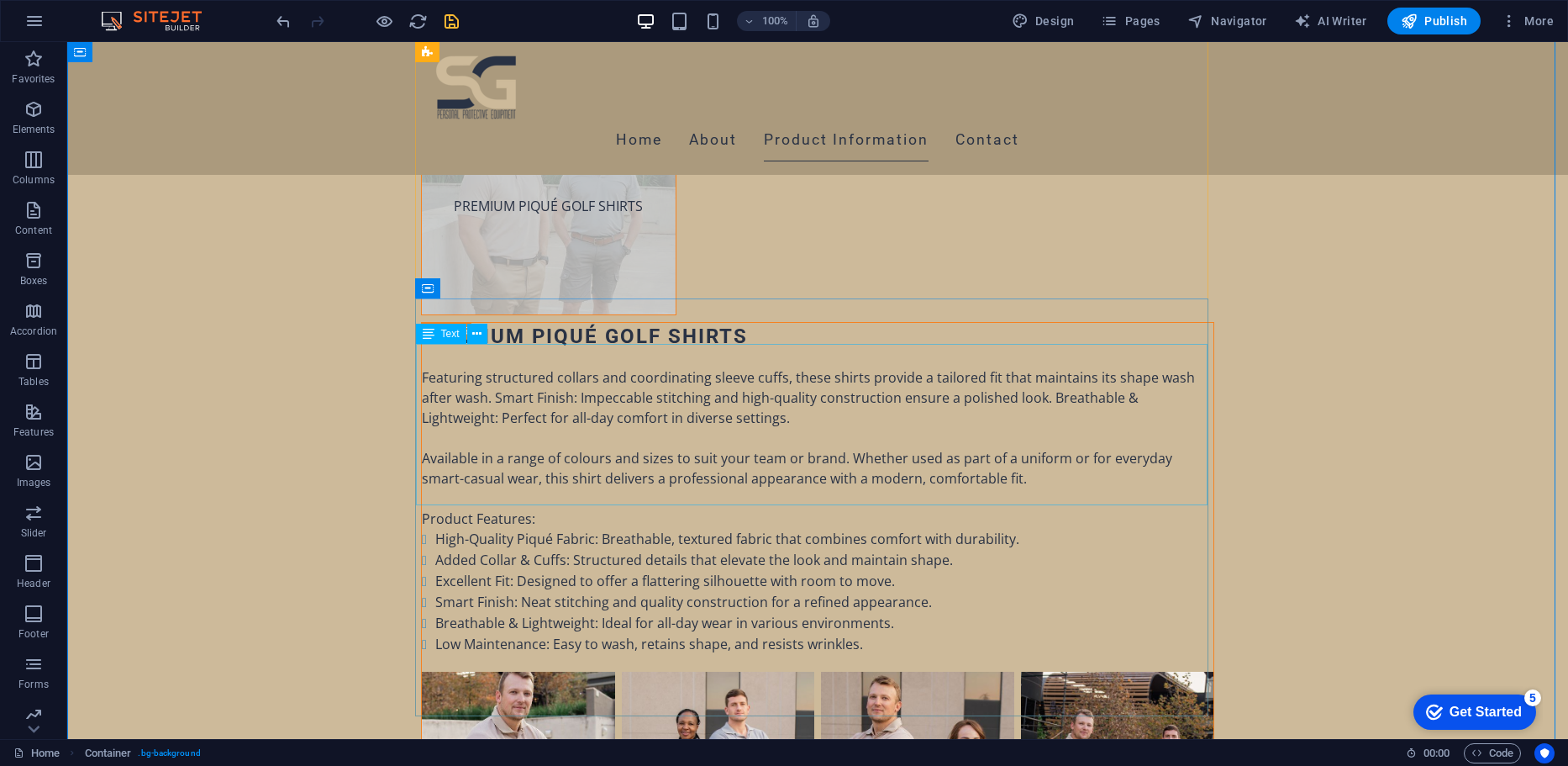
click at [471, 288] on span "H3" at bounding box center [477, 289] width 13 height 10
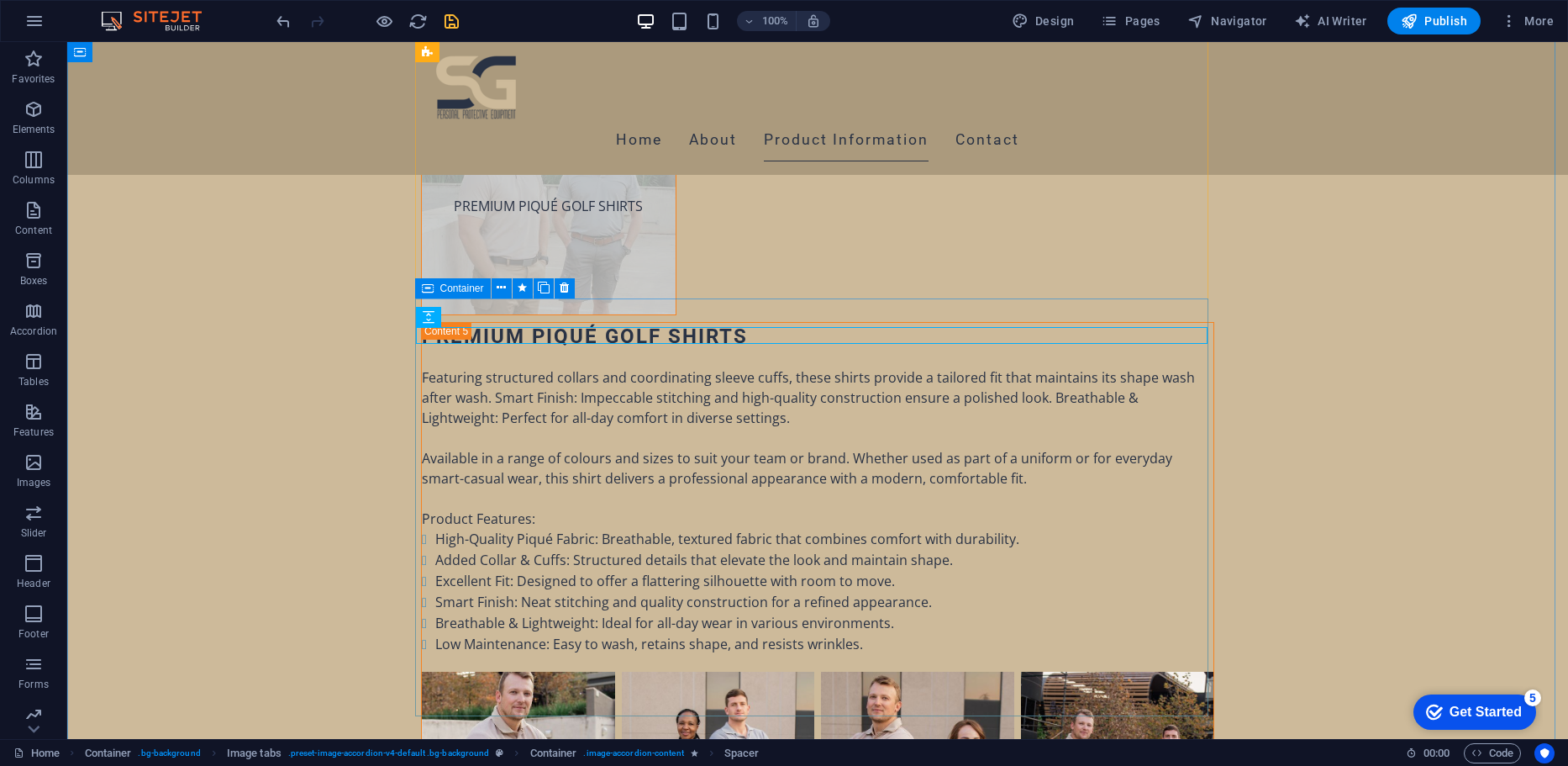
click at [420, 290] on div "Container" at bounding box center [453, 288] width 76 height 20
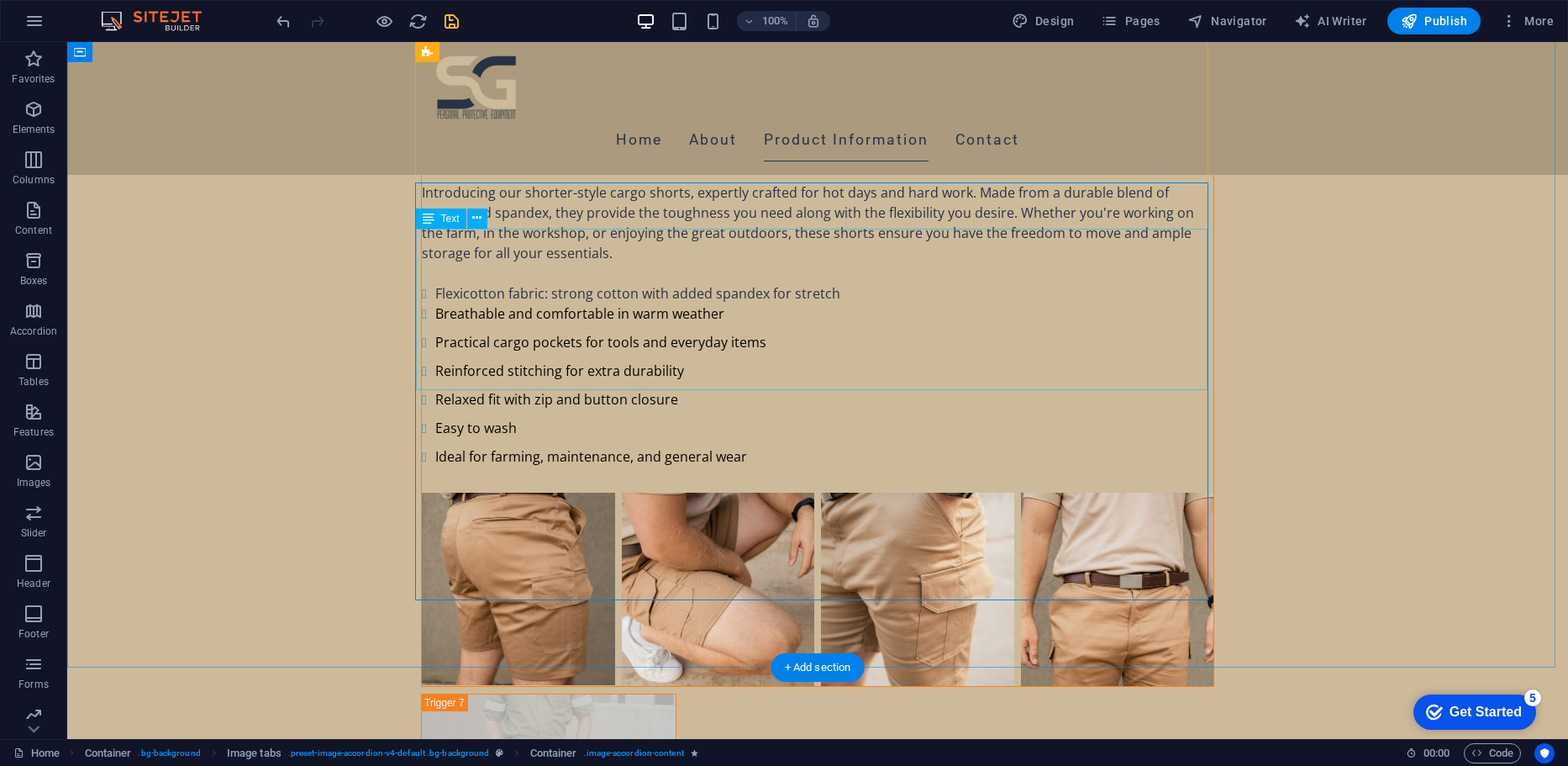
scroll to position [9630, 0]
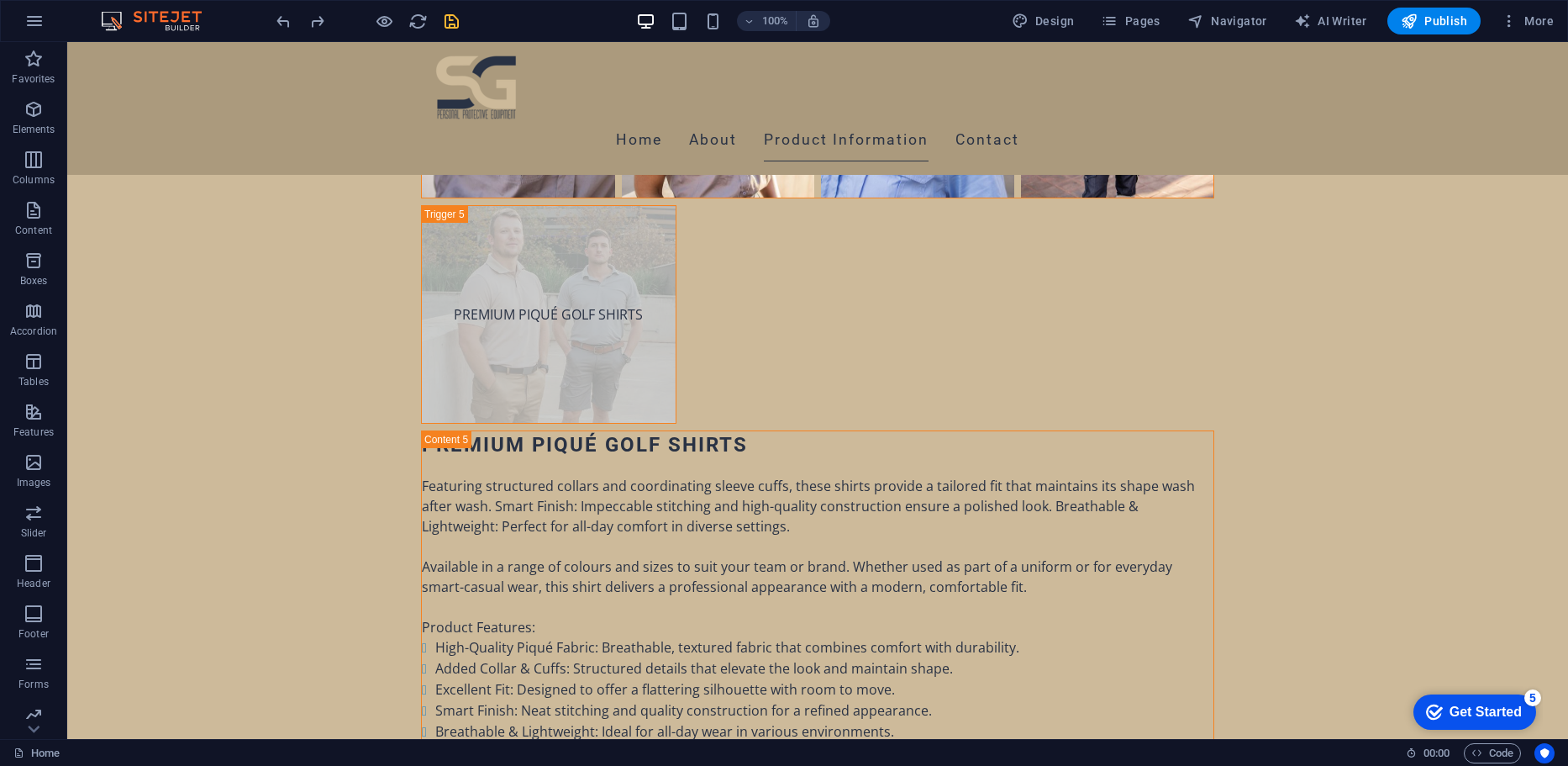
scroll to position [8386, 0]
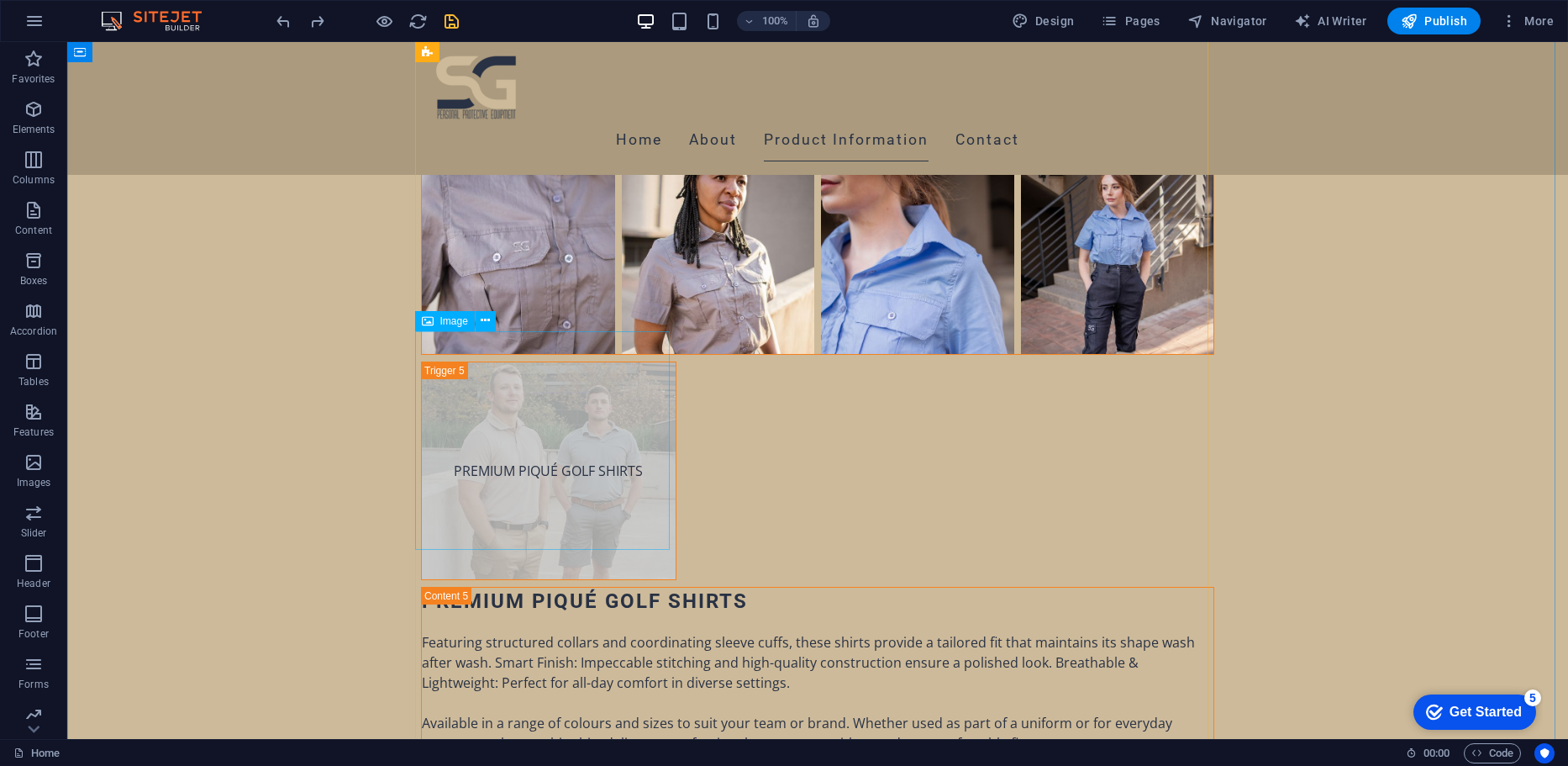
click at [469, 319] on div "Image" at bounding box center [445, 321] width 60 height 20
click at [479, 316] on button at bounding box center [486, 321] width 20 height 20
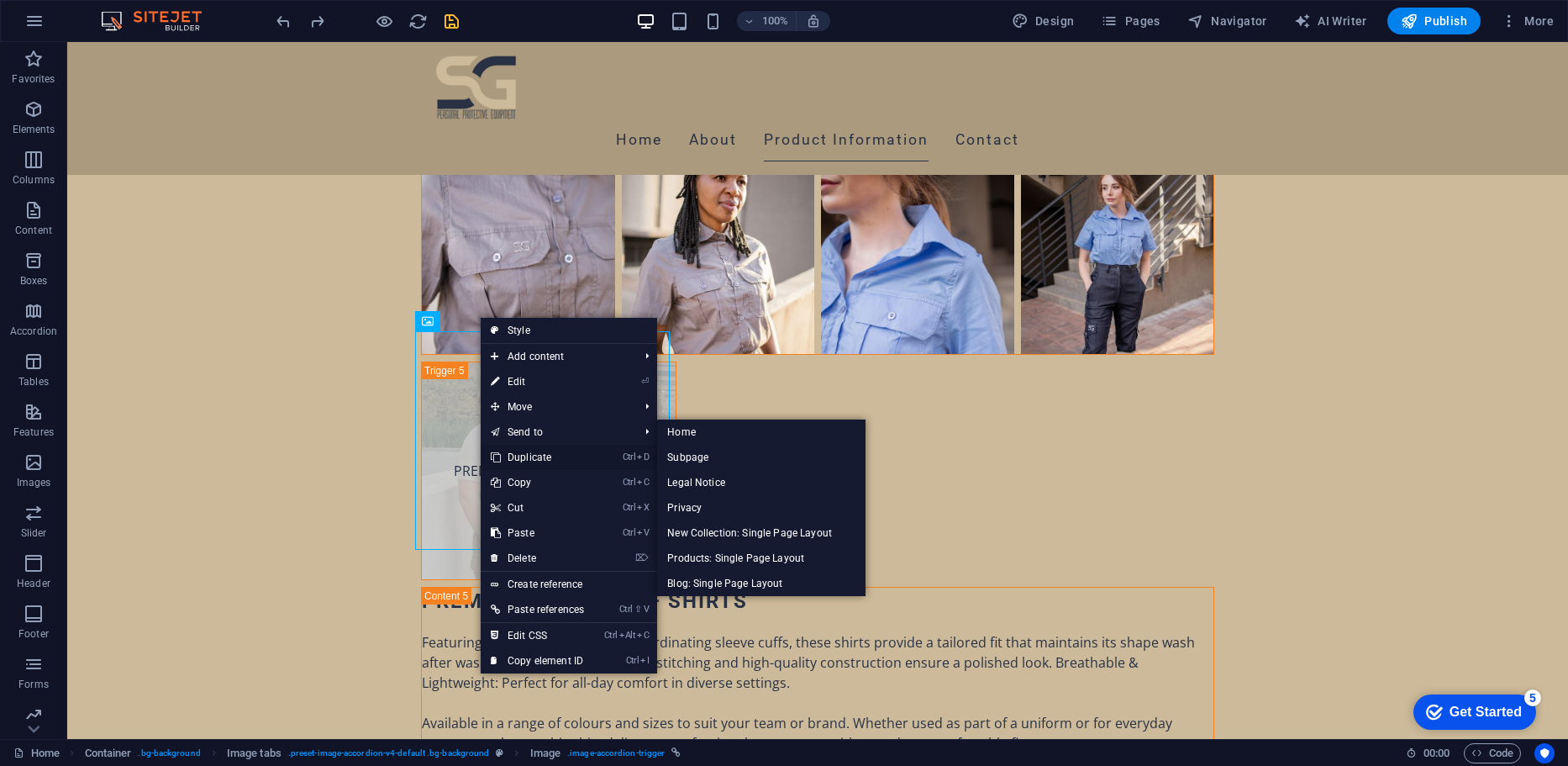
click at [511, 445] on link "Ctrl D Duplicate" at bounding box center [537, 458] width 113 height 25
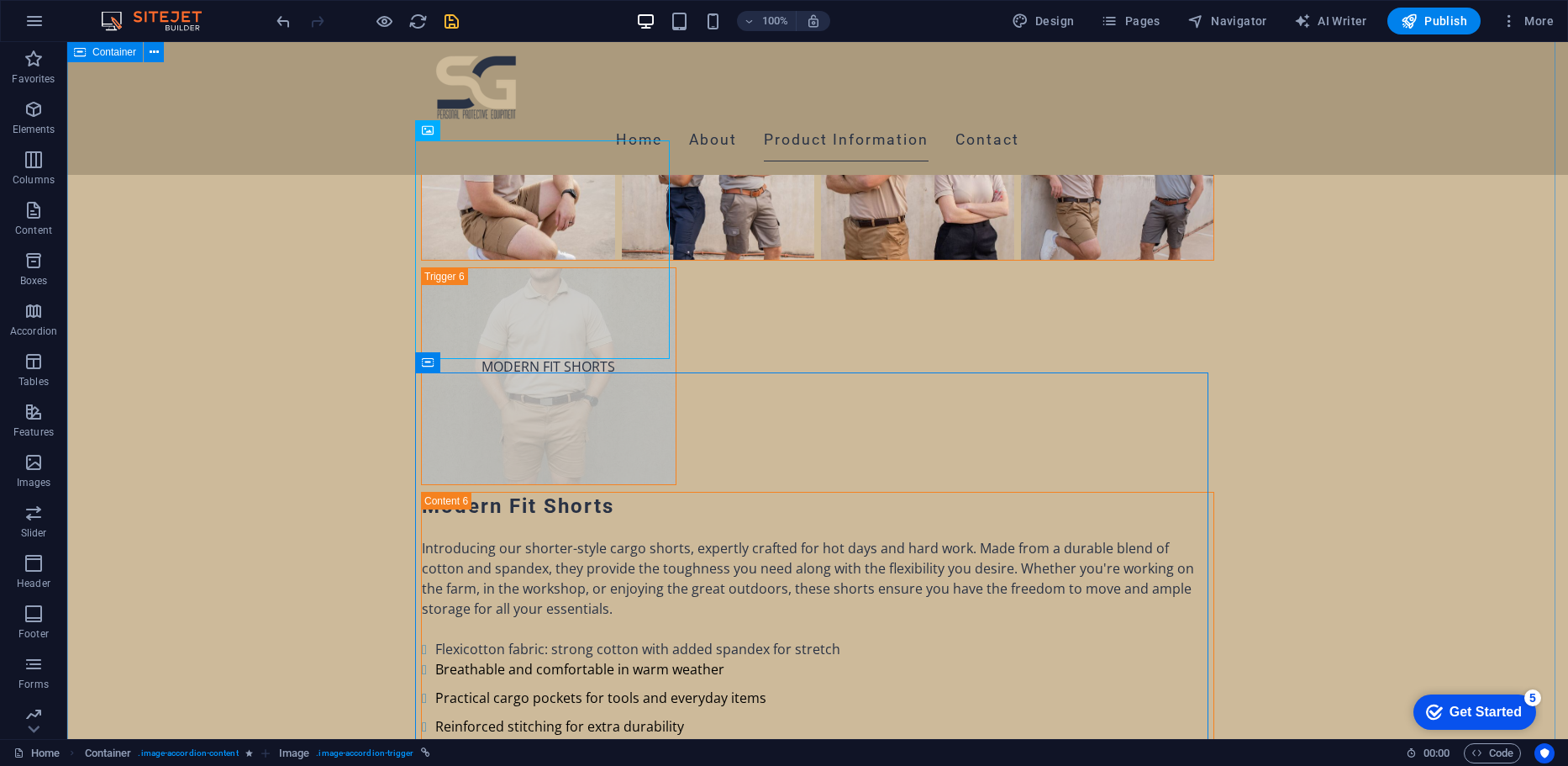
scroll to position [9236, 0]
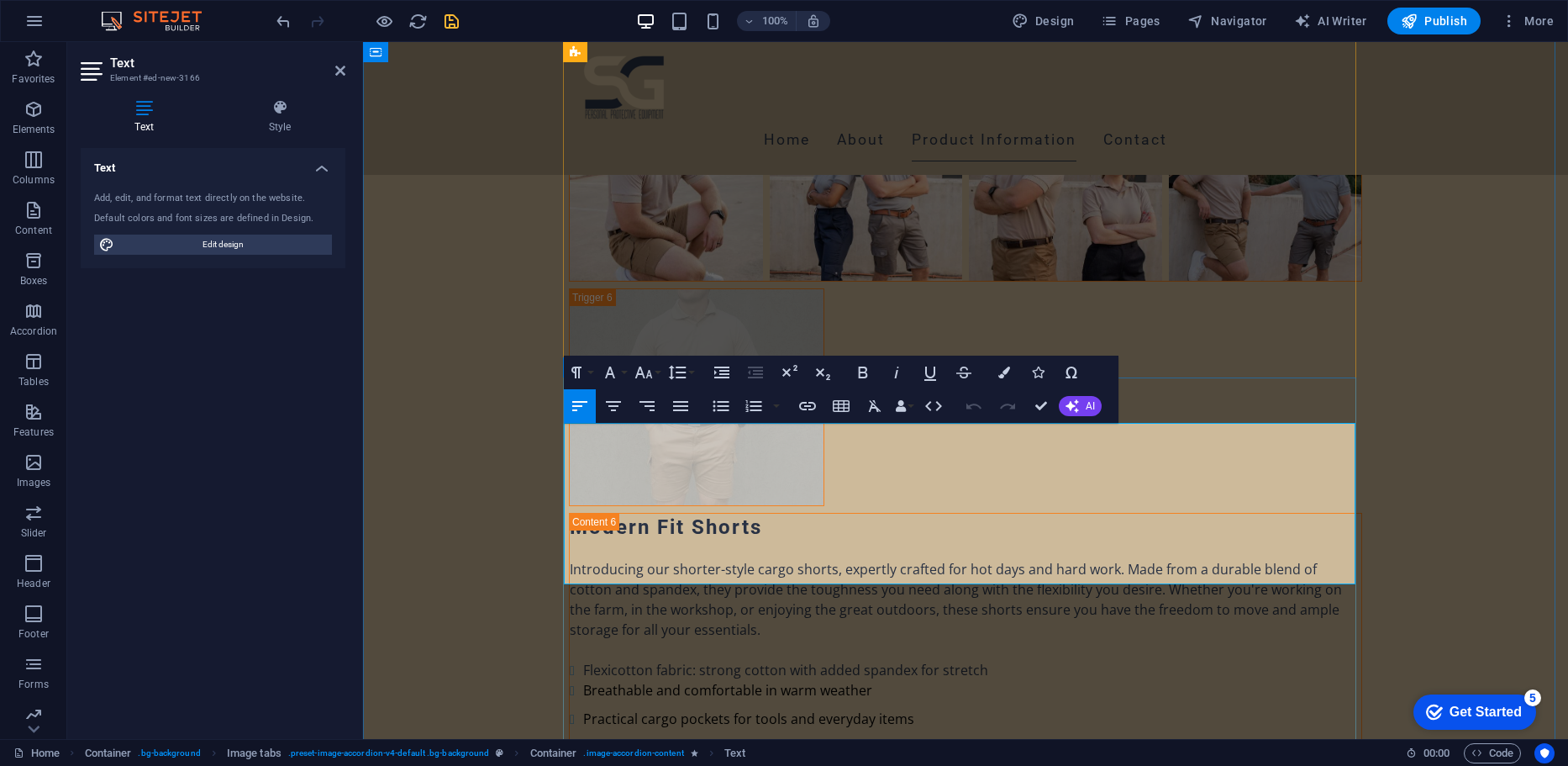
drag, startPoint x: 790, startPoint y: 572, endPoint x: 564, endPoint y: 428, distance: 268.0
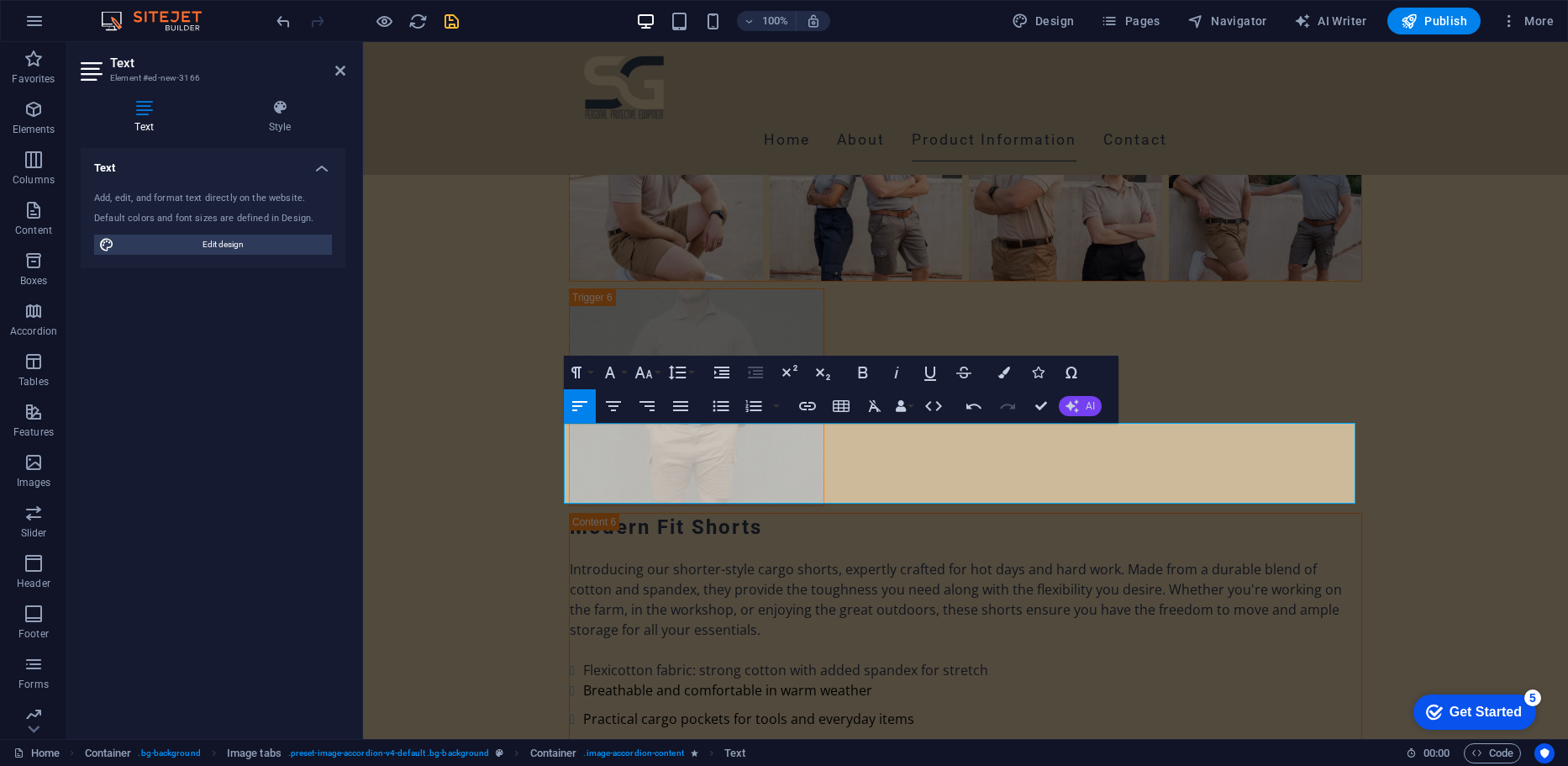
click at [1061, 401] on button "AI" at bounding box center [1080, 405] width 43 height 20
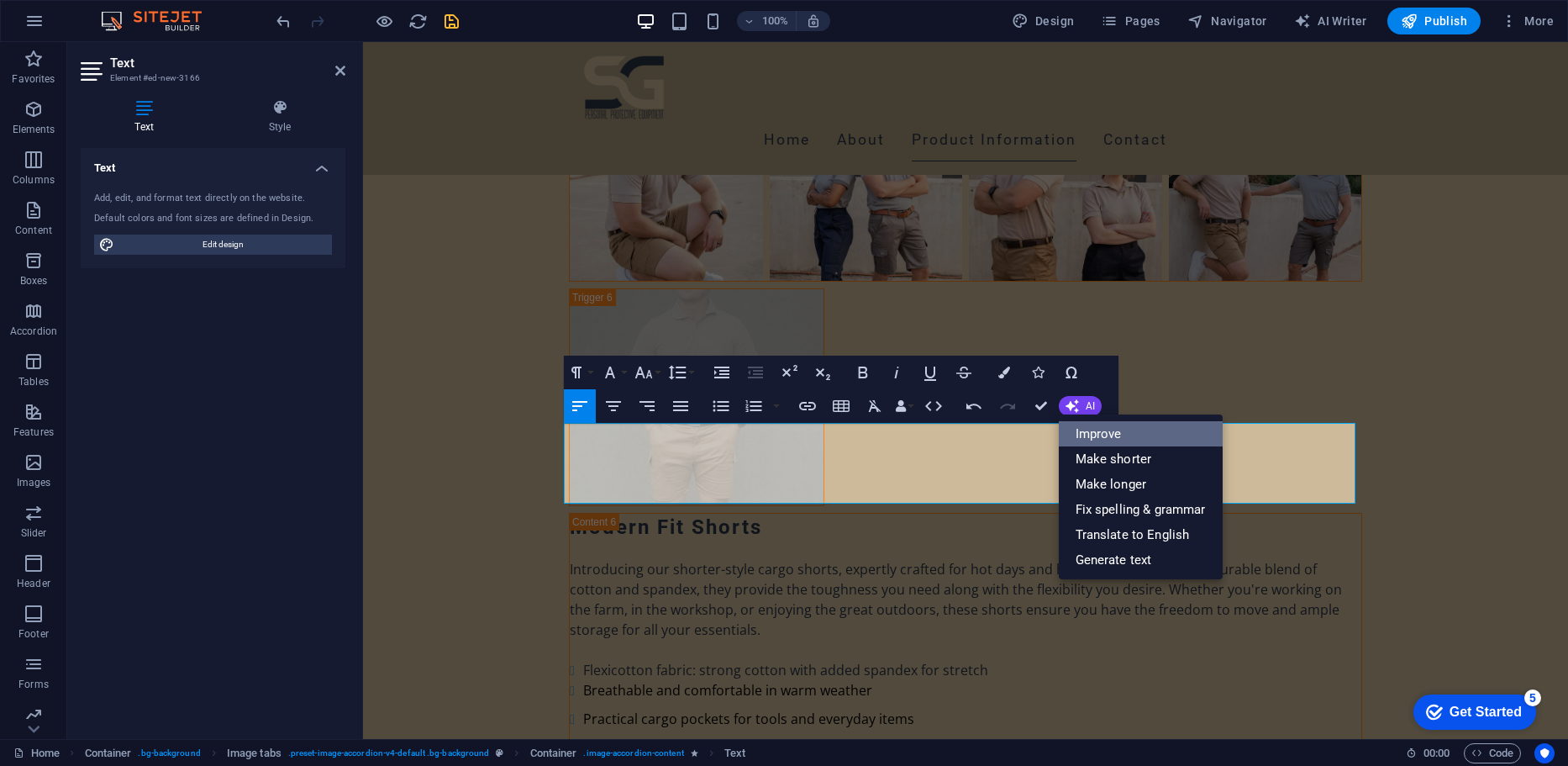
click at [1081, 433] on link "Improve" at bounding box center [1140, 433] width 164 height 25
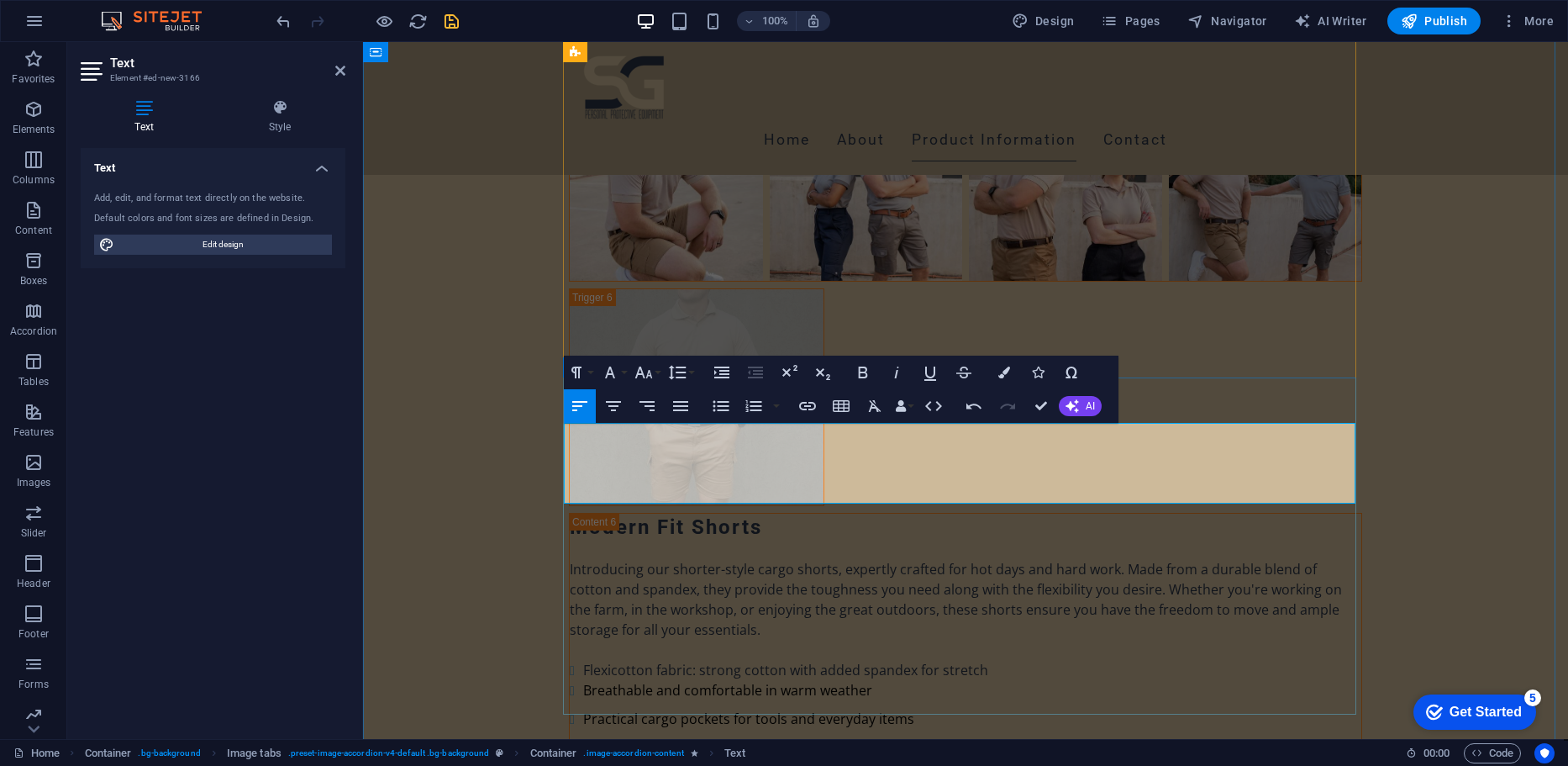
click at [1074, 397] on button "AI" at bounding box center [1080, 405] width 43 height 20
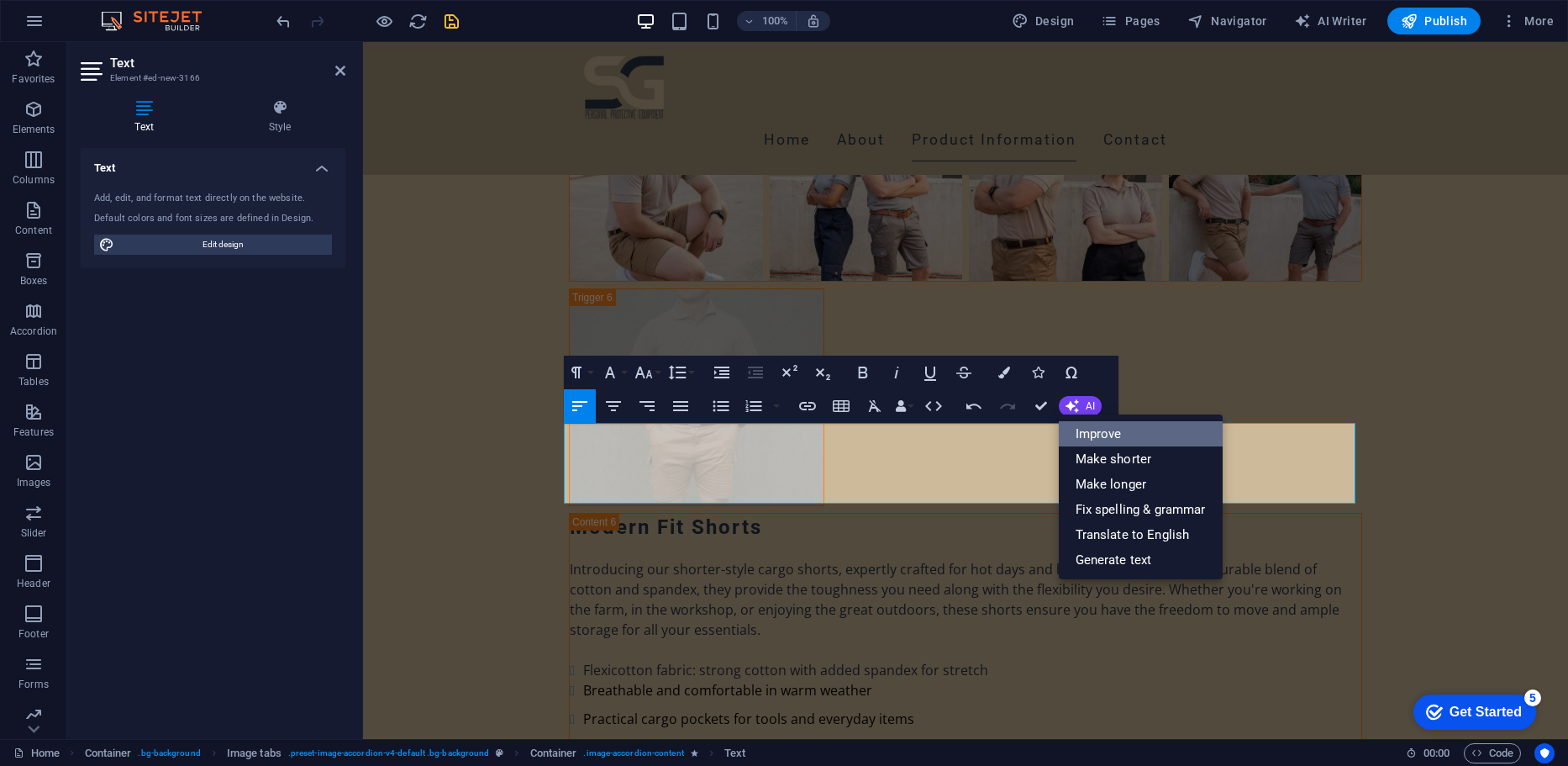
click at [1087, 432] on link "Improve" at bounding box center [1140, 433] width 164 height 25
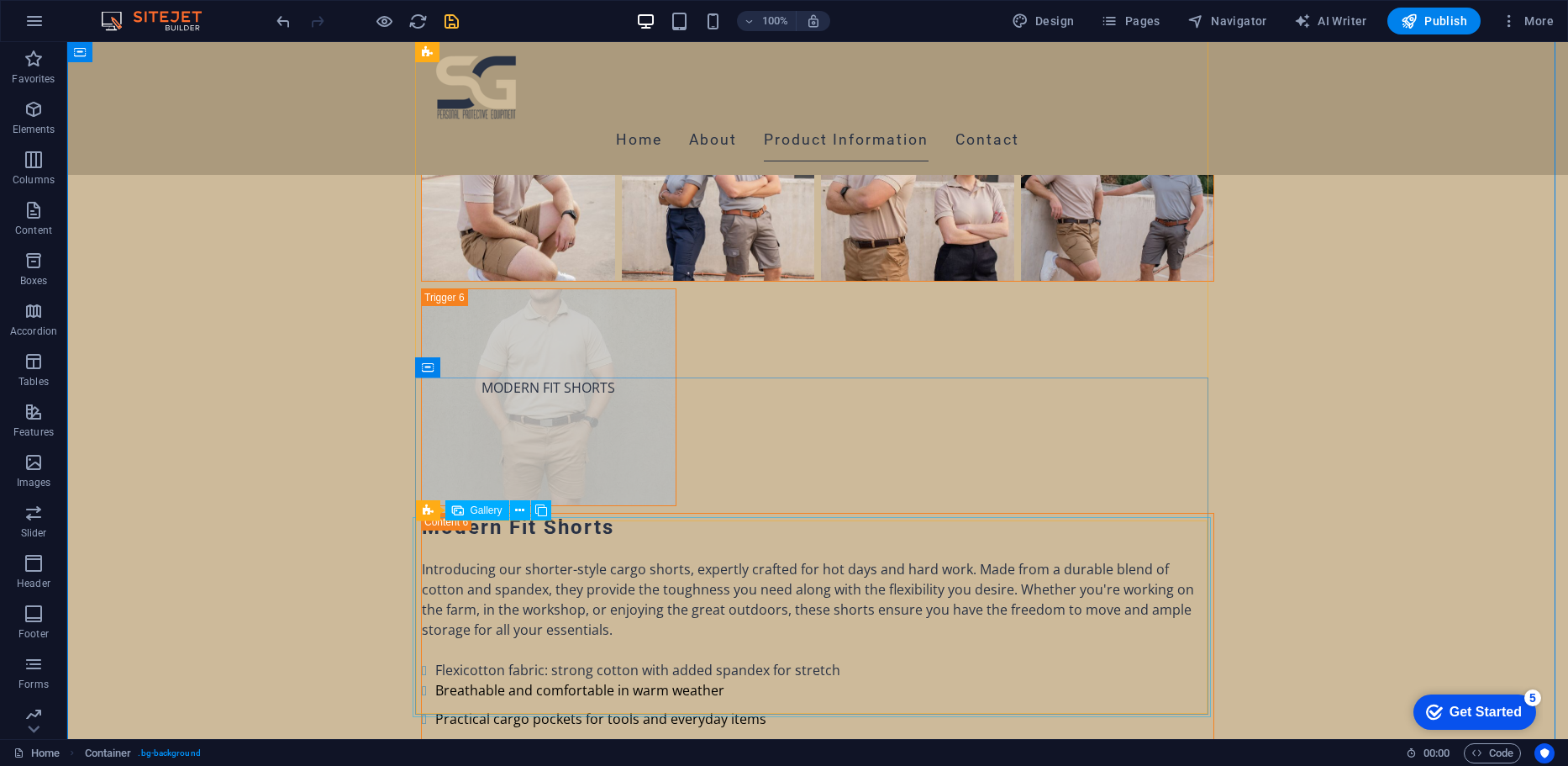
select select "4"
select select "px"
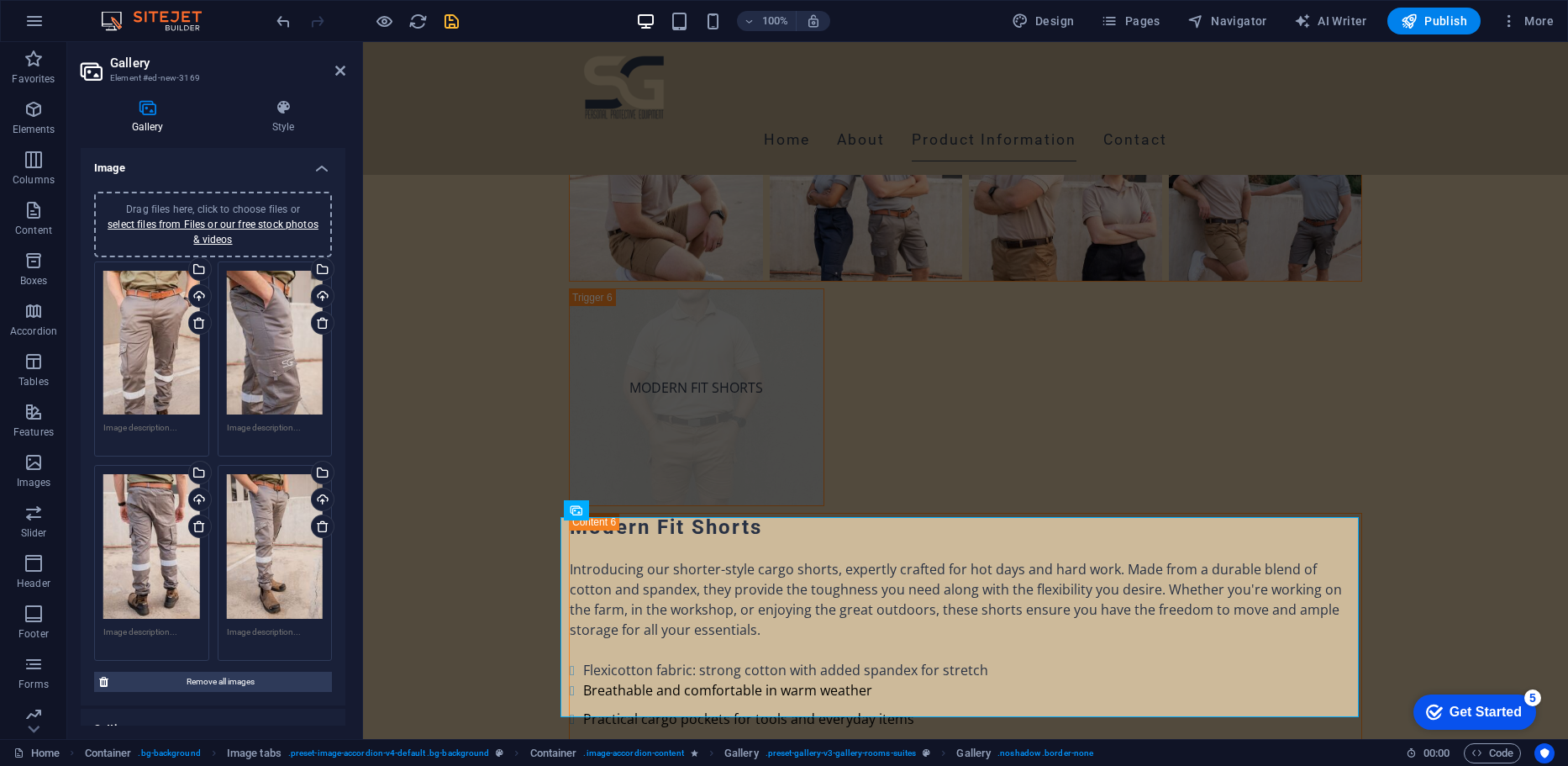
click at [120, 324] on div "Drag files here, click to choose files or select files from Files or our free s…" at bounding box center [152, 342] width 97 height 144
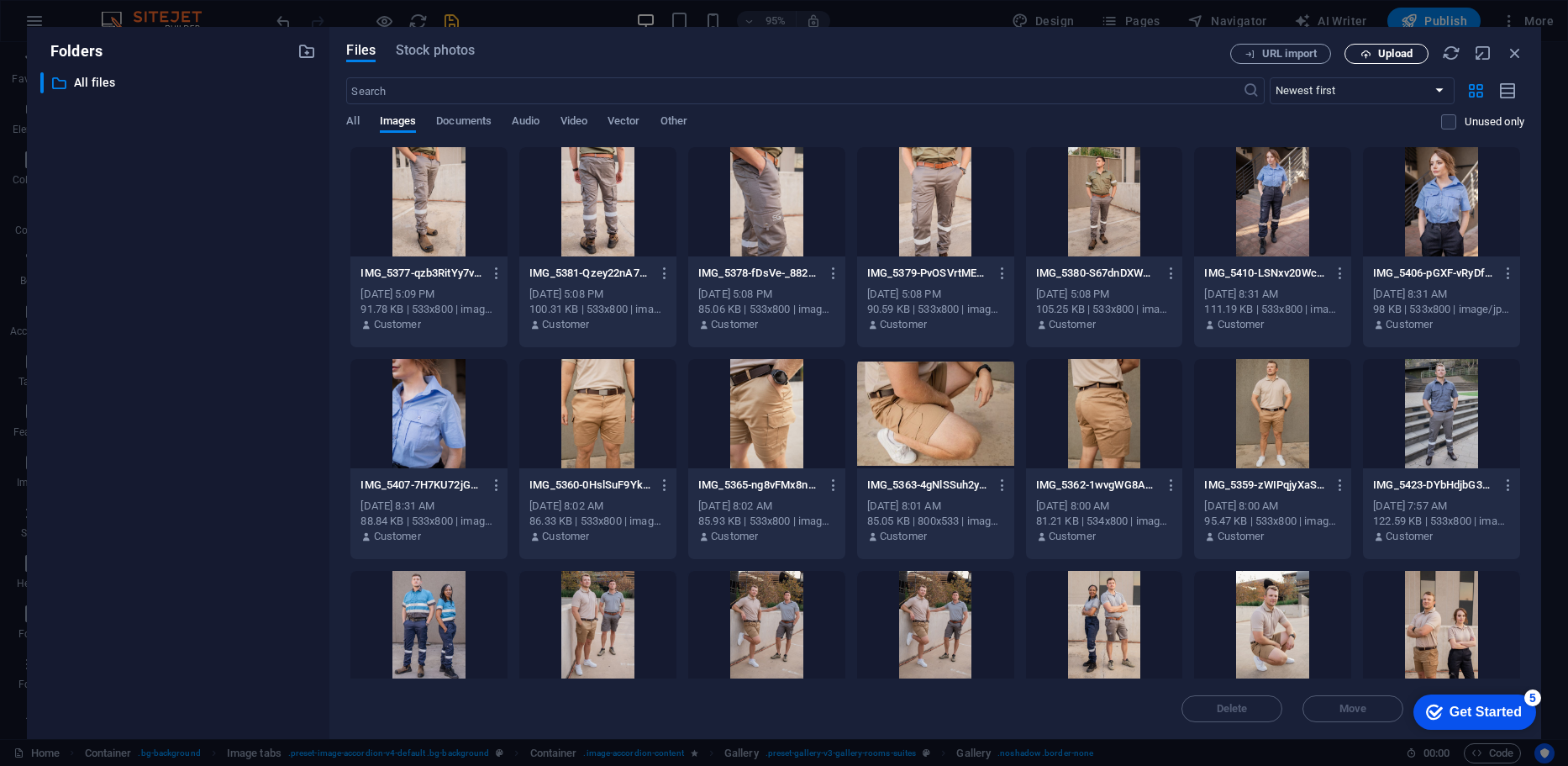
click at [1397, 44] on button "Upload" at bounding box center [1386, 53] width 84 height 20
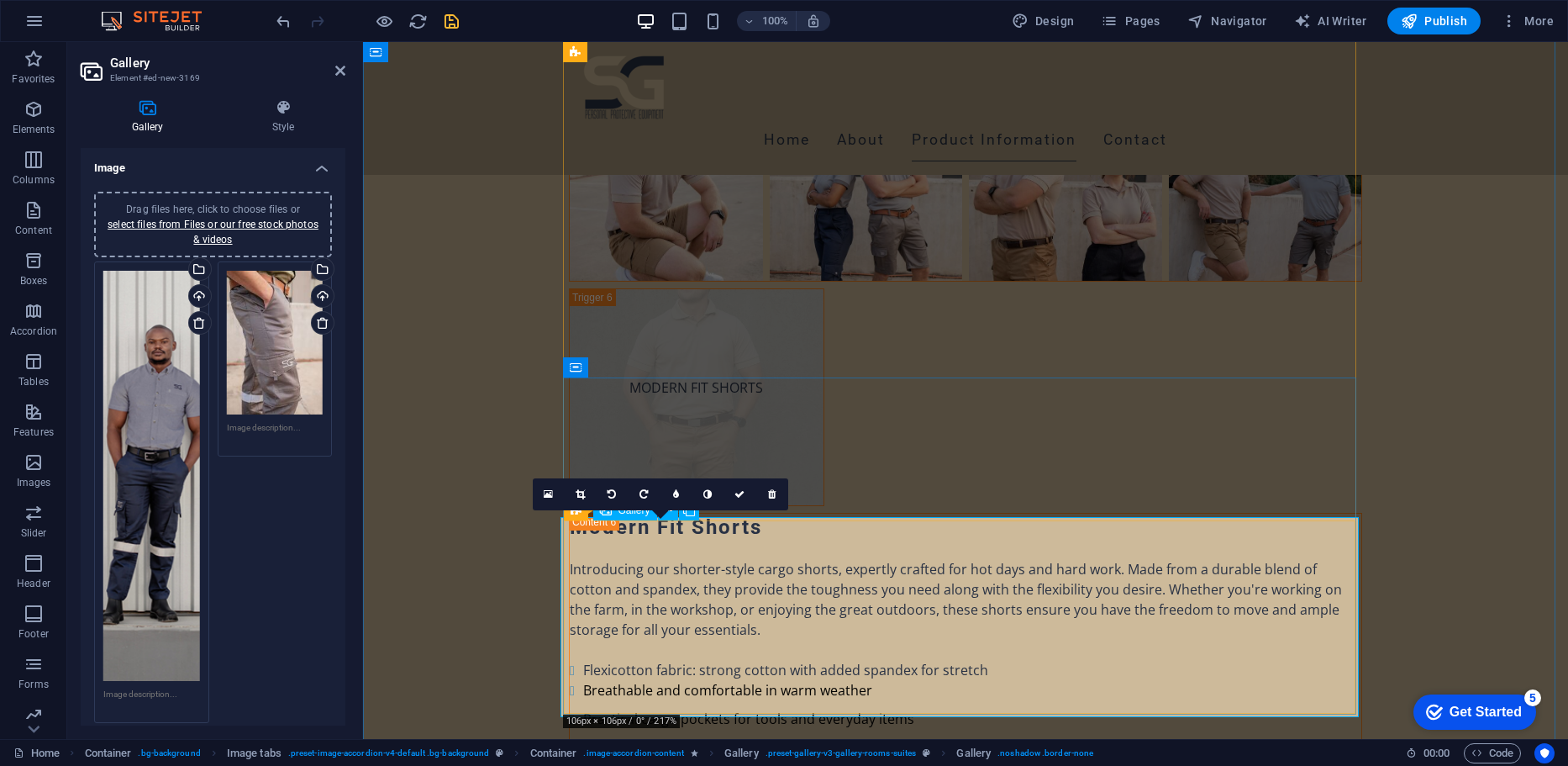
click at [591, 495] on link at bounding box center [580, 494] width 32 height 32
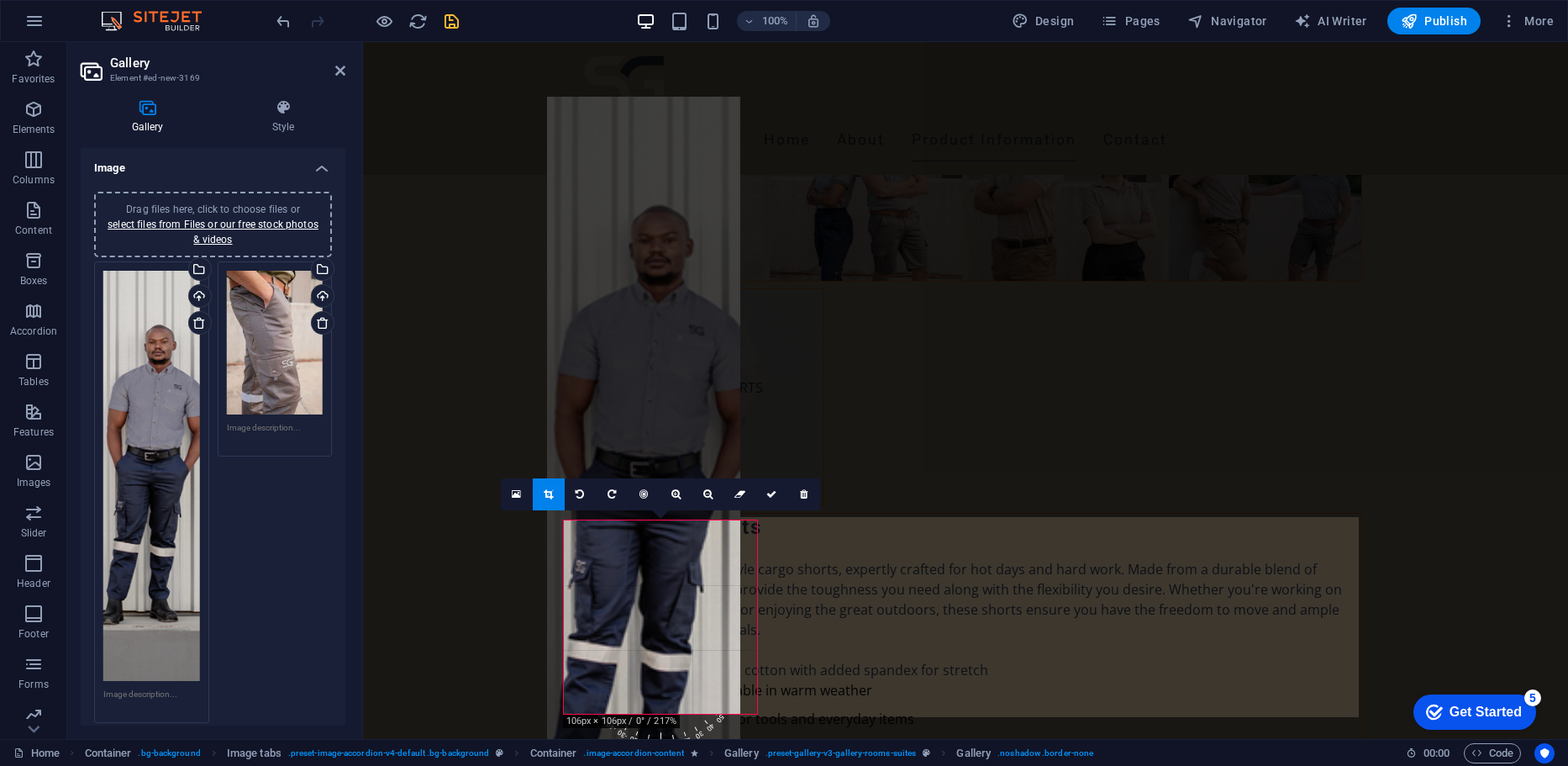
drag, startPoint x: 622, startPoint y: 581, endPoint x: 606, endPoint y: 160, distance: 421.3
click at [606, 160] on div at bounding box center [643, 509] width 193 height 825
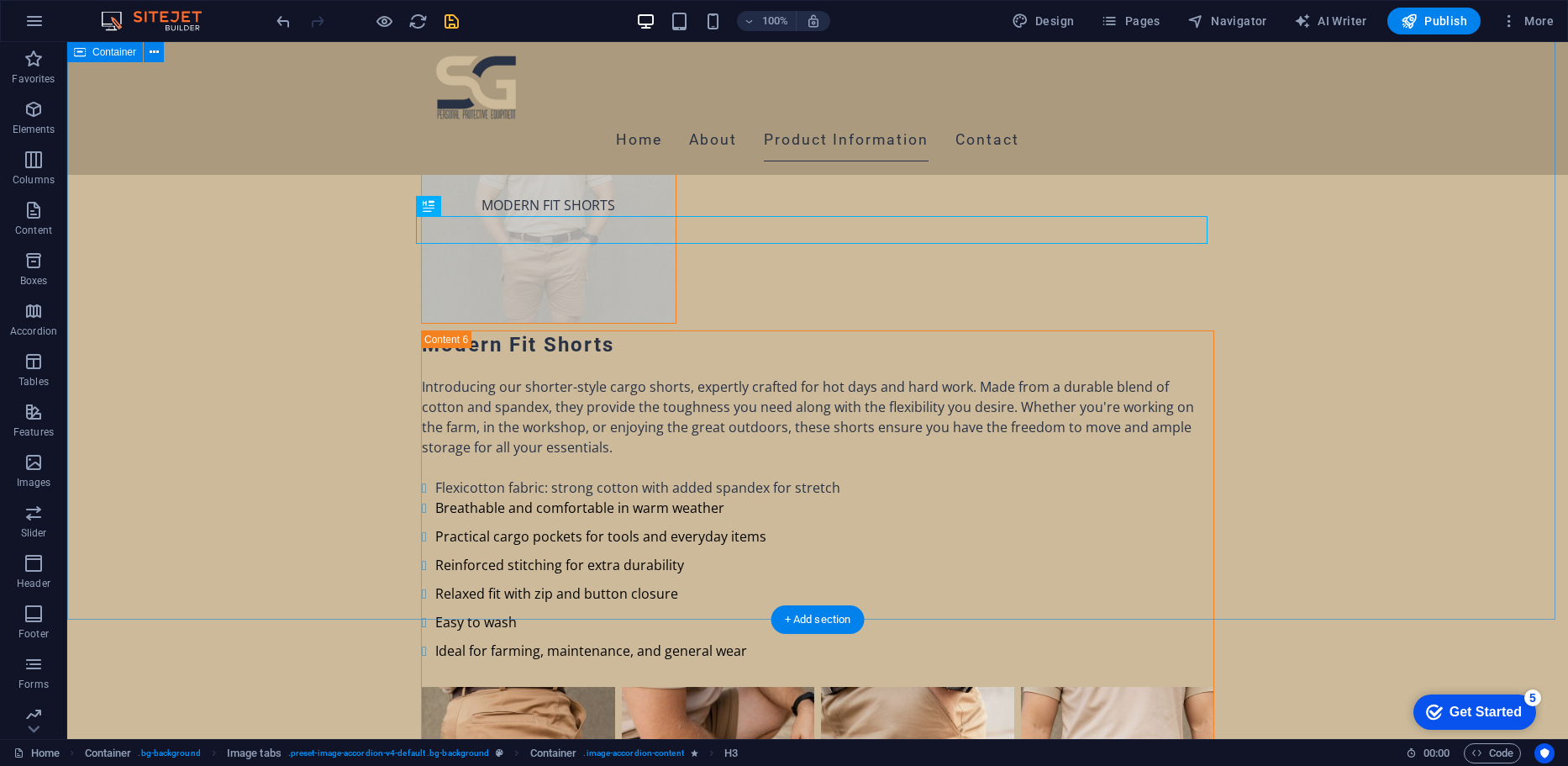
scroll to position [9458, 0]
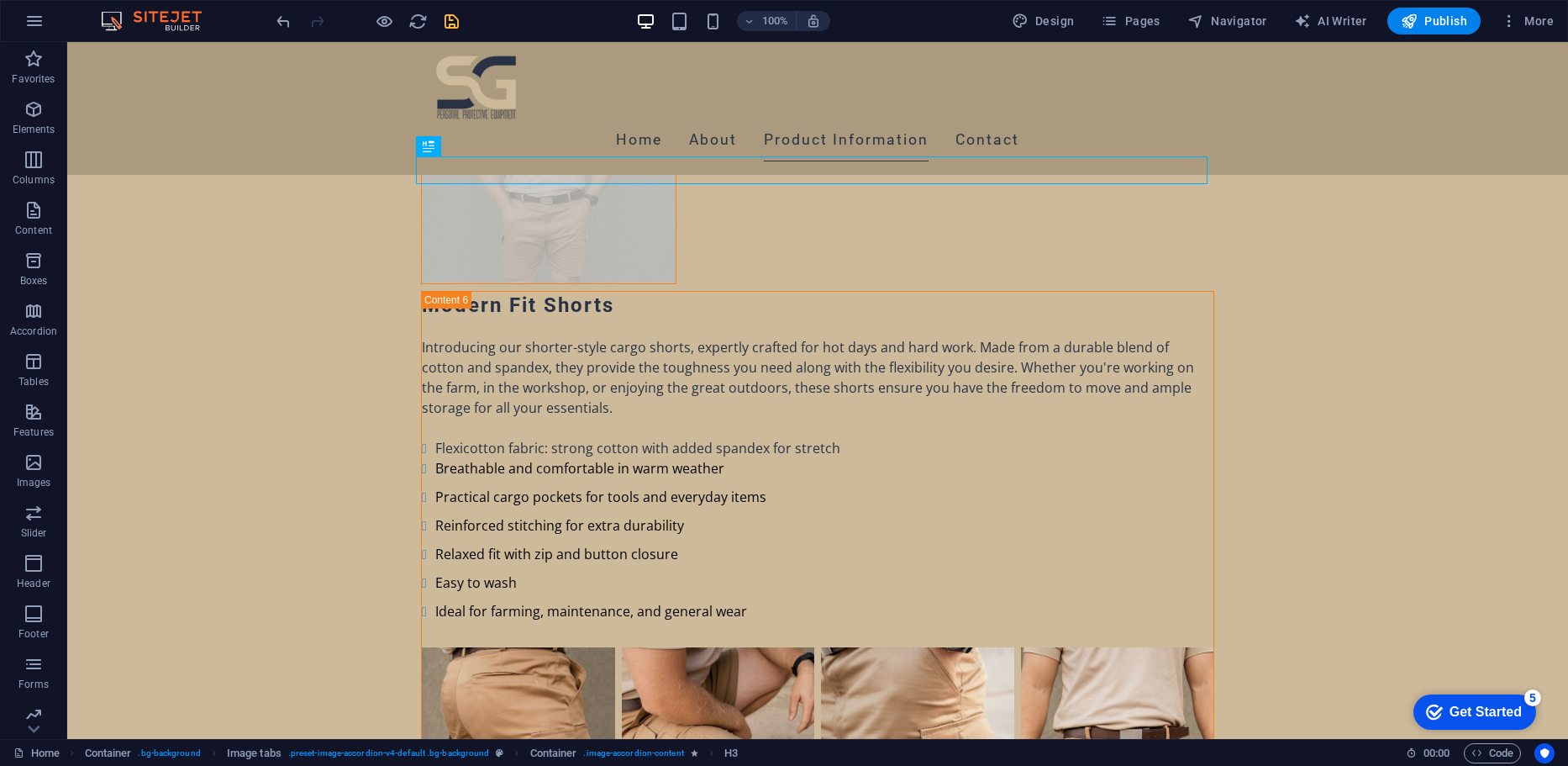
click at [294, 20] on div at bounding box center [367, 21] width 188 height 27
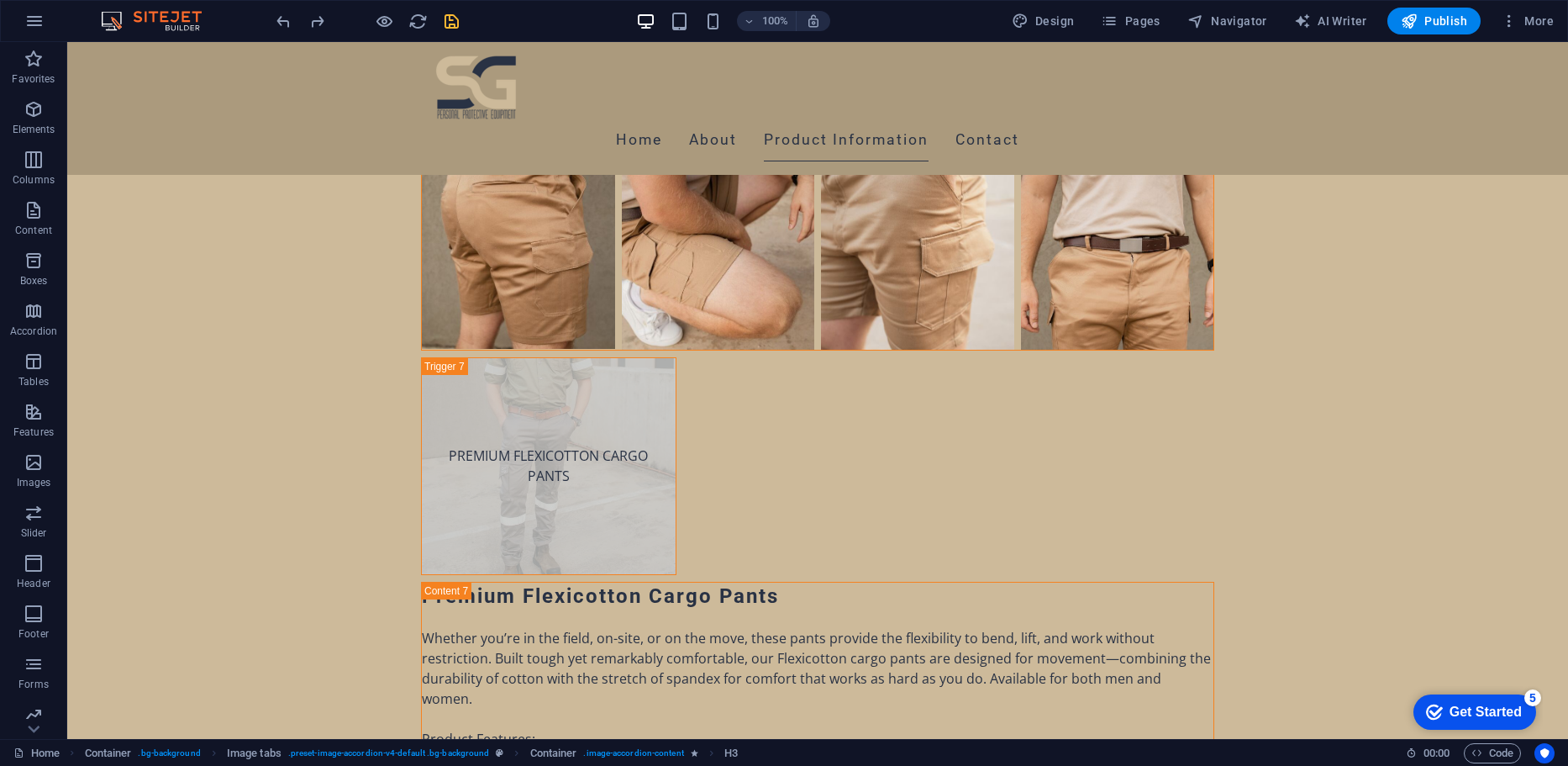
scroll to position [10069, 0]
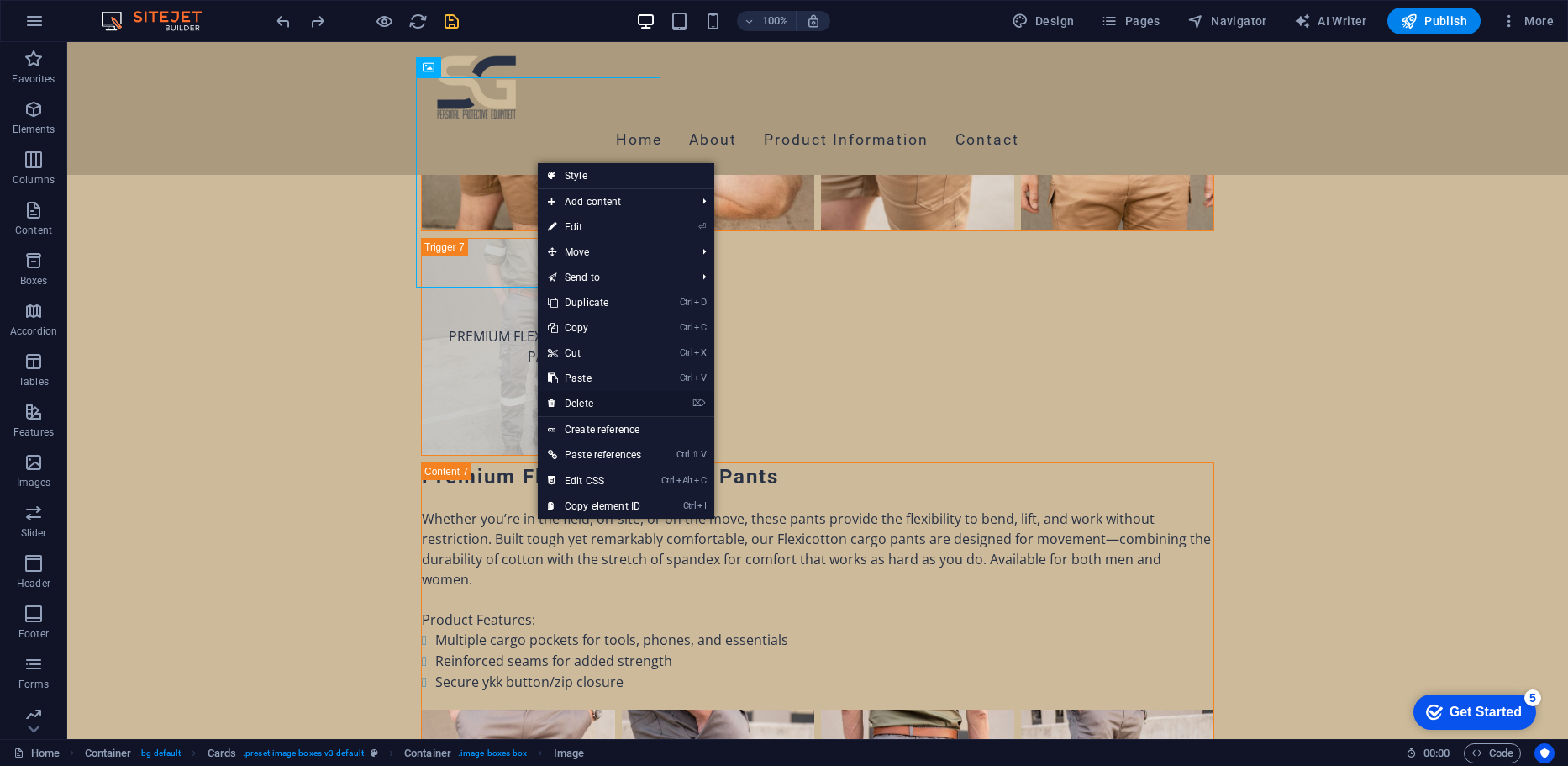
click at [620, 395] on link "⌦ Delete" at bounding box center [594, 403] width 113 height 25
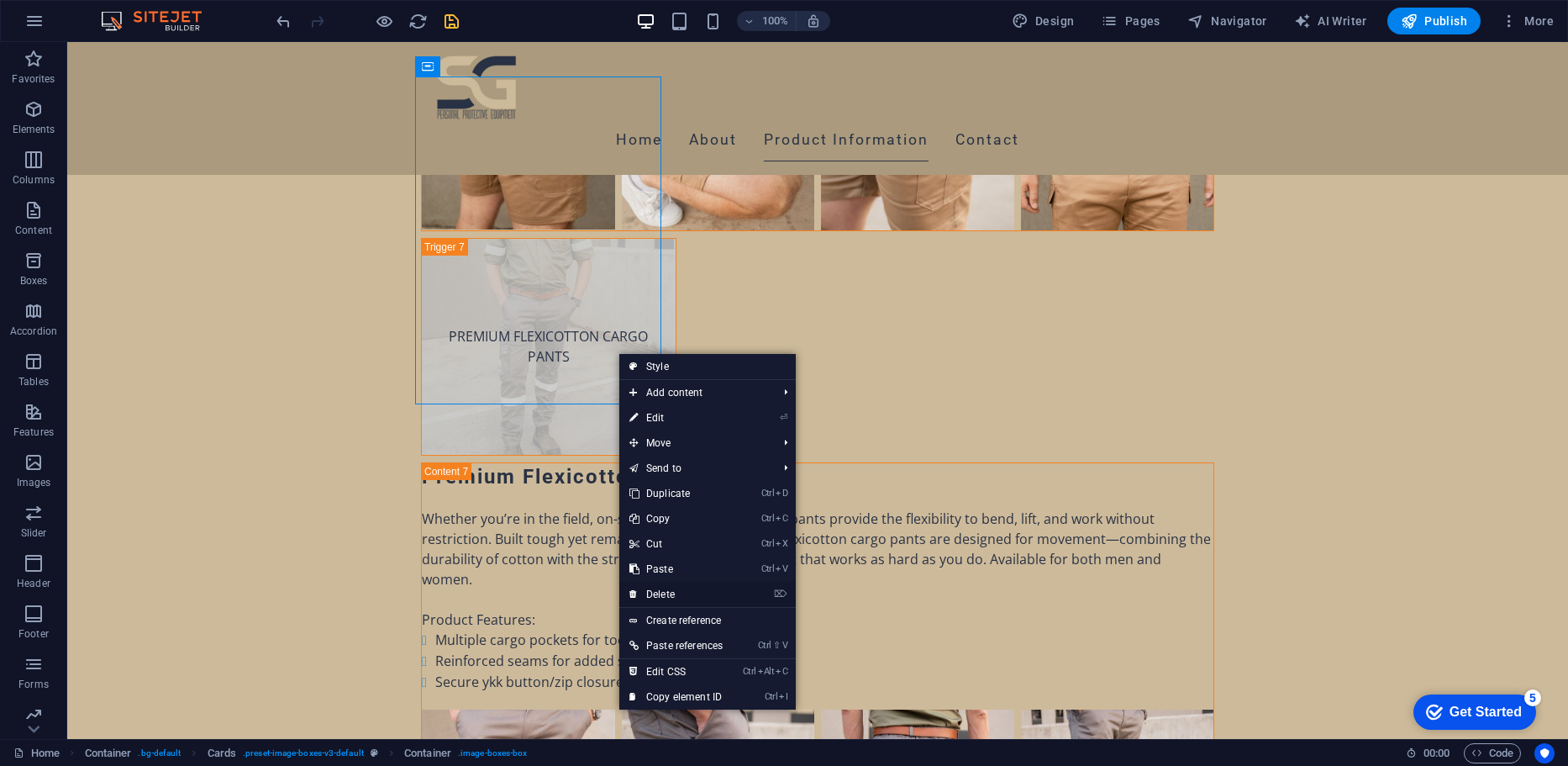
click at [662, 590] on link "⌦ Delete" at bounding box center [675, 594] width 113 height 25
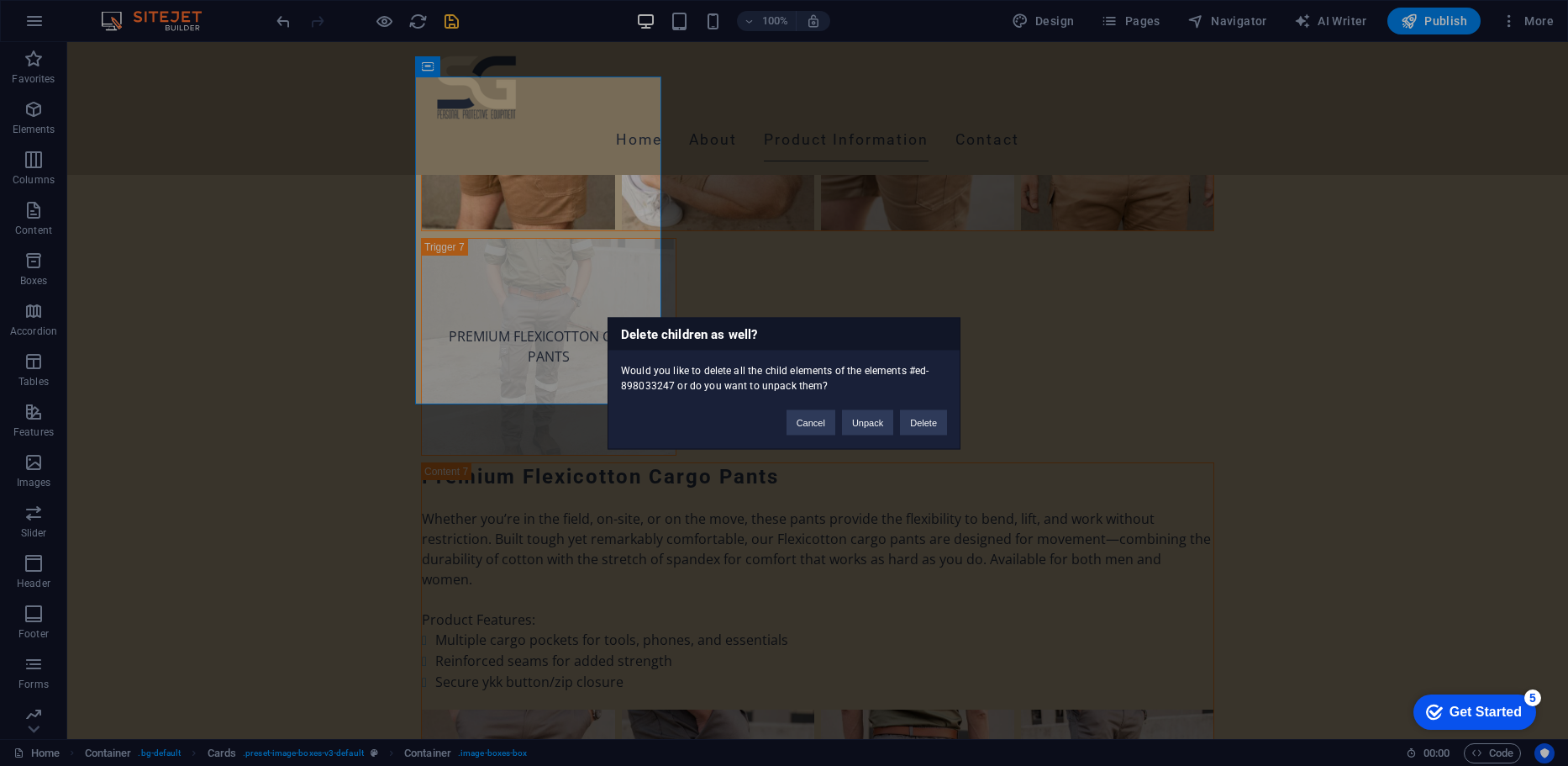
click at [907, 435] on div "Delete children as well? Would you like to delete all the child elements of the…" at bounding box center [784, 383] width 353 height 132
click at [908, 427] on button "Delete" at bounding box center [924, 422] width 47 height 25
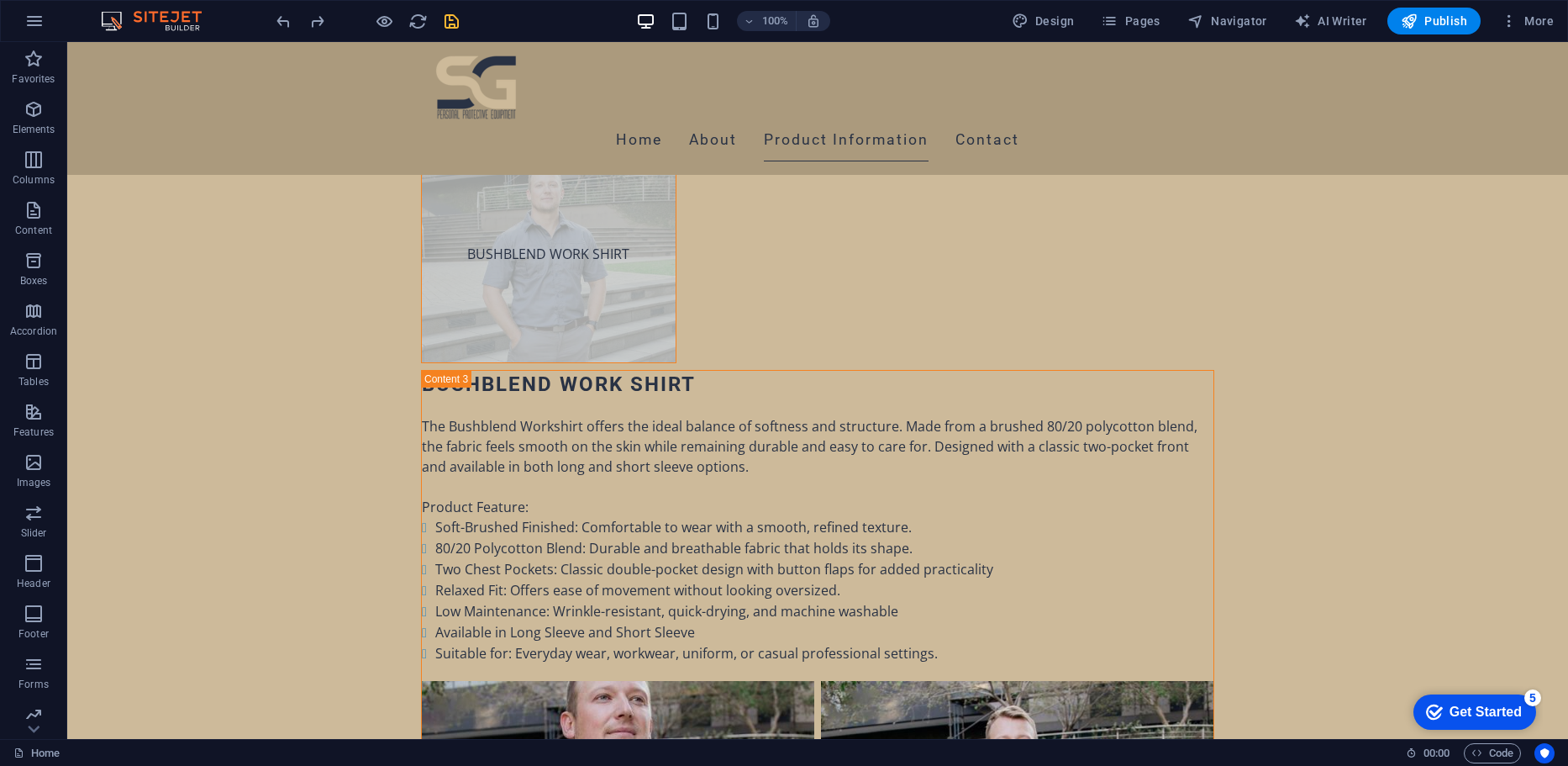
scroll to position [6632, 0]
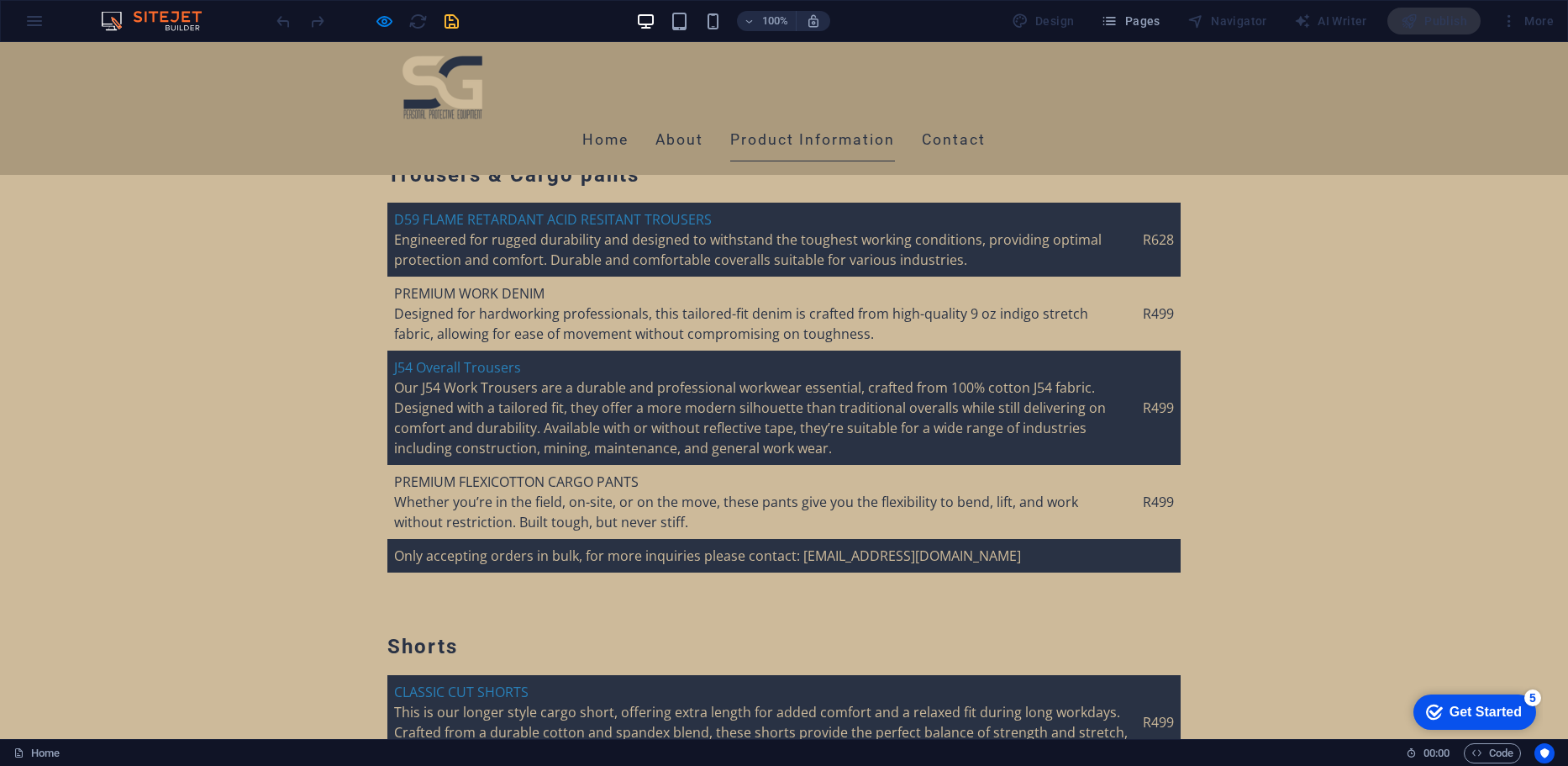
scroll to position [4018, 0]
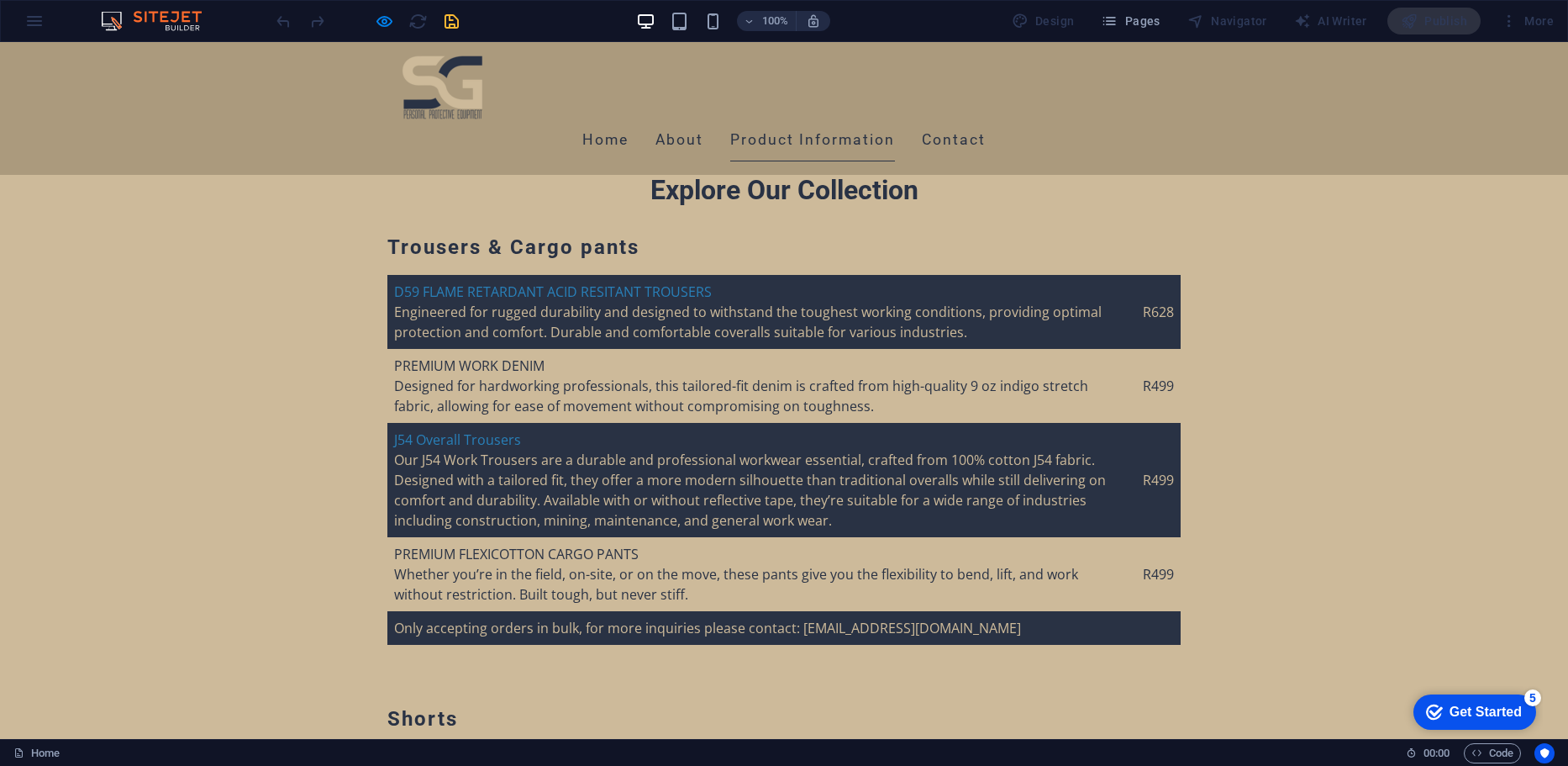
scroll to position [3955, 0]
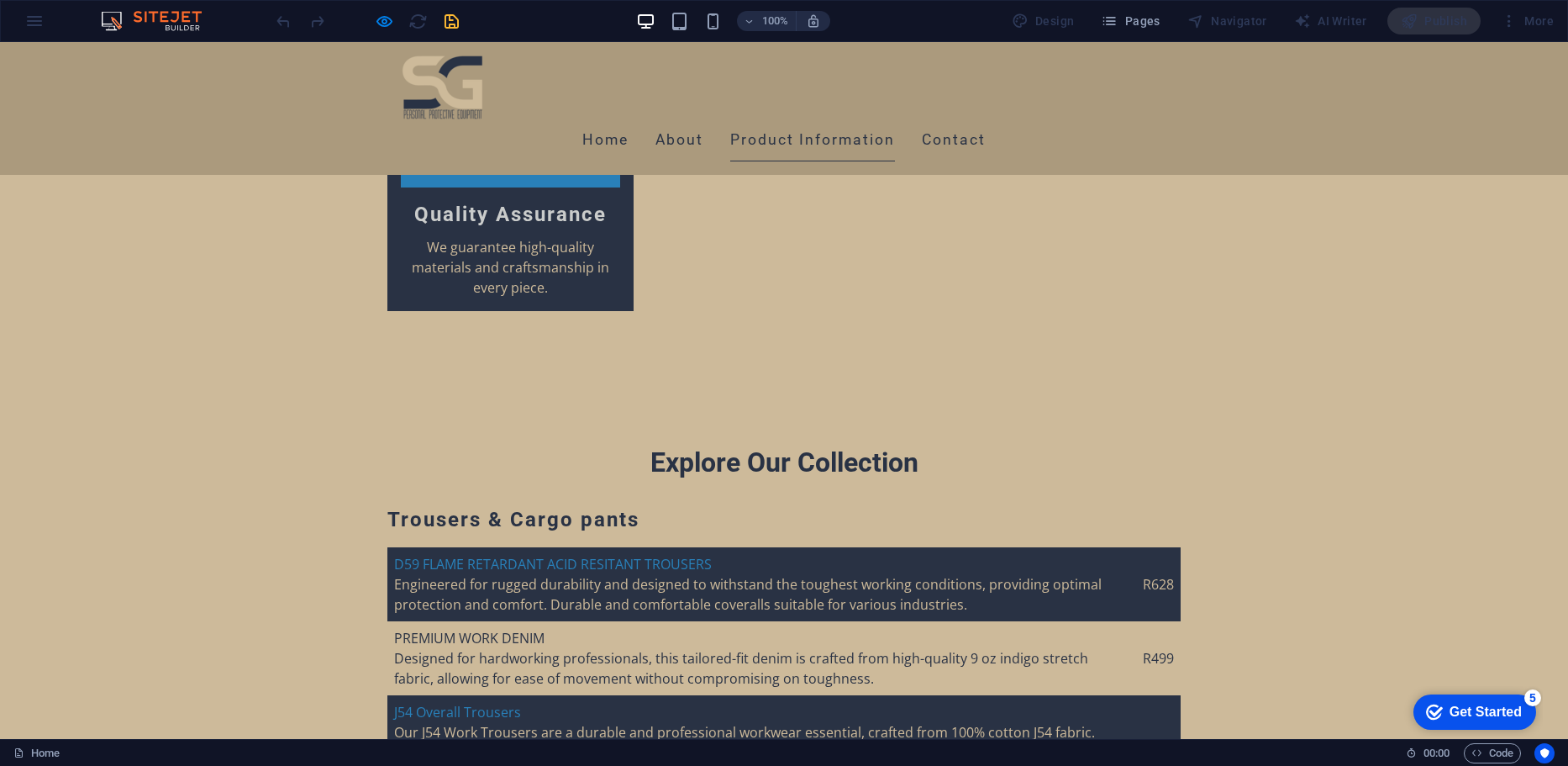
scroll to position [3647, 0]
